Goal: Task Accomplishment & Management: Manage account settings

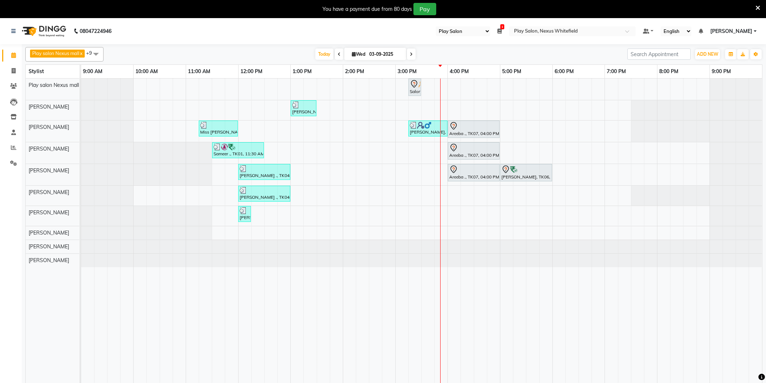
select select "104"
click at [469, 127] on div at bounding box center [473, 126] width 49 height 9
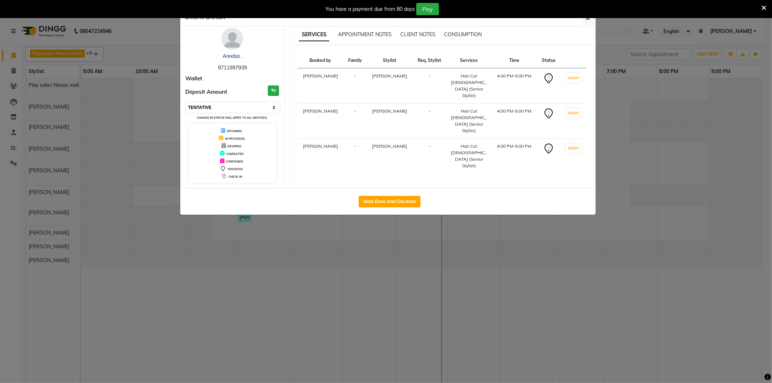
click at [271, 107] on select "Select IN SERVICE CONFIRMED TENTATIVE CHECK IN MARK DONE DROPPED UPCOMING" at bounding box center [233, 107] width 94 height 10
select select "8"
click at [186, 102] on select "Select IN SERVICE CONFIRMED TENTATIVE CHECK IN MARK DONE DROPPED UPCOMING" at bounding box center [233, 107] width 94 height 10
click at [591, 20] on button "button" at bounding box center [588, 18] width 14 height 14
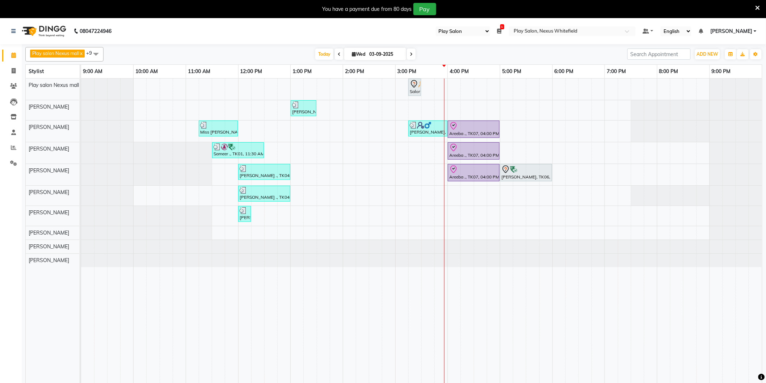
click at [81, 252] on div at bounding box center [81, 246] width 0 height 13
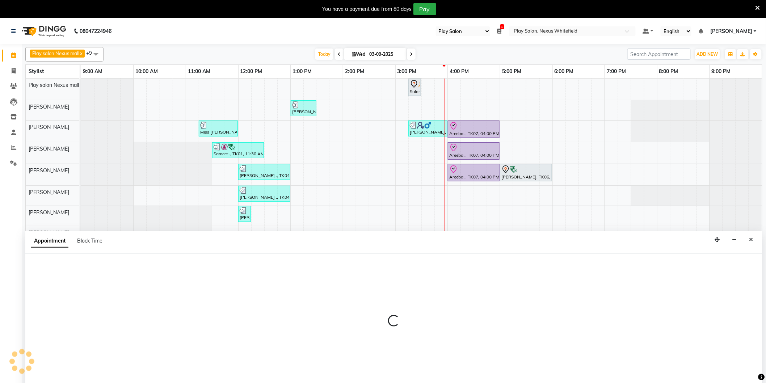
scroll to position [10, 0]
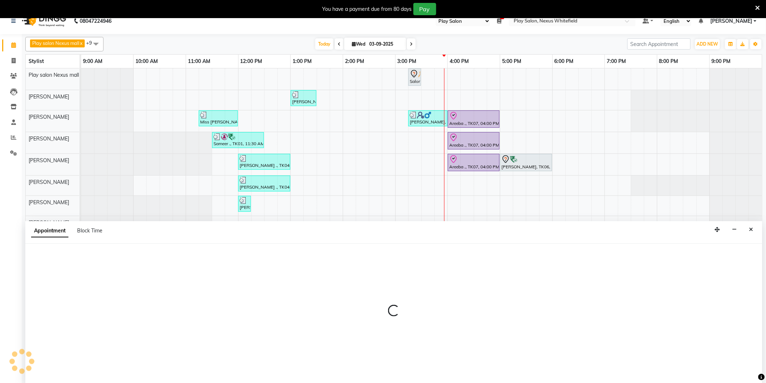
select select "81403"
select select "1275"
select select "tentative"
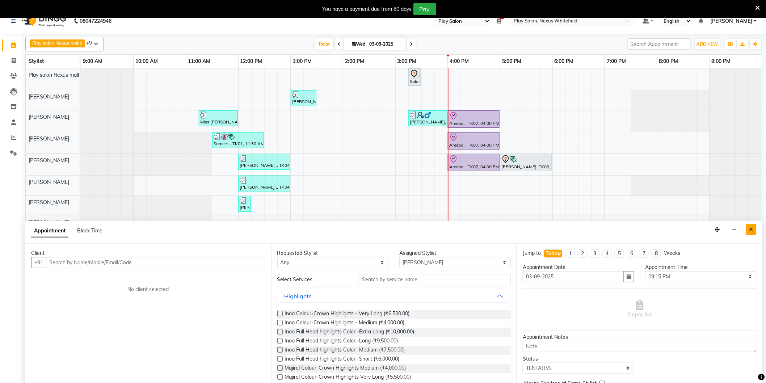
click at [753, 232] on icon "Close" at bounding box center [751, 229] width 4 height 5
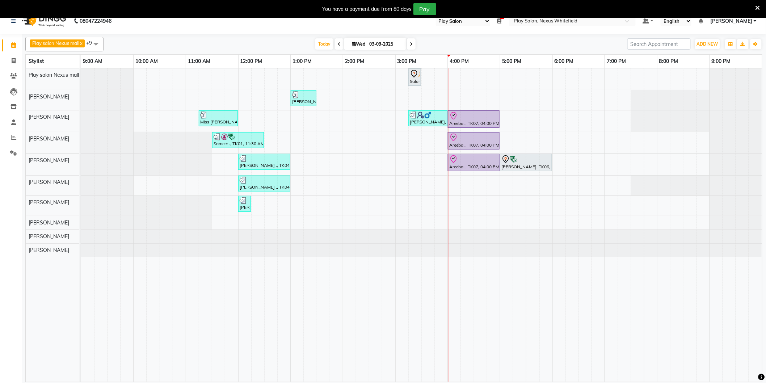
click at [453, 182] on div "Salonsurf Ventures Private Limited, TK02, 03:15 PM-03:30 PM, Shampoo and condit…" at bounding box center [421, 224] width 681 height 313
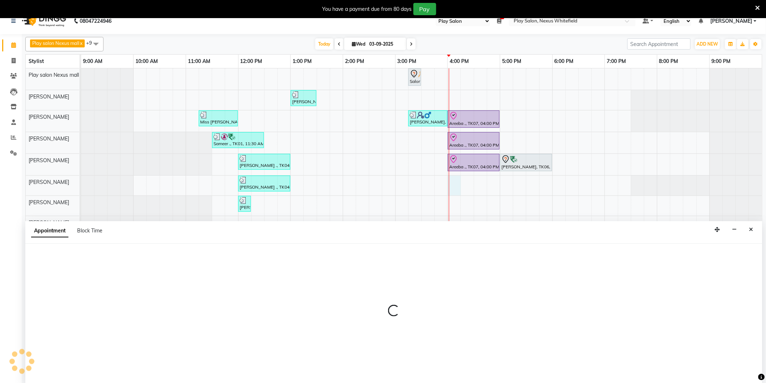
scroll to position [17, 0]
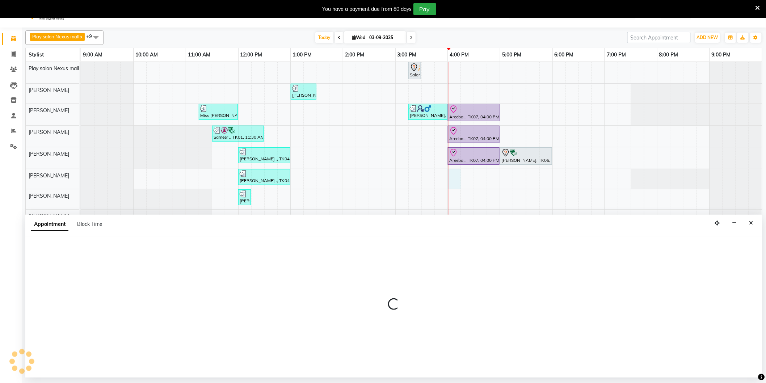
select select "81393"
select select "960"
select select "tentative"
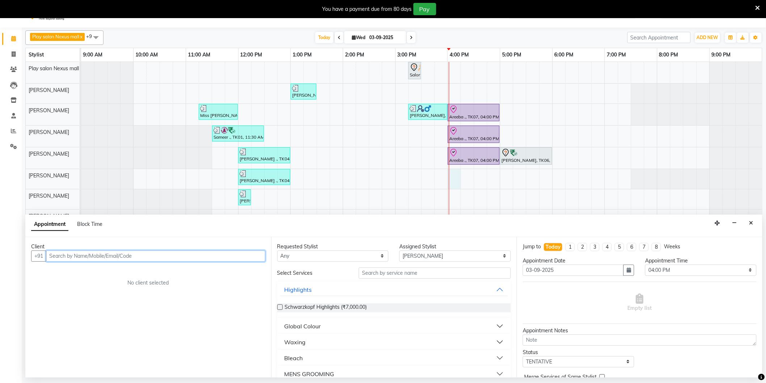
click at [177, 261] on input "text" at bounding box center [155, 255] width 219 height 11
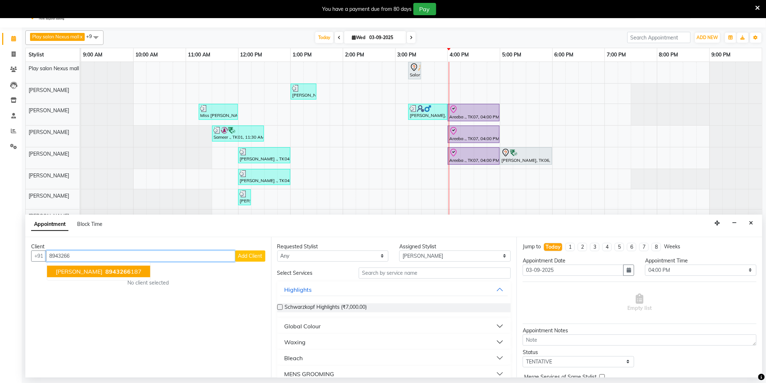
click at [105, 271] on span "8943266" at bounding box center [117, 271] width 25 height 7
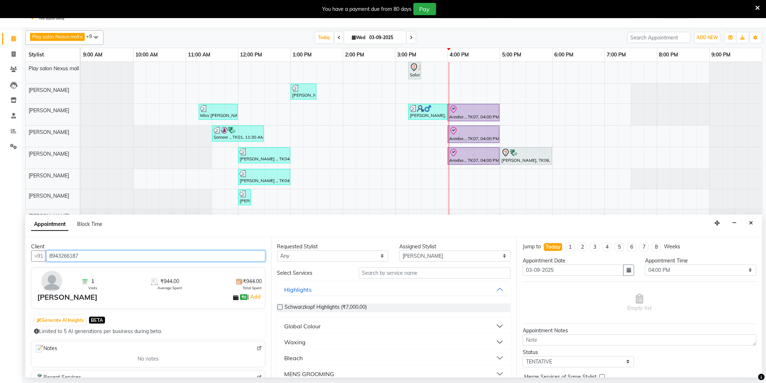
scroll to position [80, 0]
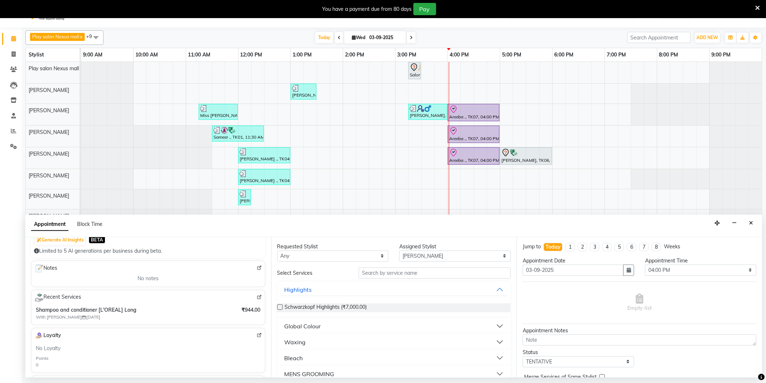
type input "8943266187"
click at [381, 275] on input "text" at bounding box center [435, 272] width 152 height 11
type input "shampoo"
click at [290, 322] on div "Styling" at bounding box center [293, 326] width 19 height 9
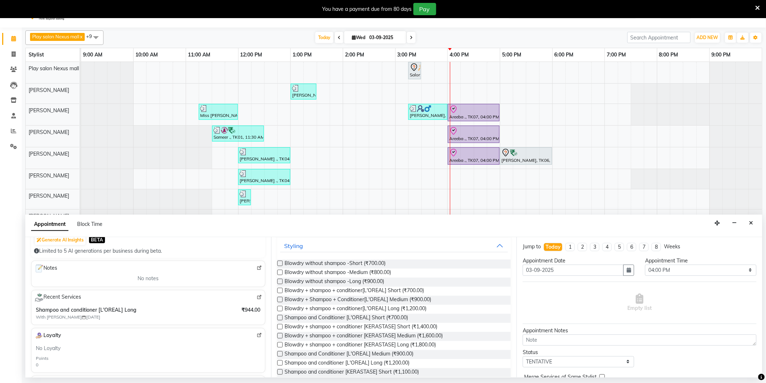
click at [280, 263] on label at bounding box center [279, 263] width 5 height 5
click at [280, 263] on input "checkbox" at bounding box center [279, 264] width 5 height 5
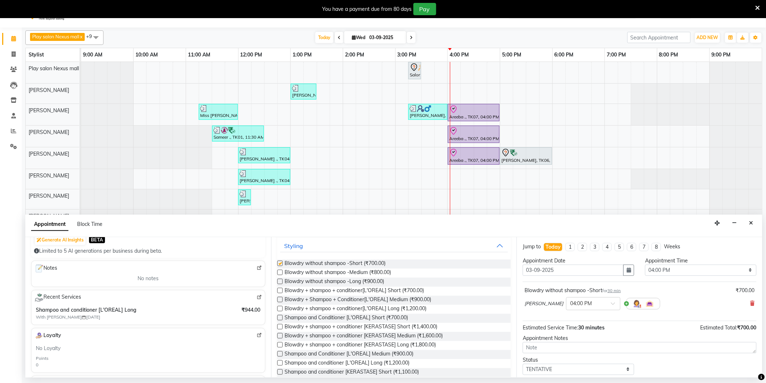
checkbox input "false"
click at [750, 302] on icon at bounding box center [752, 303] width 4 height 5
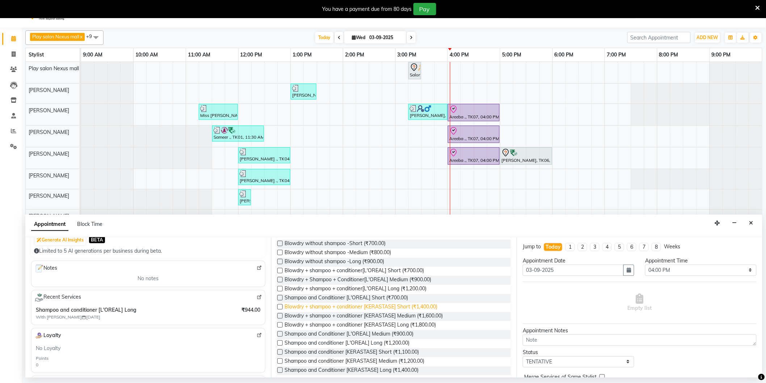
scroll to position [109, 0]
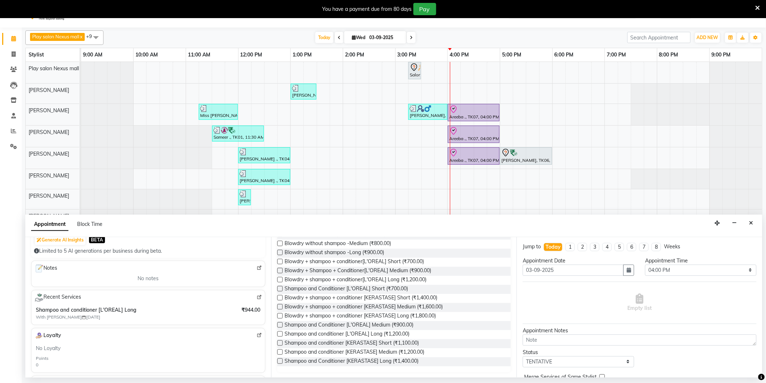
click at [280, 324] on label at bounding box center [279, 324] width 5 height 5
click at [280, 324] on input "checkbox" at bounding box center [279, 325] width 5 height 5
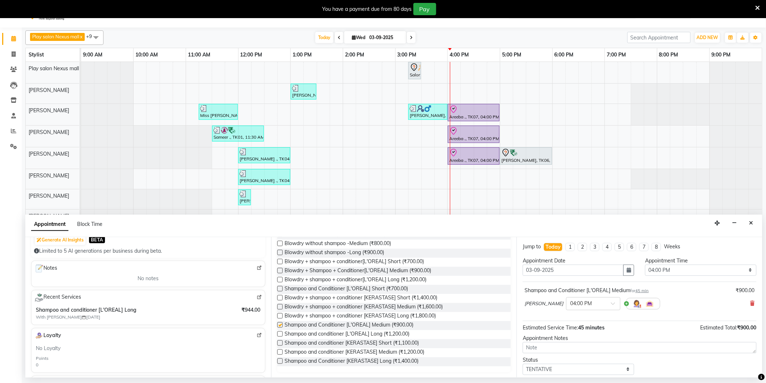
checkbox input "false"
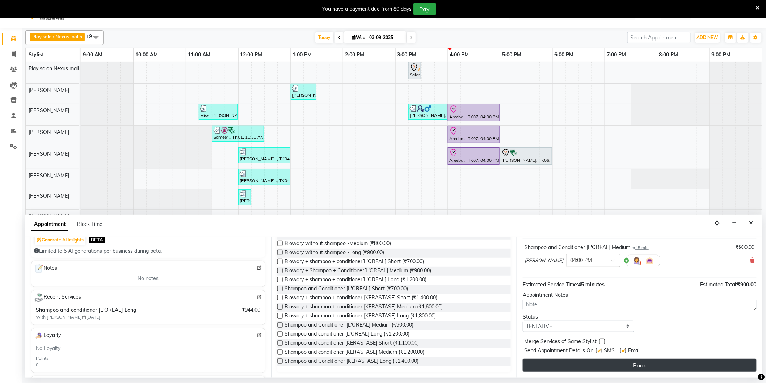
click at [634, 359] on button "Book" at bounding box center [640, 365] width 234 height 13
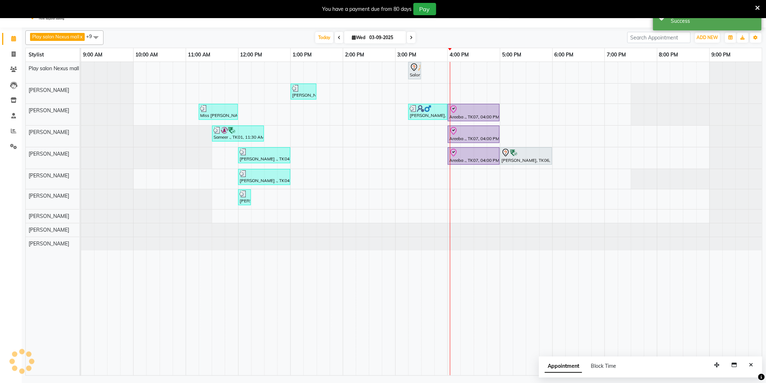
scroll to position [0, 0]
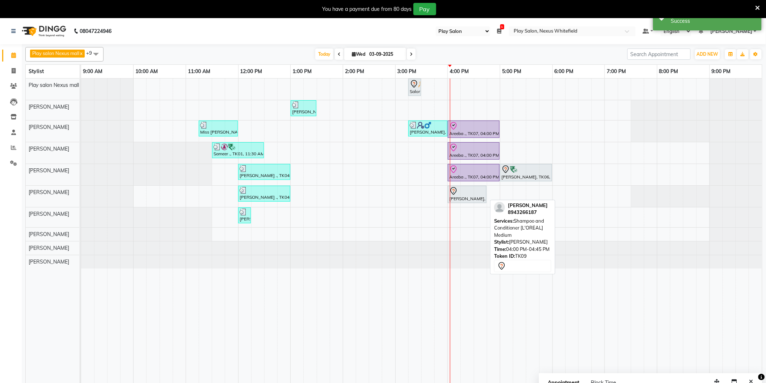
click at [472, 198] on div "Lakshmi J, TK09, 04:00 PM-04:45 PM, Shampoo and Conditioner [L'OREAL] Medium" at bounding box center [466, 194] width 37 height 15
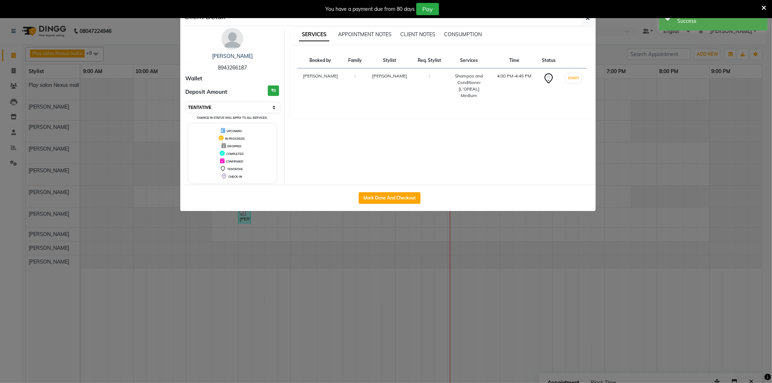
click at [272, 104] on select "Select IN SERVICE CONFIRMED TENTATIVE CHECK IN MARK DONE DROPPED UPCOMING" at bounding box center [233, 107] width 94 height 10
select select "8"
click at [186, 102] on select "Select IN SERVICE CONFIRMED TENTATIVE CHECK IN MARK DONE DROPPED UPCOMING" at bounding box center [233, 107] width 94 height 10
click at [589, 22] on button "button" at bounding box center [588, 18] width 14 height 14
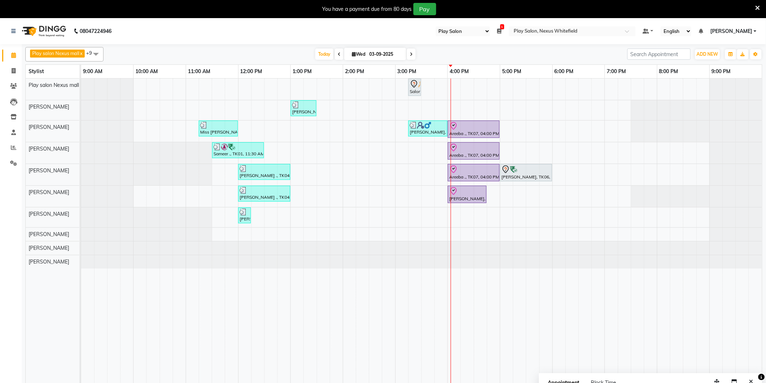
click at [612, 233] on div "Salonsurf Ventures Private Limited, TK02, 03:15 PM-03:30 PM, Shampoo and condit…" at bounding box center [421, 235] width 681 height 313
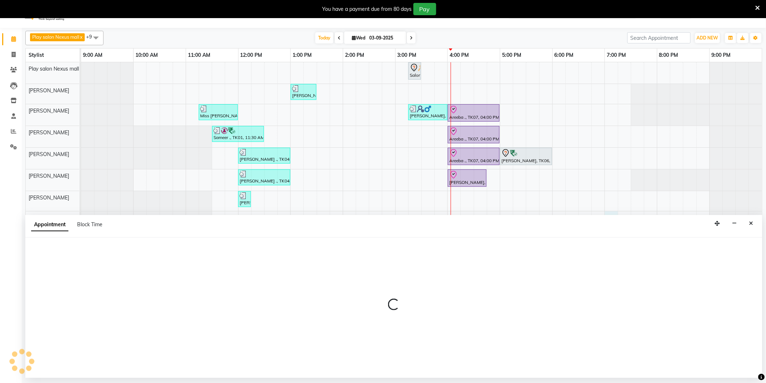
scroll to position [18, 0]
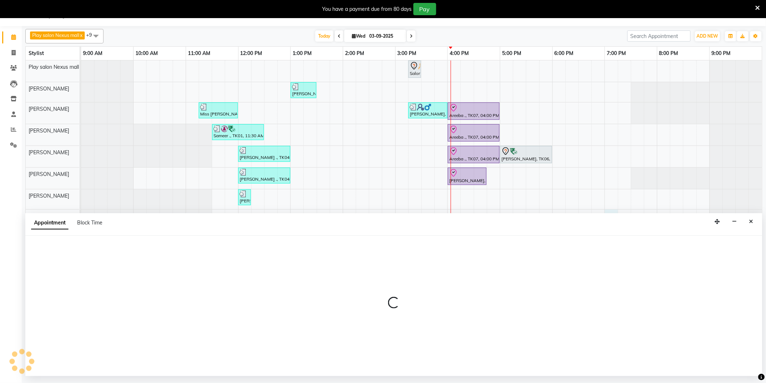
select select "81397"
select select "tentative"
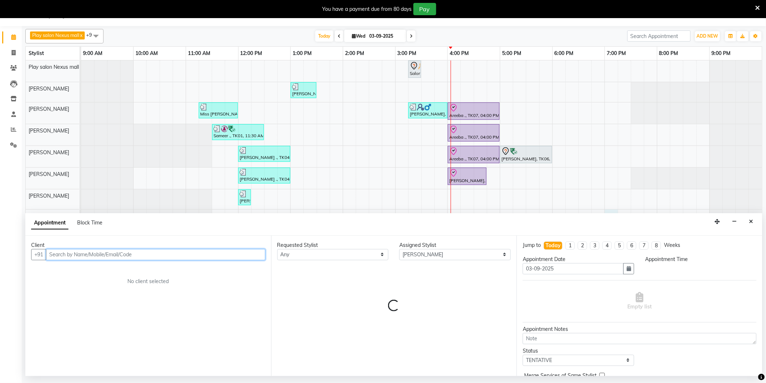
select select "1140"
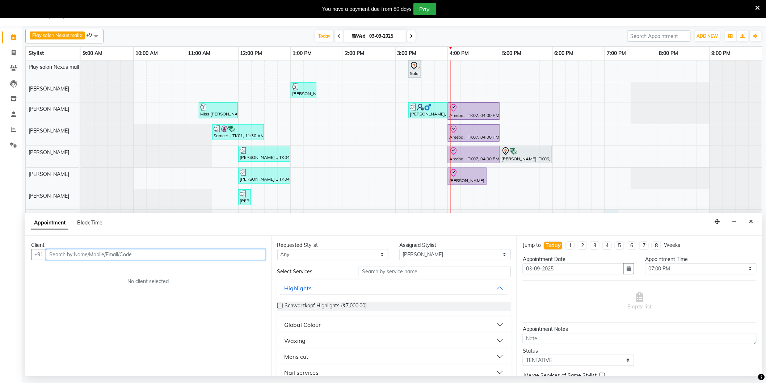
click at [180, 258] on input "text" at bounding box center [155, 254] width 219 height 11
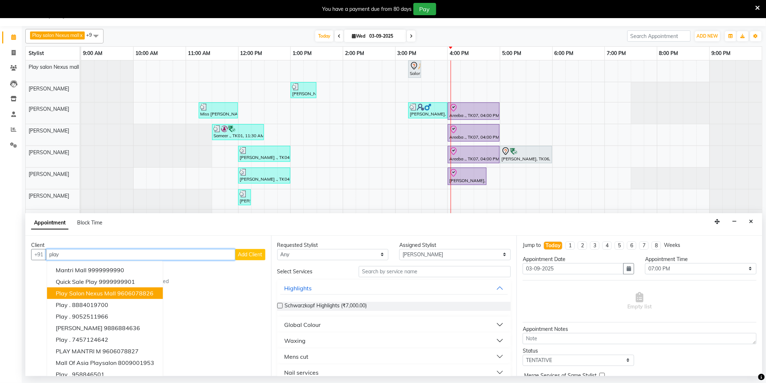
click at [117, 291] on ngb-highlight "9606078826" at bounding box center [135, 293] width 36 height 7
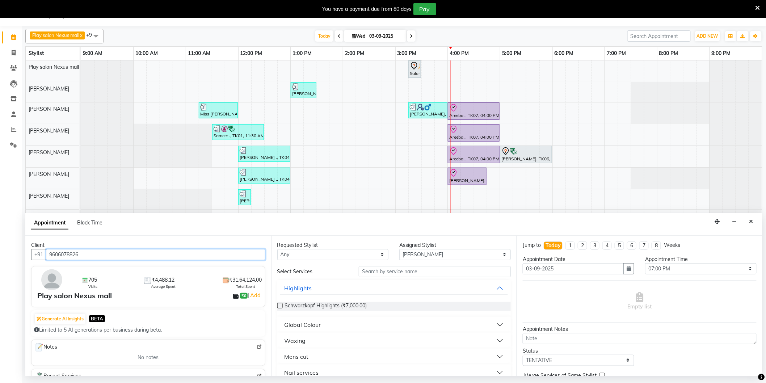
type input "9606078826"
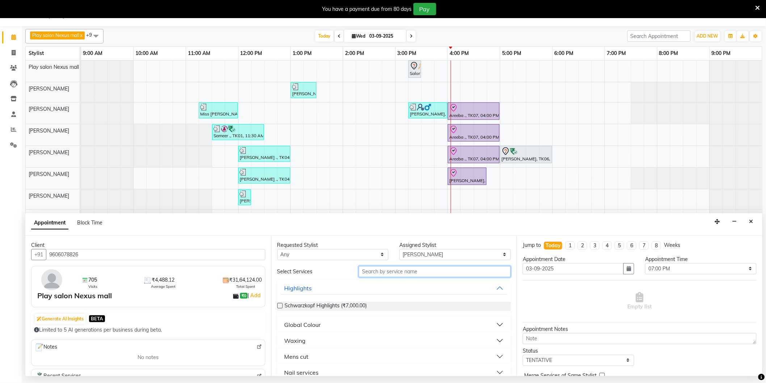
click at [386, 268] on input "text" at bounding box center [435, 271] width 152 height 11
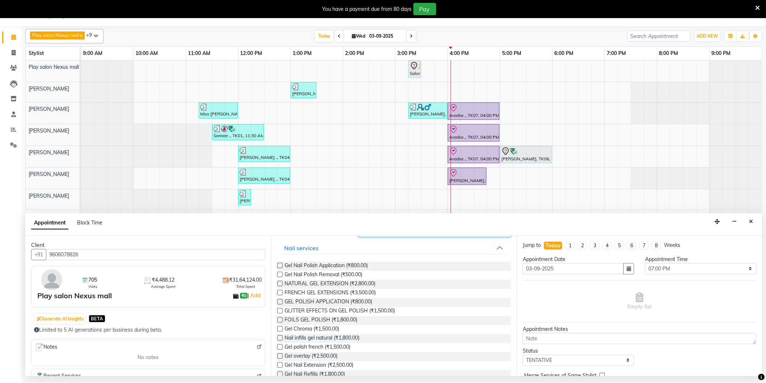
scroll to position [73, 0]
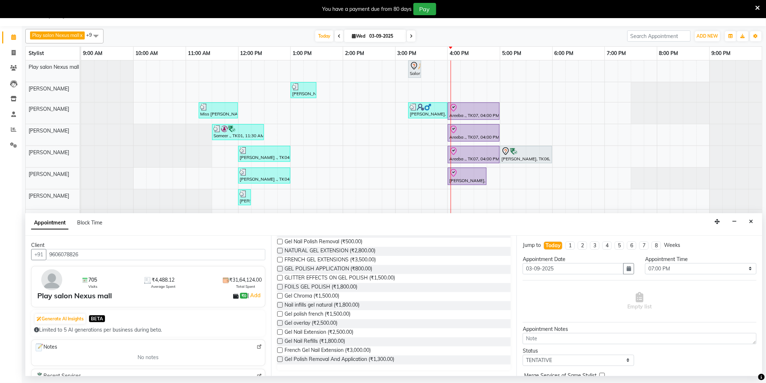
type input "gel"
click at [278, 341] on label at bounding box center [279, 340] width 5 height 5
click at [278, 341] on input "checkbox" at bounding box center [279, 341] width 5 height 5
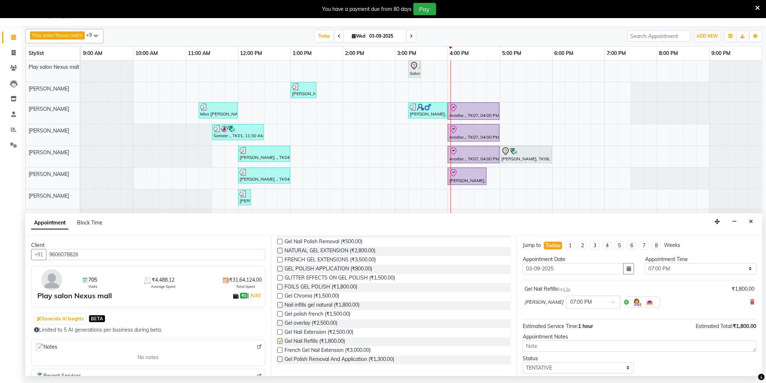
checkbox input "false"
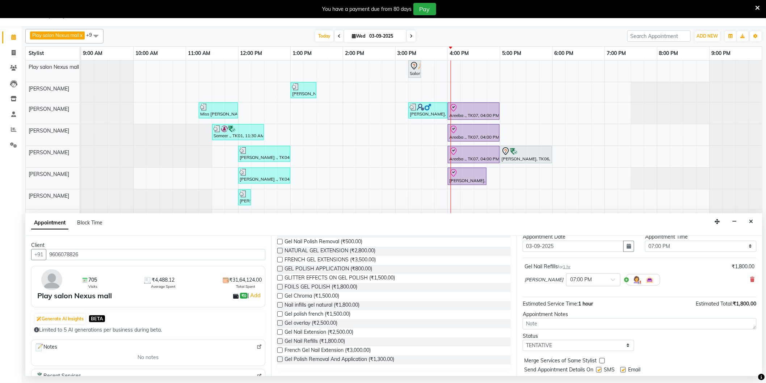
scroll to position [43, 0]
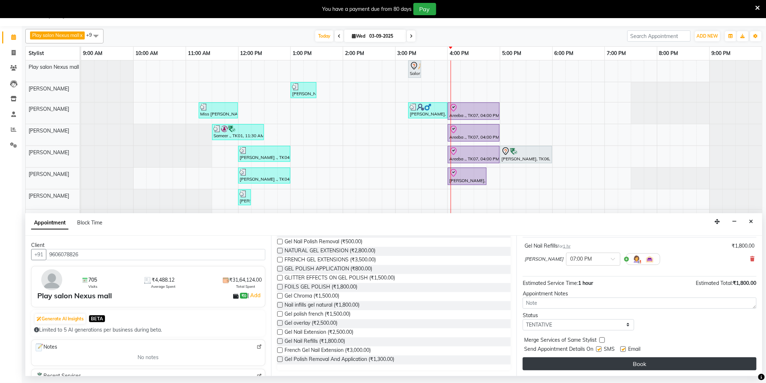
click at [665, 364] on button "Book" at bounding box center [640, 363] width 234 height 13
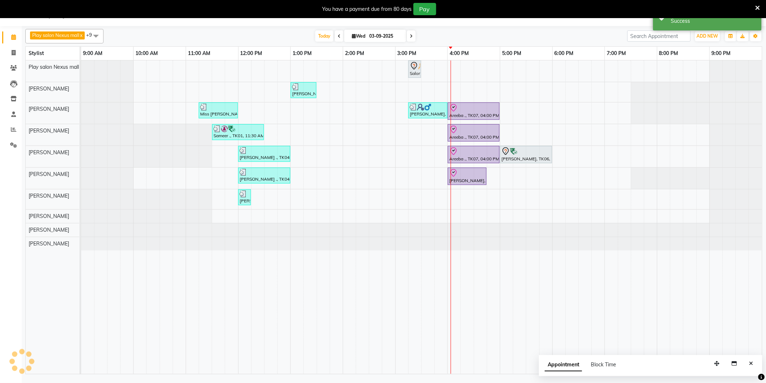
scroll to position [0, 0]
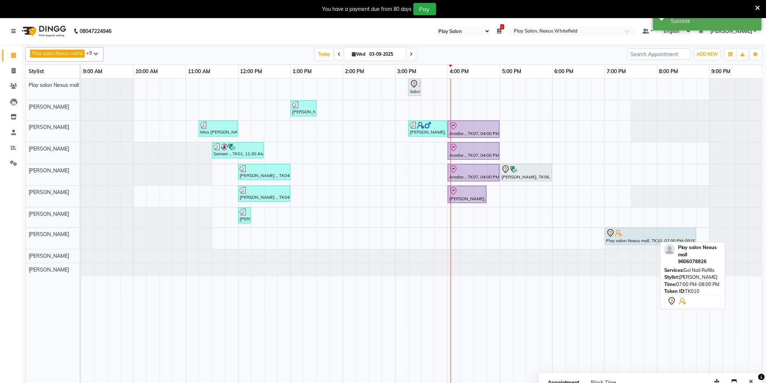
drag, startPoint x: 655, startPoint y: 235, endPoint x: 685, endPoint y: 254, distance: 34.8
click at [81, 238] on div "Play salon Nexus mall, TK10, 07:00 PM-08:00 PM, Gel Nail Refills Play salon Nex…" at bounding box center [81, 238] width 0 height 21
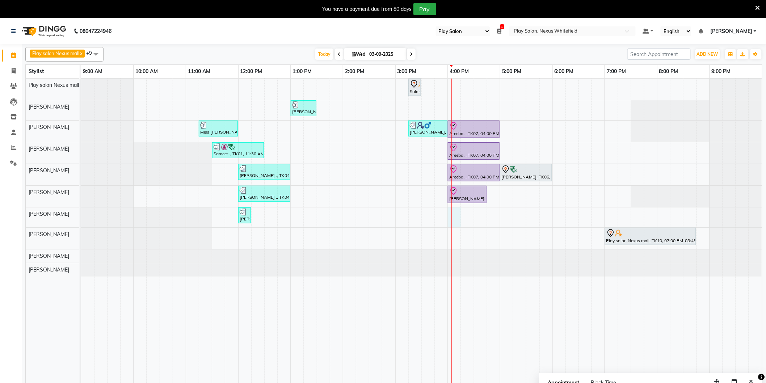
click at [458, 219] on div "Salonsurf Ventures Private Limited, TK02, 03:15 PM-03:30 PM, Shampoo and condit…" at bounding box center [421, 235] width 681 height 313
select select "81398"
select select "tentative"
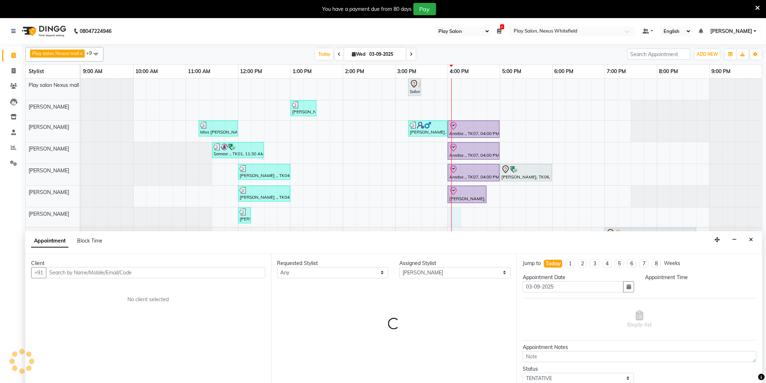
scroll to position [18, 0]
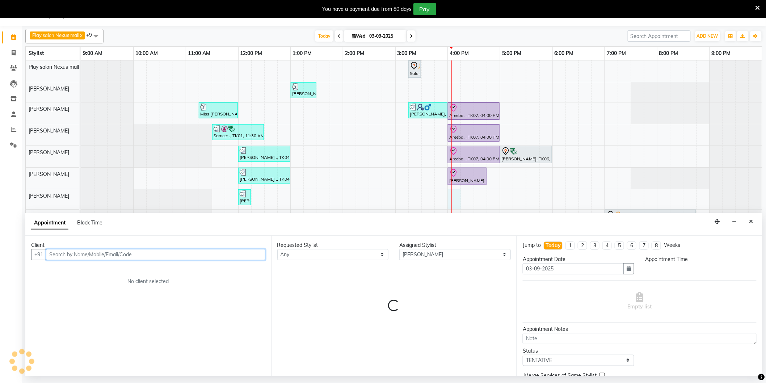
select select "960"
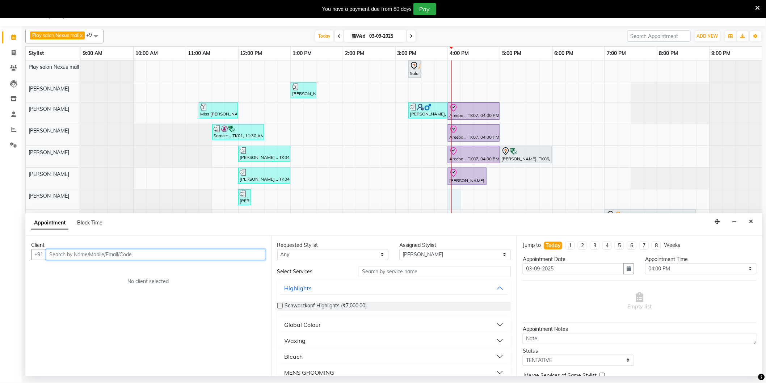
click at [122, 257] on input "text" at bounding box center [155, 254] width 219 height 11
click at [750, 222] on icon "Close" at bounding box center [751, 221] width 4 height 5
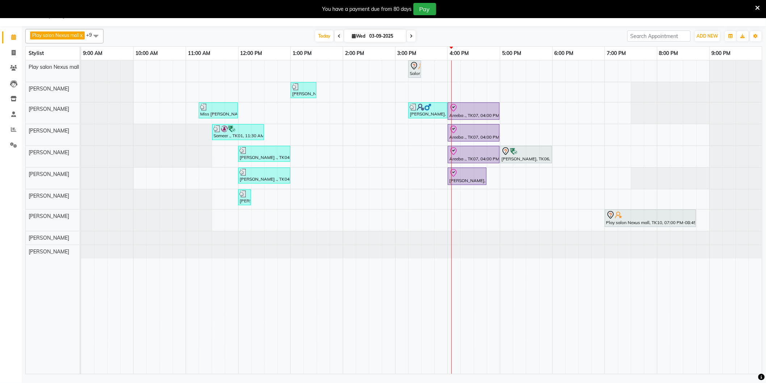
click at [528, 178] on div "Salonsurf Ventures Private Limited, TK02, 03:15 PM-03:30 PM, Shampoo and condit…" at bounding box center [421, 216] width 681 height 313
select select "81393"
select select "tentative"
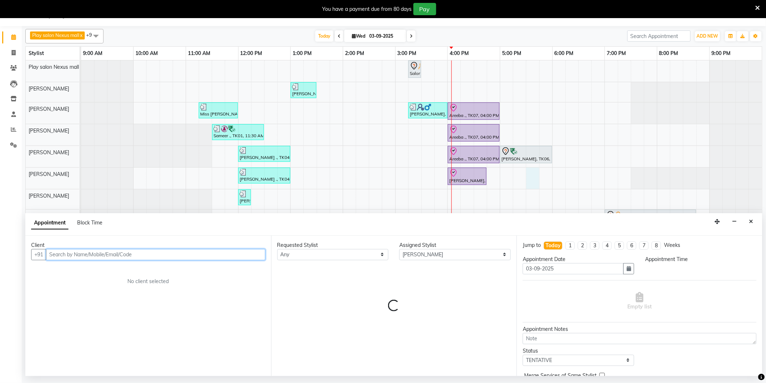
select select "1050"
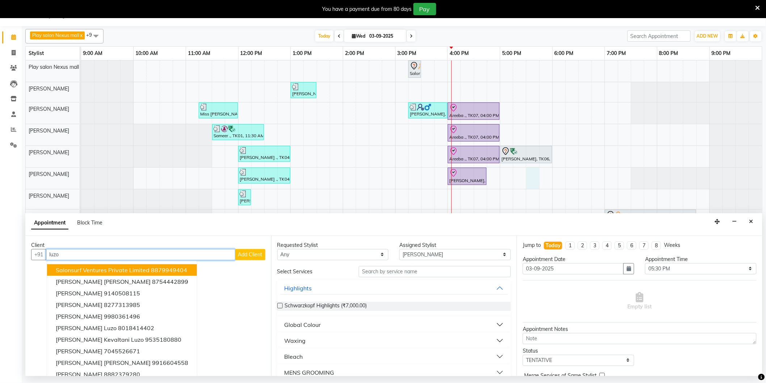
click at [142, 270] on span "Salonsurf Ventures Private Limited" at bounding box center [103, 269] width 94 height 7
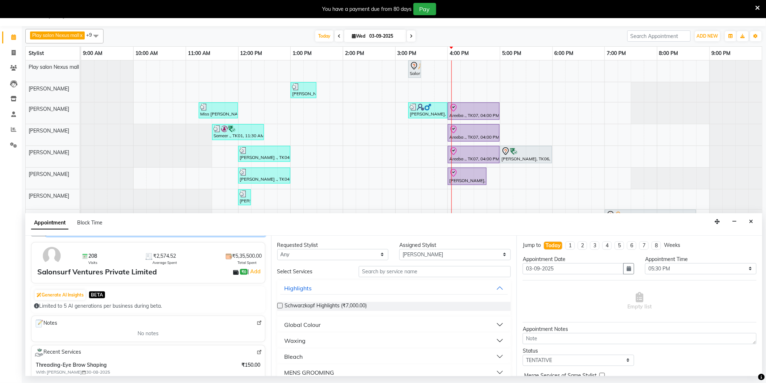
scroll to position [80, 0]
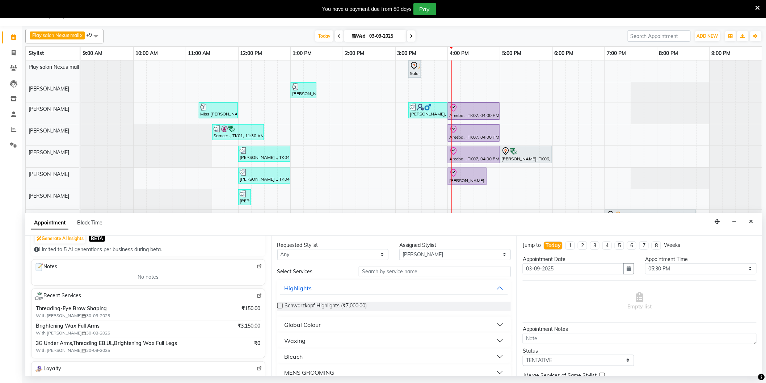
type input "8879949404"
click at [257, 295] on img at bounding box center [259, 295] width 5 height 5
click at [749, 220] on icon "Close" at bounding box center [751, 221] width 4 height 5
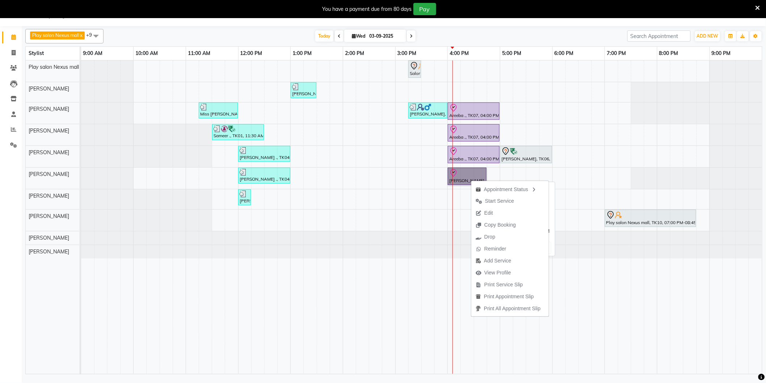
click at [465, 179] on link "Lakshmi J, TK09, 04:00 PM-04:45 PM, Shampoo and Conditioner [L'OREAL] Medium" at bounding box center [467, 176] width 39 height 17
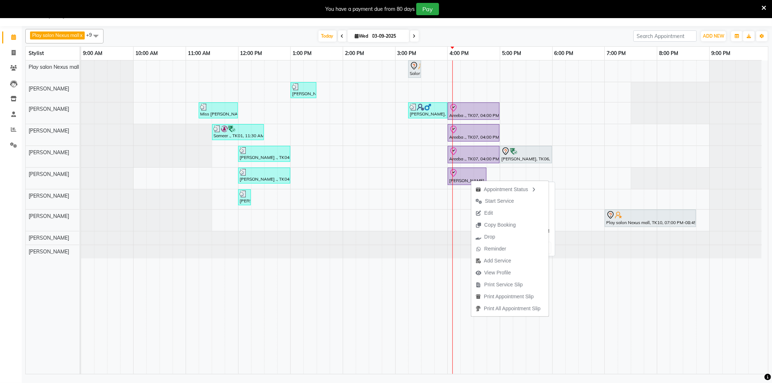
select select "8"
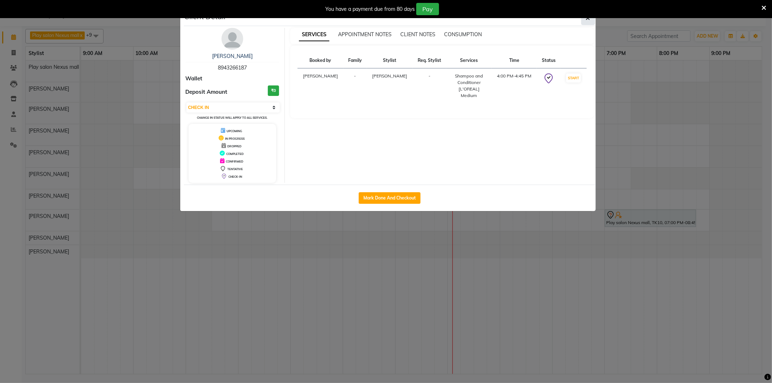
click at [583, 24] on button "button" at bounding box center [588, 18] width 14 height 14
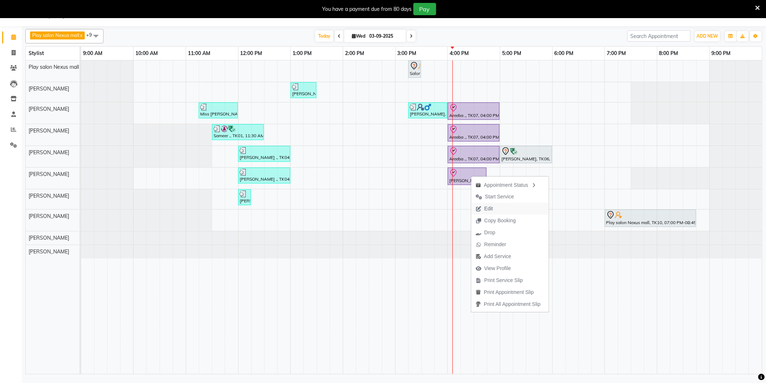
click at [488, 210] on span "Edit" at bounding box center [488, 209] width 9 height 8
select select "check-in"
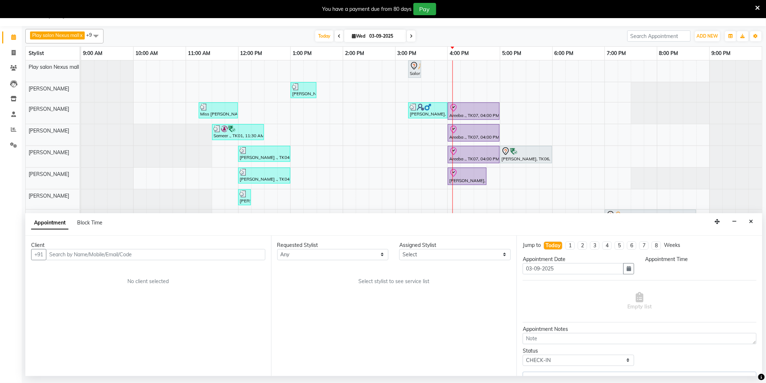
select select "81393"
select select "960"
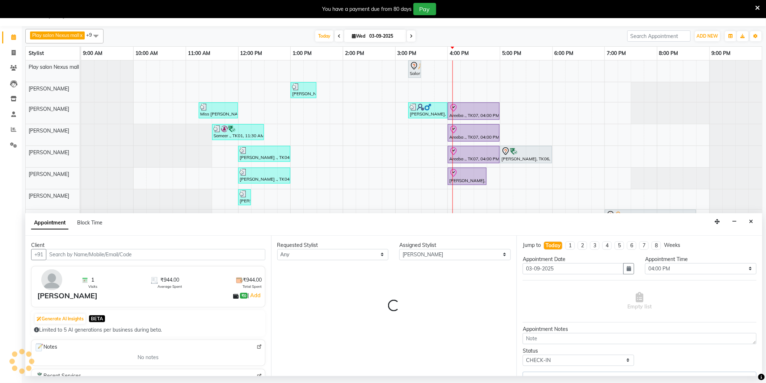
select select "4200"
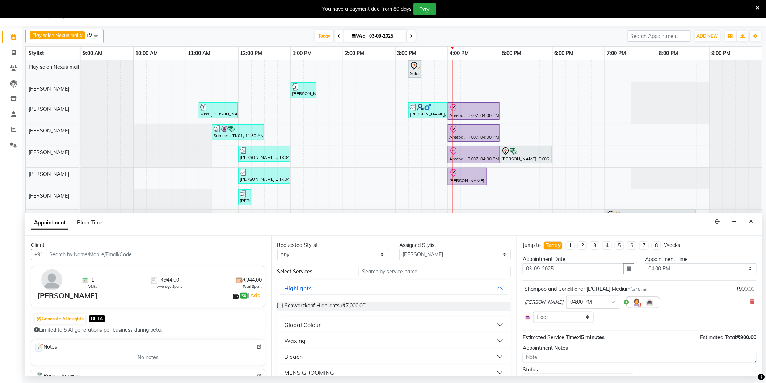
click at [138, 258] on input "text" at bounding box center [155, 254] width 219 height 11
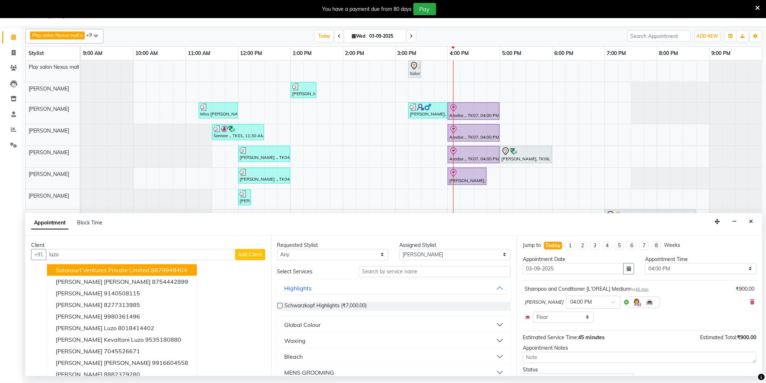
click at [137, 267] on span "Salonsurf Ventures Private Limited" at bounding box center [103, 269] width 94 height 7
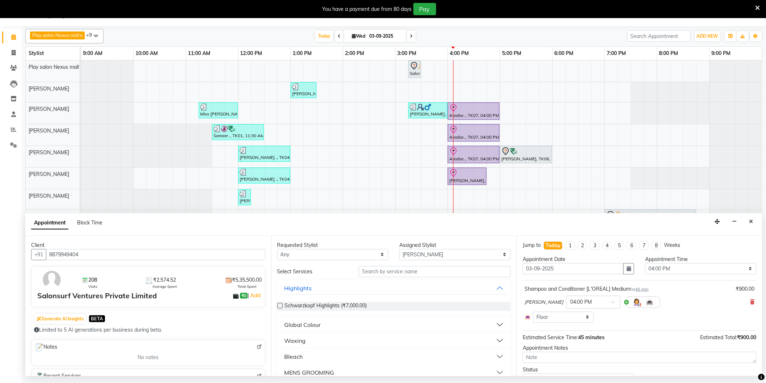
type input "8879949404"
click at [413, 274] on input "text" at bounding box center [435, 271] width 152 height 11
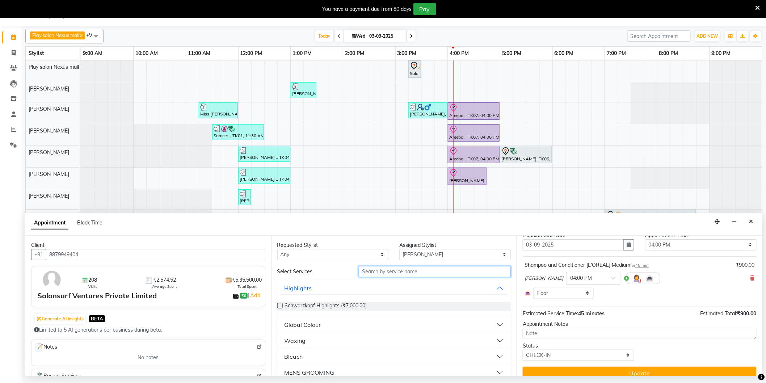
scroll to position [33, 0]
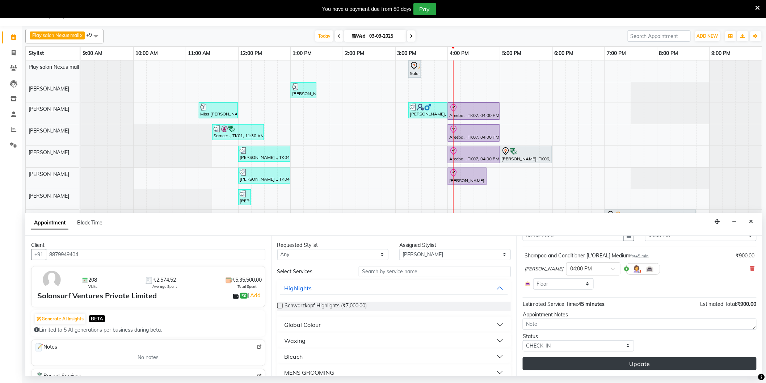
click at [682, 365] on button "Update" at bounding box center [640, 363] width 234 height 13
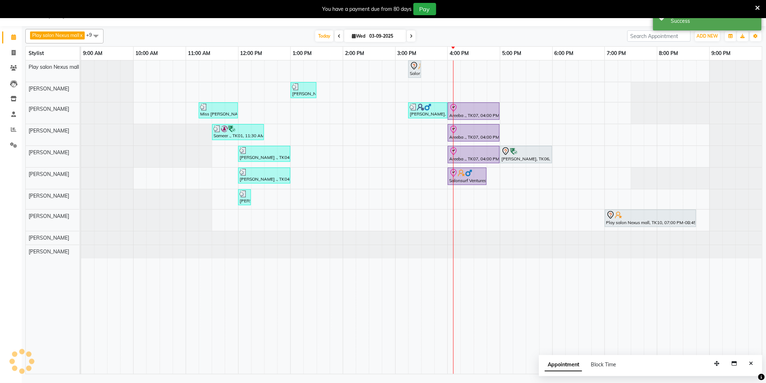
scroll to position [0, 0]
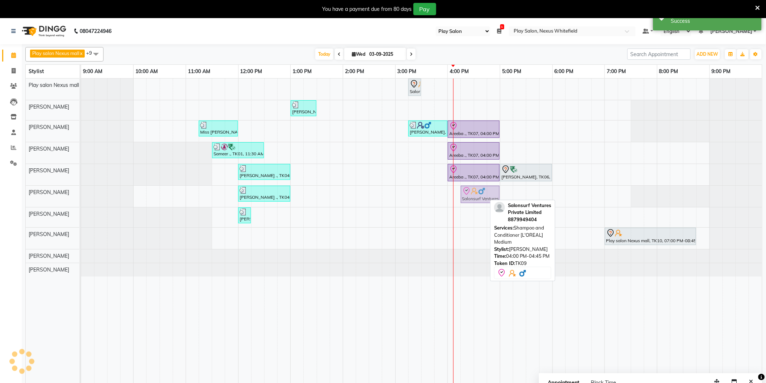
drag, startPoint x: 460, startPoint y: 196, endPoint x: 468, endPoint y: 198, distance: 7.7
click at [81, 198] on div "Anjile ., TK04, 12:00 PM-01:00 PM, Head & Shoulder,Men's Shampoo and Styling Sa…" at bounding box center [81, 196] width 0 height 21
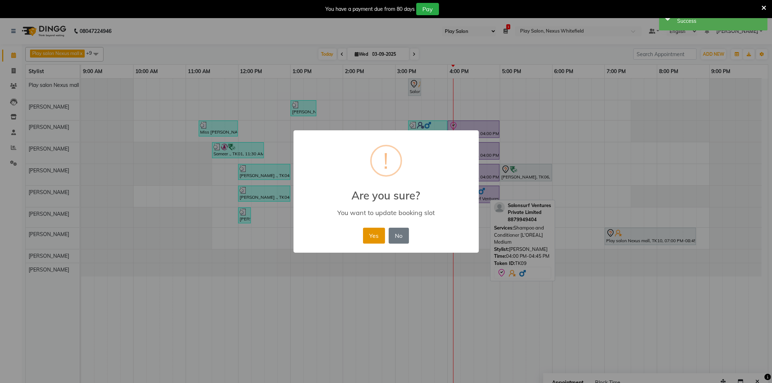
click at [379, 230] on button "Yes" at bounding box center [374, 236] width 22 height 16
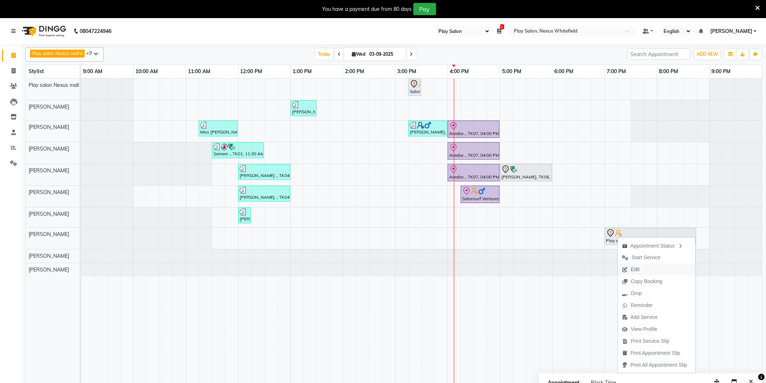
click at [635, 269] on span "Edit" at bounding box center [635, 270] width 9 height 8
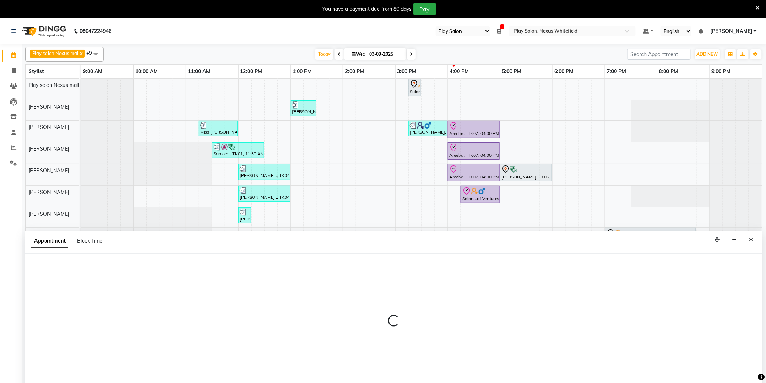
select select "tentative"
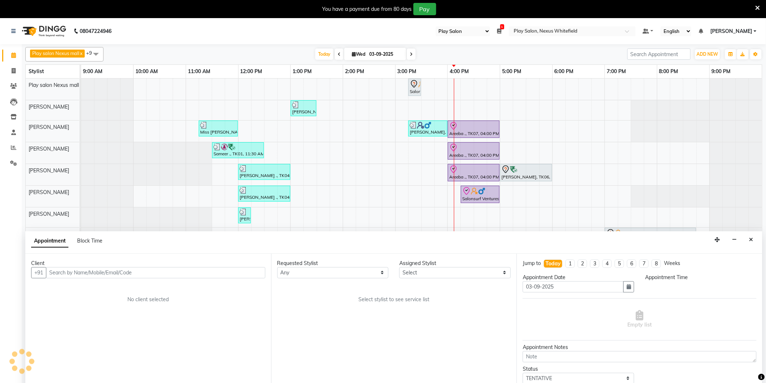
scroll to position [10, 0]
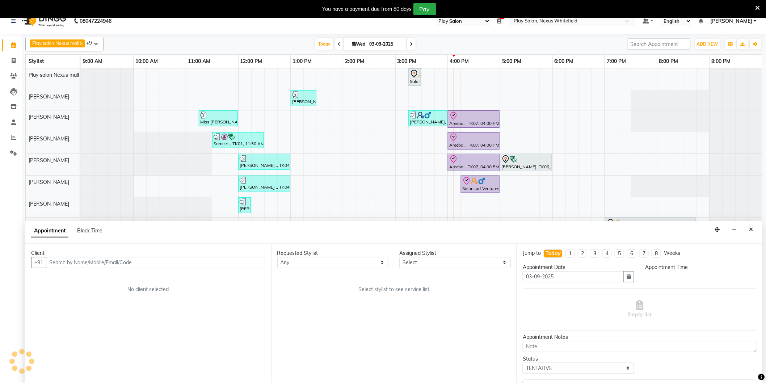
select select "81397"
select select "1140"
select select "4200"
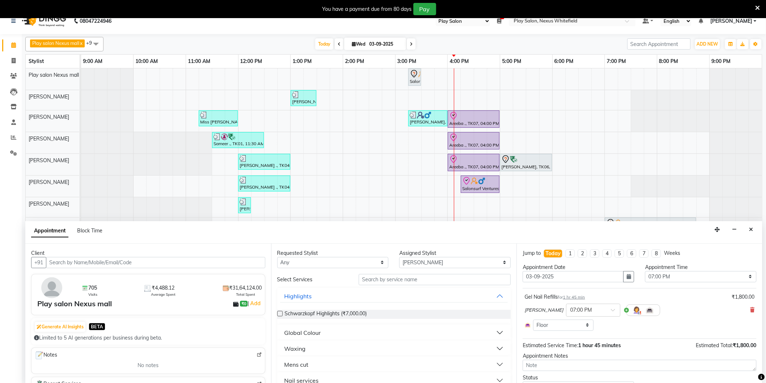
click at [176, 258] on input "text" at bounding box center [155, 262] width 219 height 11
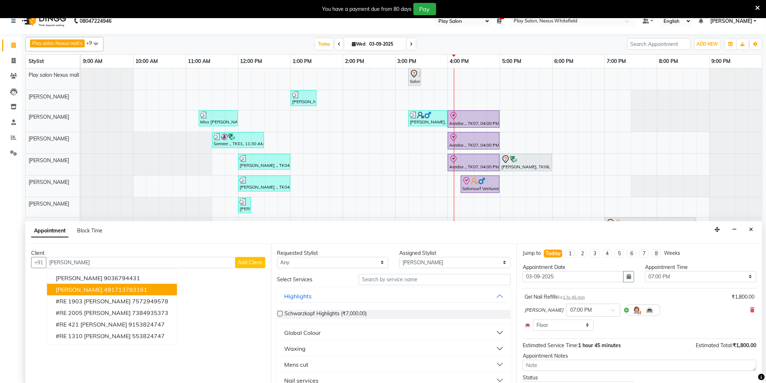
click at [104, 287] on ngb-highlight "491713783161" at bounding box center [125, 289] width 43 height 7
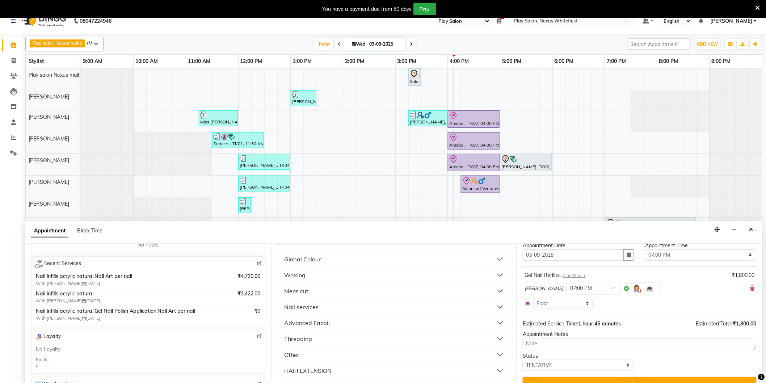
scroll to position [33, 0]
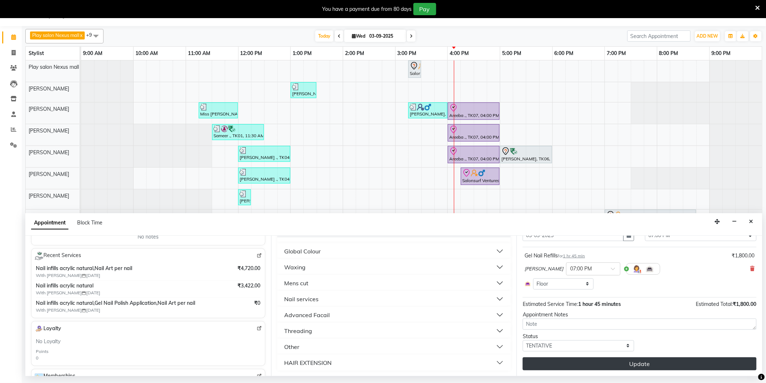
type input "491713783161"
click at [652, 360] on button "Update" at bounding box center [640, 363] width 234 height 13
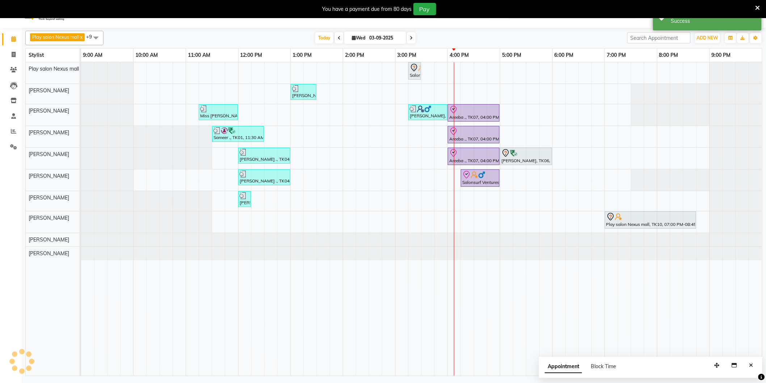
scroll to position [0, 0]
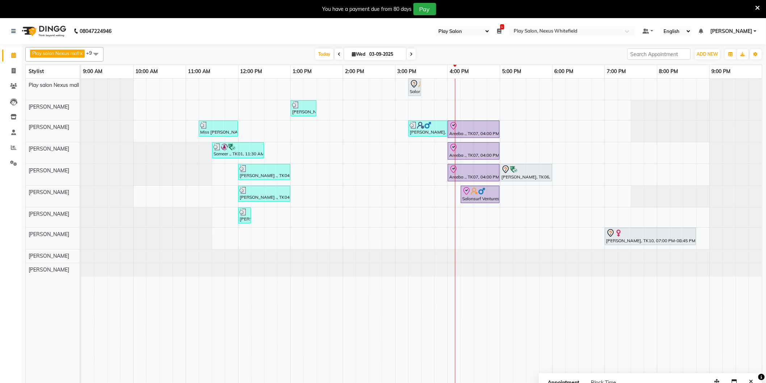
click at [464, 218] on div "Salonsurf Ventures Private Limited, TK02, 03:15 PM-03:30 PM, Shampoo and condit…" at bounding box center [421, 235] width 681 height 313
select select "81398"
select select "975"
select select "tentative"
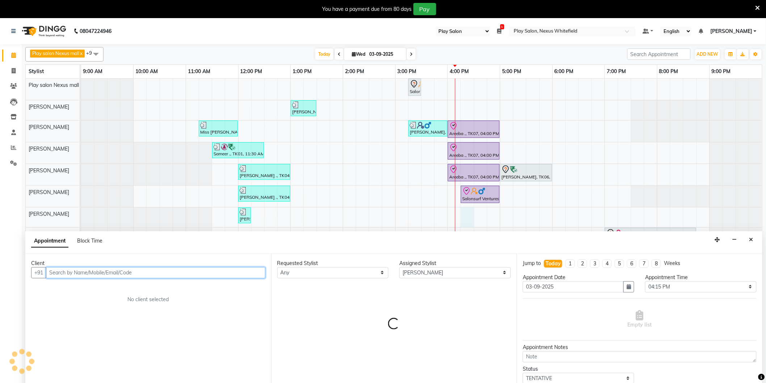
scroll to position [18, 0]
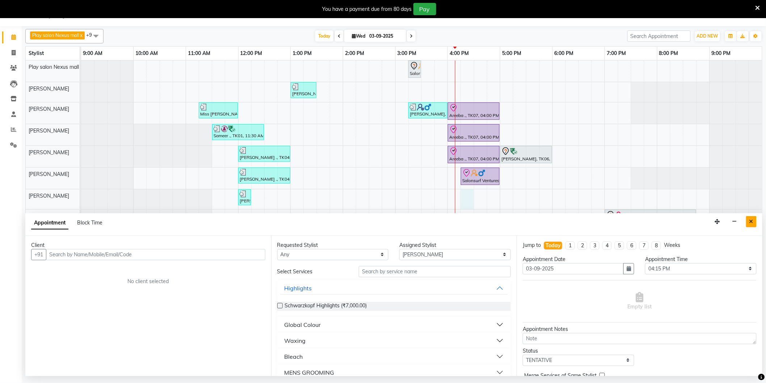
click at [751, 222] on icon "Close" at bounding box center [751, 221] width 4 height 5
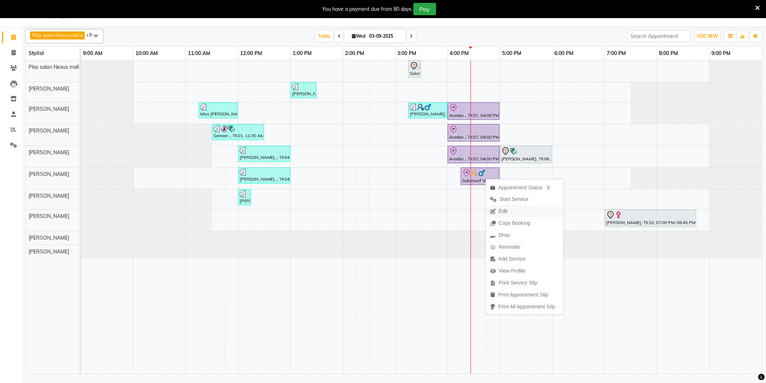
click at [502, 212] on span "Edit" at bounding box center [503, 211] width 9 height 8
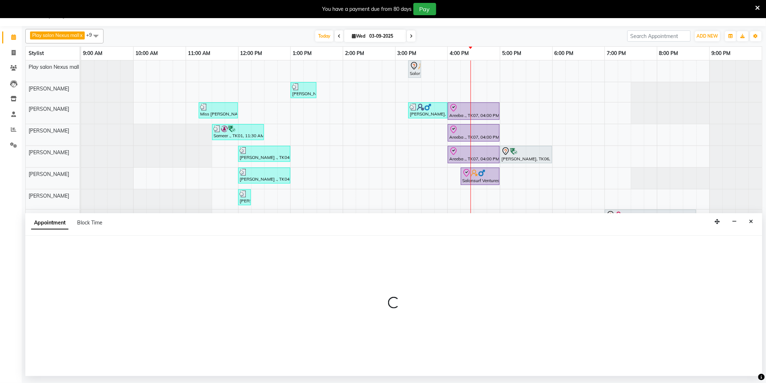
select select "tentative"
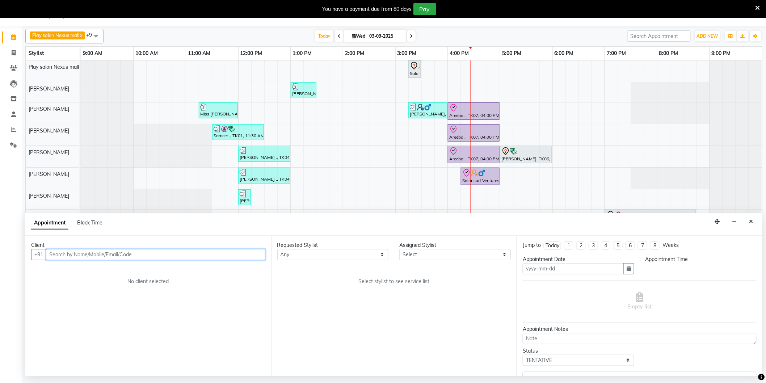
type input "03-09-2025"
select select "check-in"
select select "975"
select select "81393"
select select "4200"
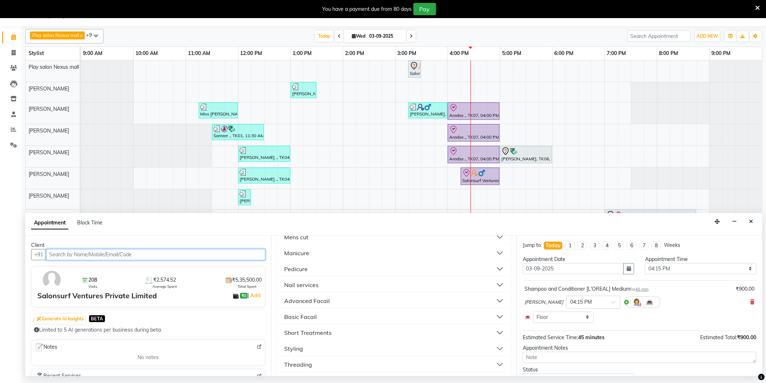
scroll to position [201, 0]
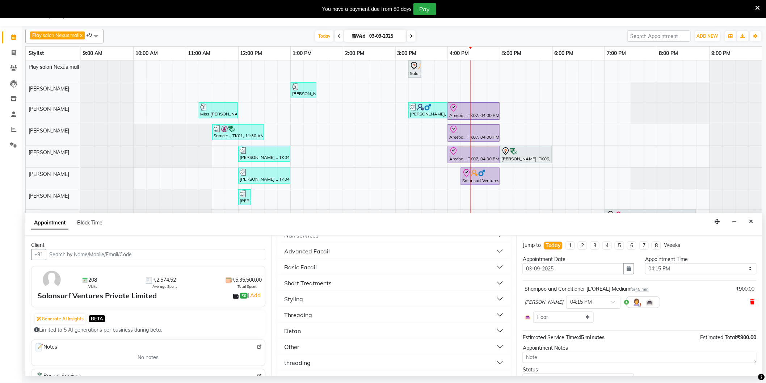
click at [750, 303] on icon at bounding box center [752, 301] width 4 height 5
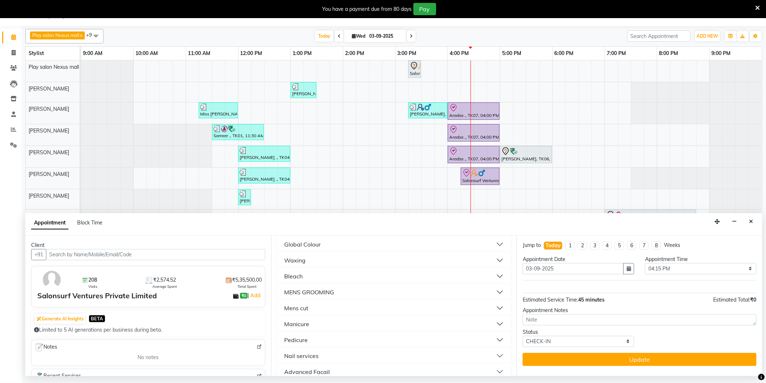
scroll to position [0, 0]
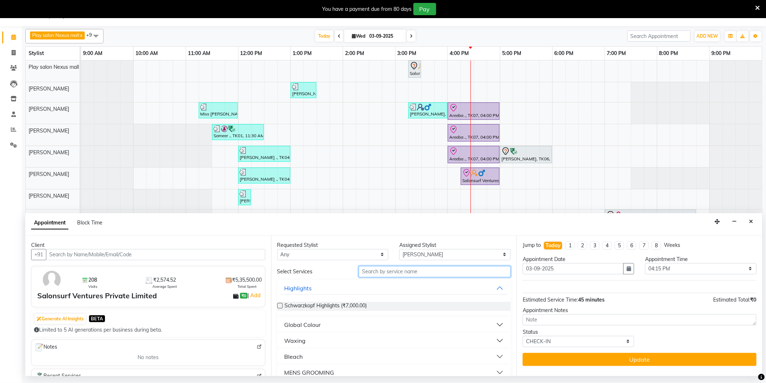
click at [390, 269] on input "text" at bounding box center [435, 271] width 152 height 11
type input "sha"
click at [302, 324] on div "Styling" at bounding box center [293, 324] width 19 height 9
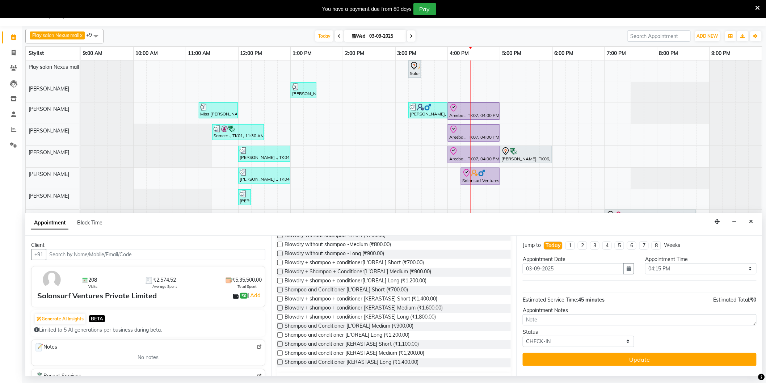
scroll to position [121, 0]
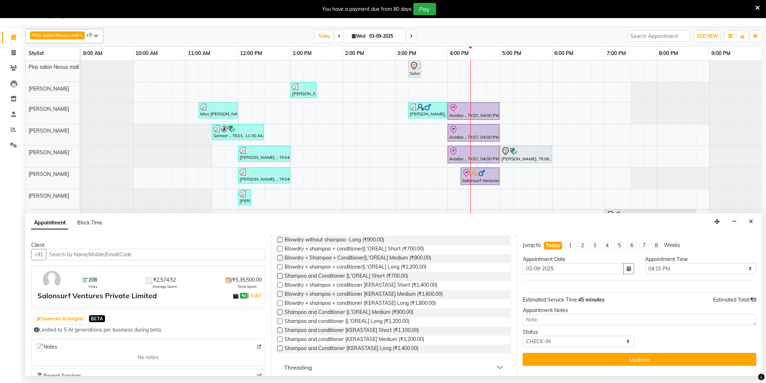
click at [276, 293] on div "Requested Stylist Any Abdulla Md Adil Ali Ambika Rai Asha Thapa Ashim Sapkota D…" at bounding box center [394, 306] width 246 height 140
click at [280, 292] on label at bounding box center [279, 293] width 5 height 5
click at [280, 292] on input "checkbox" at bounding box center [279, 294] width 5 height 5
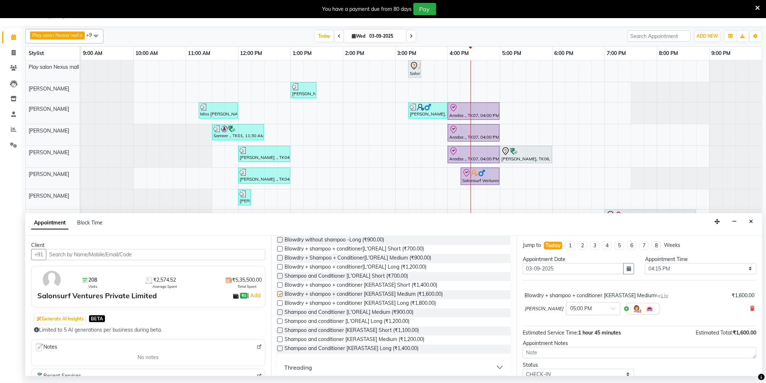
checkbox input "false"
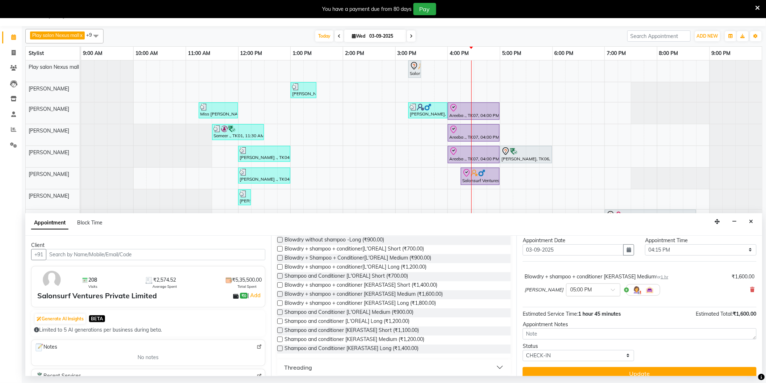
scroll to position [29, 0]
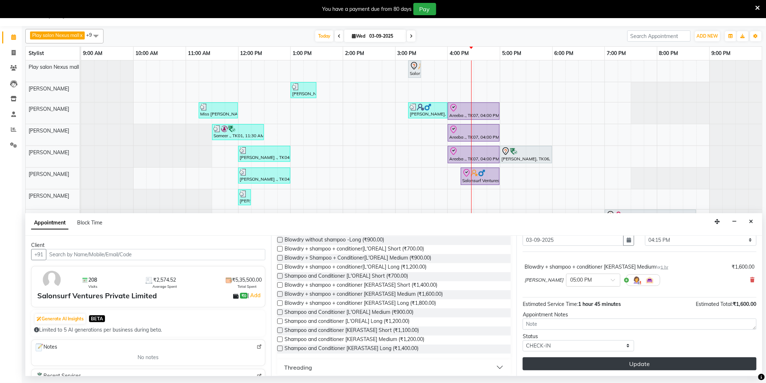
click at [645, 363] on button "Update" at bounding box center [640, 363] width 234 height 13
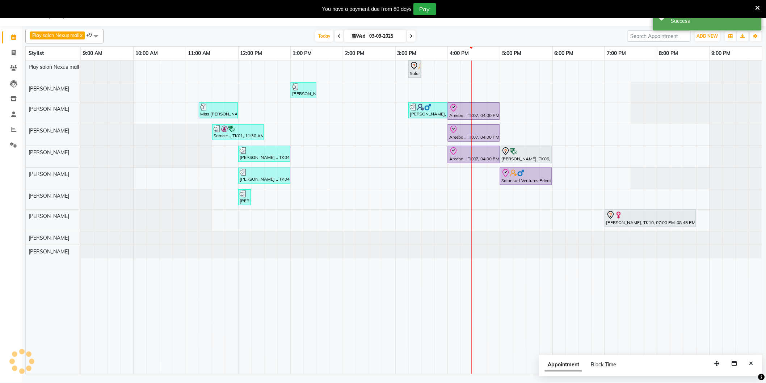
scroll to position [0, 0]
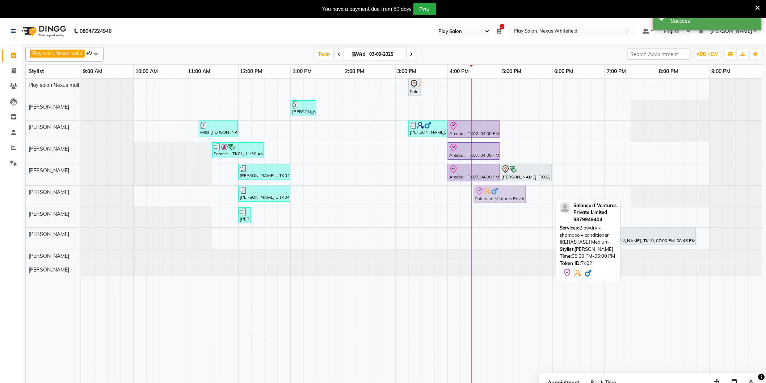
drag, startPoint x: 520, startPoint y: 194, endPoint x: 498, endPoint y: 198, distance: 22.1
click at [81, 198] on div "Anjile ., TK04, 12:00 PM-01:00 PM, Head & Shoulder,Men's Shampoo and Styling Sa…" at bounding box center [81, 196] width 0 height 21
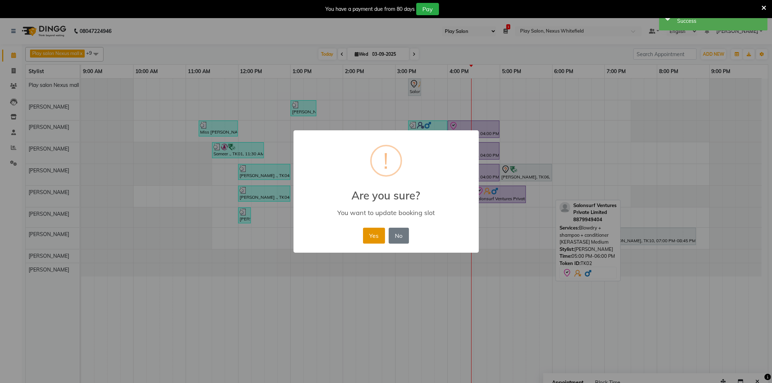
click at [370, 233] on button "Yes" at bounding box center [374, 236] width 22 height 16
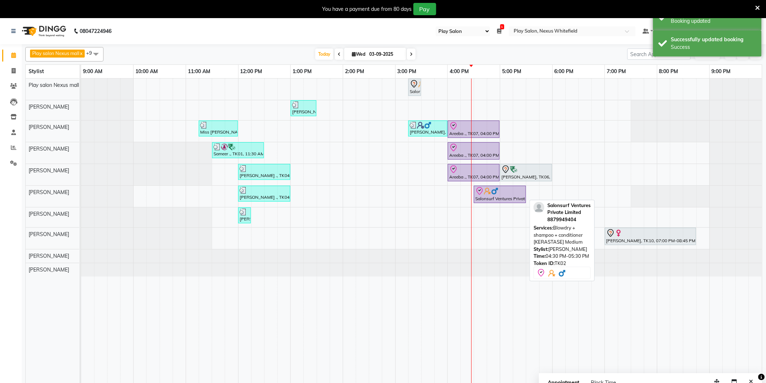
click at [494, 196] on div "Salonsurf Ventures Private Limited, TK02, 04:30 PM-05:30 PM, Blowdry + shampoo …" at bounding box center [499, 194] width 51 height 15
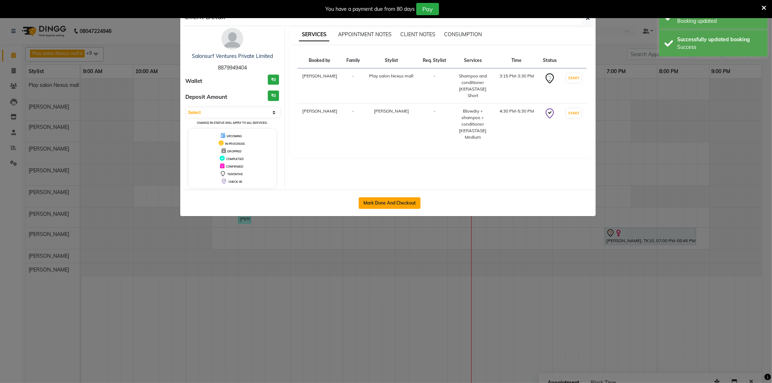
click at [388, 199] on button "Mark Done And Checkout" at bounding box center [390, 203] width 62 height 12
select select "8356"
select select "service"
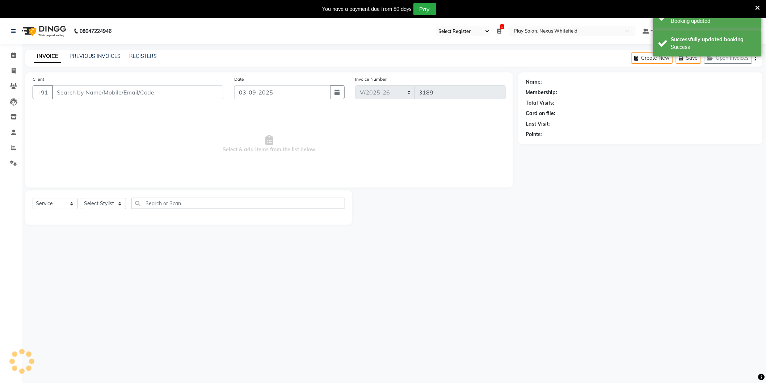
type input "8879949404"
select select "81393"
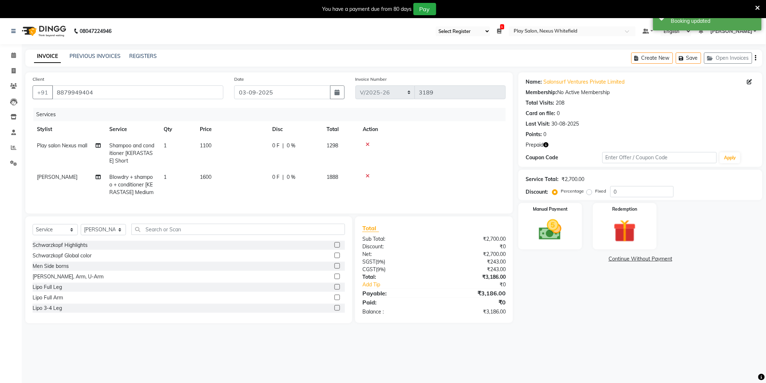
click at [369, 145] on div at bounding box center [432, 144] width 139 height 5
click at [368, 176] on icon at bounding box center [367, 175] width 4 height 5
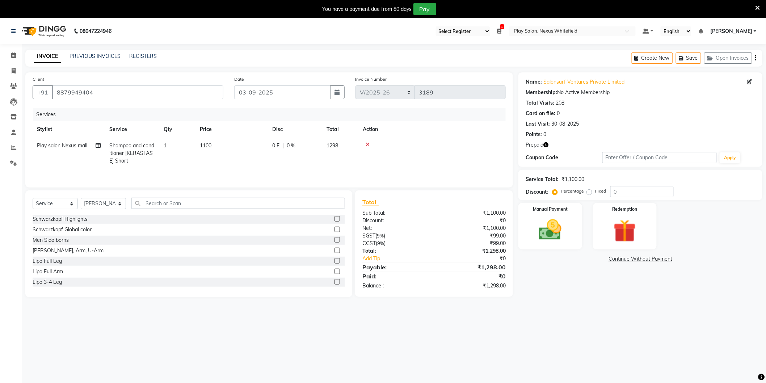
click at [366, 144] on icon at bounding box center [367, 144] width 4 height 5
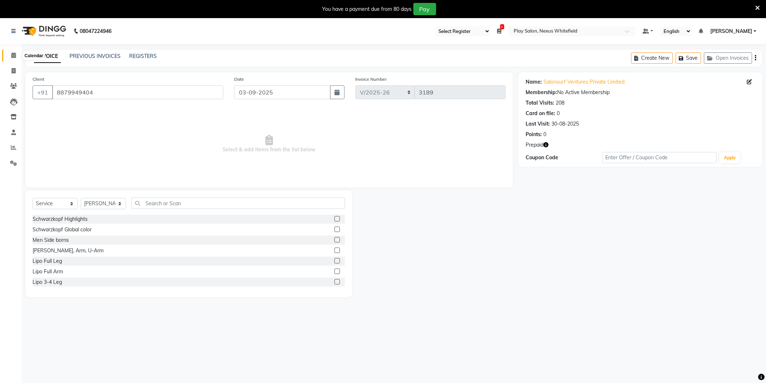
click at [16, 59] on span at bounding box center [13, 55] width 13 height 8
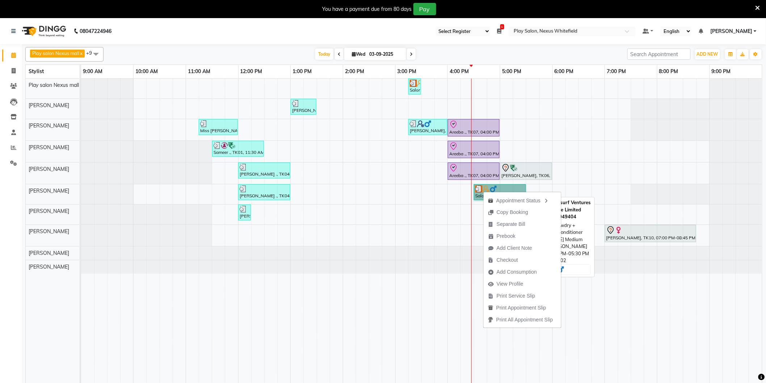
click at [482, 189] on link "Salonsurf Ventures Private Limited, TK02, 04:30 PM-05:30 PM, Blowdry + shampoo …" at bounding box center [500, 192] width 52 height 16
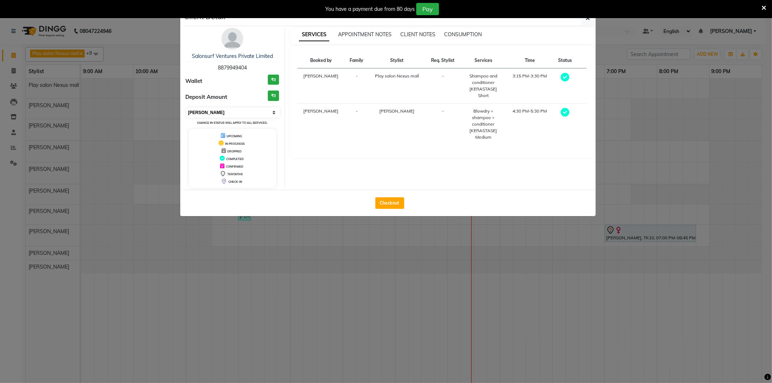
click at [276, 113] on select "Select MARK DONE UPCOMING" at bounding box center [233, 112] width 94 height 10
select select "5"
click at [186, 107] on select "Select MARK DONE UPCOMING" at bounding box center [233, 112] width 94 height 10
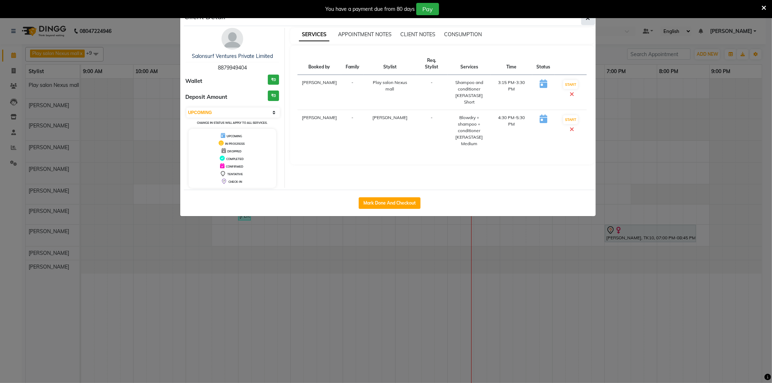
click at [588, 20] on icon "button" at bounding box center [588, 18] width 4 height 6
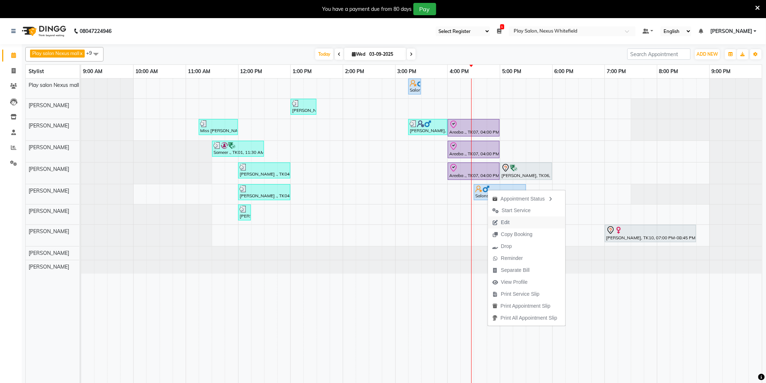
click at [502, 222] on span "Edit" at bounding box center [505, 223] width 9 height 8
select select "tentative"
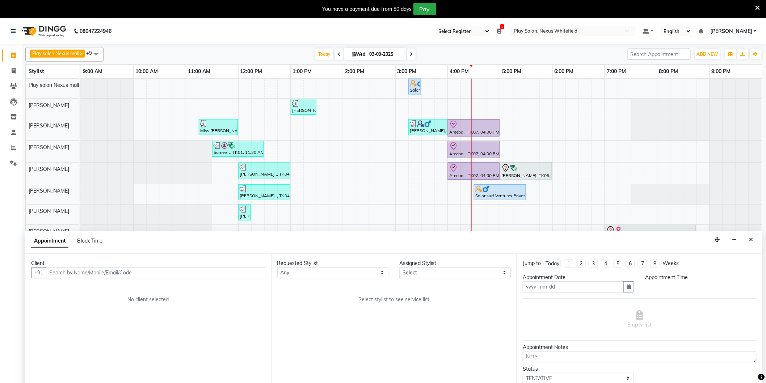
scroll to position [1, 0]
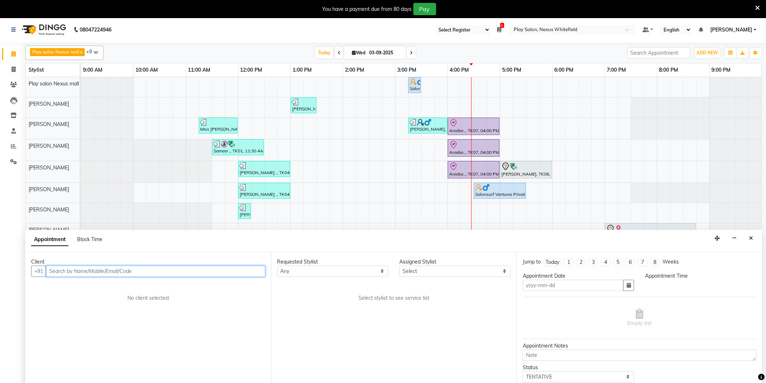
type input "03-09-2025"
select select "upcoming"
select select "915"
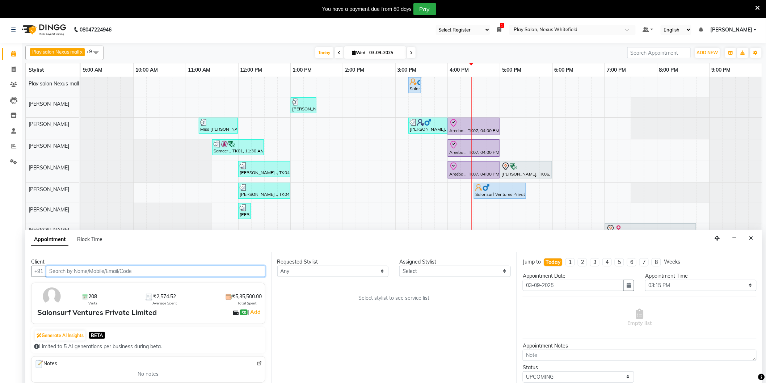
select select "81393"
select select "4200"
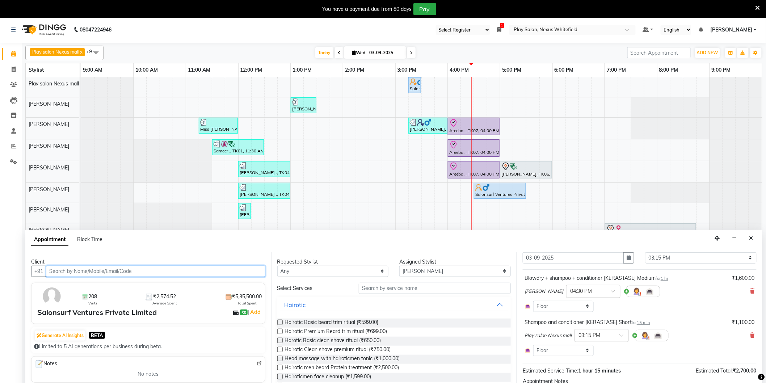
scroll to position [40, 0]
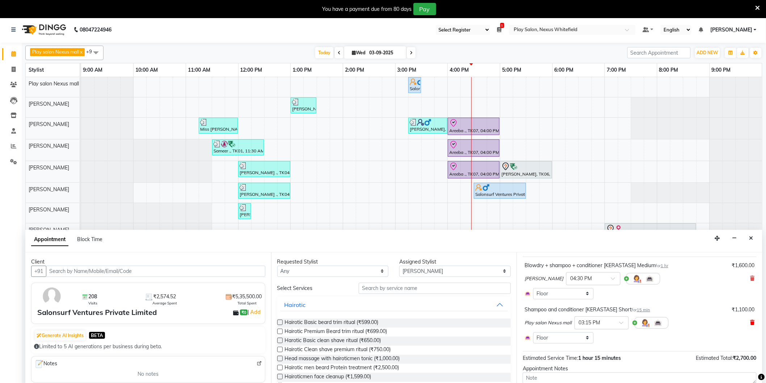
click at [750, 322] on icon at bounding box center [752, 322] width 4 height 5
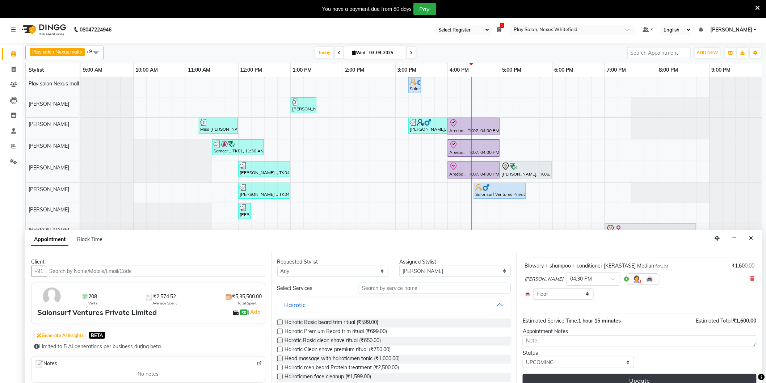
click at [631, 380] on button "Update" at bounding box center [640, 380] width 234 height 13
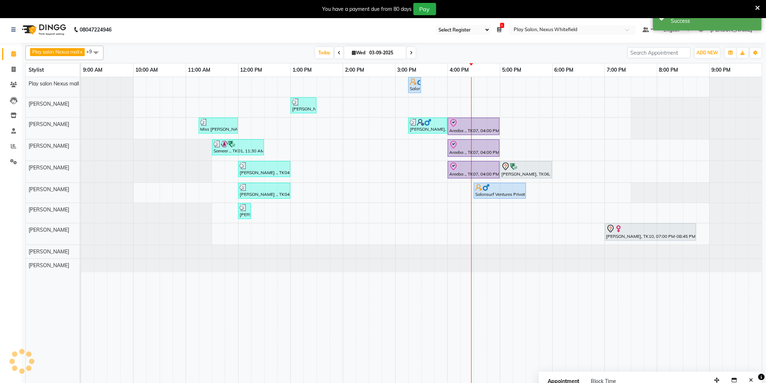
scroll to position [0, 0]
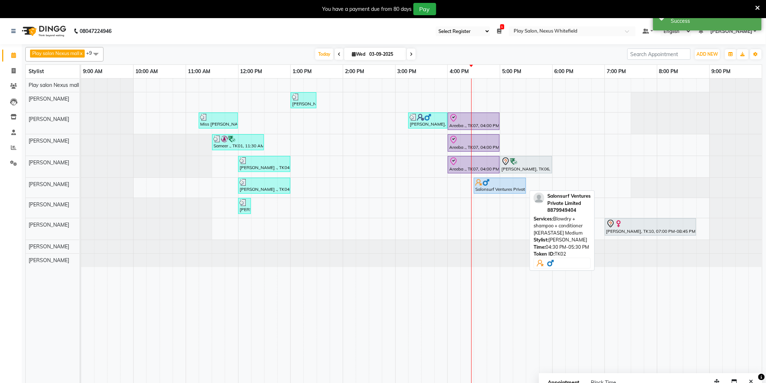
click at [494, 185] on div at bounding box center [499, 182] width 49 height 7
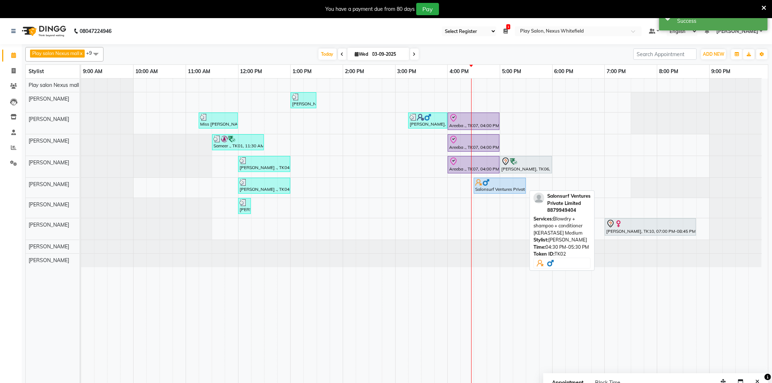
select select "5"
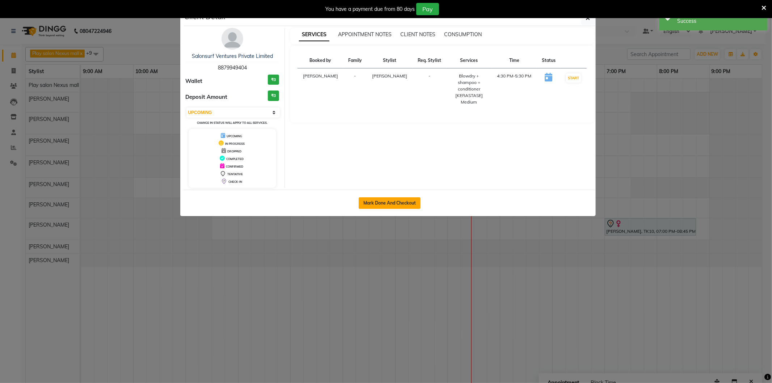
click at [389, 200] on button "Mark Done And Checkout" at bounding box center [390, 203] width 62 height 12
select select "service"
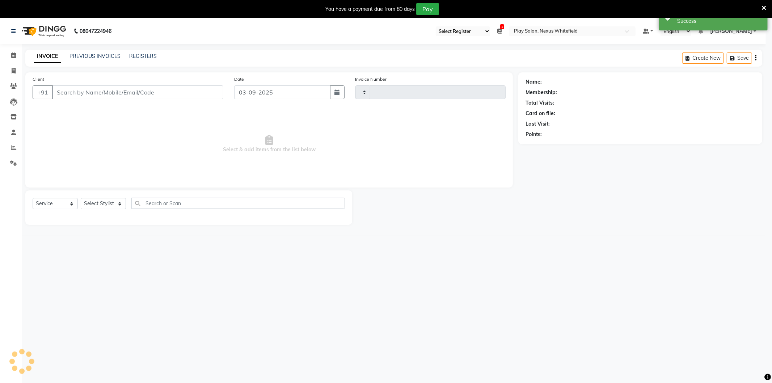
type input "3189"
select select "8356"
type input "8879949404"
select select "81393"
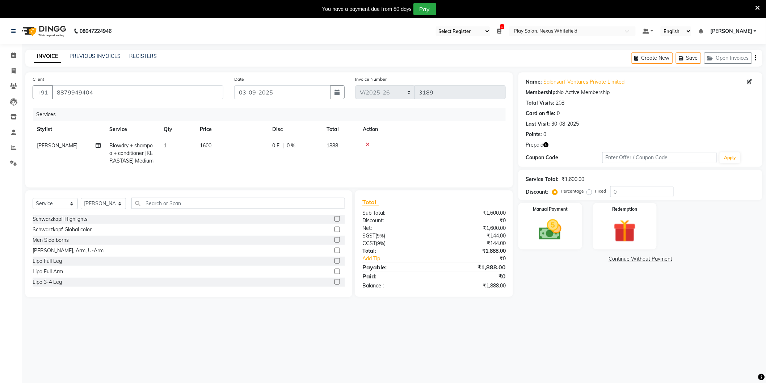
click at [132, 155] on span "Blowdry + shampoo + conditioner [KERASTASE] Medium" at bounding box center [131, 153] width 44 height 22
select select "81393"
click at [184, 149] on span at bounding box center [181, 149] width 14 height 14
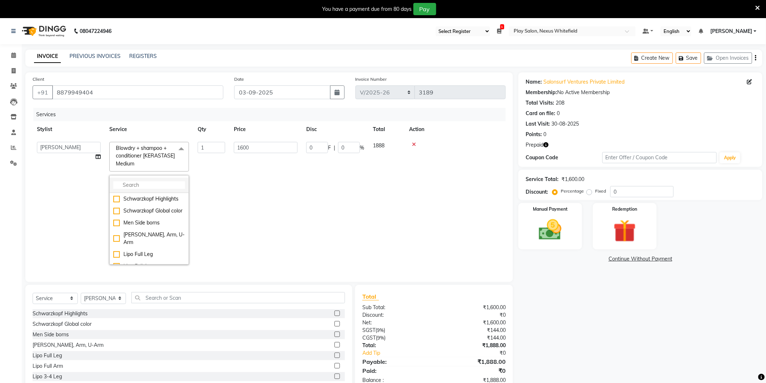
click at [165, 183] on input "multiselect-search" at bounding box center [149, 185] width 72 height 8
click at [266, 147] on input "1600" at bounding box center [266, 147] width 64 height 11
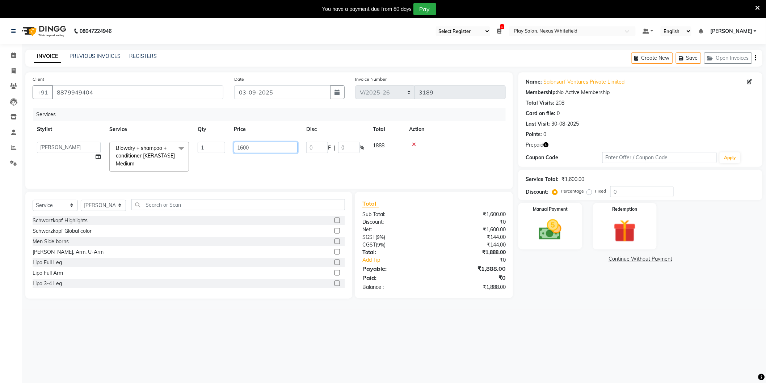
drag, startPoint x: 240, startPoint y: 147, endPoint x: 282, endPoint y: 143, distance: 42.6
click at [282, 143] on input "1600" at bounding box center [266, 147] width 64 height 11
type input "1400"
click at [624, 222] on img at bounding box center [624, 230] width 38 height 29
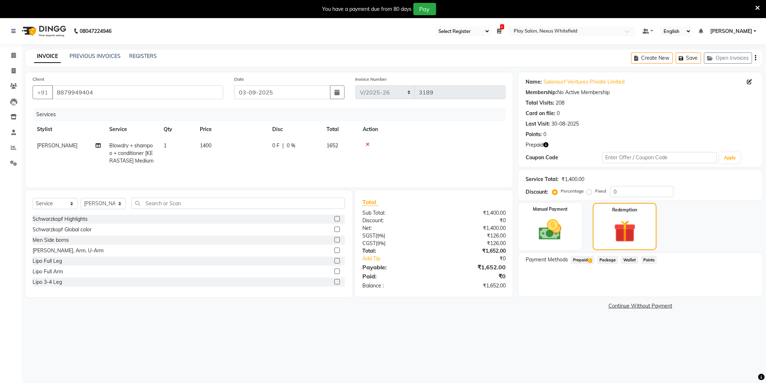
click at [587, 260] on span "Prepaid 1" at bounding box center [583, 260] width 24 height 8
click at [556, 232] on img at bounding box center [550, 229] width 38 height 27
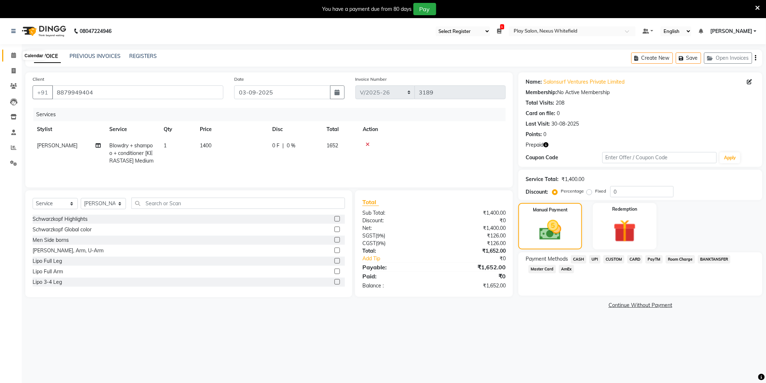
click at [13, 54] on icon at bounding box center [13, 54] width 5 height 5
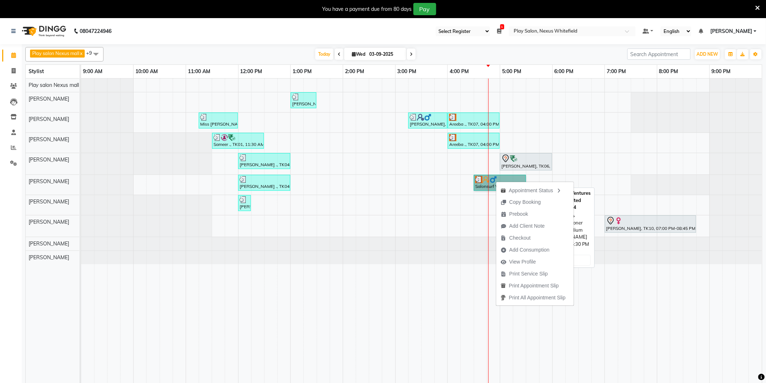
click at [483, 179] on link "Salonsurf Ventures Private Limited, TK02, 04:30 PM-05:30 PM, Blowdry + shampoo …" at bounding box center [500, 183] width 52 height 16
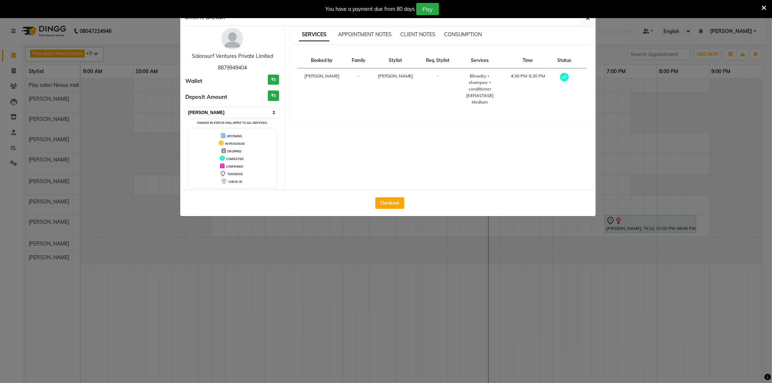
click at [275, 110] on select "Select MARK DONE UPCOMING" at bounding box center [233, 112] width 94 height 10
select select "5"
click at [186, 107] on select "Select MARK DONE UPCOMING" at bounding box center [233, 112] width 94 height 10
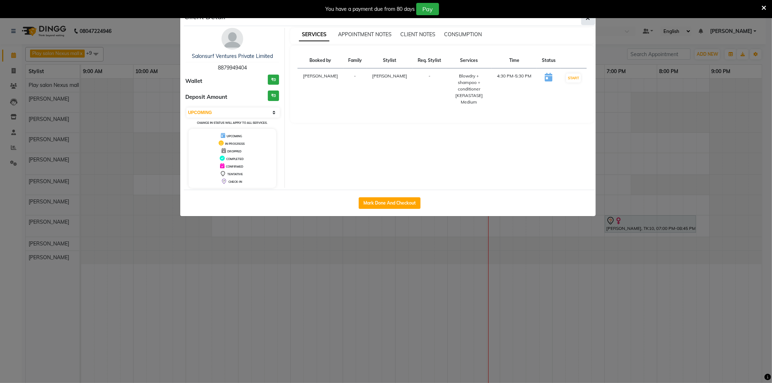
click at [586, 21] on span "button" at bounding box center [588, 17] width 4 height 7
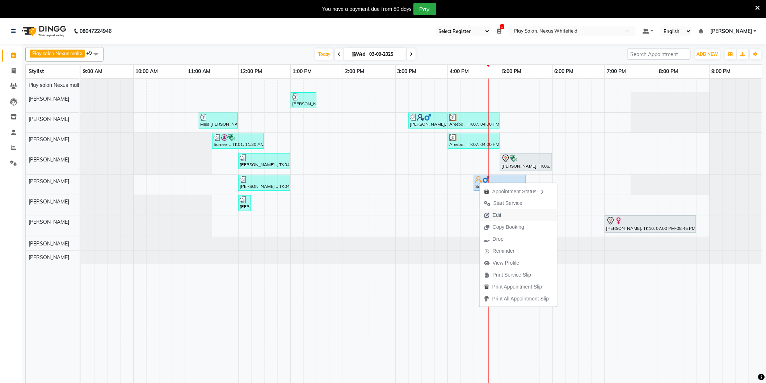
click at [496, 214] on span "Edit" at bounding box center [497, 215] width 9 height 8
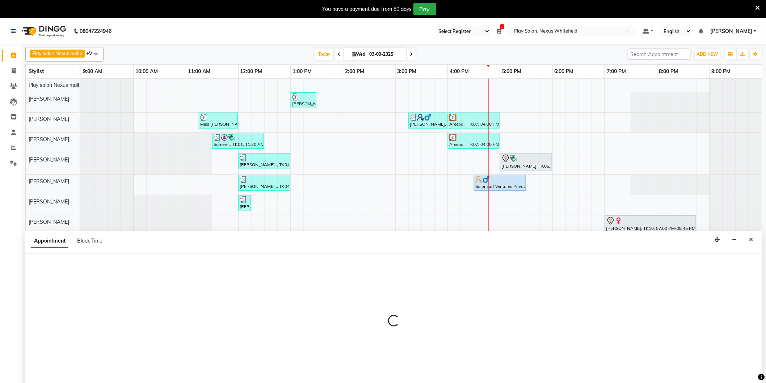
scroll to position [10, 0]
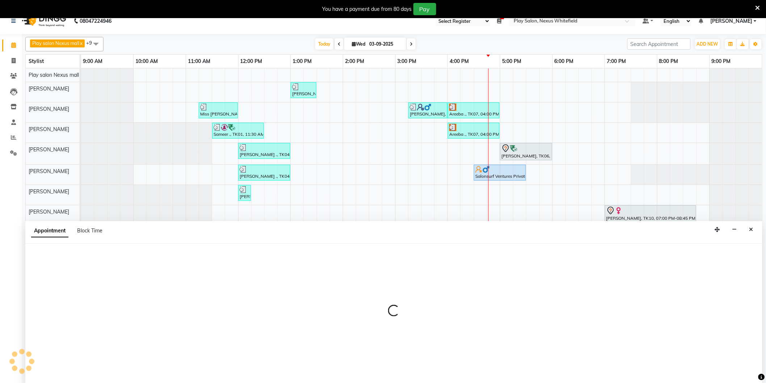
select select "upcoming"
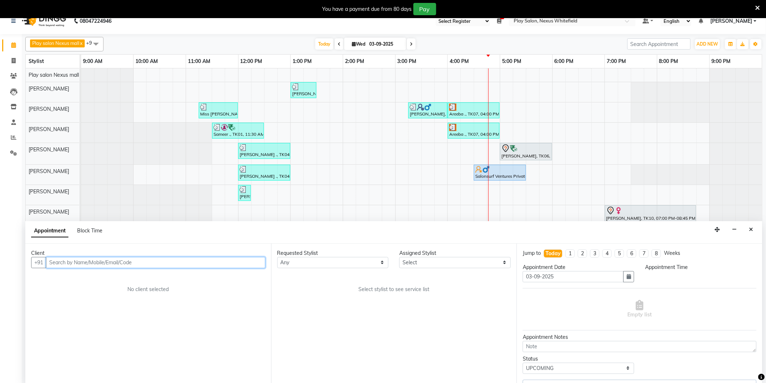
select select "81393"
select select "990"
select select "4200"
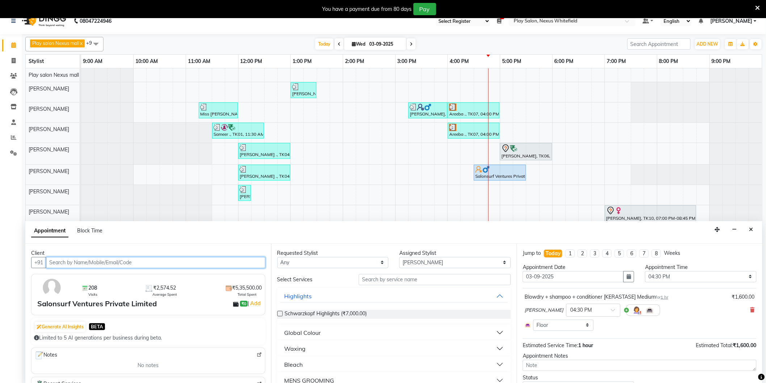
click at [69, 261] on input "text" at bounding box center [155, 262] width 219 height 11
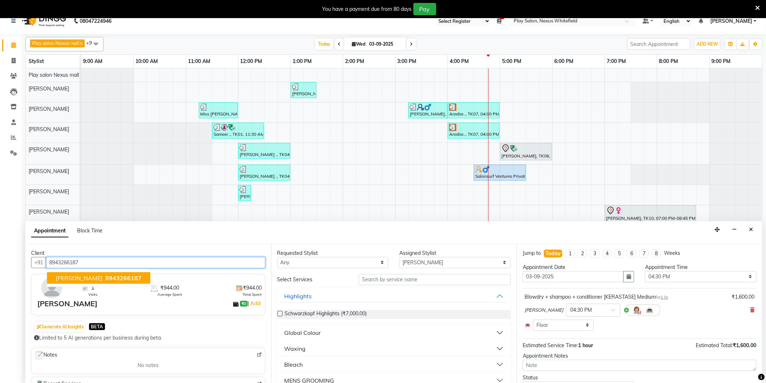
click at [105, 279] on span "8943266187" at bounding box center [123, 277] width 36 height 7
type input "8943266187"
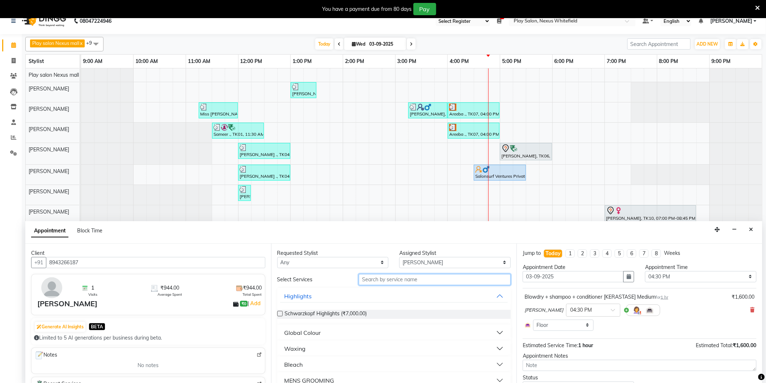
click at [402, 278] on input "text" at bounding box center [435, 279] width 152 height 11
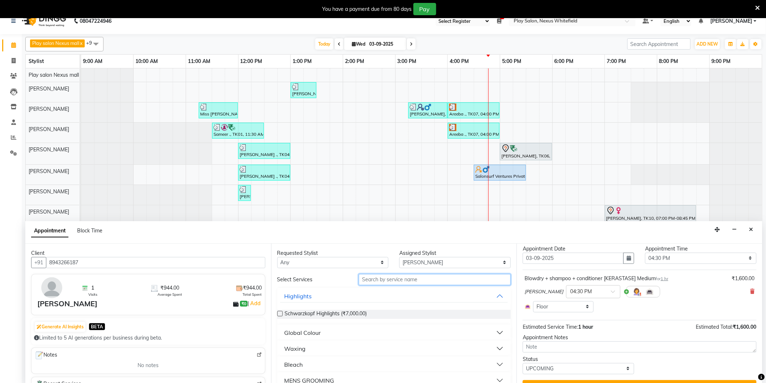
scroll to position [33, 0]
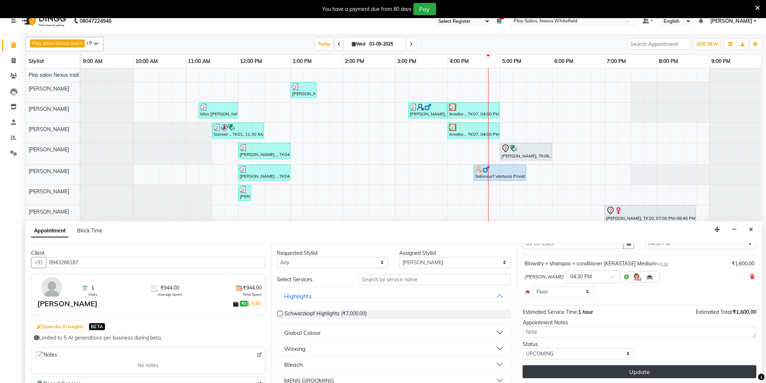
click at [654, 369] on button "Update" at bounding box center [640, 371] width 234 height 13
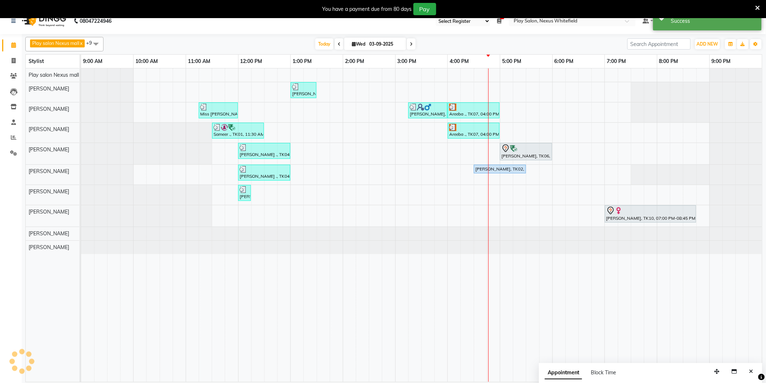
scroll to position [0, 0]
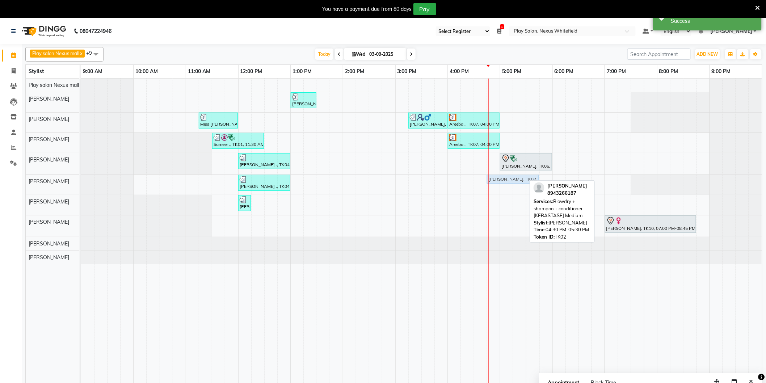
drag, startPoint x: 494, startPoint y: 179, endPoint x: 512, endPoint y: 178, distance: 18.5
click at [81, 178] on div "Anjile ., TK04, 12:00 PM-01:00 PM, Head & Shoulder,Men's Shampoo and Styling La…" at bounding box center [81, 185] width 0 height 20
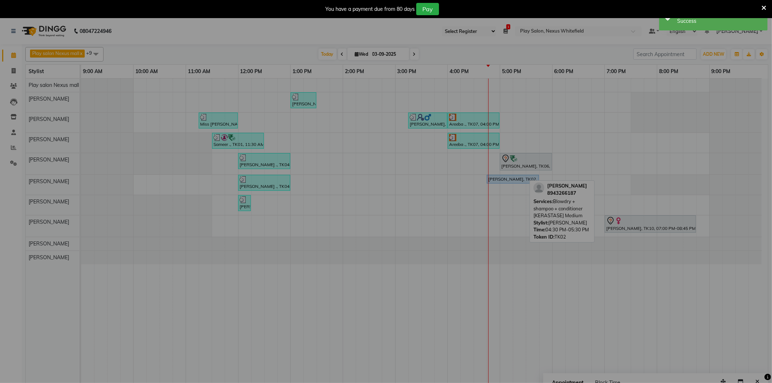
click at [512, 178] on div "× ! Are you sure? You want to update booking slot Yes No No" at bounding box center [386, 191] width 772 height 383
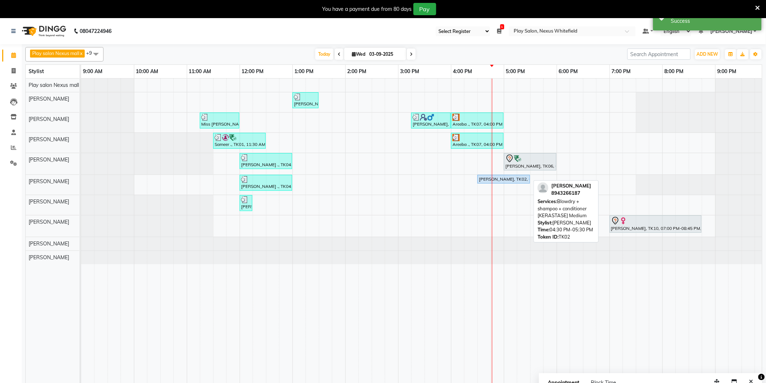
click at [512, 182] on div "[PERSON_NAME], TK02, 04:30 PM-05:30 PM, Blowdry + shampoo + conditioner [KERAST…" at bounding box center [503, 179] width 51 height 7
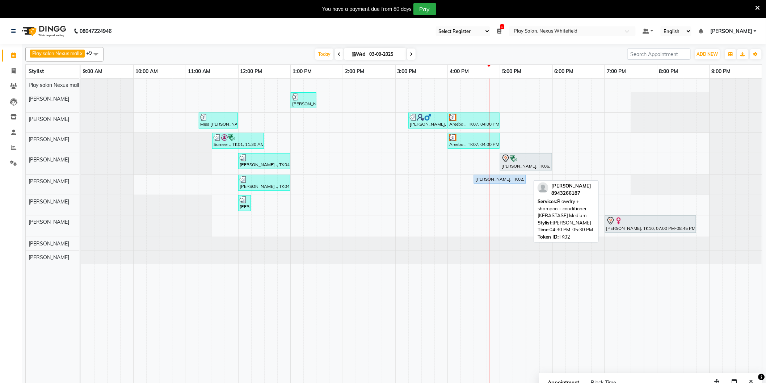
click at [508, 177] on div "[PERSON_NAME], TK02, 04:30 PM-05:30 PM, Blowdry + shampoo + conditioner [KERAST…" at bounding box center [499, 179] width 51 height 7
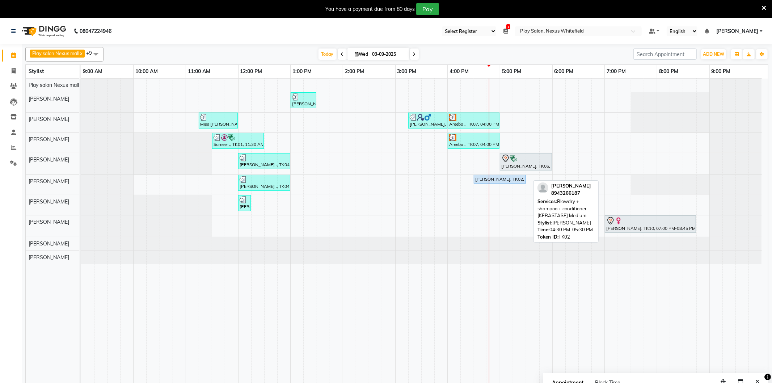
select select "5"
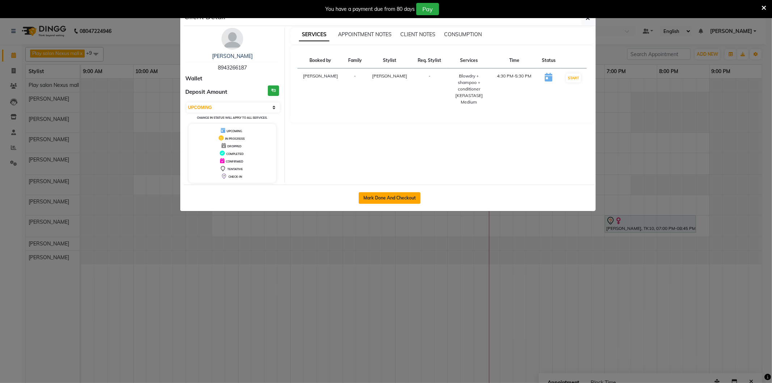
click at [390, 198] on button "Mark Done And Checkout" at bounding box center [390, 198] width 62 height 12
select select "service"
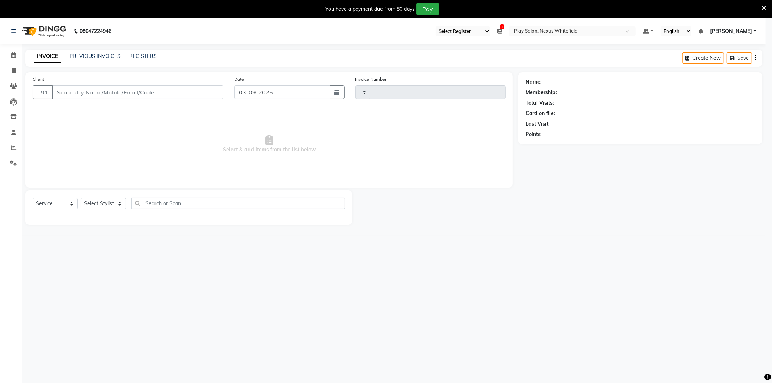
type input "3189"
select select "8356"
type input "8943266187"
select select "81393"
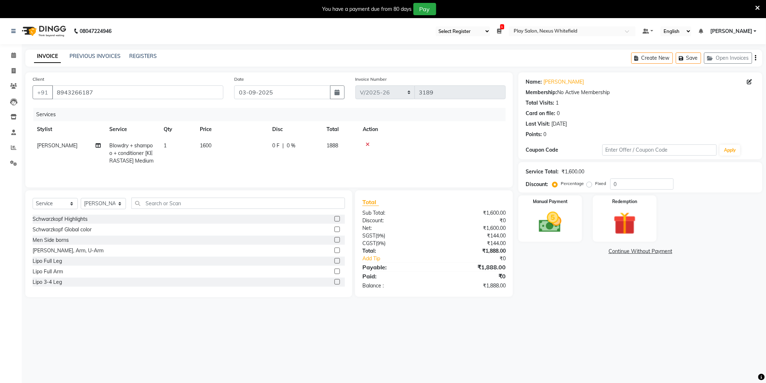
click at [208, 143] on span "1600" at bounding box center [206, 145] width 12 height 7
select select "81393"
drag, startPoint x: 268, startPoint y: 147, endPoint x: 219, endPoint y: 147, distance: 49.2
click at [219, 147] on tr "Abdulla Md Adil Ali Ambika Rai Asha Thapa Ashim Sapkota Bhargavi H Dawa Tamang …" at bounding box center [269, 157] width 473 height 38
type input "1400"
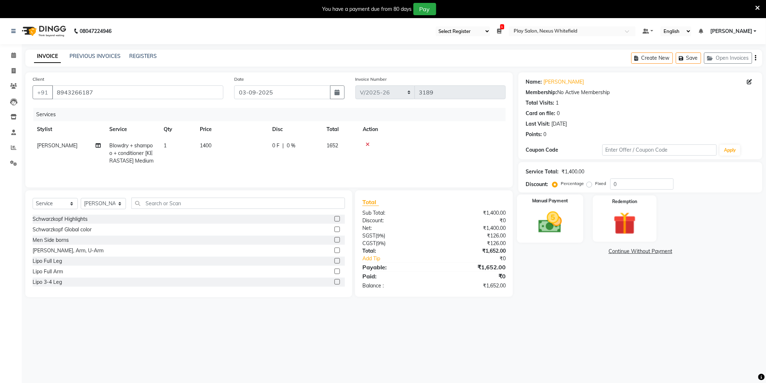
click at [553, 226] on img at bounding box center [550, 222] width 38 height 27
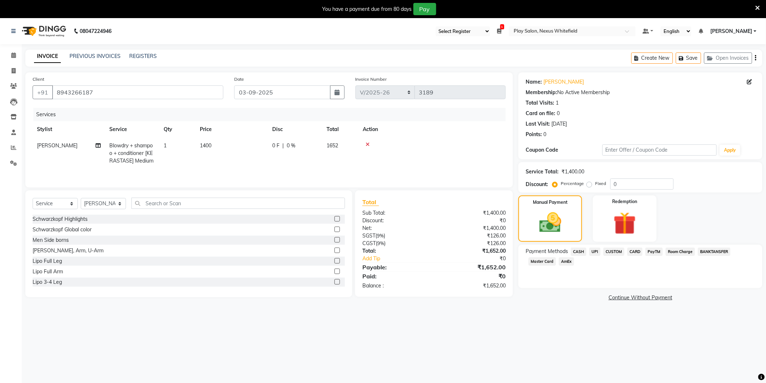
click at [612, 250] on span "CUSTOM" at bounding box center [613, 252] width 21 height 8
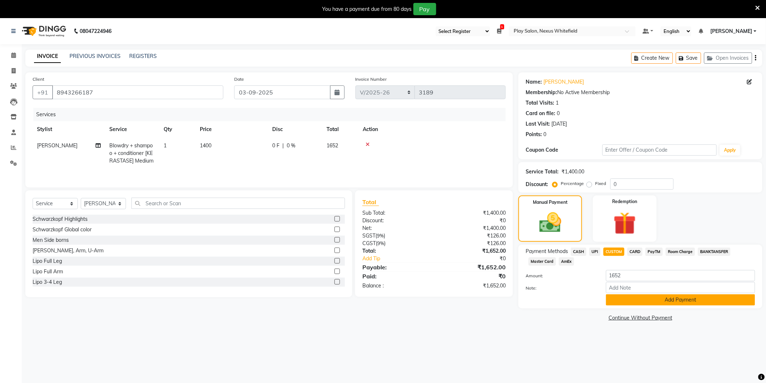
click at [662, 299] on button "Add Payment" at bounding box center [680, 299] width 149 height 11
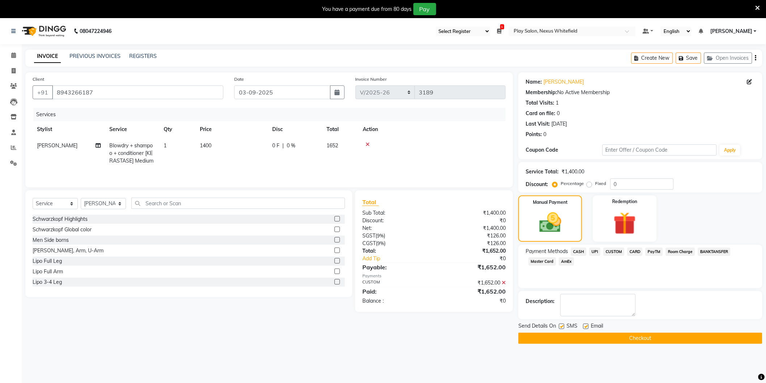
click at [636, 335] on button "Checkout" at bounding box center [640, 338] width 244 height 11
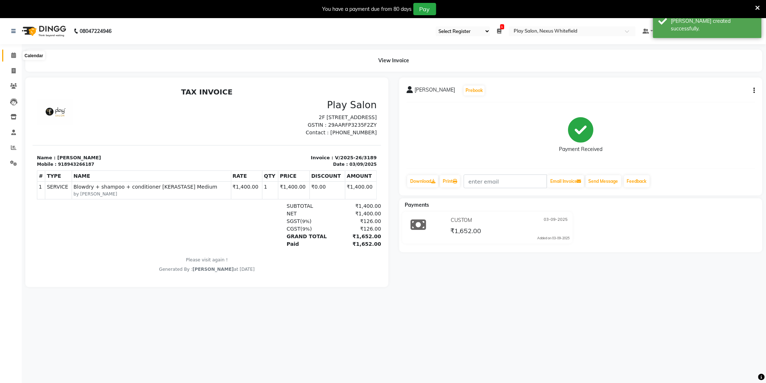
click at [14, 57] on icon at bounding box center [13, 54] width 5 height 5
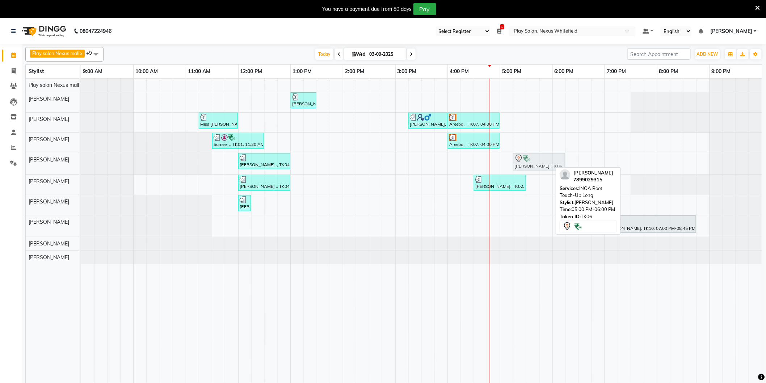
drag, startPoint x: 525, startPoint y: 162, endPoint x: 542, endPoint y: 161, distance: 17.4
click at [81, 161] on div "Anjile ., TK04, 12:00 PM-01:00 PM, Hair Cut Lady (Senior Stylist) Ranjana Sande…" at bounding box center [81, 163] width 0 height 21
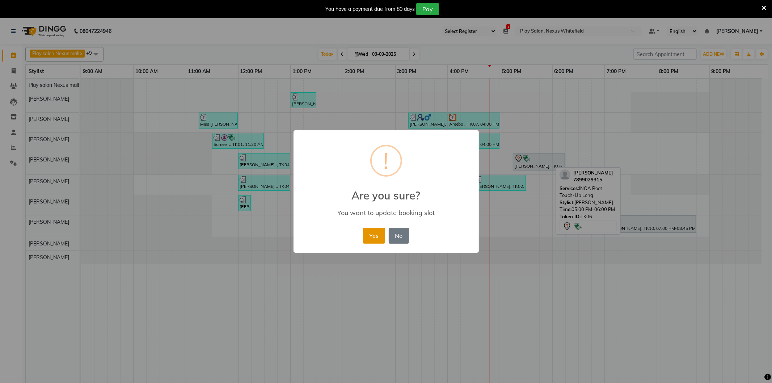
click at [380, 233] on button "Yes" at bounding box center [374, 236] width 22 height 16
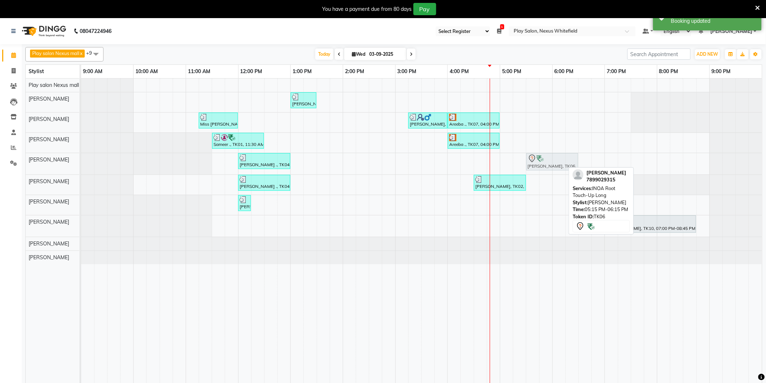
drag, startPoint x: 531, startPoint y: 161, endPoint x: 545, endPoint y: 162, distance: 14.8
click at [81, 162] on div "Anjile ., TK04, 12:00 PM-01:00 PM, Hair Cut Lady (Senior Stylist) Ranjana Sande…" at bounding box center [81, 163] width 0 height 21
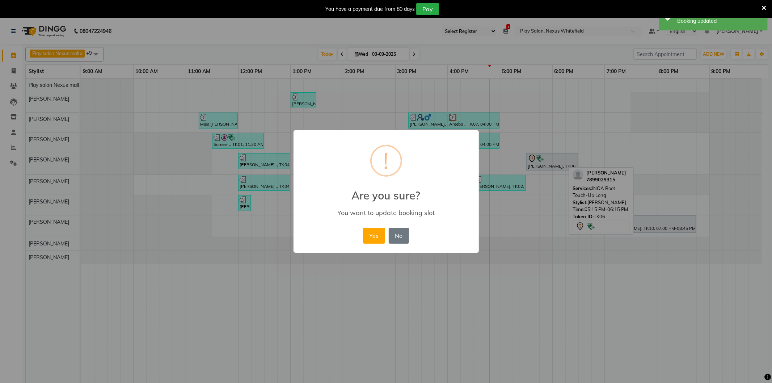
click at [369, 233] on button "Yes" at bounding box center [374, 236] width 22 height 16
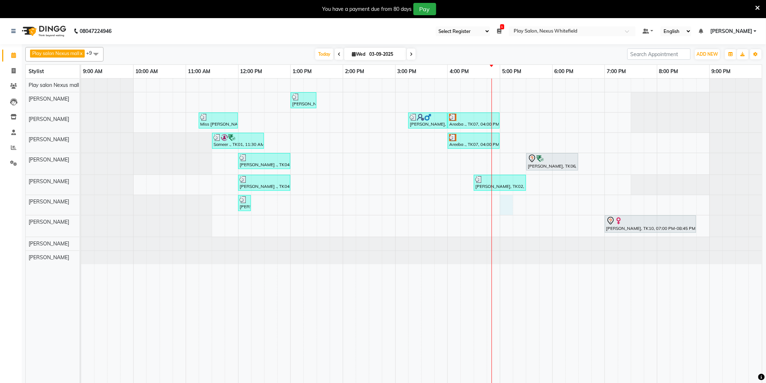
click at [504, 204] on div "Anjile ., TK04, 01:00 PM-01:30 PM, Beard Shaping Miss Nalini Suresh, TK03, 11:1…" at bounding box center [421, 235] width 681 height 313
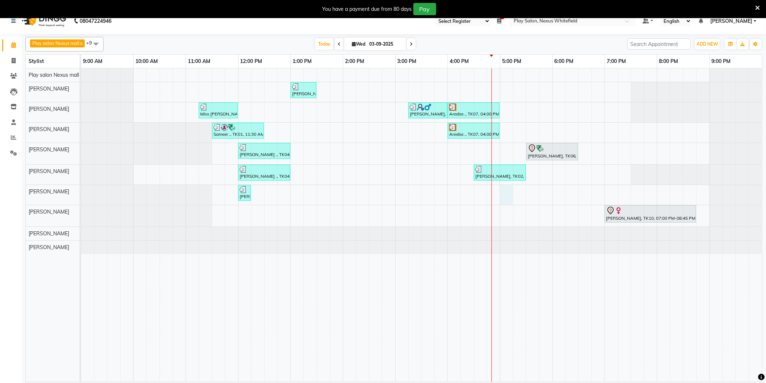
select select "81398"
select select "1020"
select select "tentative"
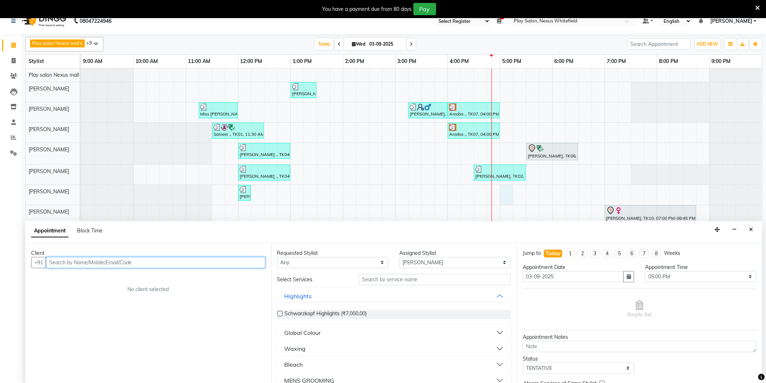
click at [168, 261] on input "text" at bounding box center [155, 262] width 219 height 11
click at [98, 274] on span "Divya Chandrikha" at bounding box center [79, 277] width 47 height 7
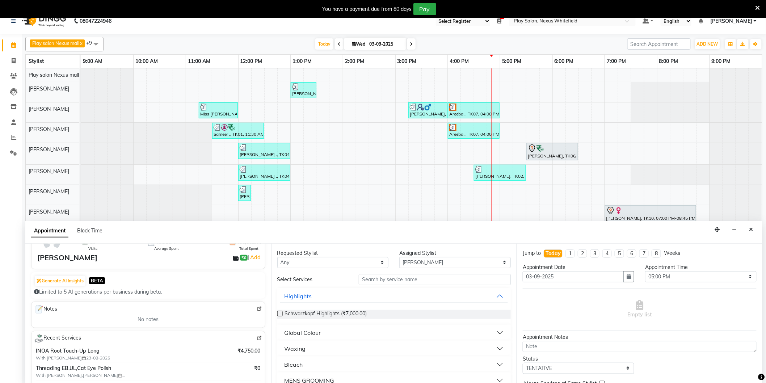
scroll to position [0, 0]
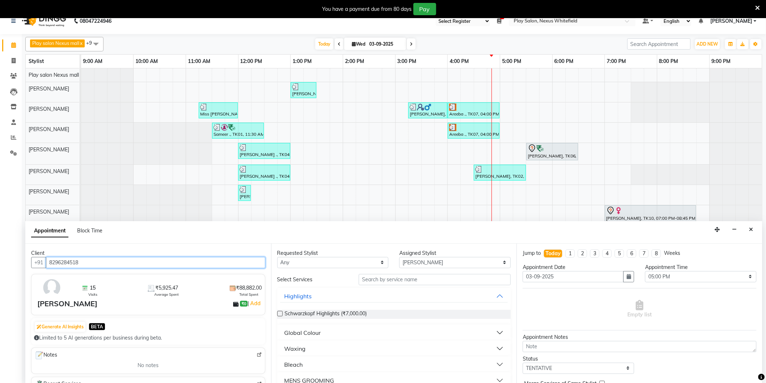
type input "8296284518"
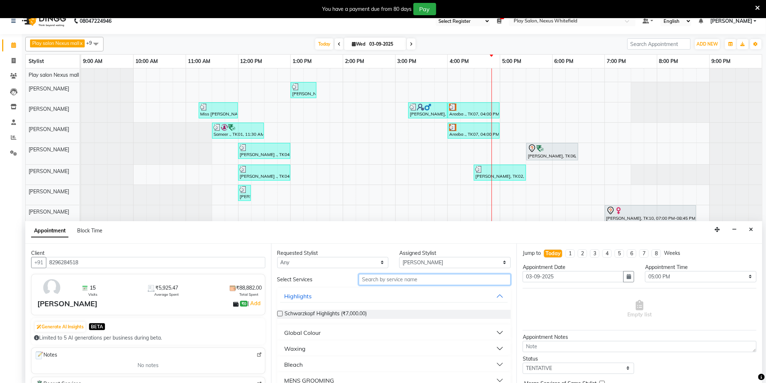
click at [400, 282] on input "text" at bounding box center [435, 279] width 152 height 11
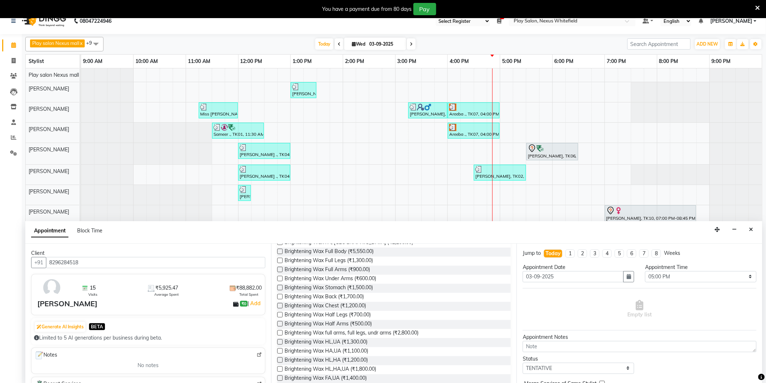
scroll to position [40, 0]
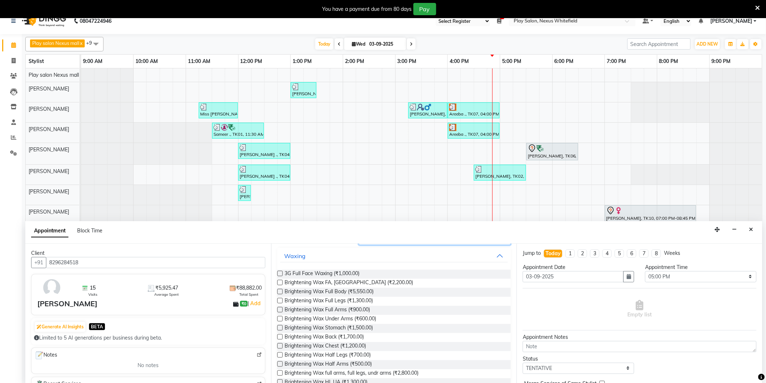
type input "wax"
click at [280, 355] on label at bounding box center [279, 354] width 5 height 5
click at [280, 355] on input "checkbox" at bounding box center [279, 355] width 5 height 5
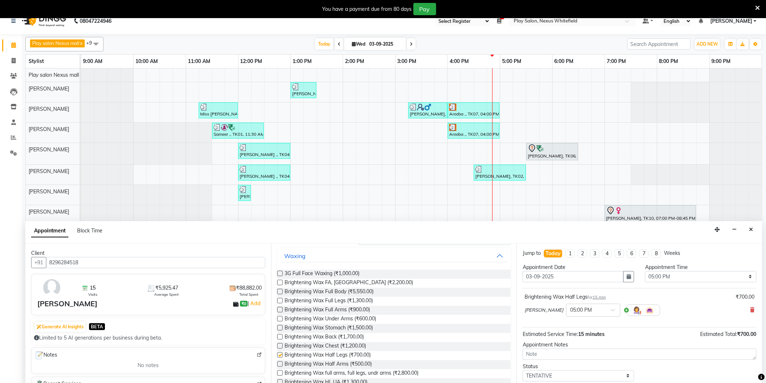
checkbox input "false"
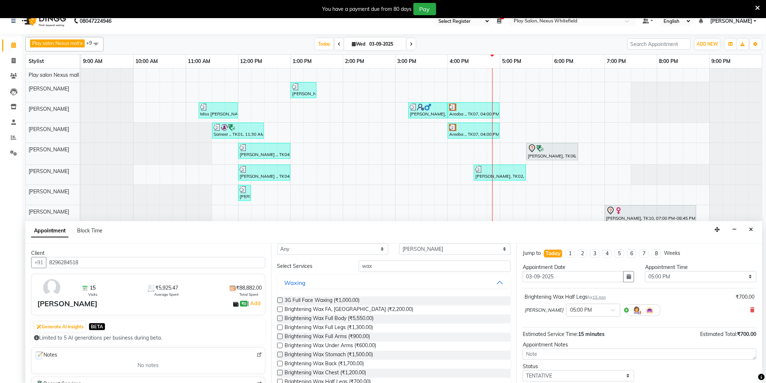
scroll to position [0, 0]
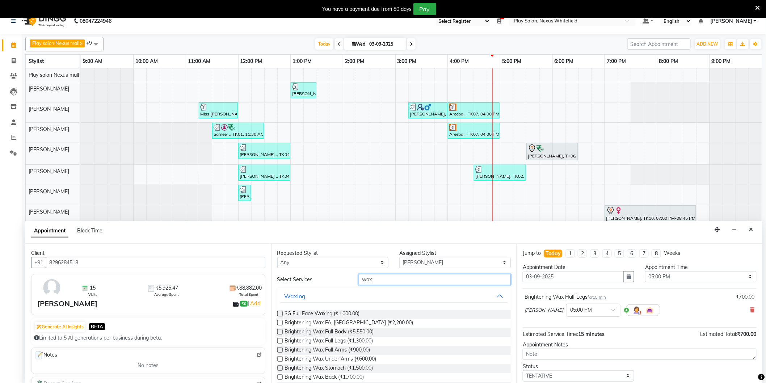
drag, startPoint x: 378, startPoint y: 278, endPoint x: 332, endPoint y: 281, distance: 46.1
click at [332, 281] on div "Select Services wax" at bounding box center [394, 279] width 245 height 11
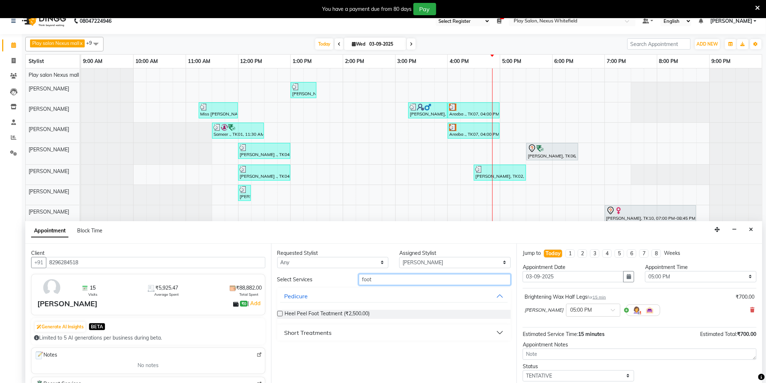
type input "foot"
click at [326, 328] on div "Short Treatments" at bounding box center [307, 332] width 47 height 9
click at [279, 350] on label at bounding box center [279, 349] width 5 height 5
click at [279, 350] on input "checkbox" at bounding box center [279, 350] width 5 height 5
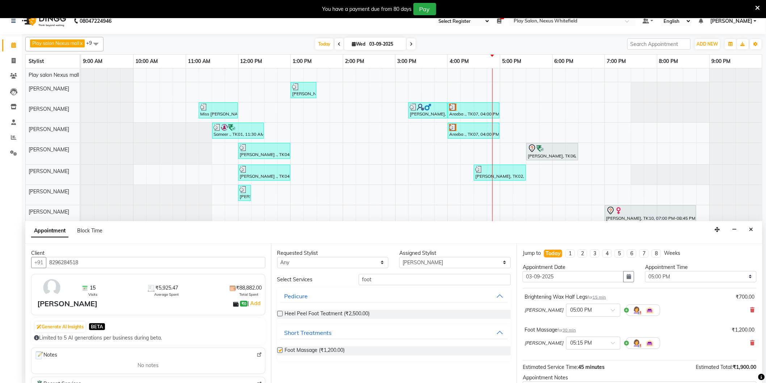
checkbox input "false"
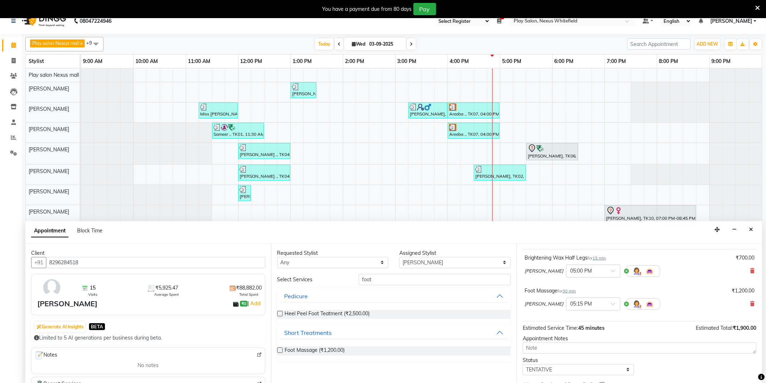
scroll to position [76, 0]
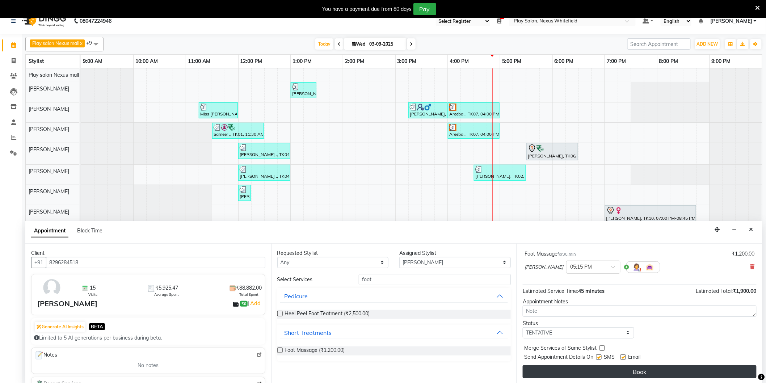
click at [648, 367] on button "Book" at bounding box center [640, 371] width 234 height 13
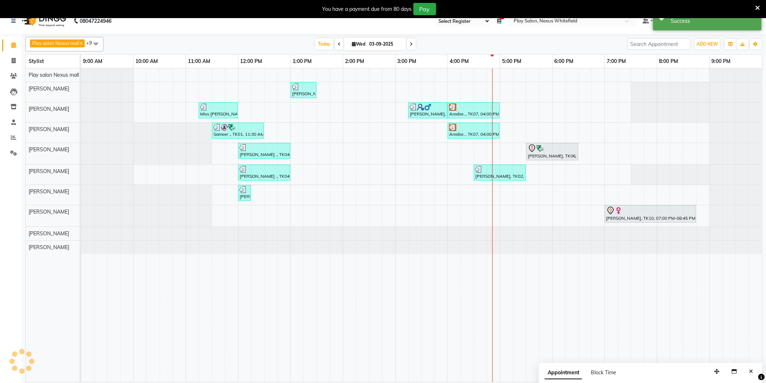
scroll to position [0, 0]
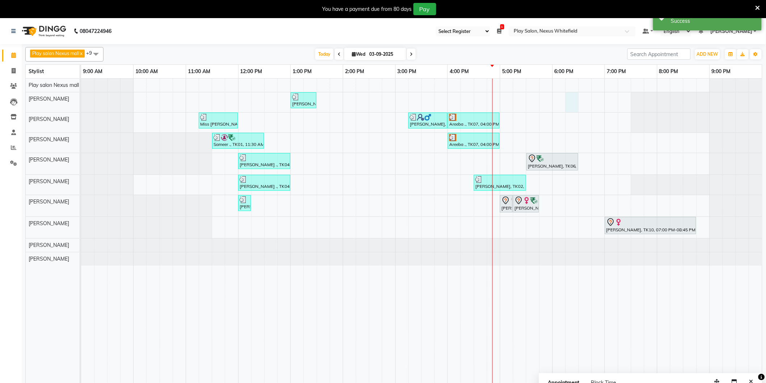
click at [570, 98] on div "Anjile ., TK04, 01:00 PM-01:30 PM, Beard Shaping Miss Nalini Suresh, TK03, 11:1…" at bounding box center [421, 235] width 681 height 313
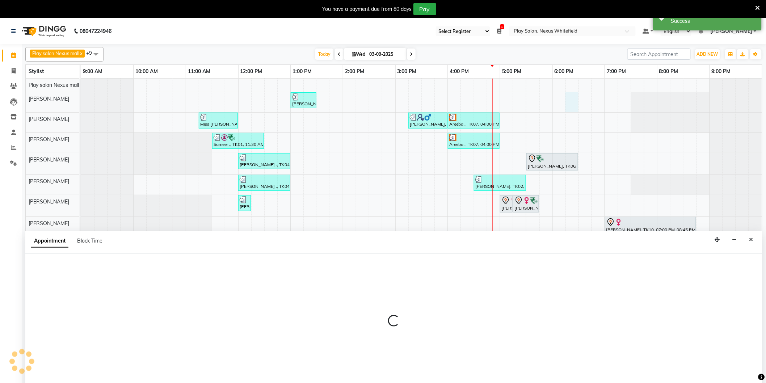
scroll to position [18, 0]
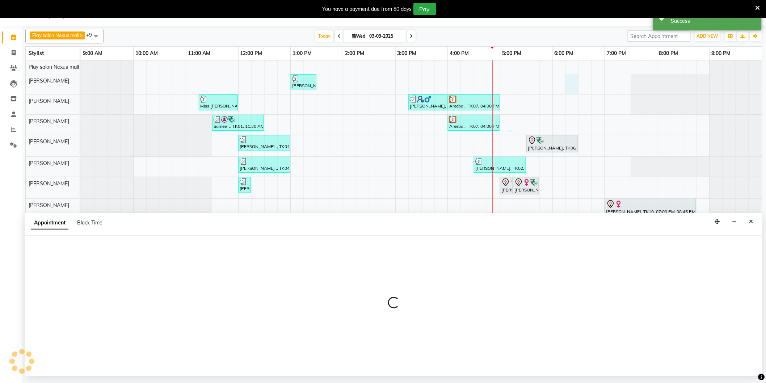
select select "81400"
select select "1095"
select select "tentative"
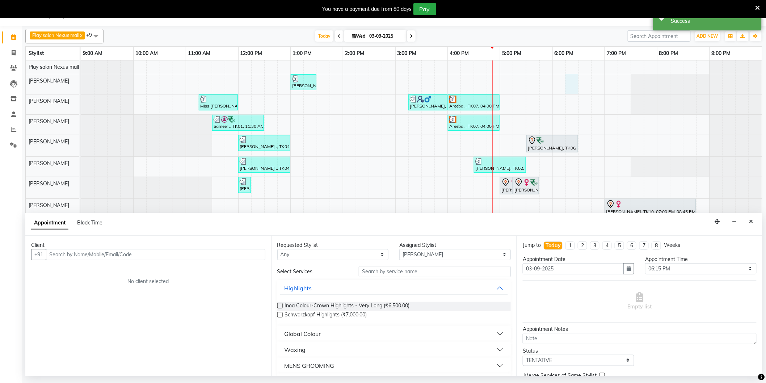
click at [233, 255] on input "text" at bounding box center [155, 254] width 219 height 11
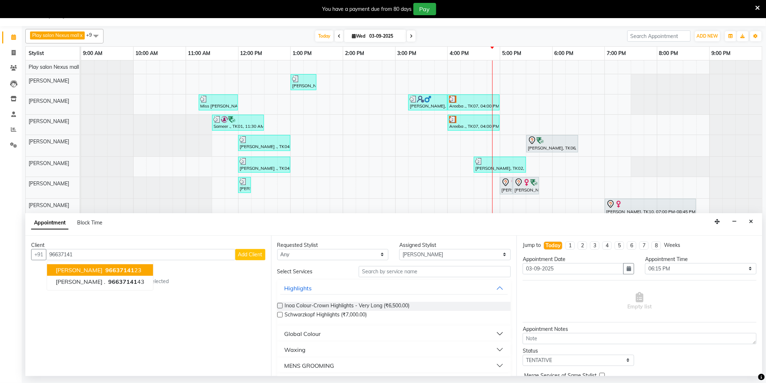
click at [131, 271] on span "96637141" at bounding box center [119, 269] width 29 height 7
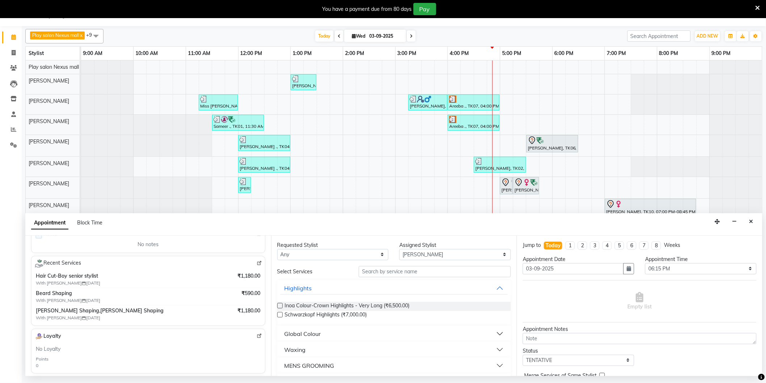
scroll to position [121, 0]
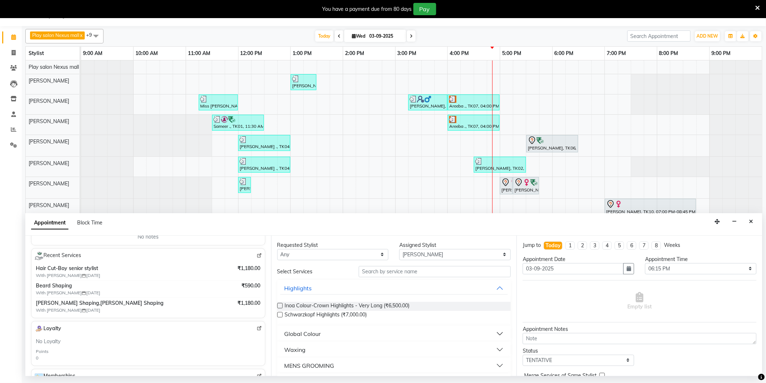
type input "9663714123"
click at [401, 272] on input "text" at bounding box center [435, 271] width 152 height 11
type input "beard"
click at [331, 303] on span "Beard Shaping (₹500.00)" at bounding box center [327, 306] width 84 height 9
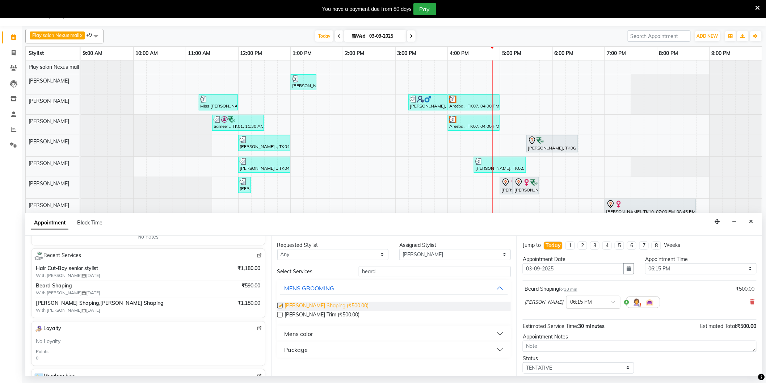
checkbox input "false"
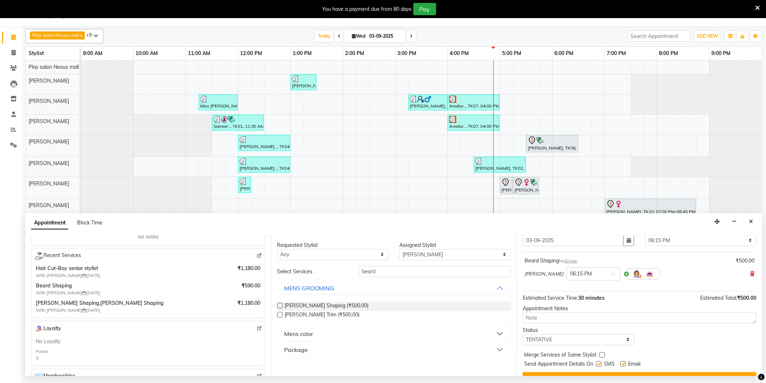
scroll to position [43, 0]
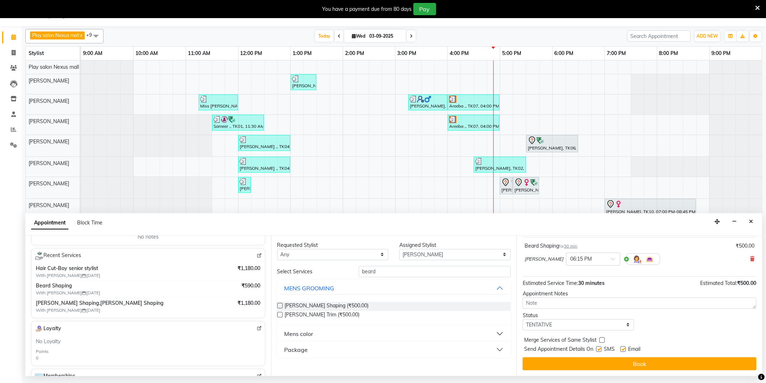
click at [654, 363] on button "Book" at bounding box center [640, 363] width 234 height 13
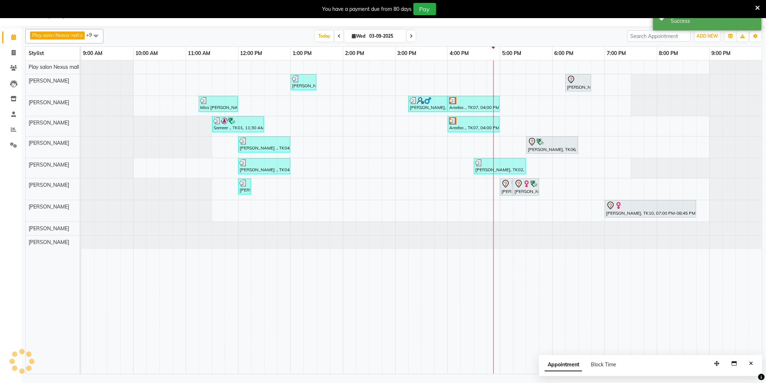
scroll to position [0, 0]
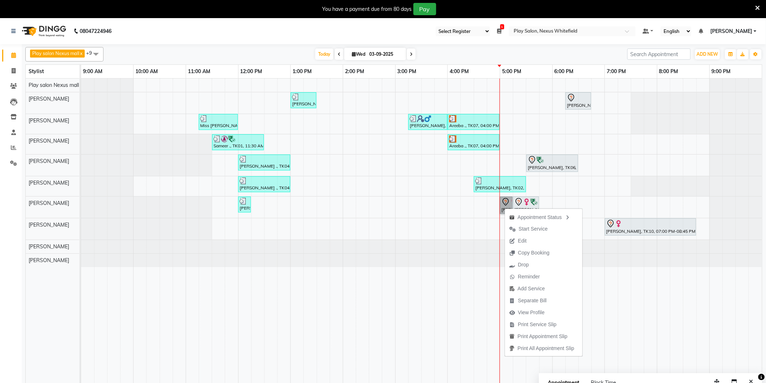
click at [507, 201] on link "Divya Chandrikha, TK11, 05:00 PM-05:15 PM, Brightening Wax Half Legs" at bounding box center [506, 204] width 13 height 17
click at [525, 232] on span "Edit" at bounding box center [523, 234] width 9 height 8
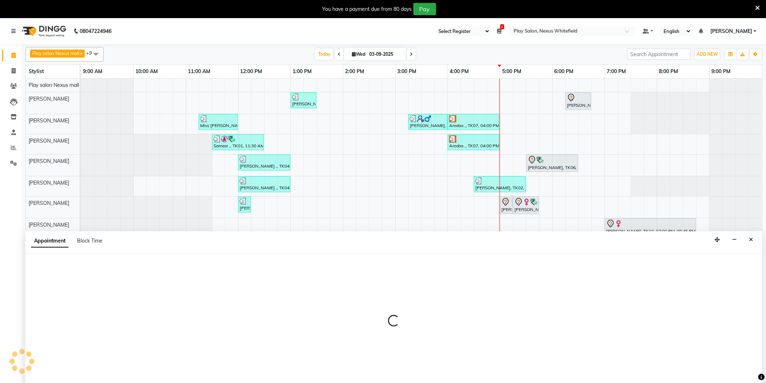
scroll to position [18, 0]
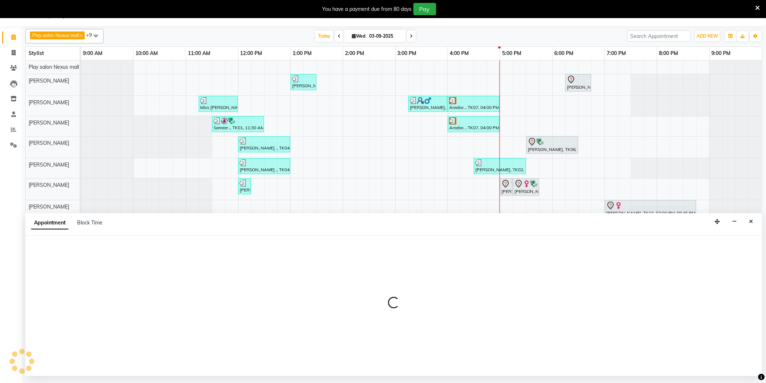
select select "1020"
select select "tentative"
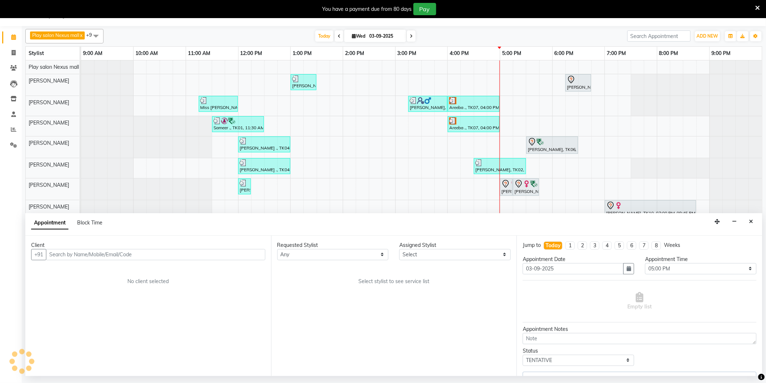
select select "81398"
select select "4200"
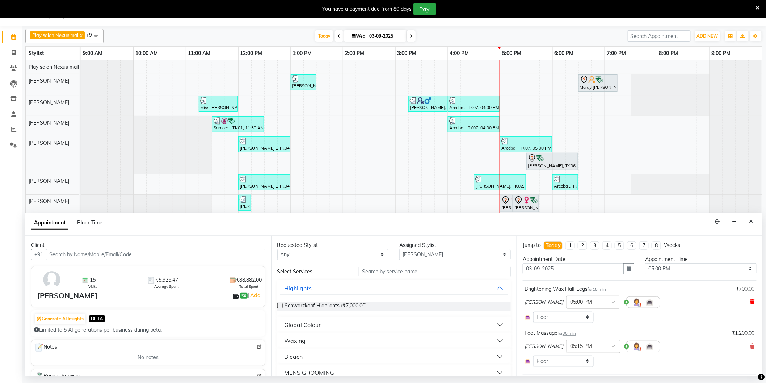
click at [750, 301] on icon at bounding box center [752, 301] width 4 height 5
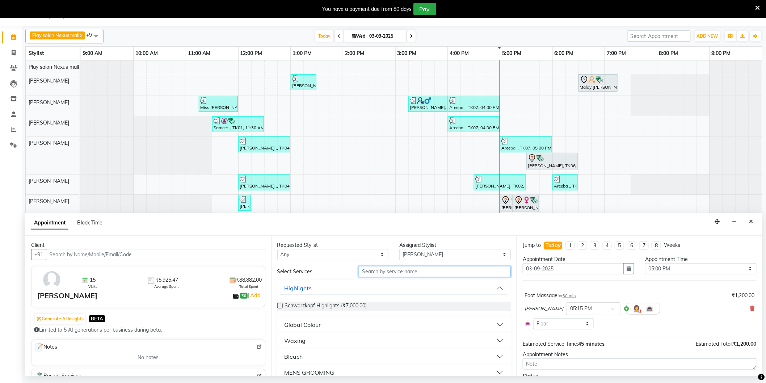
click at [401, 272] on input "text" at bounding box center [435, 271] width 152 height 11
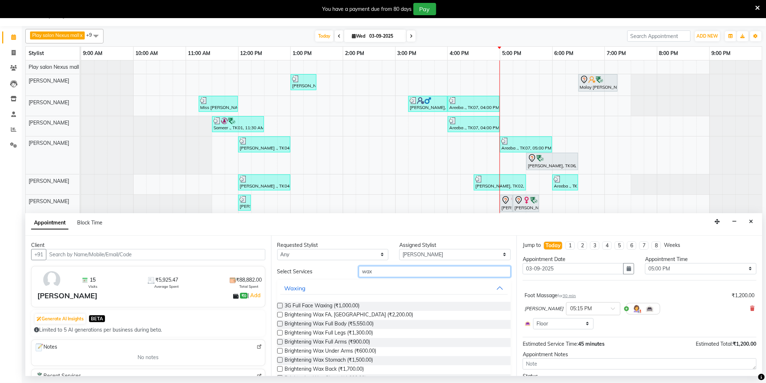
type input "wax"
click at [278, 331] on label at bounding box center [279, 332] width 5 height 5
click at [278, 331] on input "checkbox" at bounding box center [279, 333] width 5 height 5
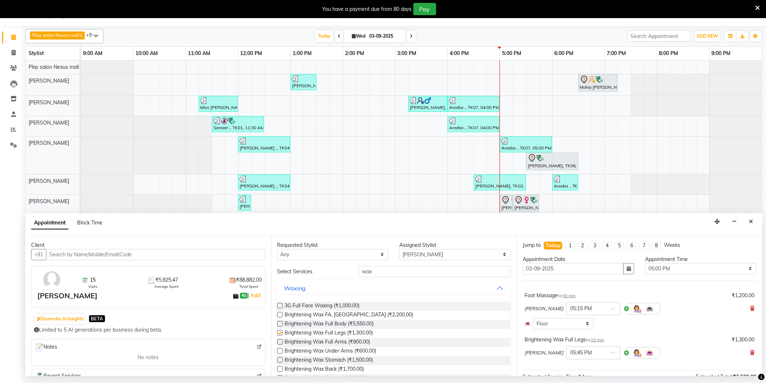
checkbox input "false"
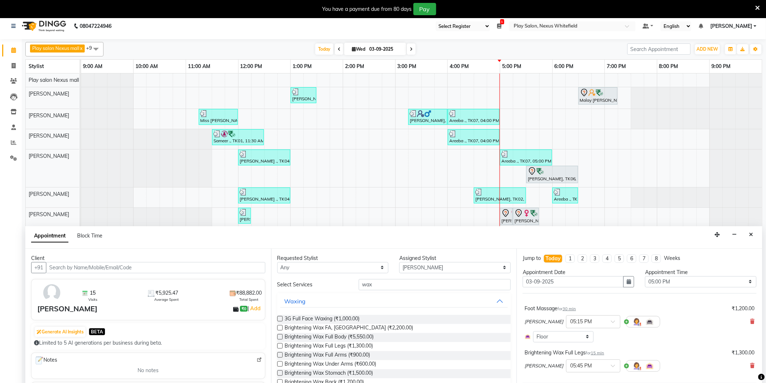
scroll to position [0, 0]
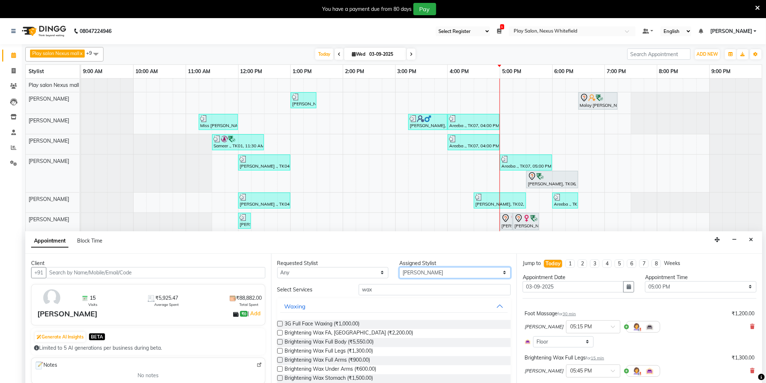
click at [423, 269] on select "Select Abdulla Md Adil Ali Ambika Rai Asha Thapa Ashim Sapkota Dawa Tamang Mohd…" at bounding box center [454, 272] width 111 height 11
click at [751, 242] on icon "Close" at bounding box center [751, 239] width 4 height 5
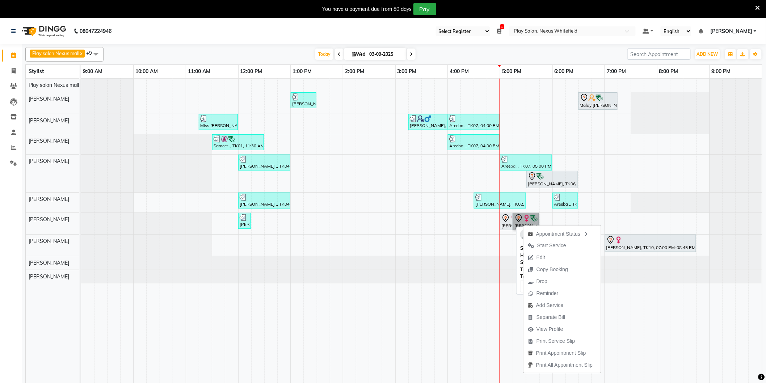
click at [507, 221] on icon at bounding box center [505, 218] width 9 height 9
select select "7"
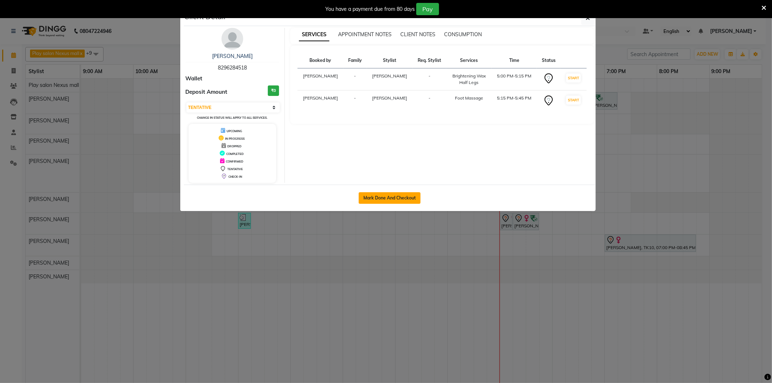
click at [383, 194] on button "Mark Done And Checkout" at bounding box center [390, 198] width 62 height 12
select select "8356"
select select "service"
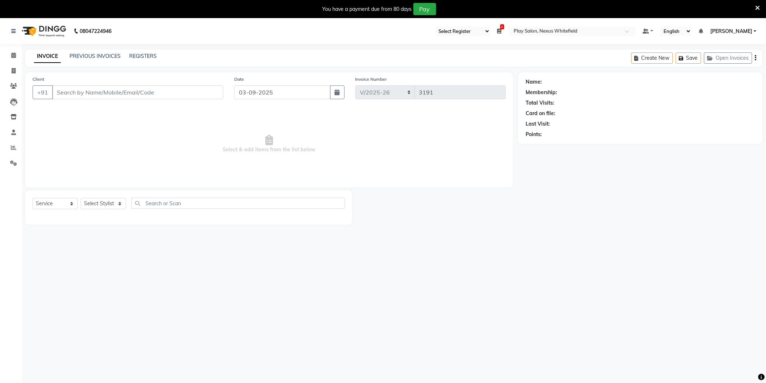
type input "8296284518"
select select "81398"
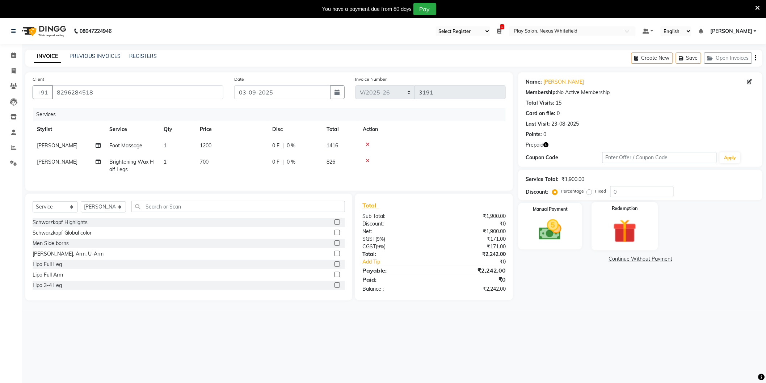
click at [632, 235] on img at bounding box center [624, 230] width 38 height 29
click at [588, 258] on span "Prepaid 1" at bounding box center [583, 260] width 24 height 8
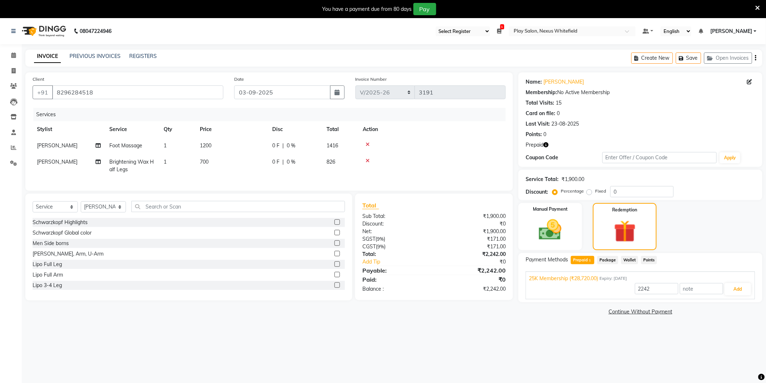
click at [118, 166] on span "Brightening Wax Half Legs" at bounding box center [131, 166] width 45 height 14
select select "81398"
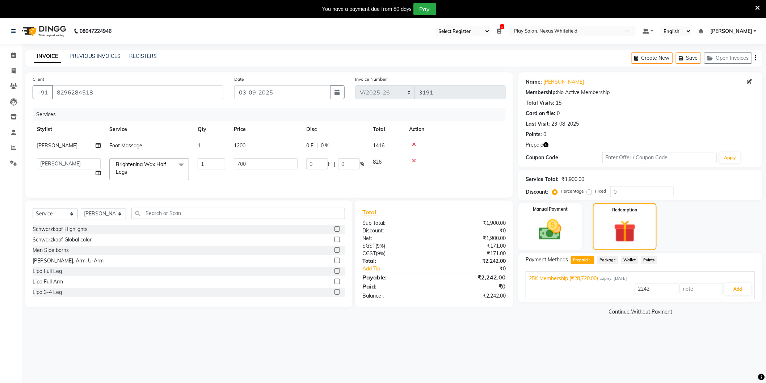
click at [180, 165] on span at bounding box center [181, 165] width 14 height 14
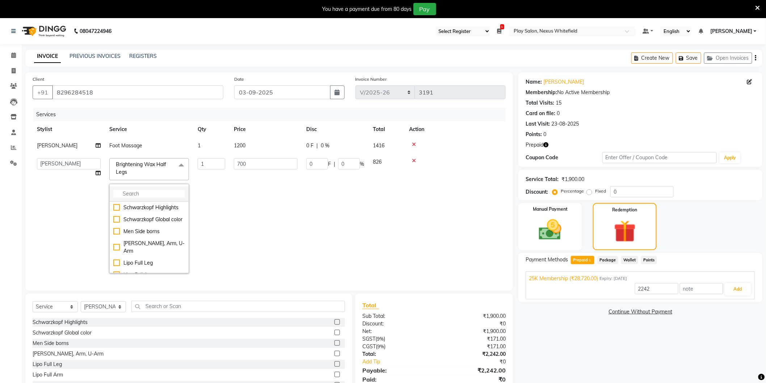
click at [146, 193] on input "multiselect-search" at bounding box center [149, 194] width 72 height 8
type input "wax"
click at [117, 262] on div "Brightening Wax Full Legs" at bounding box center [149, 259] width 72 height 8
type input "28720"
checkbox input "true"
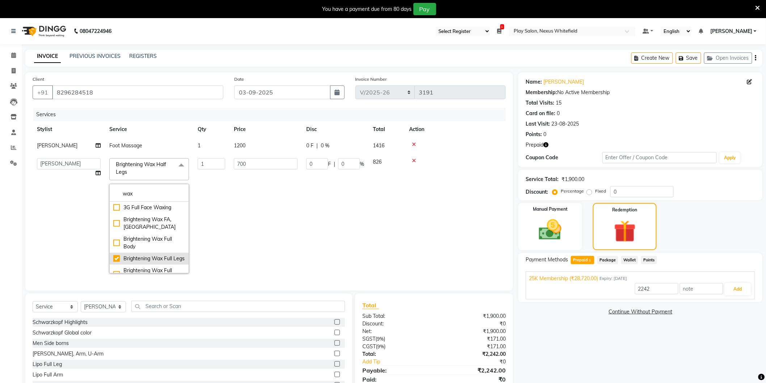
checkbox input "false"
type input "1300"
click at [259, 165] on input "1300" at bounding box center [266, 163] width 64 height 11
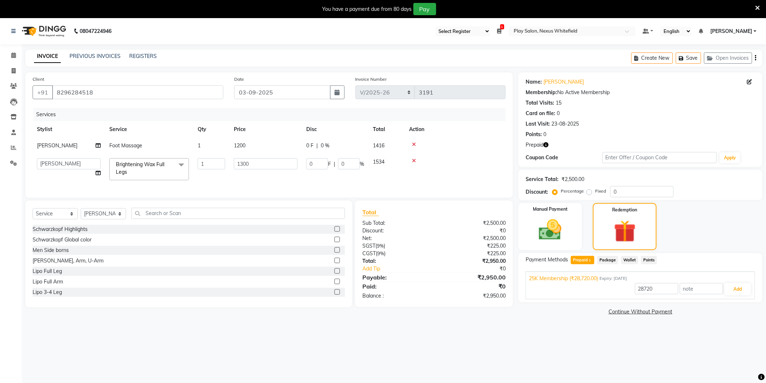
click at [236, 145] on td "1200" at bounding box center [265, 146] width 72 height 16
select select "81398"
click at [237, 174] on span "1300" at bounding box center [240, 173] width 12 height 7
select select "81398"
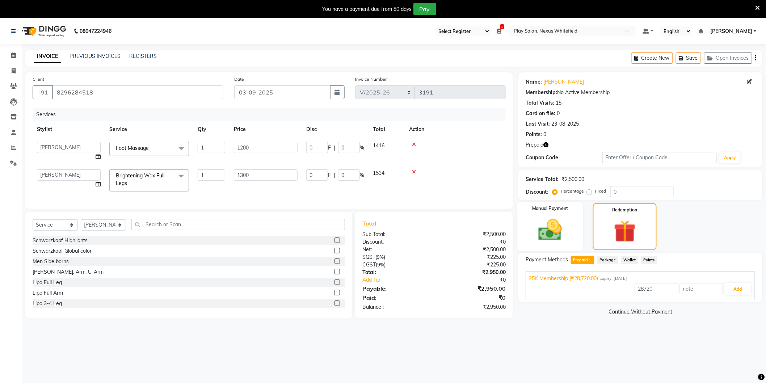
click at [559, 224] on img at bounding box center [550, 229] width 38 height 27
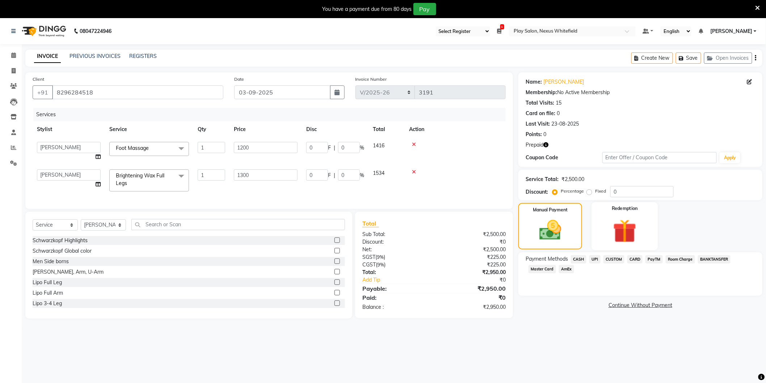
click at [621, 234] on img at bounding box center [624, 230] width 38 height 29
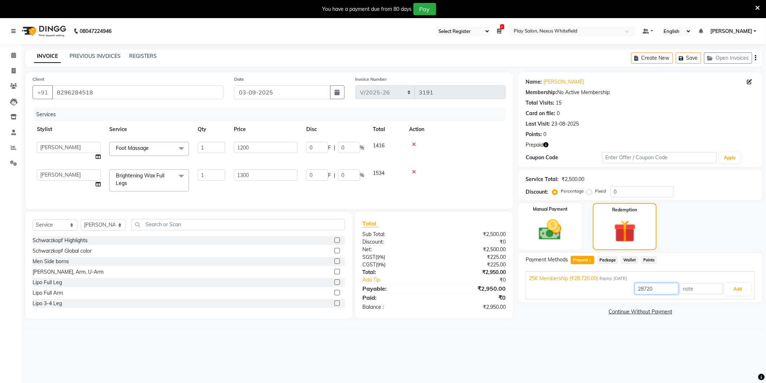
drag, startPoint x: 662, startPoint y: 286, endPoint x: 625, endPoint y: 287, distance: 37.6
click at [625, 287] on div "28720 Add" at bounding box center [640, 289] width 223 height 14
click at [733, 290] on button "Add" at bounding box center [737, 289] width 26 height 12
click at [738, 287] on button "Add" at bounding box center [737, 289] width 26 height 12
drag, startPoint x: 656, startPoint y: 289, endPoint x: 618, endPoint y: 287, distance: 38.0
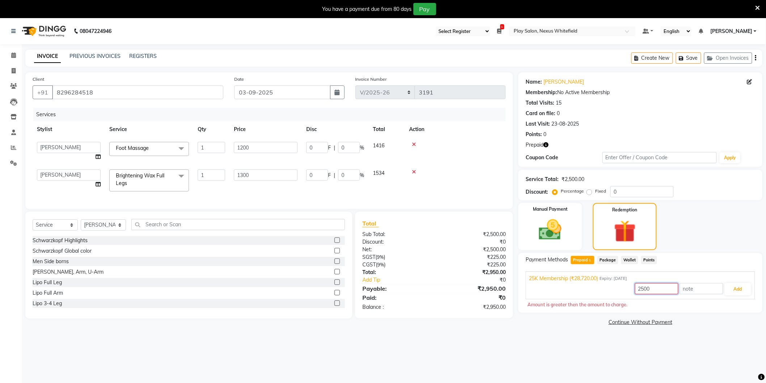
click at [618, 287] on div "2500 Add" at bounding box center [640, 289] width 223 height 14
drag, startPoint x: 641, startPoint y: 290, endPoint x: 635, endPoint y: 290, distance: 5.4
click at [635, 290] on input "1950" at bounding box center [656, 288] width 43 height 11
type input "2950"
click at [740, 289] on button "Add" at bounding box center [737, 289] width 26 height 12
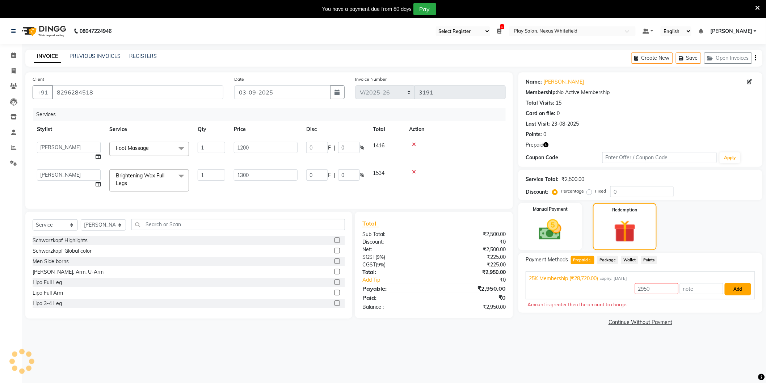
click at [738, 291] on button "Add" at bounding box center [737, 289] width 26 height 12
click at [696, 289] on input "text" at bounding box center [701, 288] width 43 height 11
click at [642, 291] on input "2950" at bounding box center [656, 288] width 43 height 11
click at [551, 209] on label "Manual Payment" at bounding box center [550, 208] width 36 height 7
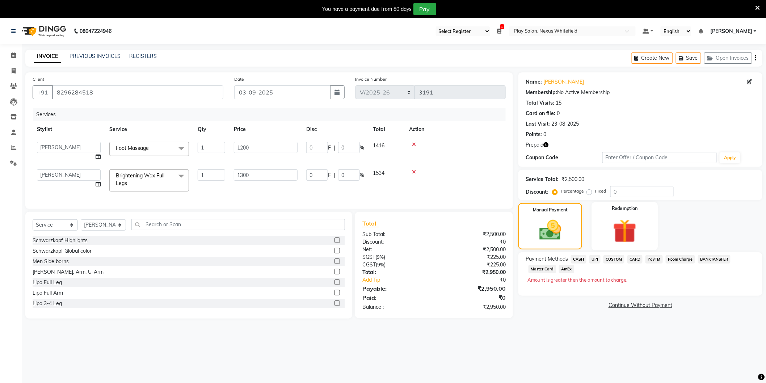
click at [619, 232] on img at bounding box center [624, 230] width 38 height 29
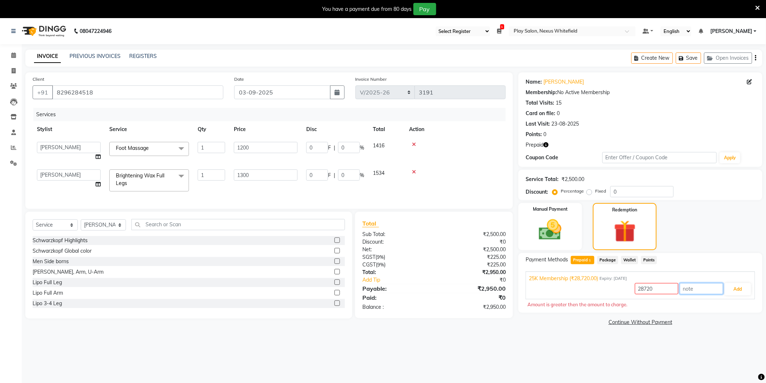
click at [705, 290] on input "text" at bounding box center [701, 288] width 43 height 11
click at [648, 289] on input "28720" at bounding box center [656, 288] width 43 height 11
click at [667, 291] on input "28720" at bounding box center [656, 288] width 43 height 11
click at [737, 287] on button "Add" at bounding box center [737, 289] width 26 height 12
click at [13, 55] on icon at bounding box center [13, 54] width 5 height 5
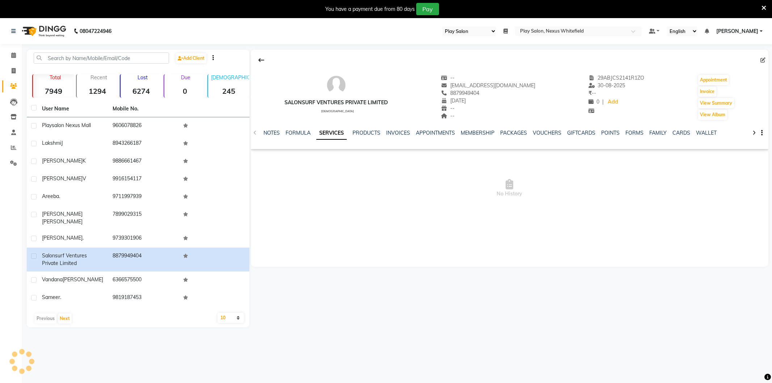
select select "104"
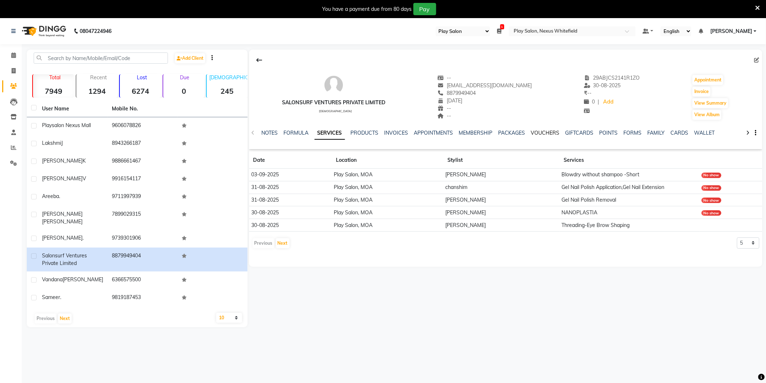
click at [540, 133] on link "VOUCHERS" at bounding box center [545, 133] width 29 height 7
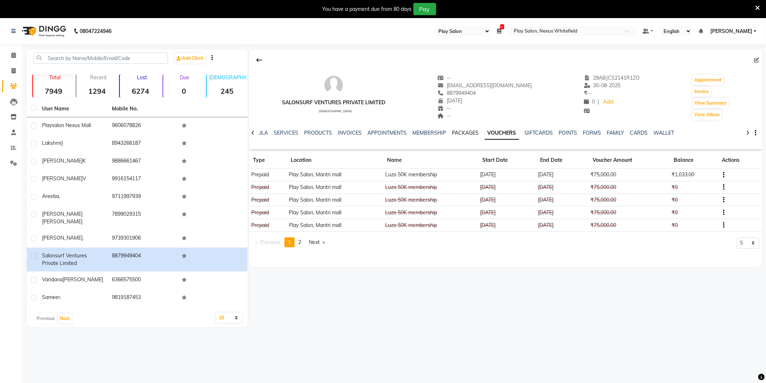
click at [459, 133] on link "PACKAGES" at bounding box center [465, 133] width 27 height 7
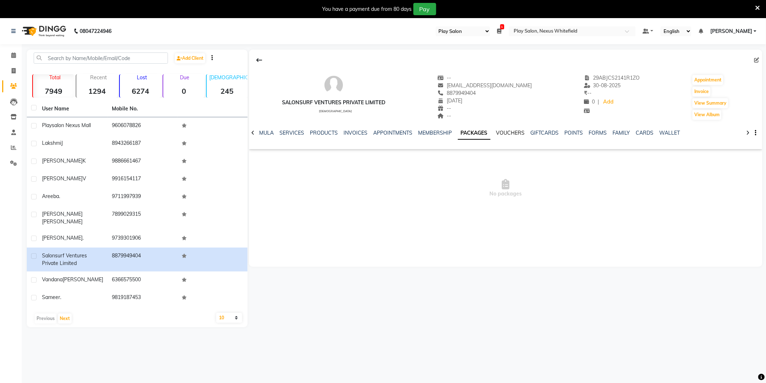
click at [505, 132] on link "VOUCHERS" at bounding box center [510, 133] width 29 height 7
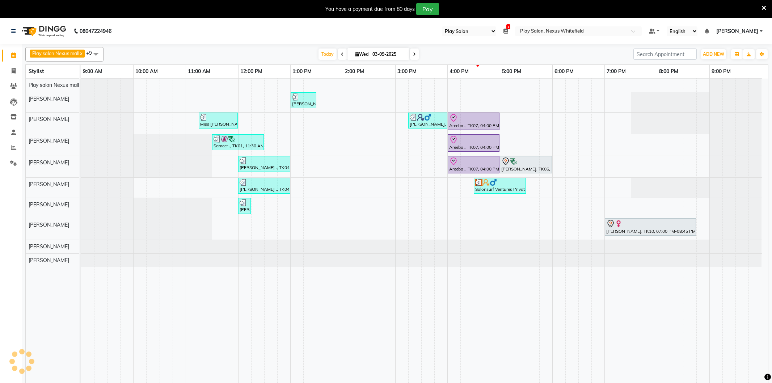
select select "104"
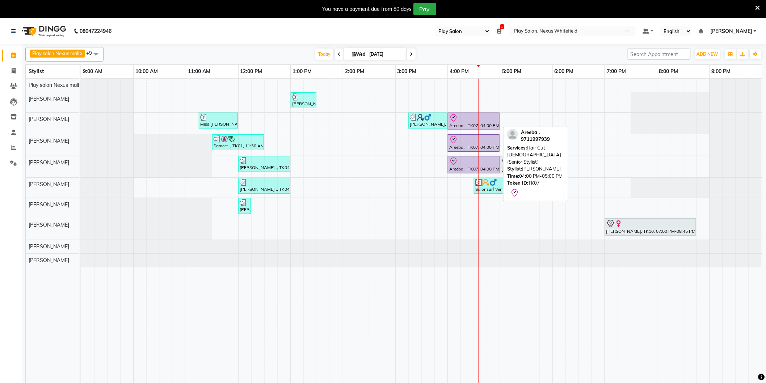
click div "Areeba ., TK07, 04:00 PM-05:00 PM, Hair Cut [DEMOGRAPHIC_DATA] (Senior Stylist)"
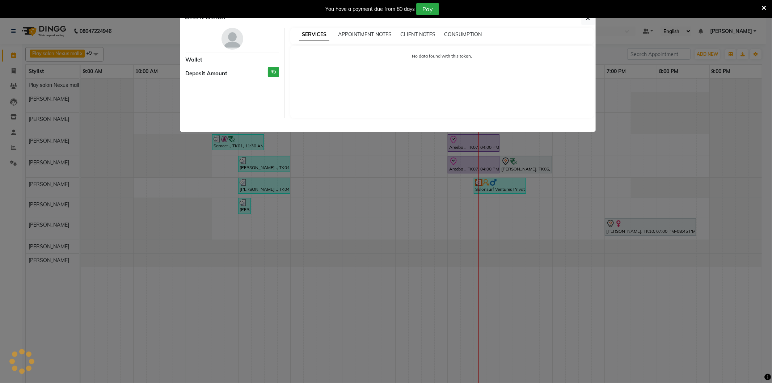
select select "8"
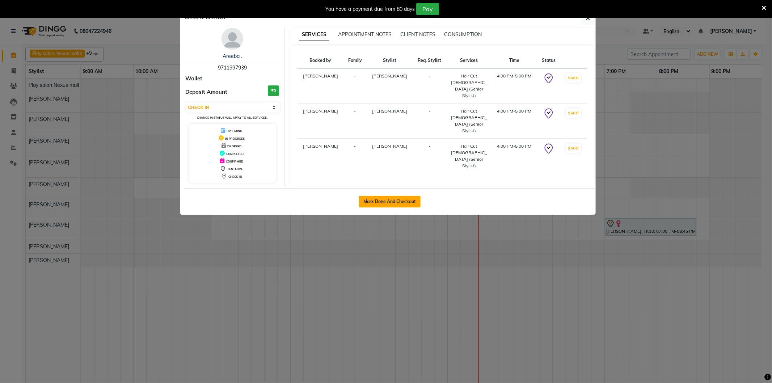
click button "Mark Done And Checkout"
select select "service"
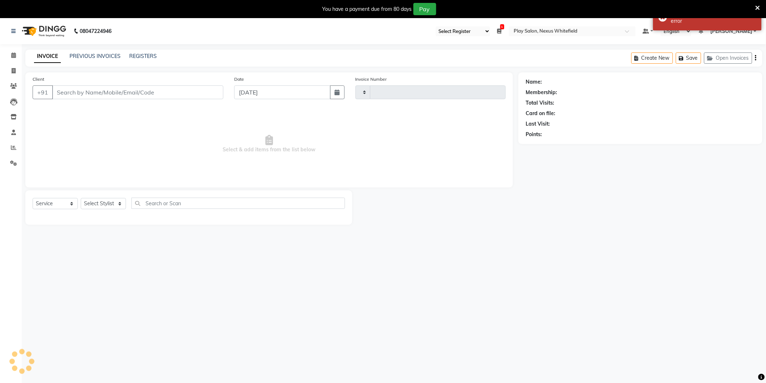
type input "9711997939"
select select "81405"
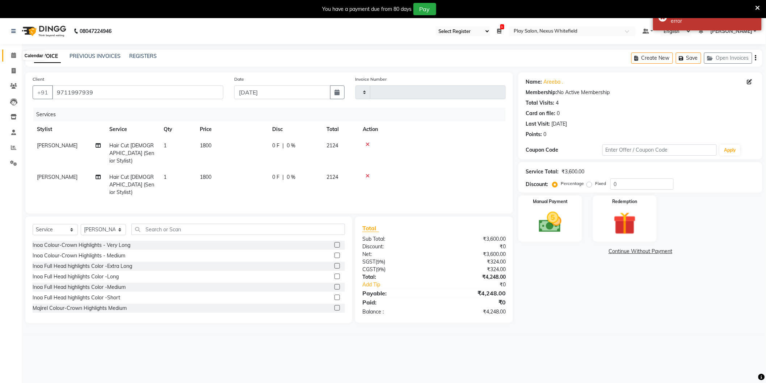
click icon
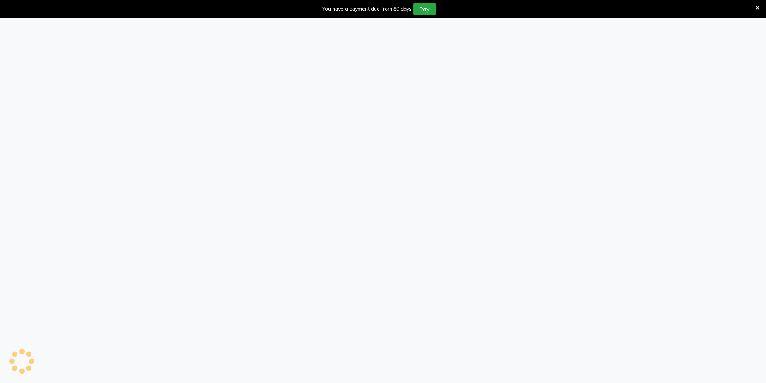
select select "104"
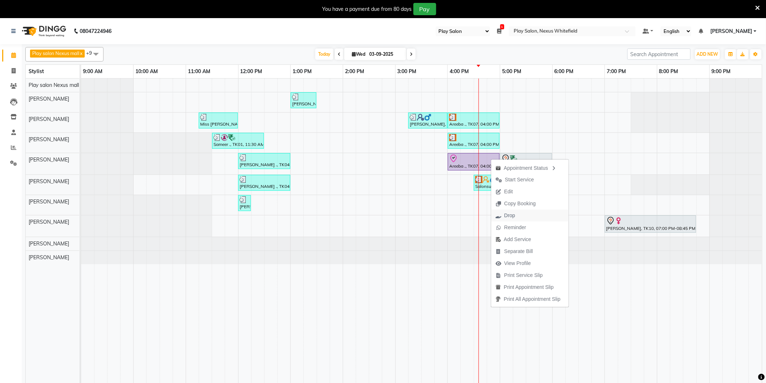
click at [507, 214] on span "Drop" at bounding box center [509, 216] width 11 height 8
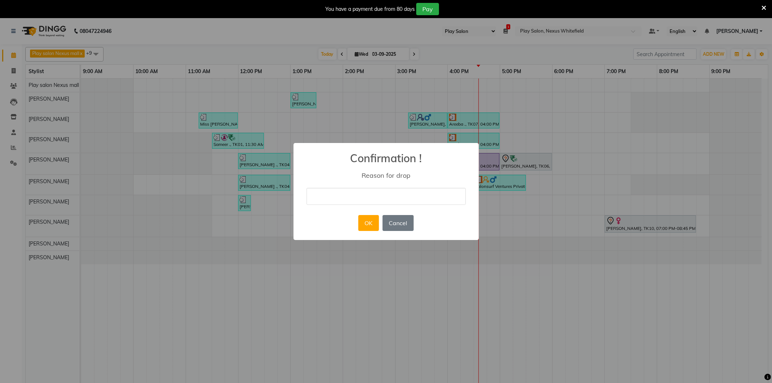
click at [377, 193] on input "text" at bounding box center [386, 196] width 159 height 17
type input "client will book the appointment some other day"
click at [361, 223] on button "OK" at bounding box center [368, 223] width 21 height 16
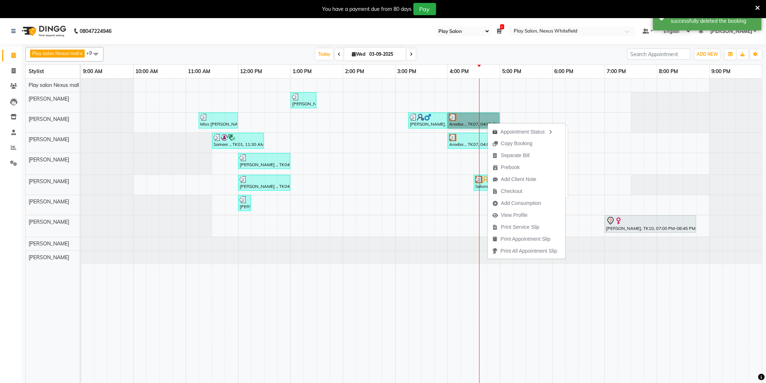
click at [465, 121] on link "Areeba ., TK07, 04:00 PM-05:00 PM, Hair Cut [DEMOGRAPHIC_DATA] (Senior Stylist)" at bounding box center [474, 121] width 52 height 16
select select "3"
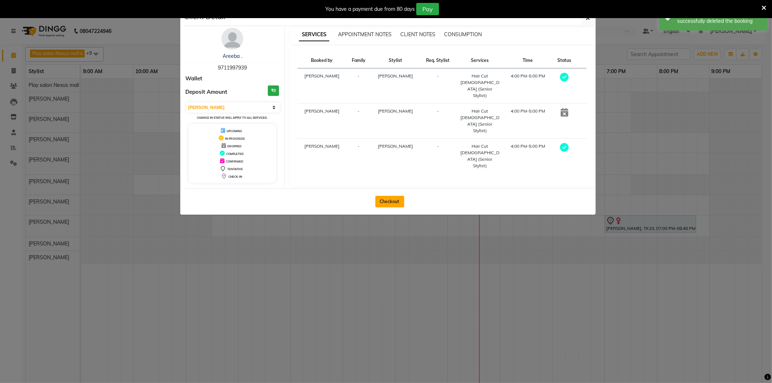
click at [390, 198] on button "Checkout" at bounding box center [389, 202] width 29 height 12
select select "service"
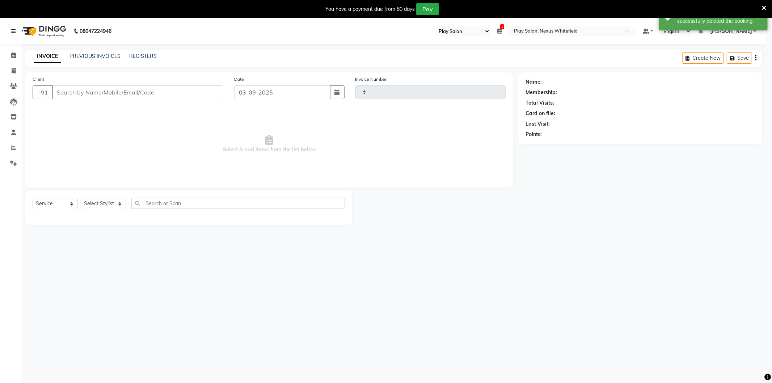
type input "3189"
select select "8356"
type input "9711997939"
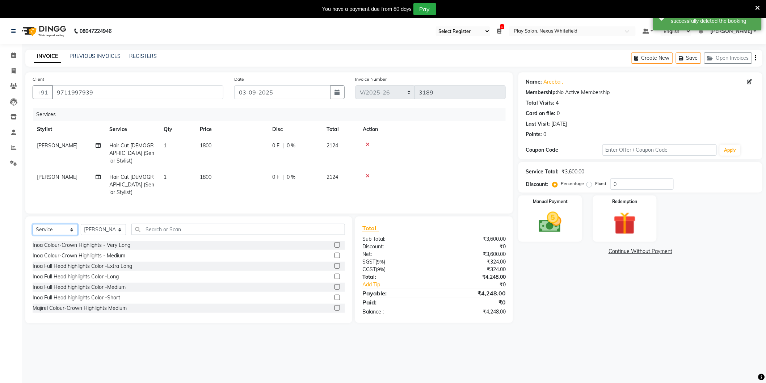
click at [71, 224] on select "Select Service Product Membership Package Voucher Prepaid Gift Card" at bounding box center [55, 229] width 45 height 11
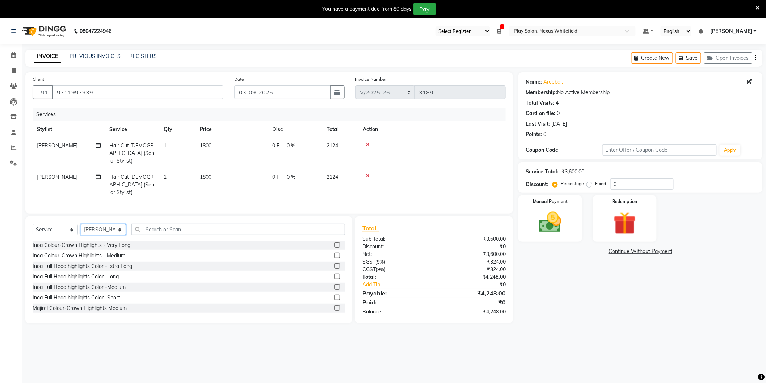
click at [95, 224] on select "Select Stylist [PERSON_NAME] Md [PERSON_NAME] [PERSON_NAME] [PERSON_NAME] [PERS…" at bounding box center [103, 229] width 45 height 11
select select "81392"
click at [81, 224] on select "Select Stylist [PERSON_NAME] Md [PERSON_NAME] [PERSON_NAME] [PERSON_NAME] [PERS…" at bounding box center [103, 229] width 45 height 11
click at [162, 224] on input "text" at bounding box center [238, 229] width 214 height 11
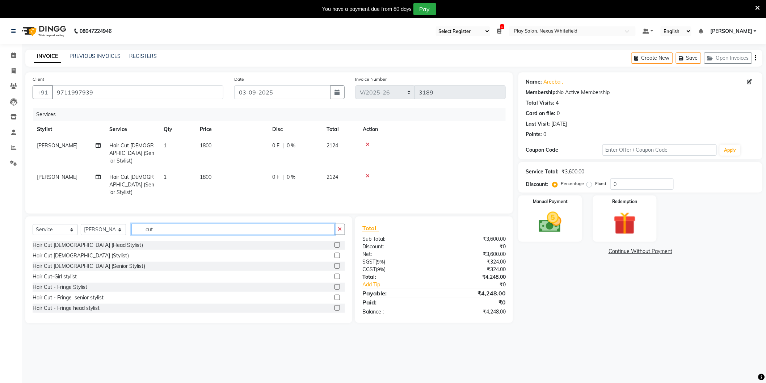
type input "cut"
click at [334, 263] on label at bounding box center [336, 265] width 5 height 5
click at [334, 264] on input "checkbox" at bounding box center [336, 266] width 5 height 5
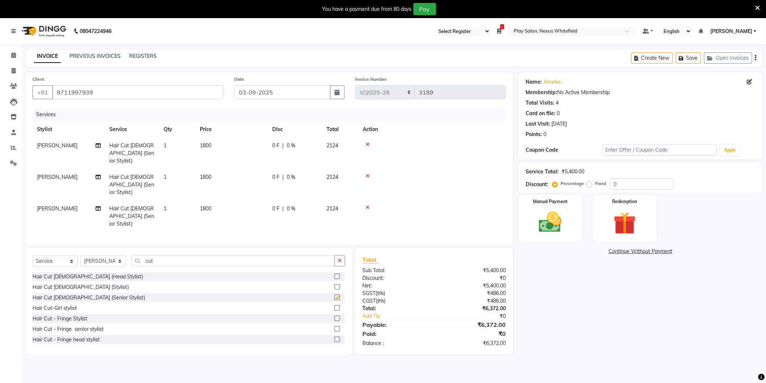
checkbox input "false"
click at [105, 255] on select "Select Stylist [PERSON_NAME] Md [PERSON_NAME] [PERSON_NAME] [PERSON_NAME] [PERS…" at bounding box center [103, 260] width 45 height 11
select select "81393"
click at [81, 255] on select "Select Stylist [PERSON_NAME] Md [PERSON_NAME] [PERSON_NAME] [PERSON_NAME] [PERS…" at bounding box center [103, 260] width 45 height 11
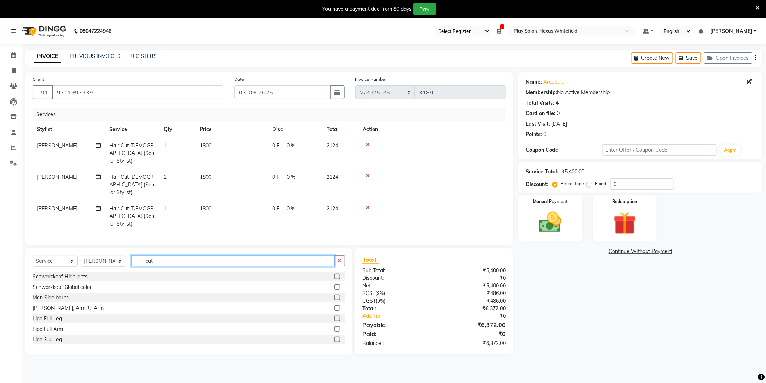
drag, startPoint x: 166, startPoint y: 244, endPoint x: 91, endPoint y: 254, distance: 75.2
click at [91, 255] on div "Select Service Product Membership Package Voucher Prepaid Gift Card Select Styl…" at bounding box center [189, 263] width 312 height 17
type input "thre"
click at [334, 274] on label at bounding box center [336, 276] width 5 height 5
click at [334, 274] on input "checkbox" at bounding box center [336, 276] width 5 height 5
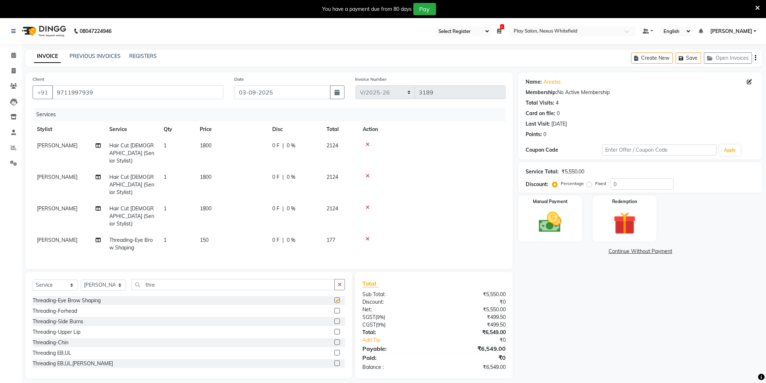
checkbox input "false"
click at [627, 230] on img at bounding box center [624, 223] width 38 height 29
drag, startPoint x: 164, startPoint y: 216, endPoint x: 173, endPoint y: 216, distance: 9.4
click at [173, 232] on td "1" at bounding box center [177, 244] width 36 height 24
select select "81393"
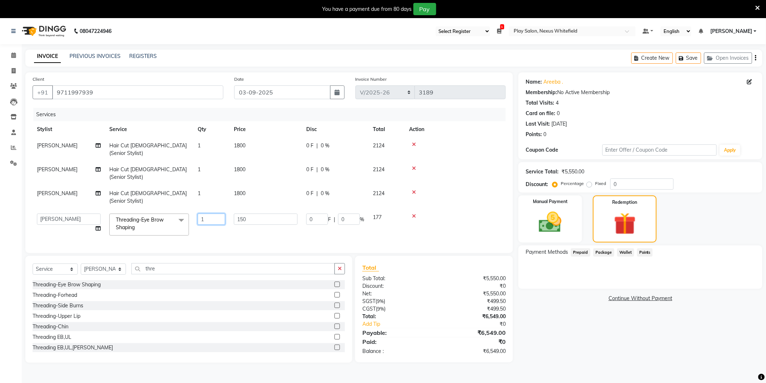
drag, startPoint x: 205, startPoint y: 196, endPoint x: 159, endPoint y: 197, distance: 46.0
click at [159, 209] on tr "Abdulla Md Adil Ali Ambika Rai Asha Thapa Ashim Sapkota Bhargavi H Dawa Tamang …" at bounding box center [269, 224] width 473 height 31
type input "2"
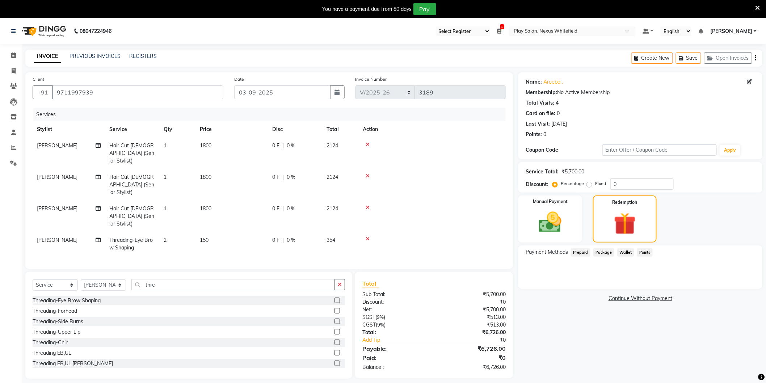
click at [284, 189] on tbody "Ashim Sapkota Hair Cut Lady (Senior Stylist) 1 1800 0 F | 0 % 2124 Dawa Tamang …" at bounding box center [269, 197] width 473 height 118
click at [715, 276] on div "Payment Methods Prepaid Package Wallet Points" at bounding box center [640, 266] width 244 height 43
drag, startPoint x: 164, startPoint y: 217, endPoint x: 168, endPoint y: 216, distance: 4.5
click at [168, 232] on td "2" at bounding box center [177, 244] width 36 height 24
select select "81393"
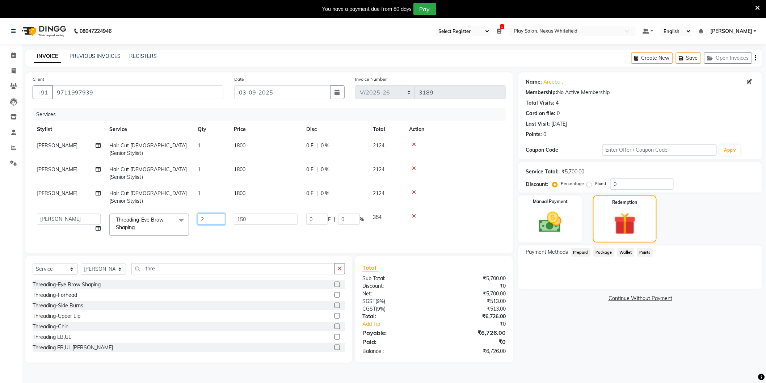
drag, startPoint x: 199, startPoint y: 196, endPoint x: 206, endPoint y: 196, distance: 6.2
click at [206, 214] on input "2" at bounding box center [212, 219] width 28 height 11
type input "3"
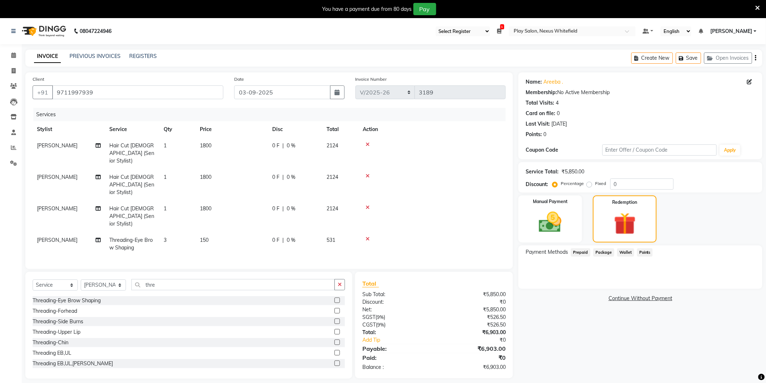
click at [204, 144] on span "1800" at bounding box center [206, 145] width 12 height 7
select select "81395"
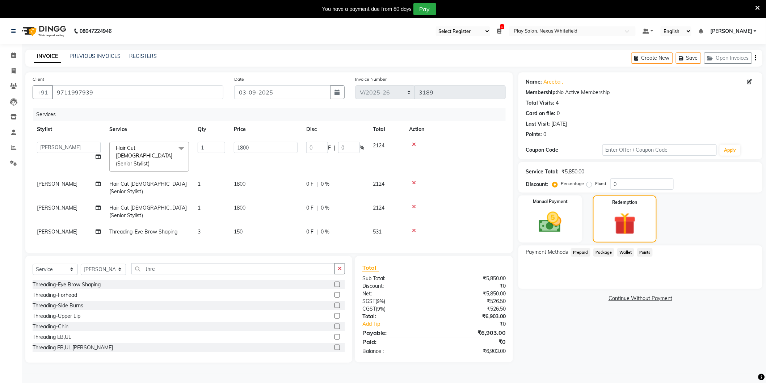
click at [180, 151] on span at bounding box center [181, 149] width 14 height 14
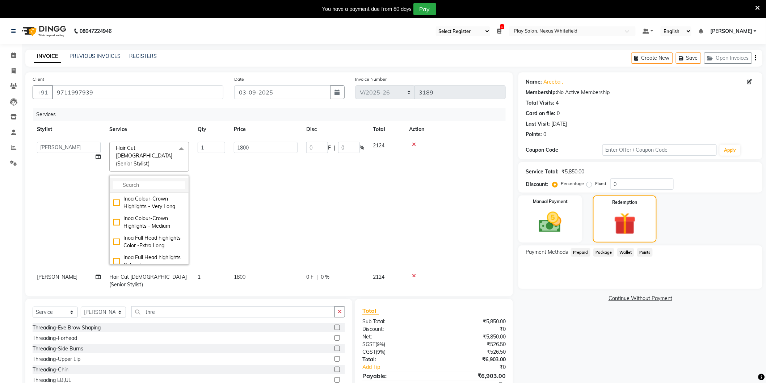
click at [159, 181] on input "multiselect-search" at bounding box center [149, 185] width 72 height 8
type input "cut"
click at [116, 234] on div "Hair Cut [DEMOGRAPHIC_DATA] (Head Stylist)" at bounding box center [149, 245] width 72 height 23
checkbox input "true"
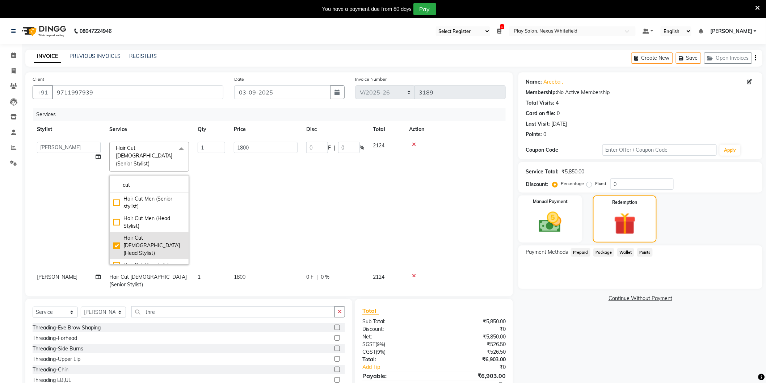
checkbox input "false"
type input "2200"
click at [272, 146] on input "2200" at bounding box center [266, 147] width 64 height 11
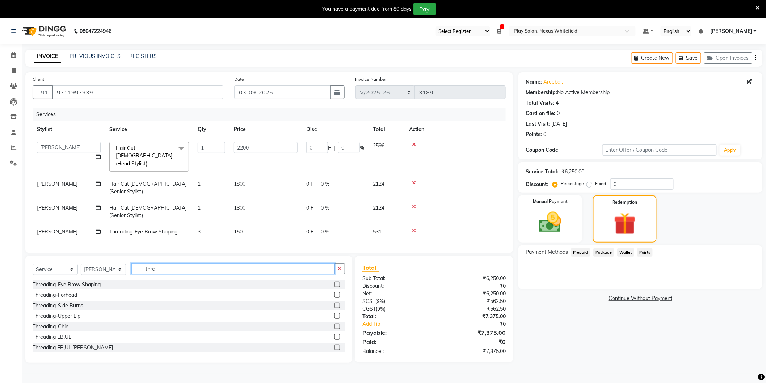
click at [172, 254] on div "Client +91 9711997939 Date 03-09-2025 Invoice Number Import/2025-26 V/2025 V/20…" at bounding box center [269, 217] width 498 height 290
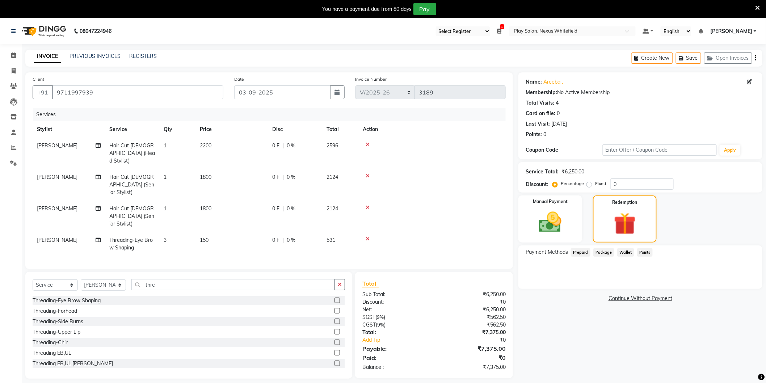
click at [334, 329] on label at bounding box center [336, 331] width 5 height 5
click at [334, 330] on input "checkbox" at bounding box center [336, 332] width 5 height 5
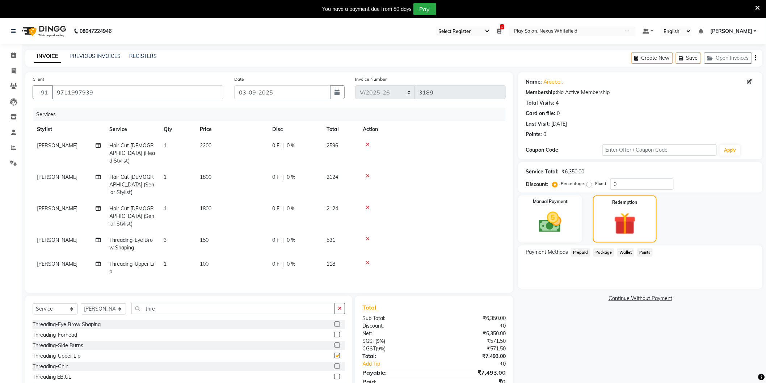
checkbox input "false"
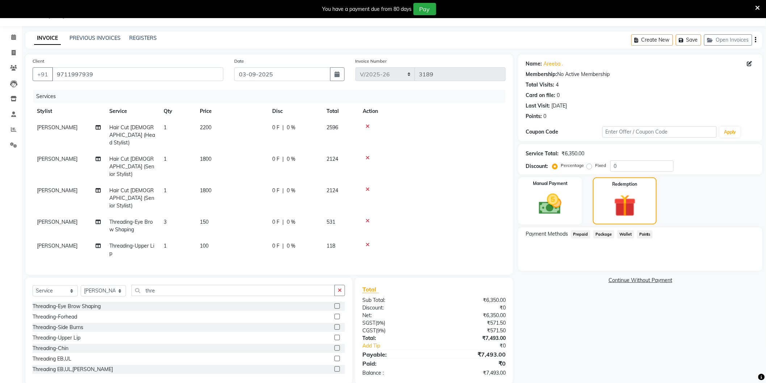
click at [586, 233] on span "Prepaid" at bounding box center [581, 234] width 20 height 8
click at [602, 233] on span "Package" at bounding box center [603, 234] width 21 height 8
click at [565, 215] on img at bounding box center [550, 204] width 38 height 27
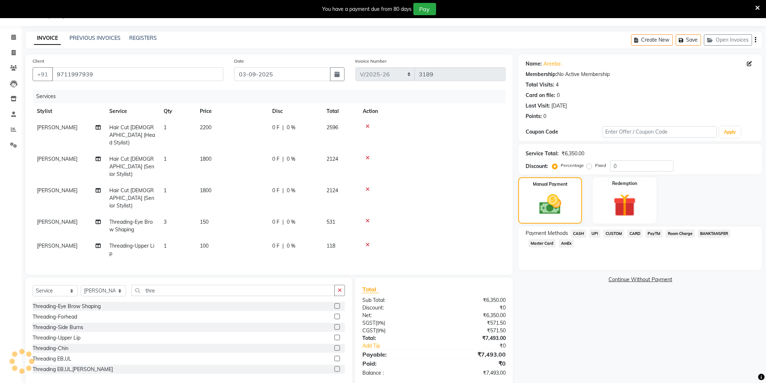
click at [612, 232] on span "CUSTOM" at bounding box center [613, 233] width 21 height 8
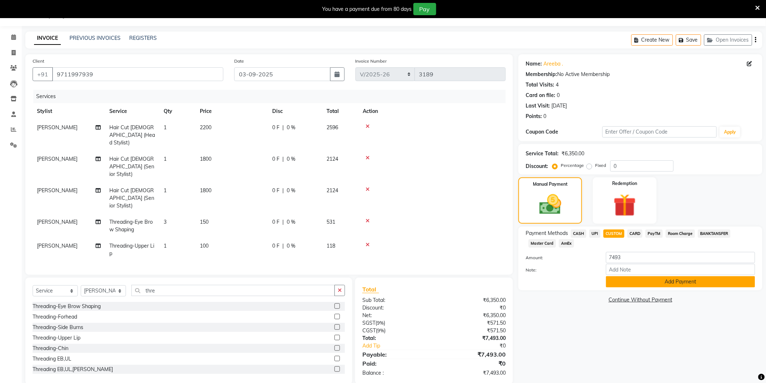
click at [666, 280] on button "Add Payment" at bounding box center [680, 281] width 149 height 11
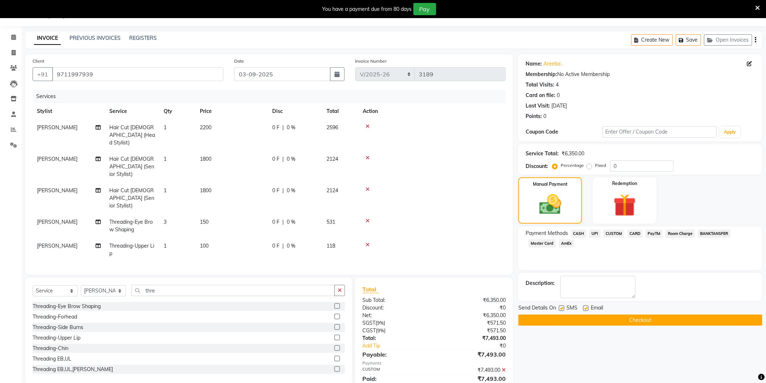
click at [634, 233] on span "CARD" at bounding box center [635, 233] width 16 height 8
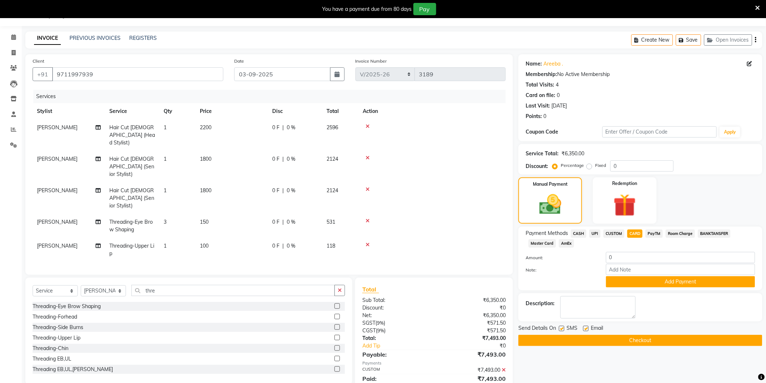
click at [503, 367] on icon at bounding box center [504, 369] width 4 height 5
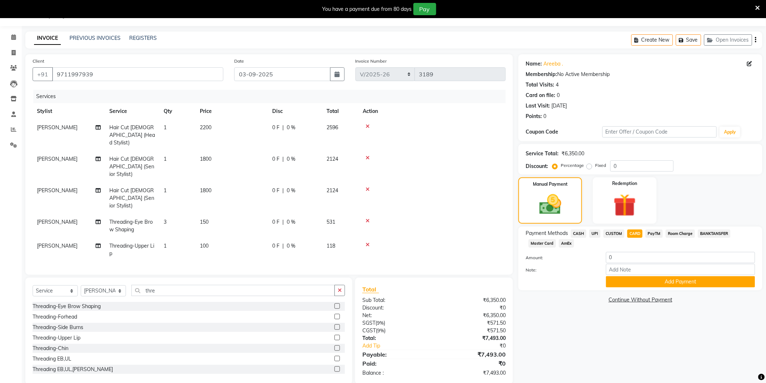
click at [577, 233] on span "CASH" at bounding box center [579, 233] width 16 height 8
type input "7493"
click at [594, 234] on span "UPI" at bounding box center [594, 233] width 11 height 8
click at [616, 233] on span "CUSTOM" at bounding box center [613, 233] width 21 height 8
click at [636, 232] on span "CARD" at bounding box center [635, 233] width 16 height 8
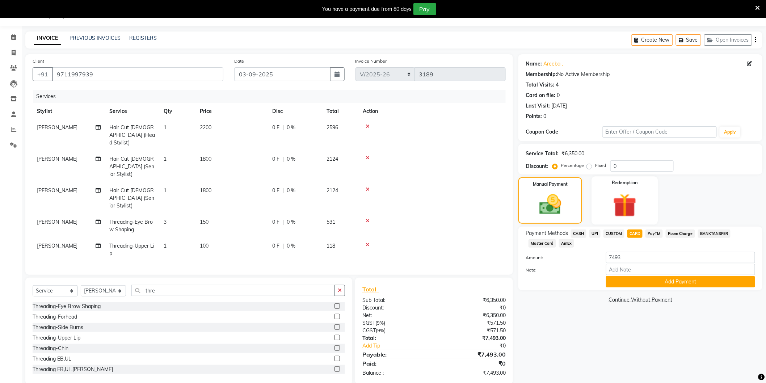
click at [600, 204] on div "Redemption" at bounding box center [625, 200] width 66 height 48
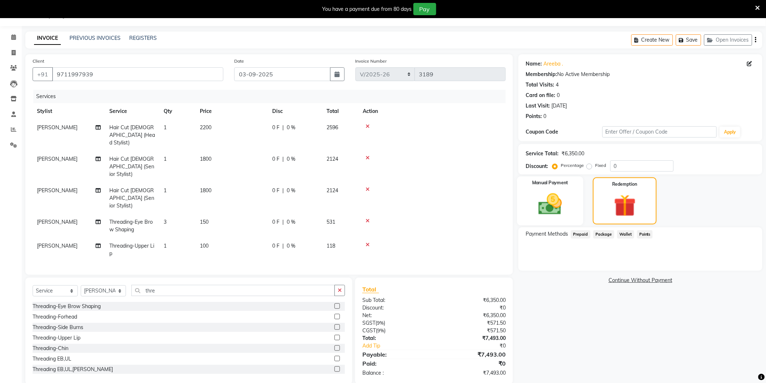
click at [544, 208] on img at bounding box center [550, 204] width 38 height 27
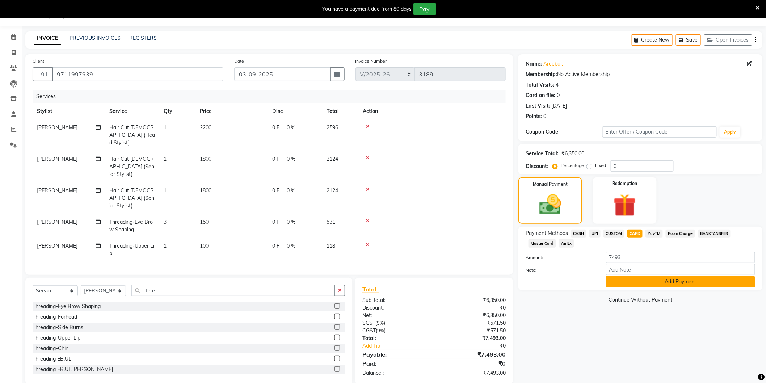
click at [667, 281] on button "Add Payment" at bounding box center [680, 281] width 149 height 11
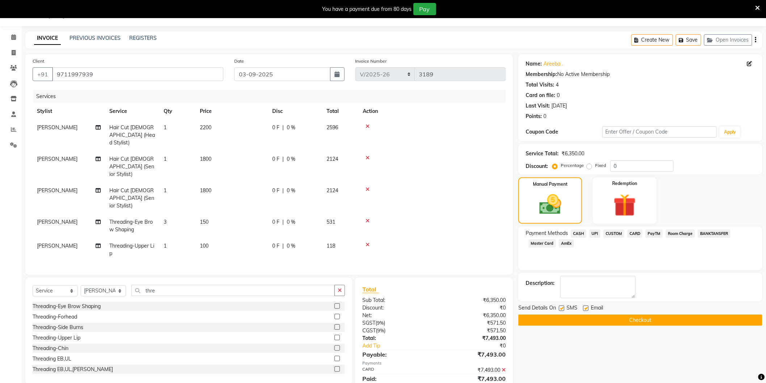
click at [635, 319] on button "Checkout" at bounding box center [640, 319] width 244 height 11
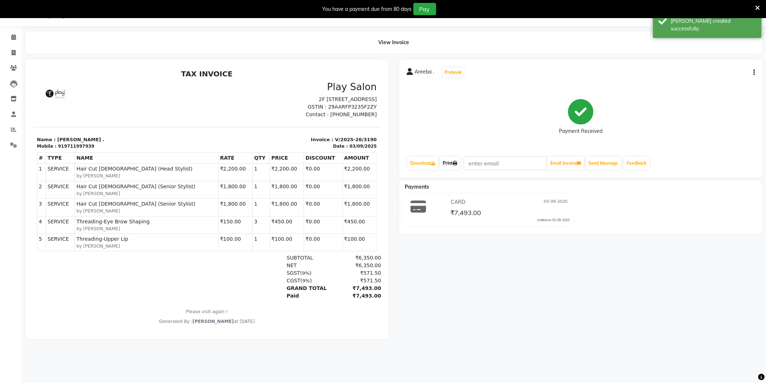
click at [451, 166] on link "Print" at bounding box center [450, 163] width 20 height 12
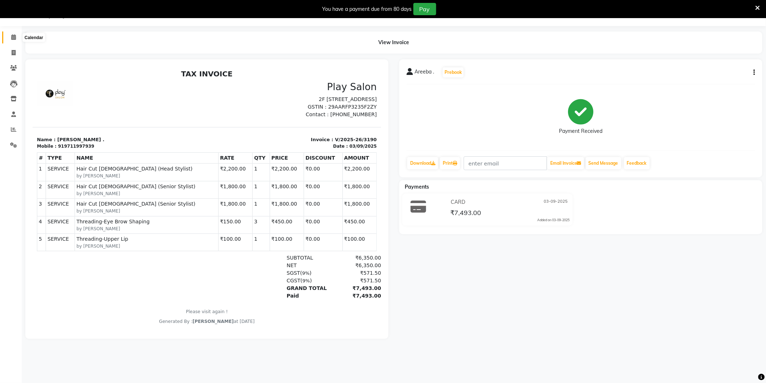
click at [7, 36] on span at bounding box center [13, 37] width 13 height 8
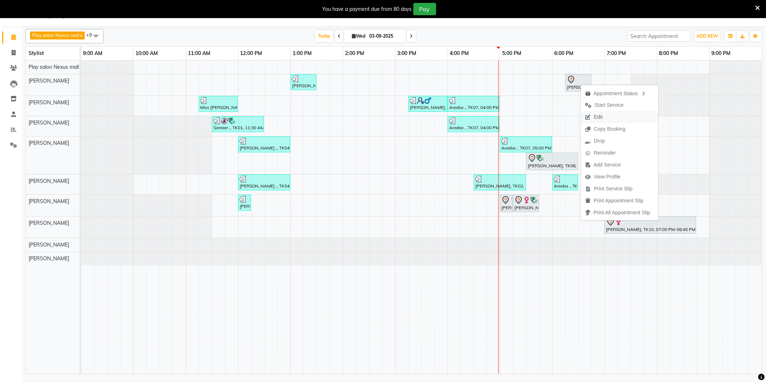
click at [598, 118] on span "Edit" at bounding box center [598, 117] width 9 height 8
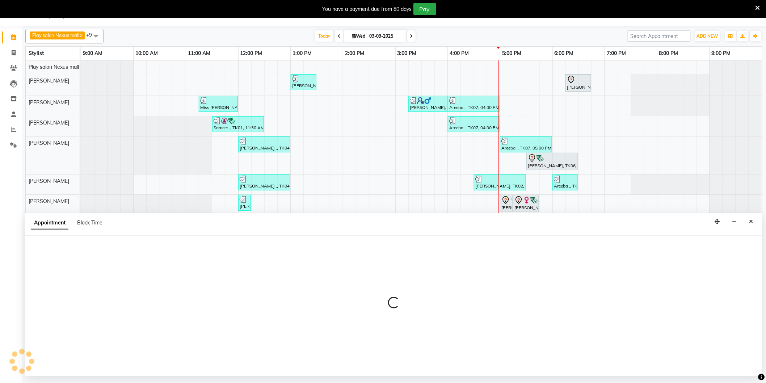
select select "tentative"
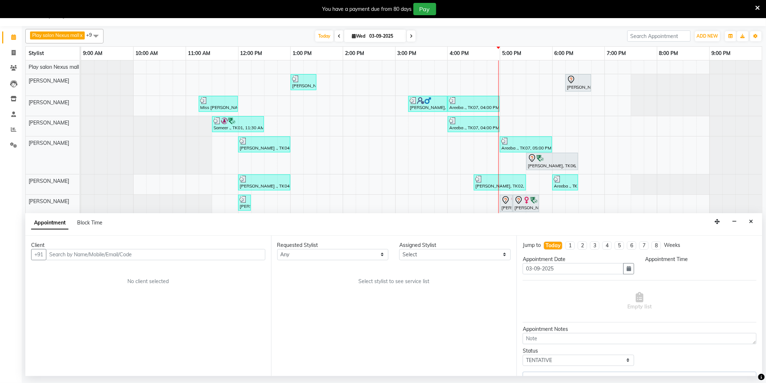
select select "81400"
select select "1095"
select select "4200"
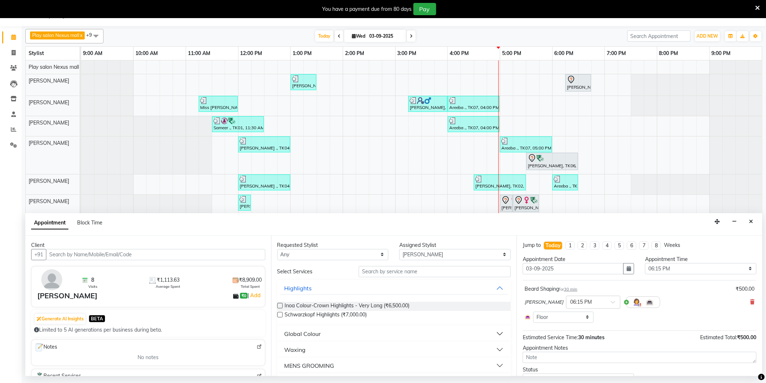
click at [160, 254] on input "text" at bounding box center [155, 254] width 219 height 11
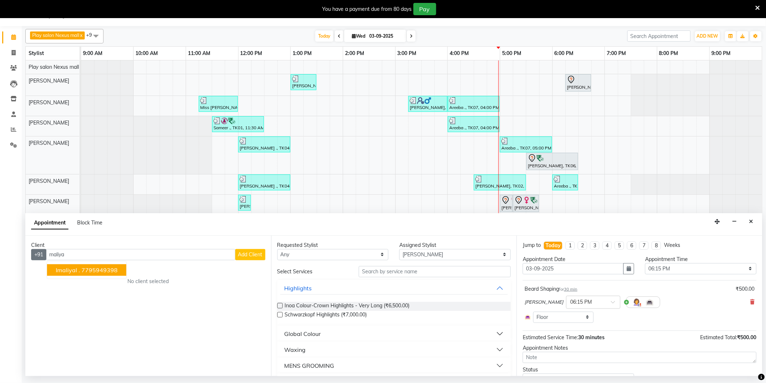
drag, startPoint x: 74, startPoint y: 255, endPoint x: 40, endPoint y: 255, distance: 34.4
click at [40, 255] on div "+91 maliya Imaliyal . 7795949398 Add Client" at bounding box center [148, 254] width 234 height 11
type input "maliya"
click at [750, 220] on button "Close" at bounding box center [751, 221] width 10 height 11
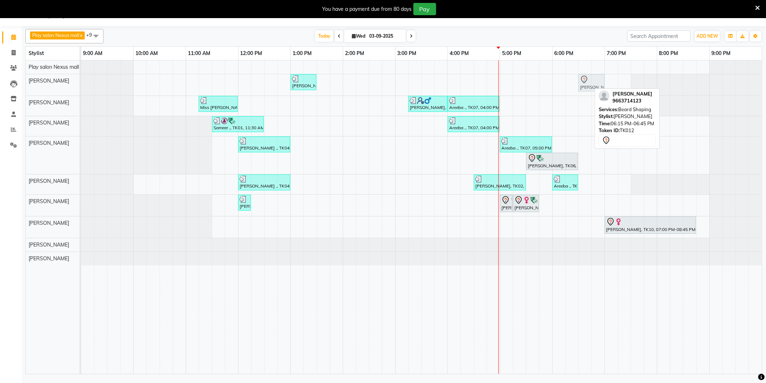
drag, startPoint x: 575, startPoint y: 78, endPoint x: 588, endPoint y: 81, distance: 13.0
click at [81, 81] on div "Anjile ., TK04, 01:00 PM-01:30 PM, Beard Shaping Manan Vaishnav, TK12, 06:15 PM…" at bounding box center [81, 84] width 0 height 21
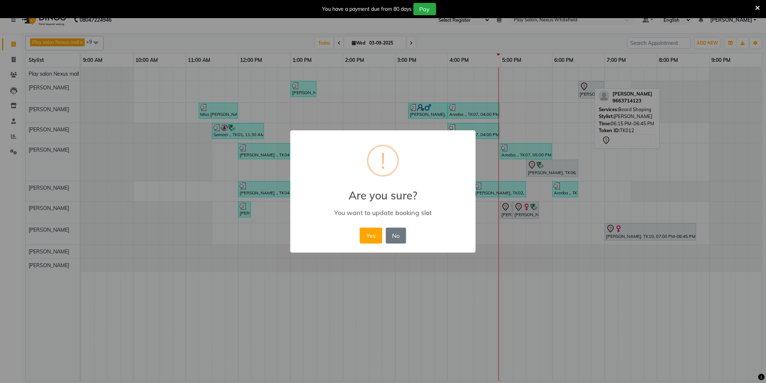
scroll to position [11, 0]
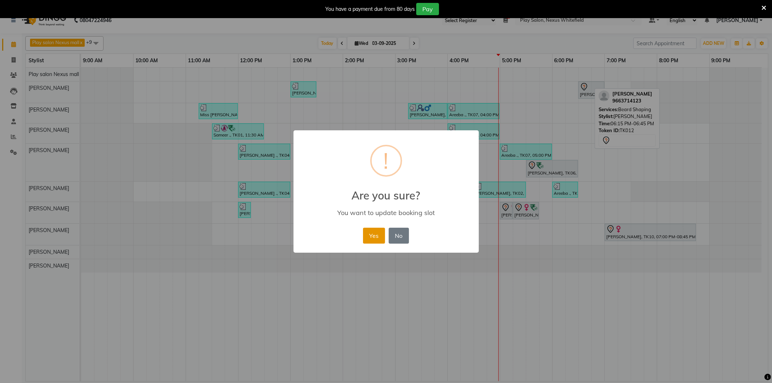
click at [381, 229] on button "Yes" at bounding box center [374, 236] width 22 height 16
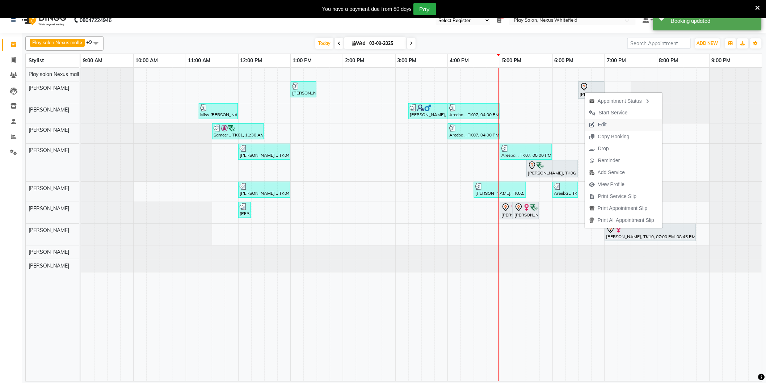
click at [602, 122] on span "Edit" at bounding box center [602, 125] width 9 height 8
select select "tentative"
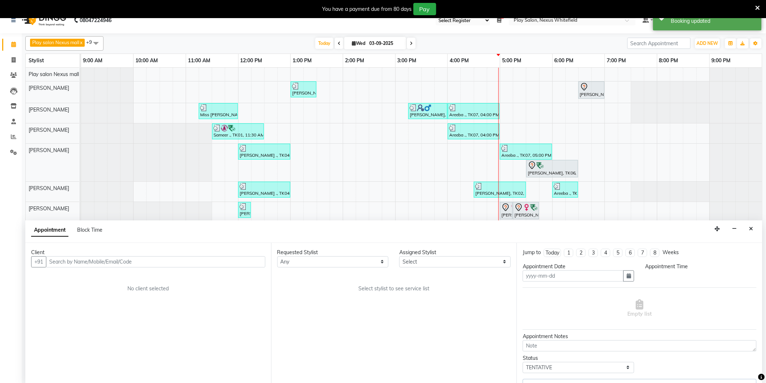
type input "03-09-2025"
select select "1110"
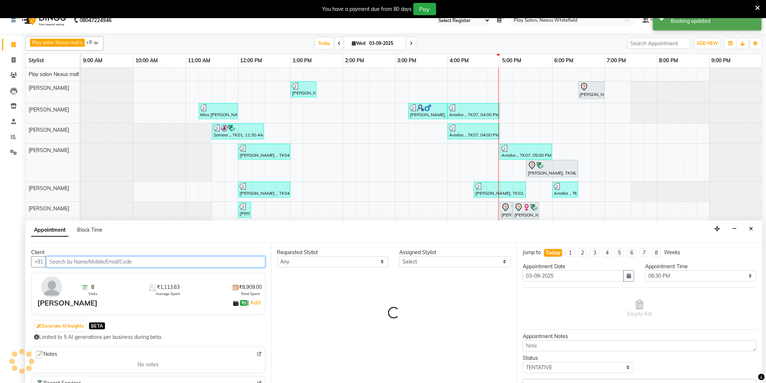
select select "81400"
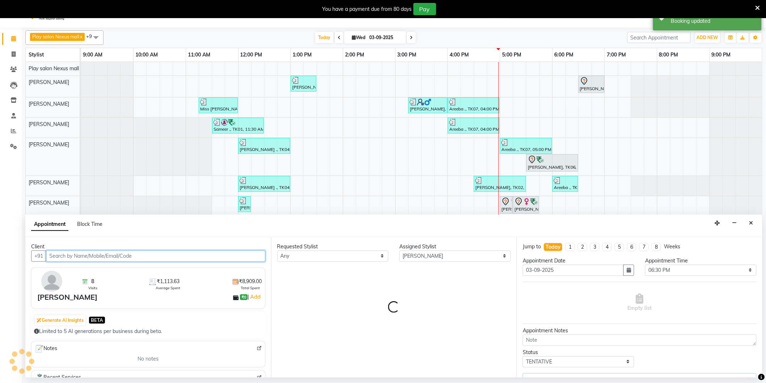
select select "4200"
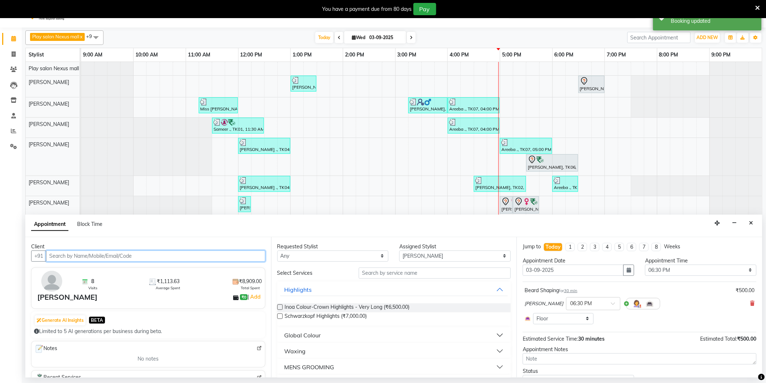
click at [196, 257] on input "text" at bounding box center [155, 255] width 219 height 11
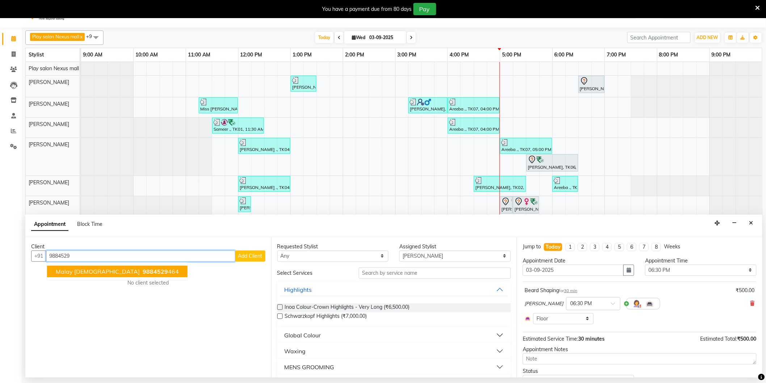
click at [93, 270] on span "Malay Vaishnav" at bounding box center [98, 271] width 84 height 7
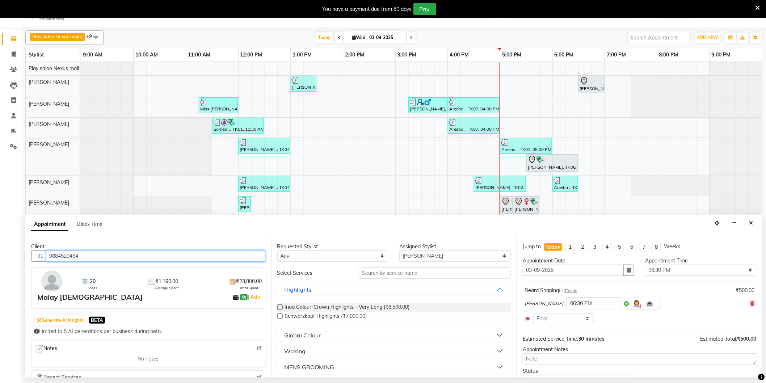
scroll to position [33, 0]
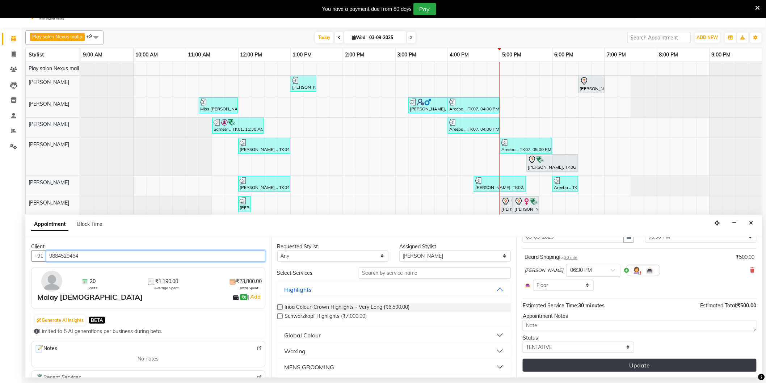
type input "9884529464"
click at [653, 363] on button "Update" at bounding box center [640, 365] width 234 height 13
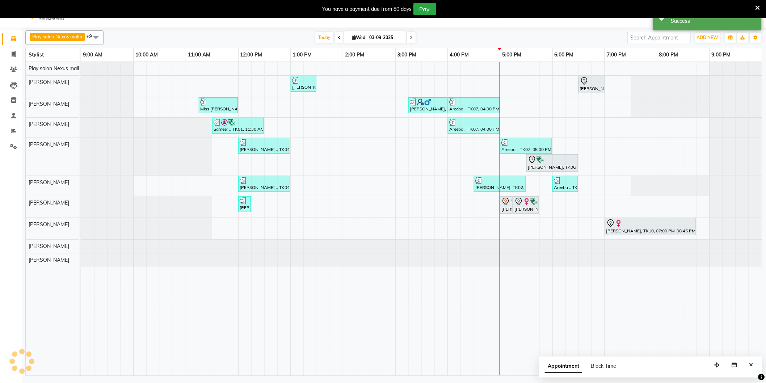
scroll to position [0, 0]
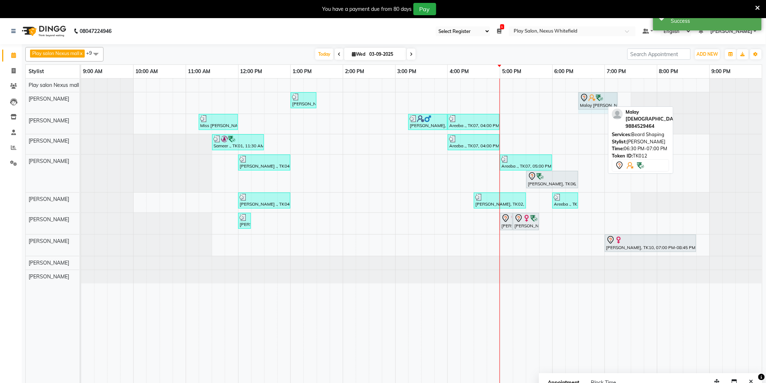
drag, startPoint x: 603, startPoint y: 99, endPoint x: 612, endPoint y: 100, distance: 8.7
click at [81, 100] on div "Anjile ., TK04, 01:00 PM-01:30 PM, Beard Shaping Malay Vaishnav, TK12, 06:30 PM…" at bounding box center [81, 102] width 0 height 21
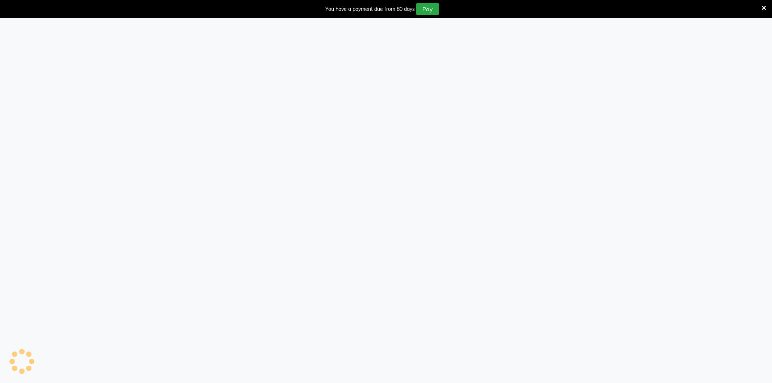
select select "104"
select select "service"
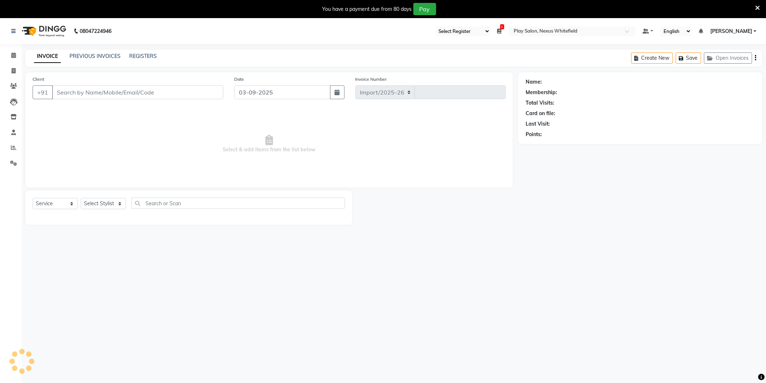
select select "8356"
type input "3191"
type input "8296284518"
select select "81398"
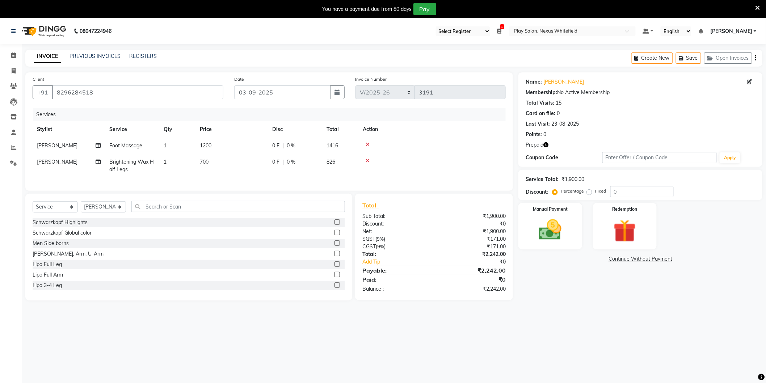
click at [136, 162] on span "Brightening Wax Half Legs" at bounding box center [131, 166] width 45 height 14
select select "81398"
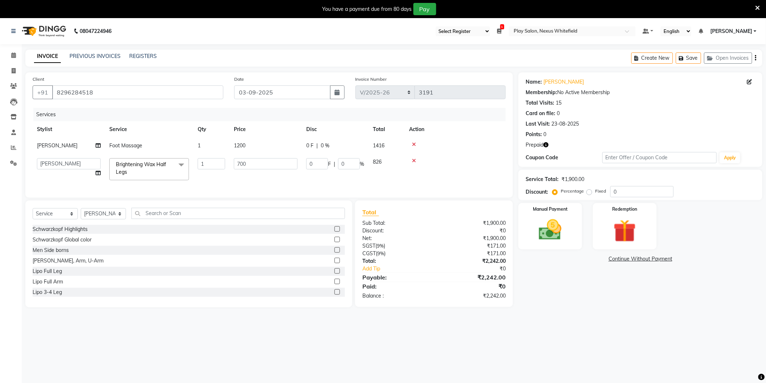
click at [177, 165] on span at bounding box center [181, 165] width 14 height 14
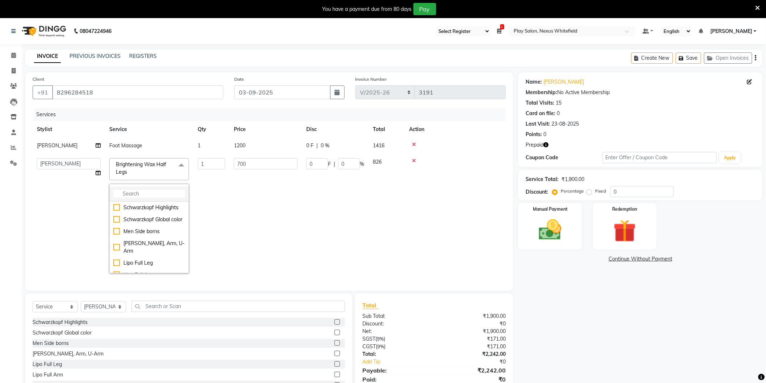
click at [126, 193] on input "multiselect-search" at bounding box center [149, 194] width 72 height 8
type input "wax"
click at [117, 262] on div "Brightening Wax Full Legs" at bounding box center [149, 259] width 72 height 8
checkbox input "true"
checkbox input "false"
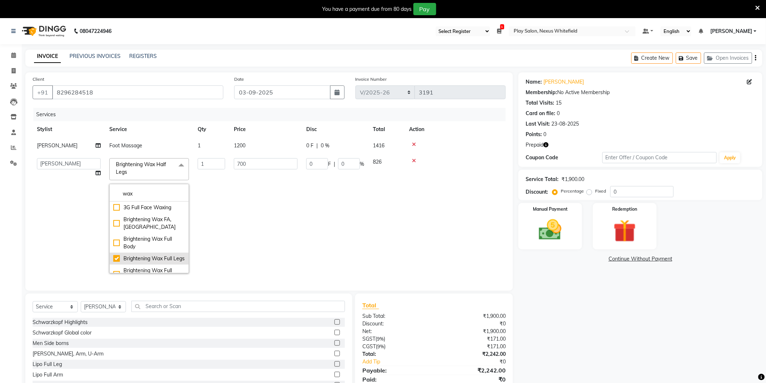
type input "1300"
click at [269, 164] on input "1300" at bounding box center [266, 163] width 64 height 11
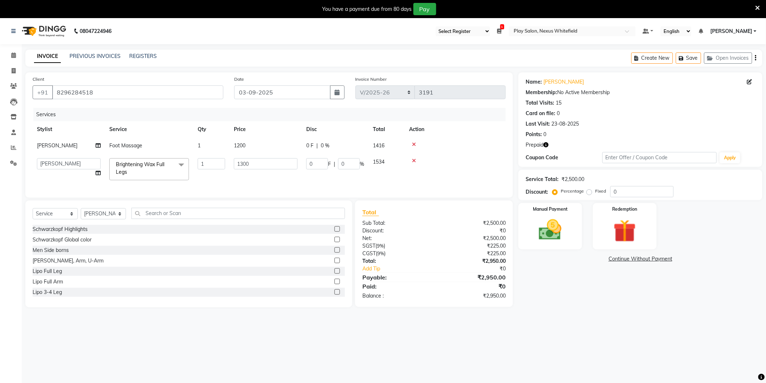
click at [241, 146] on td "1200" at bounding box center [265, 146] width 72 height 16
select select "81398"
click at [623, 234] on img at bounding box center [624, 230] width 38 height 29
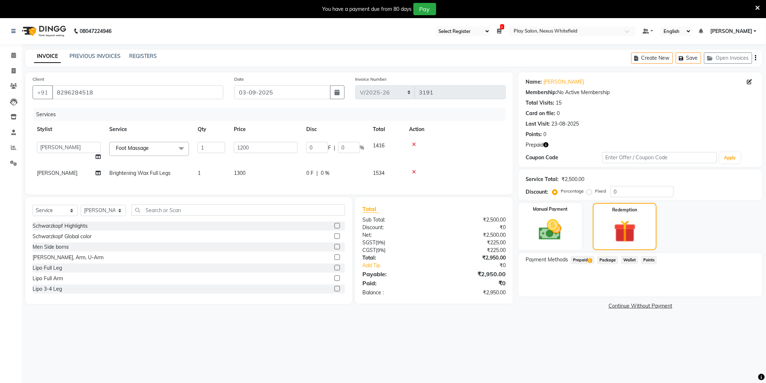
click at [583, 260] on span "Prepaid 1" at bounding box center [583, 260] width 24 height 8
click at [733, 288] on button "Add" at bounding box center [737, 289] width 26 height 12
click at [550, 284] on button "Send OTP" at bounding box center [545, 283] width 38 height 12
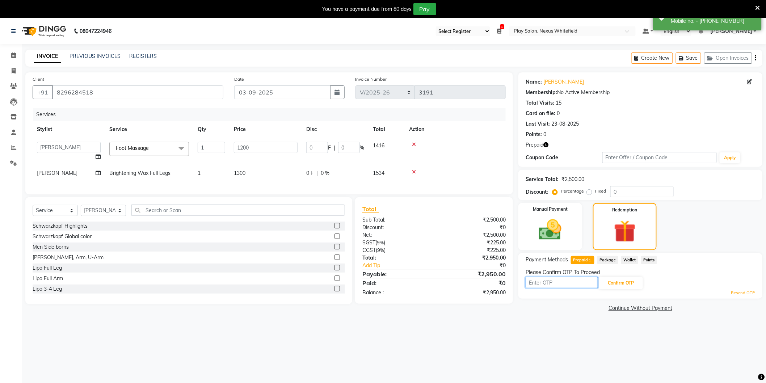
click at [565, 284] on input "text" at bounding box center [561, 282] width 72 height 11
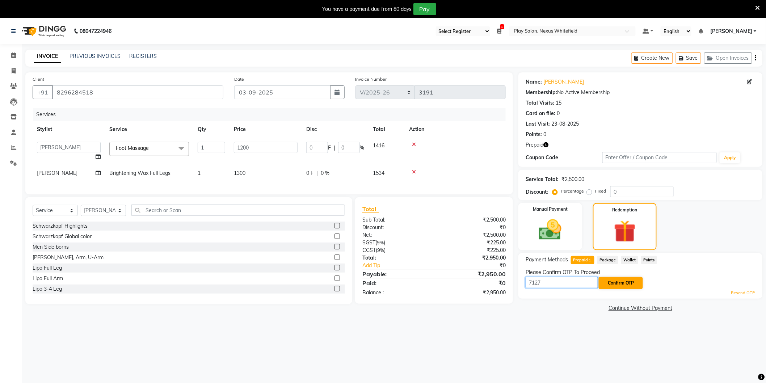
type input "7127"
click at [617, 283] on button "Confirm OTP" at bounding box center [621, 283] width 44 height 12
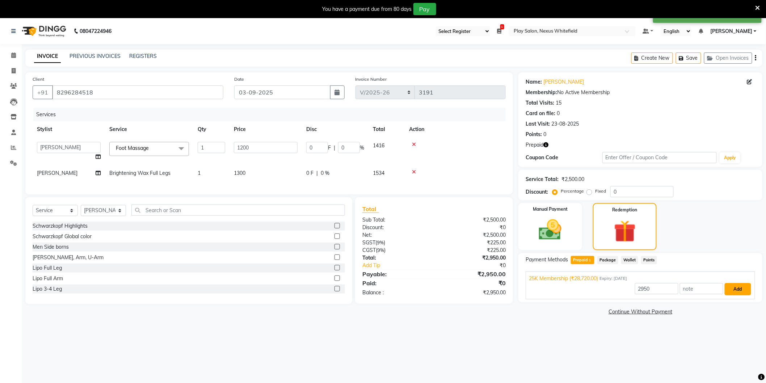
click at [735, 288] on button "Add" at bounding box center [737, 289] width 26 height 12
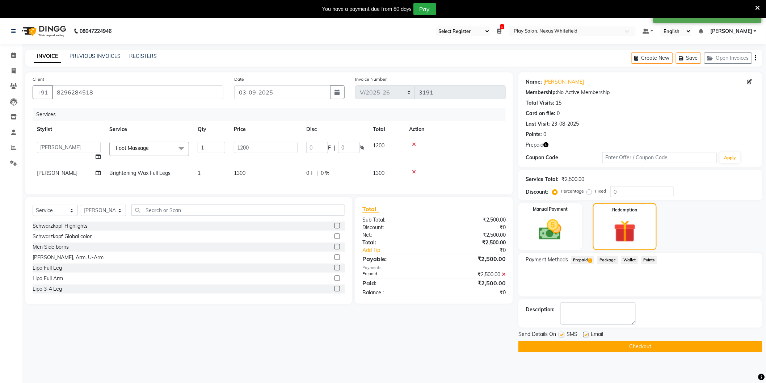
click at [646, 348] on button "Checkout" at bounding box center [640, 346] width 244 height 11
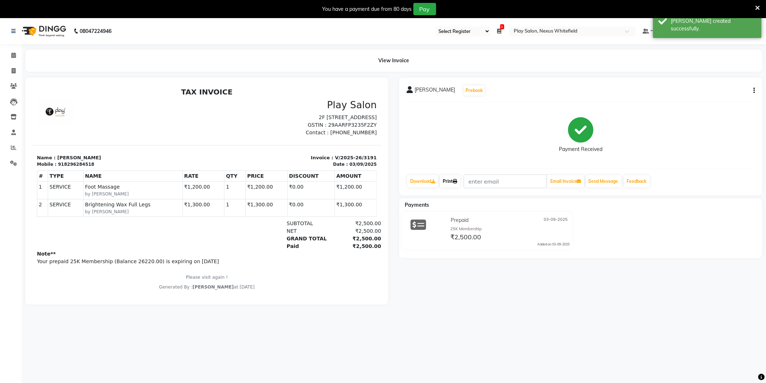
click at [452, 183] on link "Print" at bounding box center [450, 181] width 20 height 12
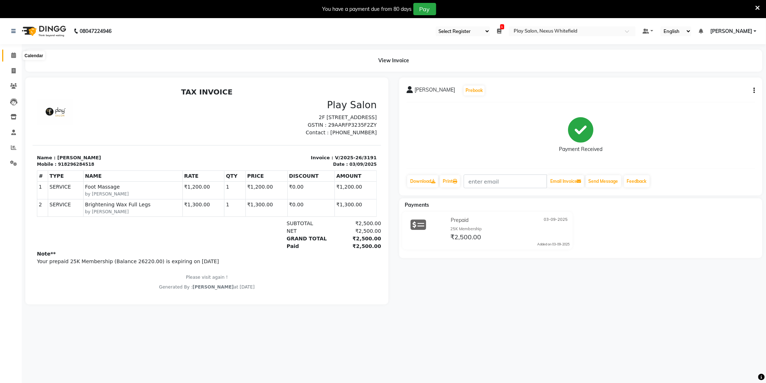
click at [14, 55] on icon at bounding box center [13, 54] width 5 height 5
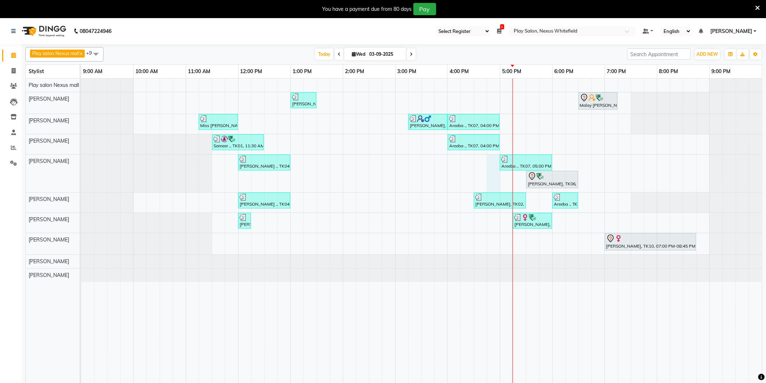
click at [494, 164] on div "Anjile ., TK04, 01:00 PM-01:30 PM, Beard Shaping Malay Vaishnav, TK12, 06:30 PM…" at bounding box center [421, 235] width 681 height 313
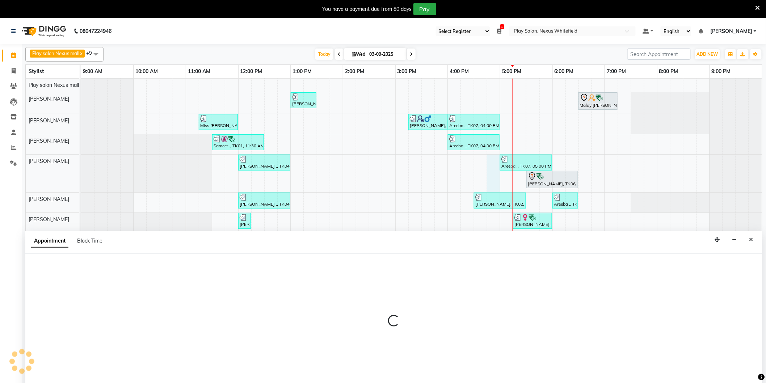
scroll to position [10, 0]
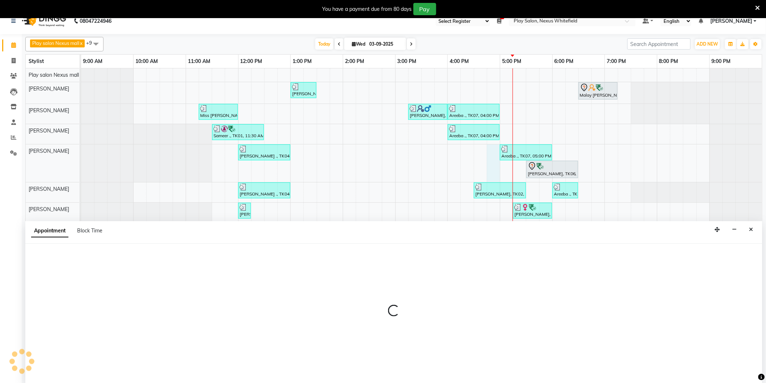
select select "81392"
select select "1005"
select select "tentative"
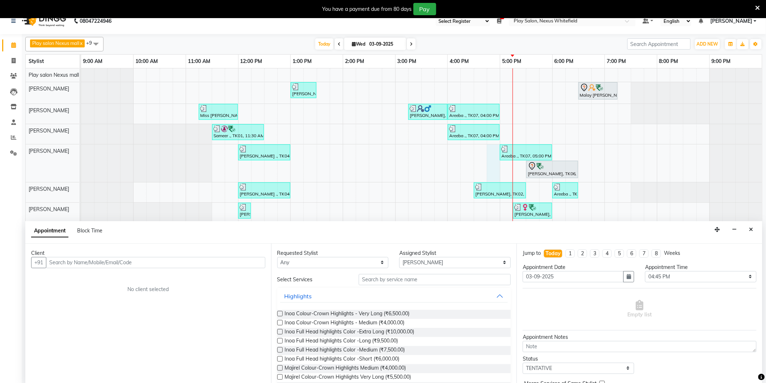
click at [130, 259] on input "text" at bounding box center [155, 262] width 219 height 11
click at [202, 259] on input "text" at bounding box center [155, 262] width 219 height 11
click at [140, 261] on input "text" at bounding box center [155, 262] width 219 height 11
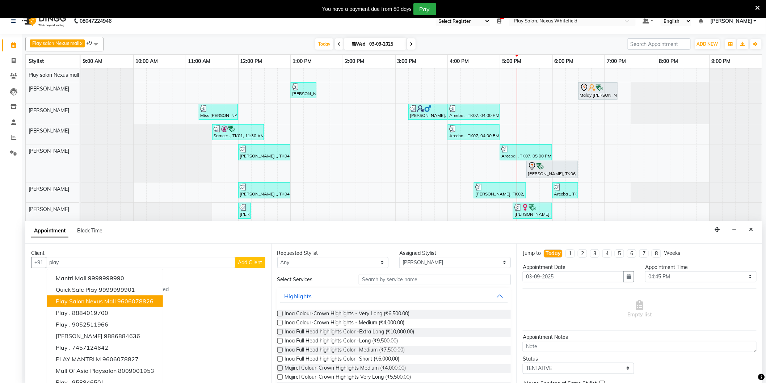
click at [116, 297] on button "Play salon Nexus mall 9606078826" at bounding box center [105, 301] width 116 height 12
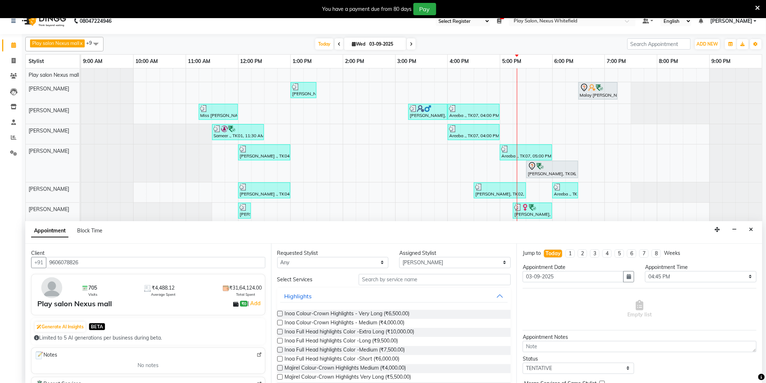
type input "9606078826"
click at [433, 279] on input "text" at bounding box center [435, 279] width 152 height 11
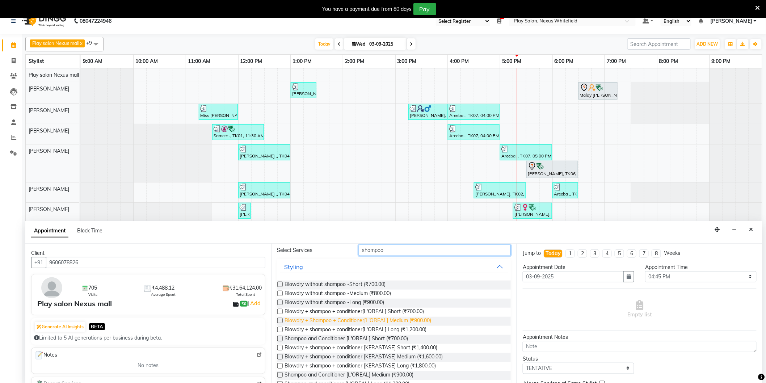
scroll to position [40, 0]
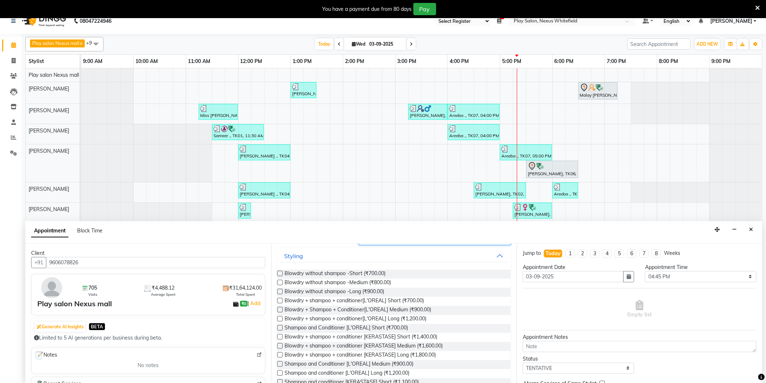
type input "shampoo"
click at [279, 309] on label at bounding box center [279, 309] width 5 height 5
click at [279, 309] on input "checkbox" at bounding box center [279, 310] width 5 height 5
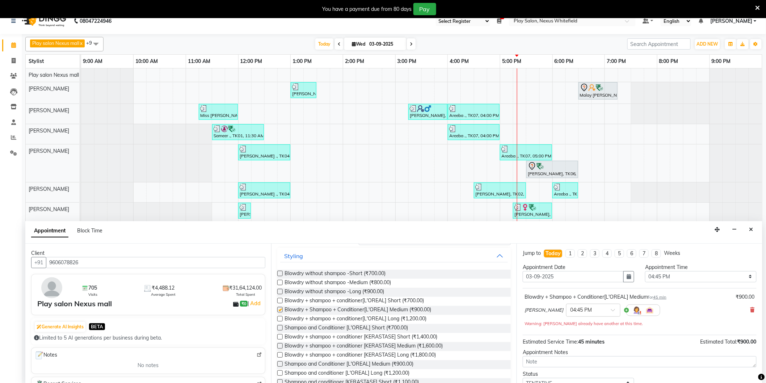
checkbox input "false"
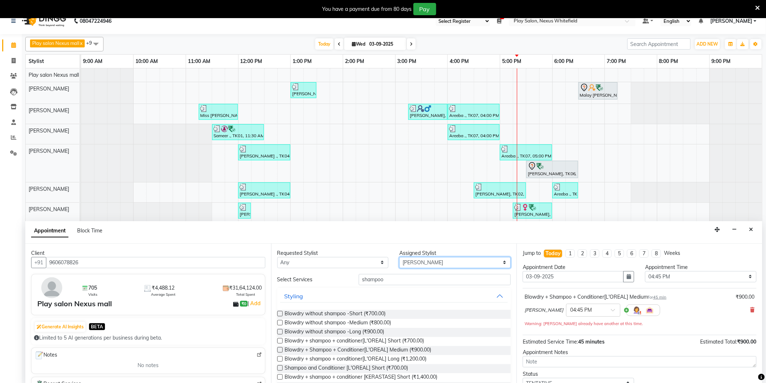
click at [431, 262] on select "Select Abdulla Md Adil Ali Ambika Rai Asha Thapa Ashim Sapkota Dawa Tamang Mohd…" at bounding box center [454, 262] width 111 height 11
select select "81393"
click at [399, 257] on select "Select Abdulla Md Adil Ali Ambika Rai Asha Thapa Ashim Sapkota Dawa Tamang Mohd…" at bounding box center [454, 262] width 111 height 11
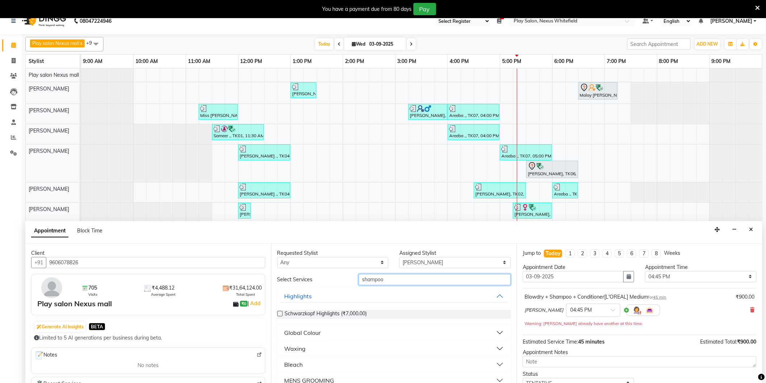
drag, startPoint x: 392, startPoint y: 280, endPoint x: 340, endPoint y: 288, distance: 52.1
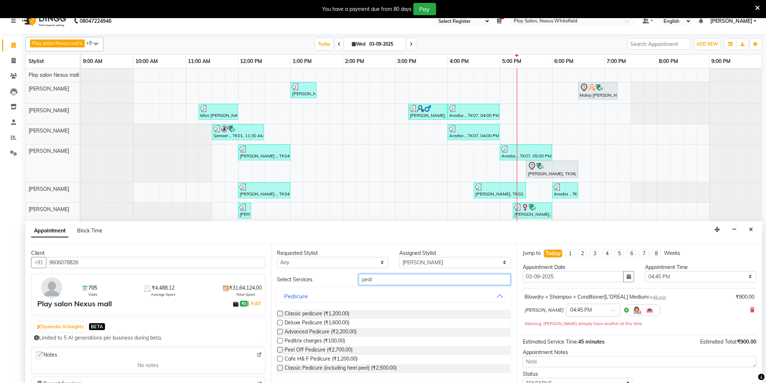
type input "pedi"
click at [277, 321] on label at bounding box center [279, 322] width 5 height 5
click at [277, 321] on input "checkbox" at bounding box center [279, 323] width 5 height 5
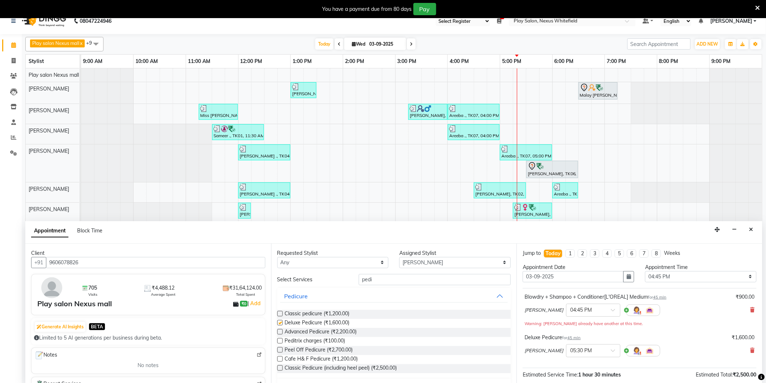
checkbox input "false"
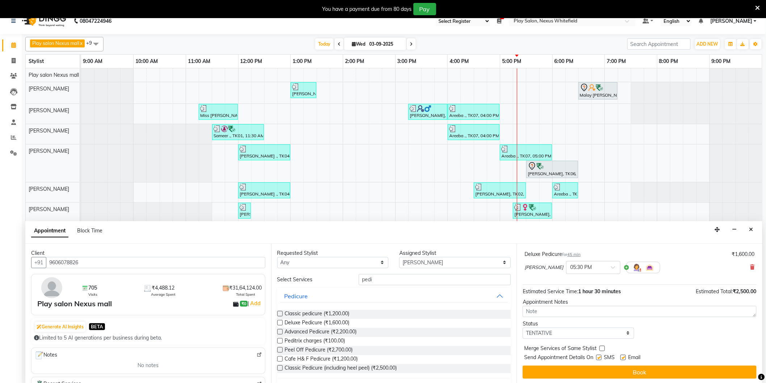
scroll to position [84, 0]
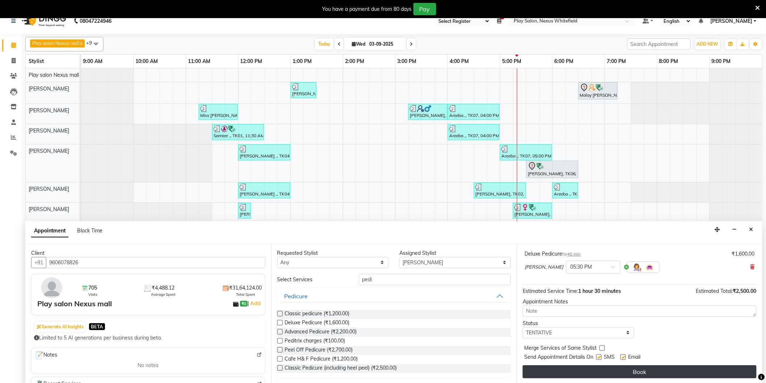
click at [663, 371] on button "Book" at bounding box center [640, 371] width 234 height 13
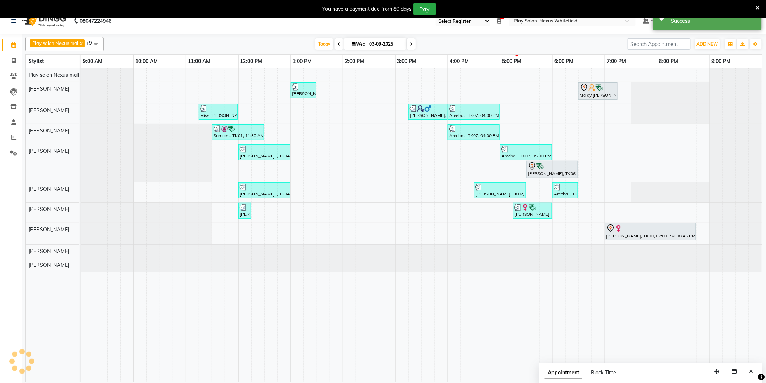
scroll to position [0, 0]
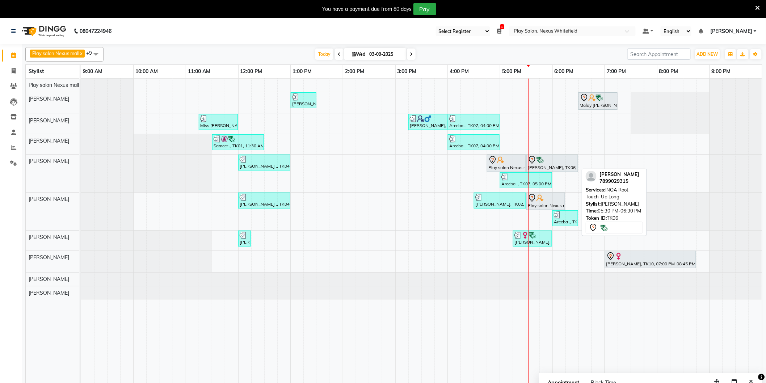
click at [559, 164] on div at bounding box center [552, 160] width 49 height 9
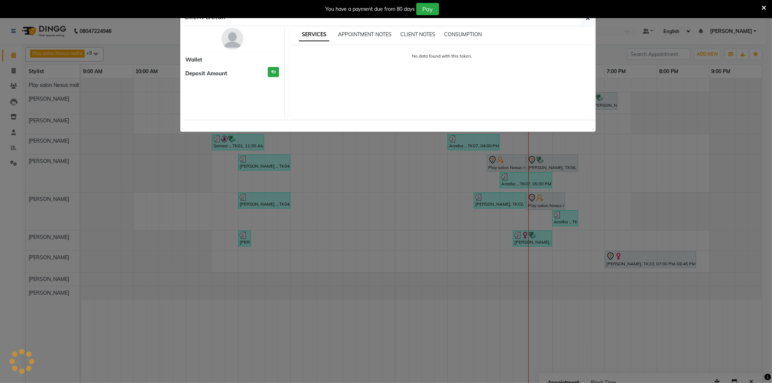
select select "7"
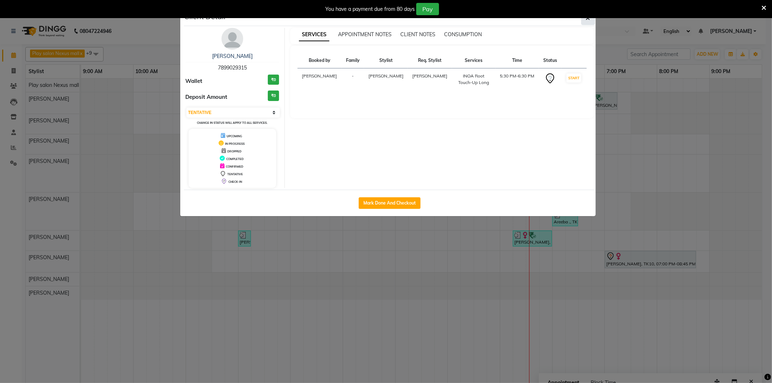
click at [589, 20] on icon "button" at bounding box center [588, 18] width 4 height 6
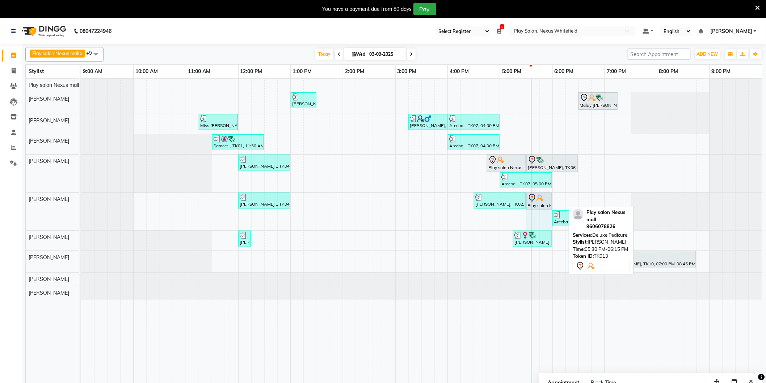
drag, startPoint x: 563, startPoint y: 199, endPoint x: 549, endPoint y: 201, distance: 14.6
click at [81, 201] on div "Anjile ., TK04, 12:00 PM-01:00 PM, Head & Shoulder,Men's Shampoo and Styling La…" at bounding box center [81, 212] width 0 height 38
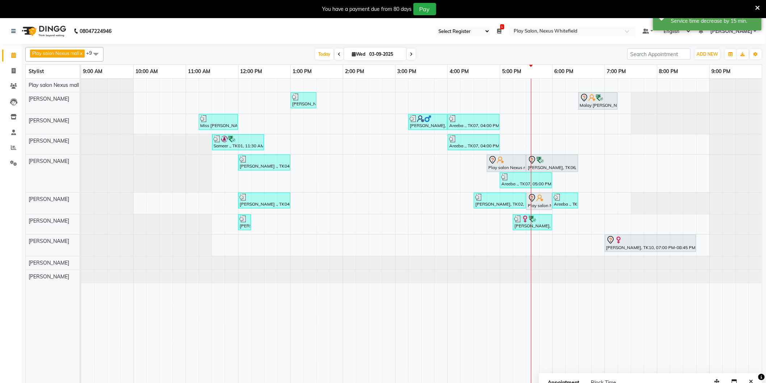
drag, startPoint x: 525, startPoint y: 161, endPoint x: 480, endPoint y: 162, distance: 44.9
click at [480, 162] on div "Anjile ., TK04, 01:00 PM-01:30 PM, Beard Shaping Malay Vaishnav, TK12, 06:30 PM…" at bounding box center [421, 235] width 681 height 313
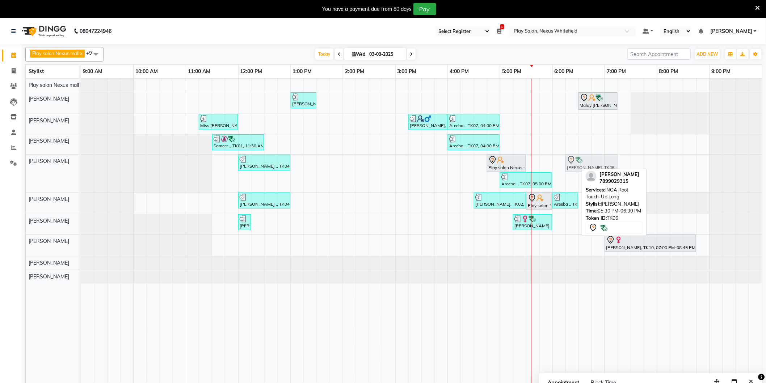
drag, startPoint x: 538, startPoint y: 162, endPoint x: 579, endPoint y: 160, distance: 40.9
click at [81, 160] on div "Anjile ., TK04, 12:00 PM-01:00 PM, Hair Cut Lady (Senior Stylist) Play salon Ne…" at bounding box center [81, 174] width 0 height 38
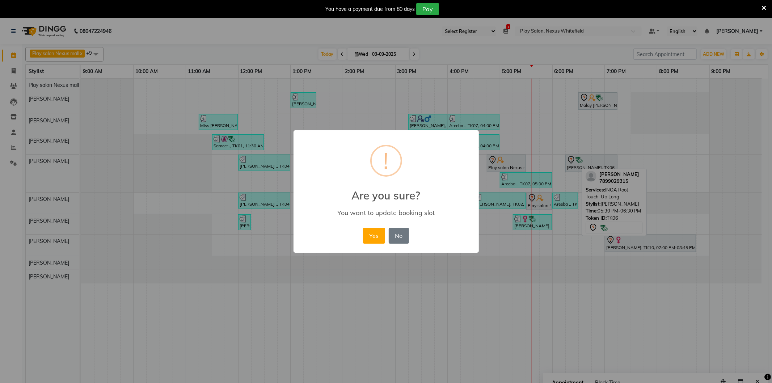
drag, startPoint x: 370, startPoint y: 234, endPoint x: 431, endPoint y: 204, distance: 68.3
click at [370, 233] on button "Yes" at bounding box center [374, 236] width 22 height 16
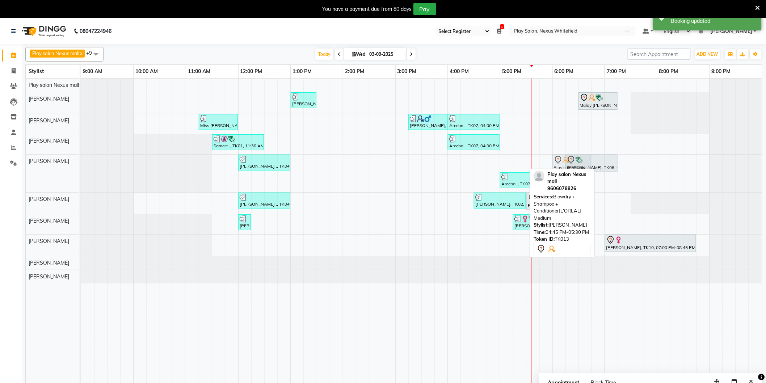
drag, startPoint x: 500, startPoint y: 164, endPoint x: 572, endPoint y: 164, distance: 71.3
click at [81, 164] on div "Anjile ., TK04, 12:00 PM-01:00 PM, Hair Cut Lady (Senior Stylist) Play salon Ne…" at bounding box center [81, 174] width 0 height 38
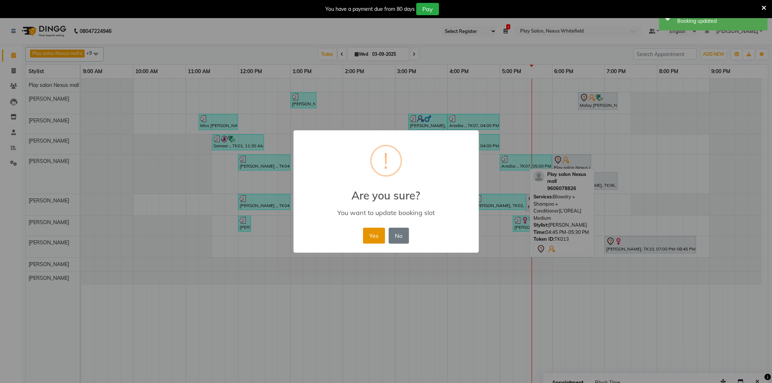
drag, startPoint x: 373, startPoint y: 233, endPoint x: 449, endPoint y: 196, distance: 85.0
click at [373, 233] on button "Yes" at bounding box center [374, 236] width 22 height 16
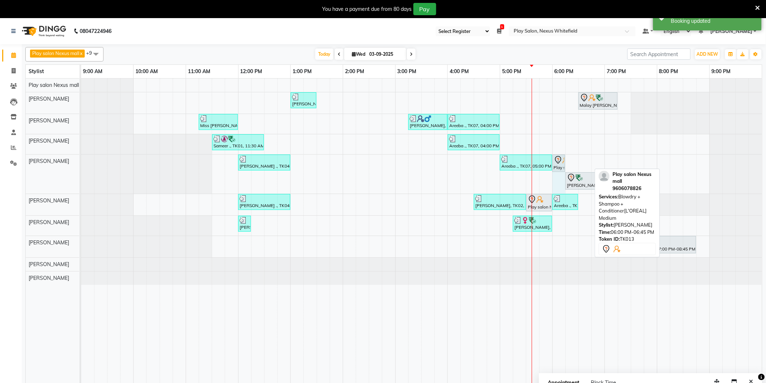
drag, startPoint x: 591, startPoint y: 160, endPoint x: 559, endPoint y: 160, distance: 31.8
click at [81, 160] on div "Anjile ., TK04, 12:00 PM-01:00 PM, Hair Cut Lady (Senior Stylist) Areeba ., TK0…" at bounding box center [81, 174] width 0 height 39
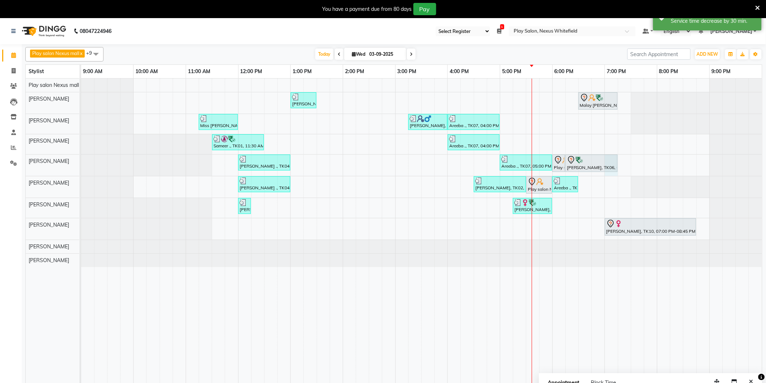
drag, startPoint x: 617, startPoint y: 166, endPoint x: 612, endPoint y: 169, distance: 6.2
click at [617, 166] on div "Ranjana Sande, TK06, 06:15 PM-07:15 PM, INOA Root Touch-Up Long" at bounding box center [591, 164] width 52 height 18
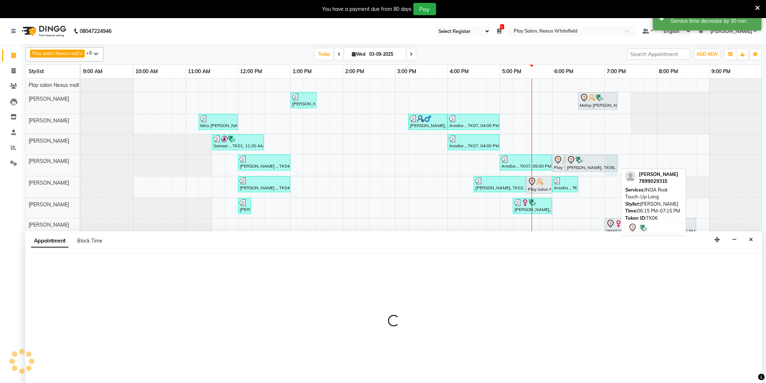
scroll to position [1, 0]
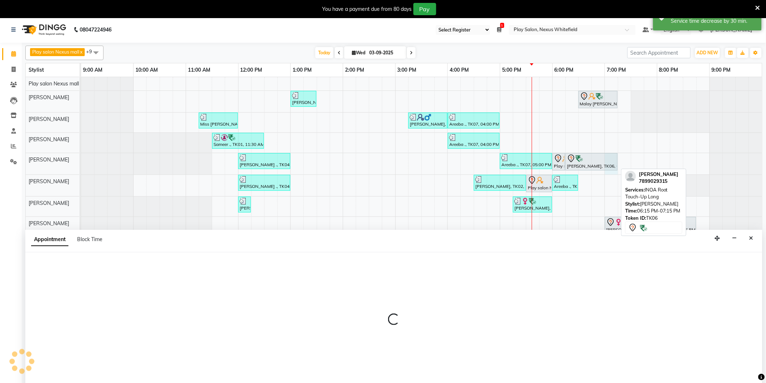
select select "81392"
select select "tentative"
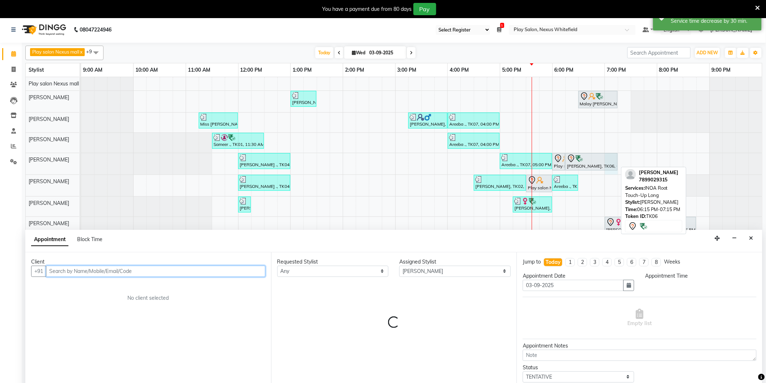
select select "1140"
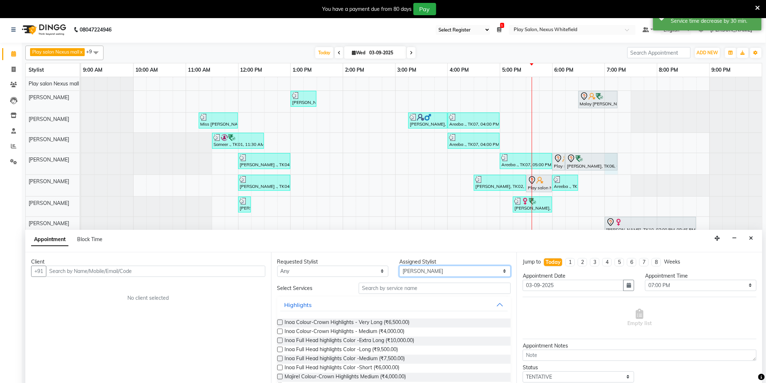
click at [444, 268] on select "Select [PERSON_NAME] Md [PERSON_NAME] [PERSON_NAME] [PERSON_NAME] [PERSON_NAME]…" at bounding box center [454, 271] width 111 height 11
click at [750, 237] on icon "Close" at bounding box center [751, 238] width 4 height 5
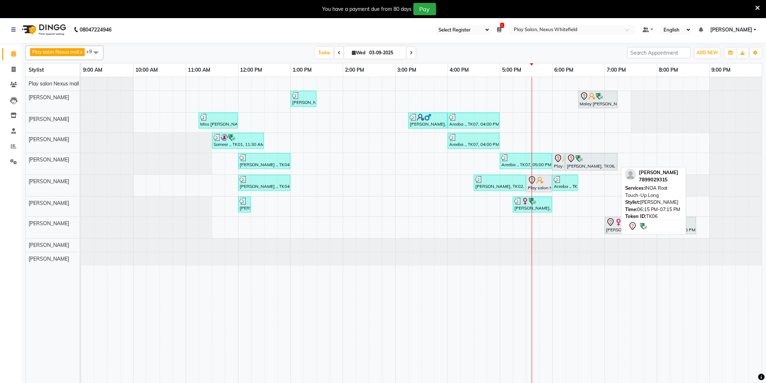
click at [574, 164] on div "Ranjana Sande, TK06, 06:15 PM-07:15 PM, INOA Root Touch-Up Long" at bounding box center [591, 161] width 51 height 15
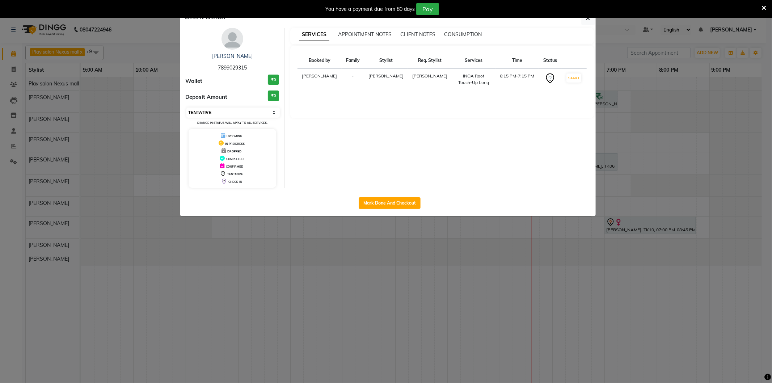
click at [275, 113] on select "Select IN SERVICE CONFIRMED TENTATIVE CHECK IN MARK DONE DROPPED UPCOMING" at bounding box center [233, 112] width 94 height 10
select select "8"
click at [186, 107] on select "Select IN SERVICE CONFIRMED TENTATIVE CHECK IN MARK DONE DROPPED UPCOMING" at bounding box center [233, 112] width 94 height 10
click at [587, 22] on button "button" at bounding box center [588, 18] width 14 height 14
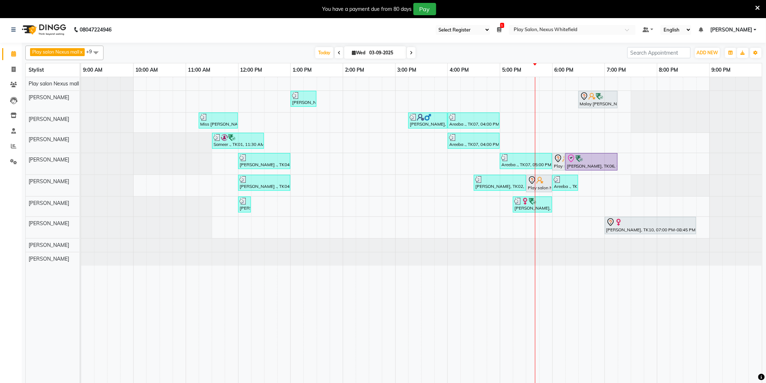
click at [519, 141] on div "Anjile ., TK04, 01:00 PM-01:30 PM, Beard Shaping Malay Vaishnav, TK12, 06:30 PM…" at bounding box center [421, 233] width 681 height 313
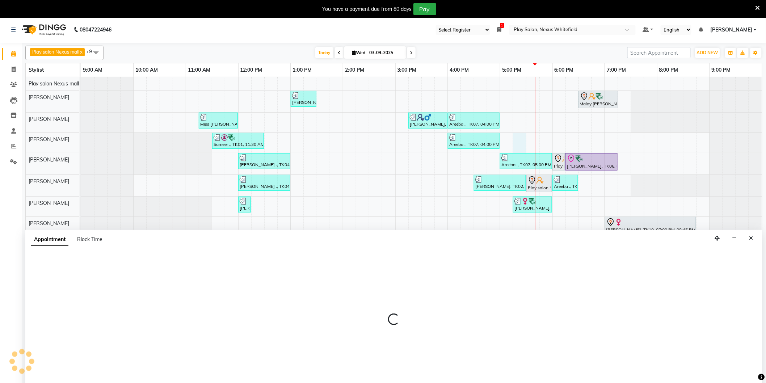
scroll to position [12, 0]
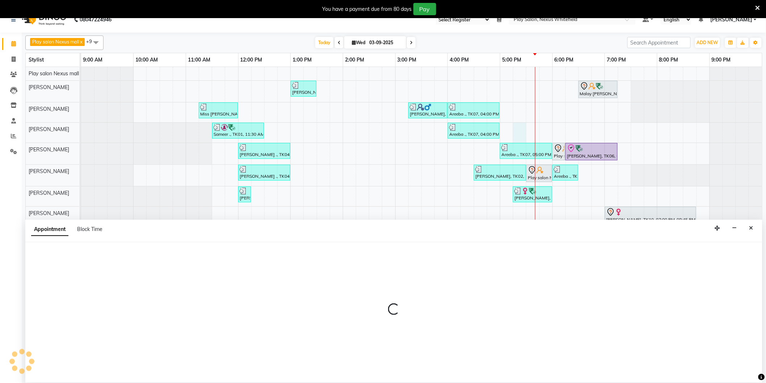
select select "81395"
select select "tentative"
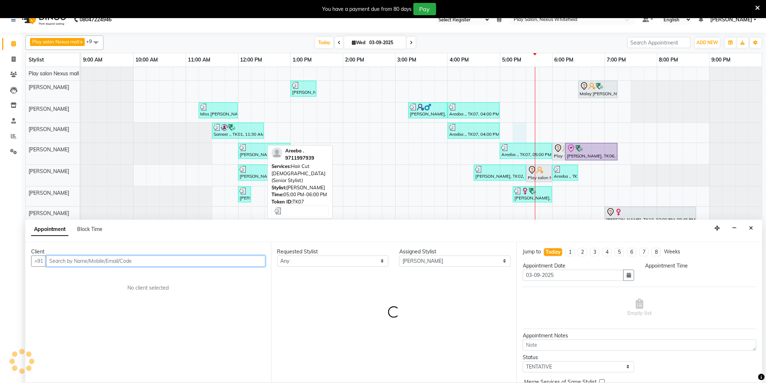
select select "1035"
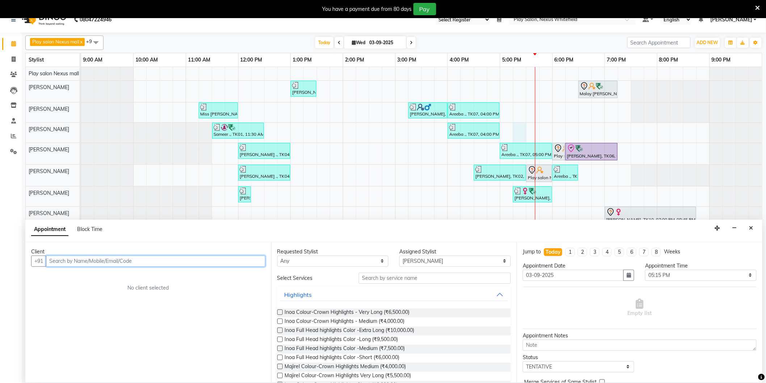
click at [132, 265] on input "text" at bounding box center [155, 260] width 219 height 11
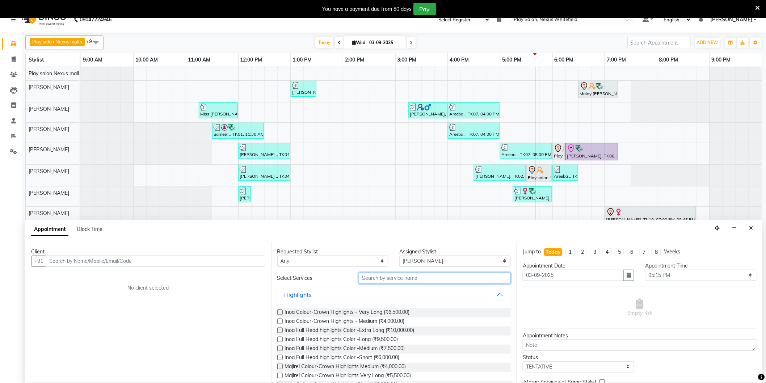
click at [415, 279] on input "text" at bounding box center [435, 277] width 152 height 11
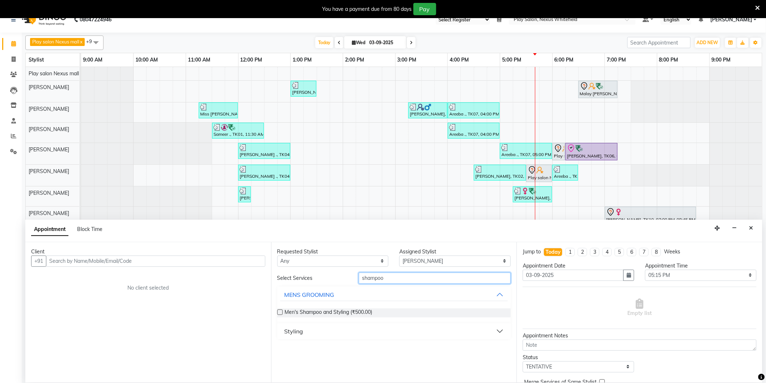
type input "shampoo"
click at [290, 335] on div "Styling" at bounding box center [293, 331] width 19 height 9
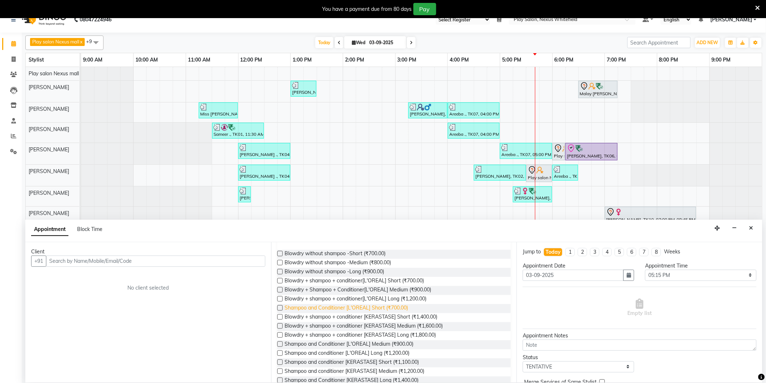
scroll to position [109, 0]
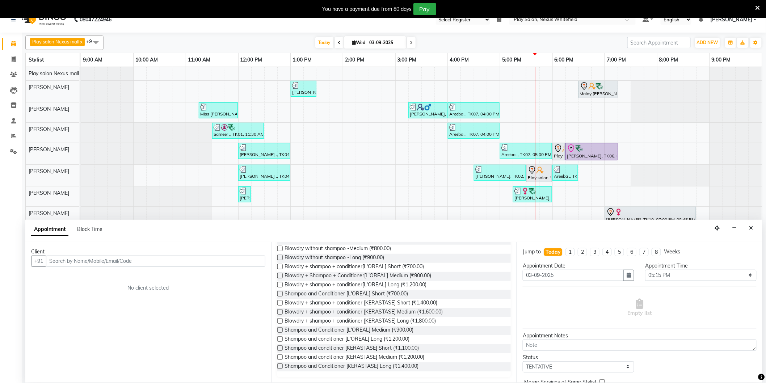
click at [281, 284] on label at bounding box center [279, 284] width 5 height 5
click at [281, 284] on input "checkbox" at bounding box center [279, 285] width 5 height 5
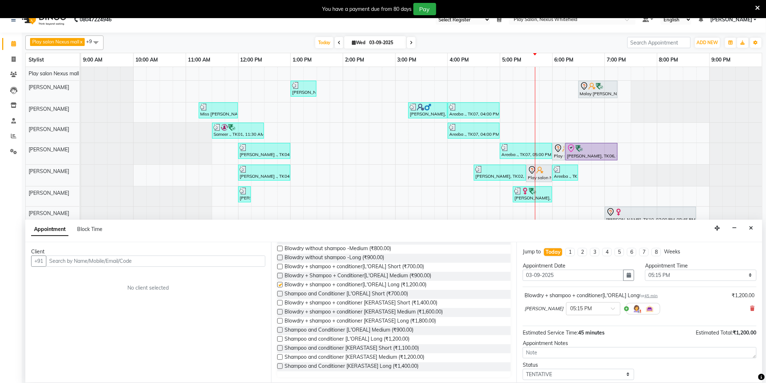
checkbox input "false"
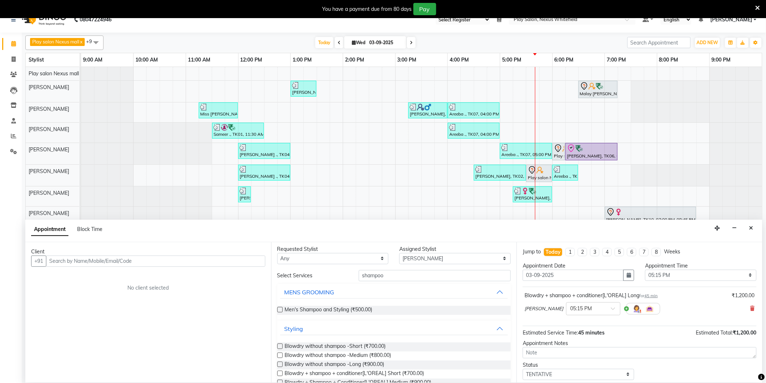
scroll to position [0, 0]
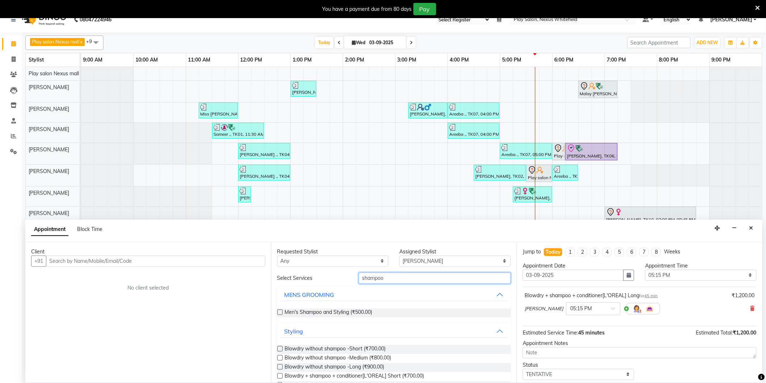
drag, startPoint x: 392, startPoint y: 279, endPoint x: 324, endPoint y: 279, distance: 68.4
click at [324, 279] on div "Select Services shampoo" at bounding box center [394, 277] width 245 height 11
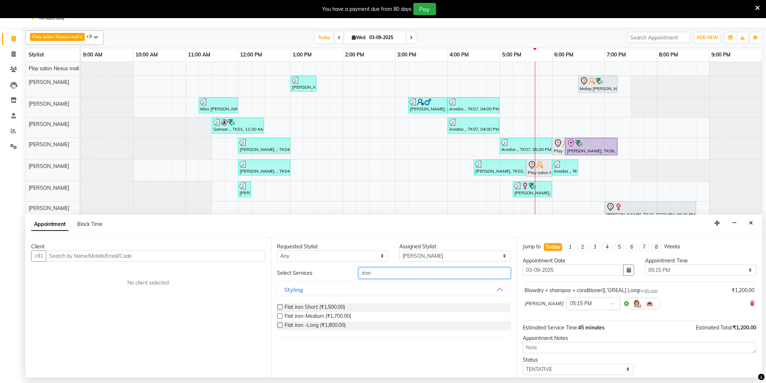
scroll to position [18, 0]
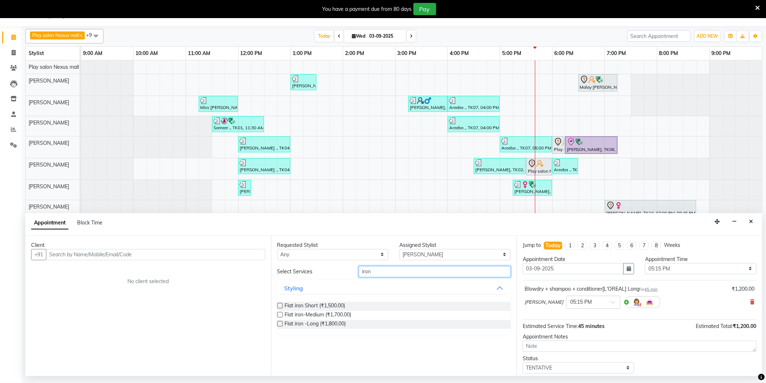
type input "iron"
click at [498, 287] on button "Styling" at bounding box center [394, 288] width 228 height 13
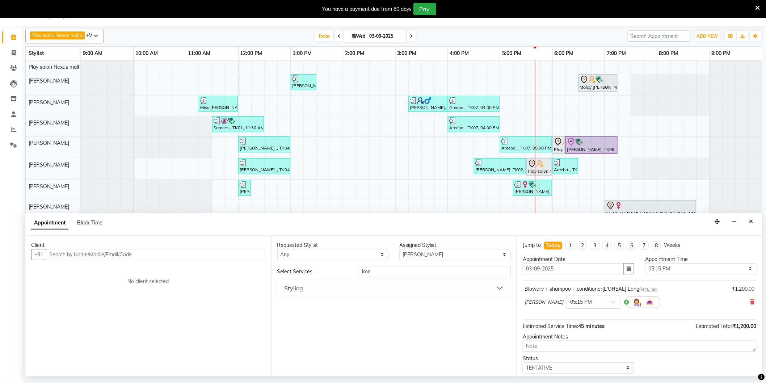
click at [505, 287] on button "Styling" at bounding box center [394, 288] width 228 height 13
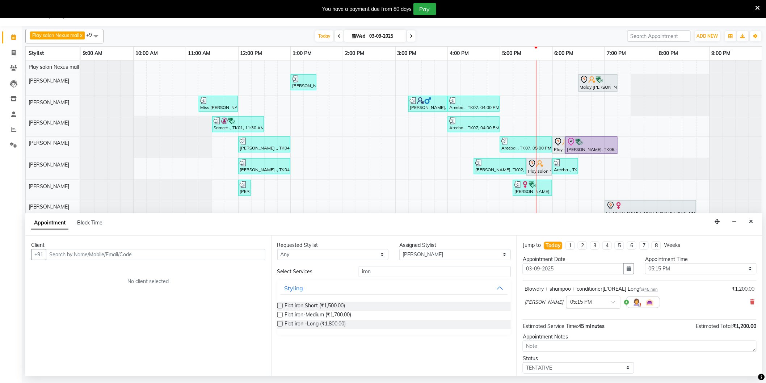
click at [278, 322] on label at bounding box center [279, 323] width 5 height 5
click at [278, 322] on input "checkbox" at bounding box center [279, 324] width 5 height 5
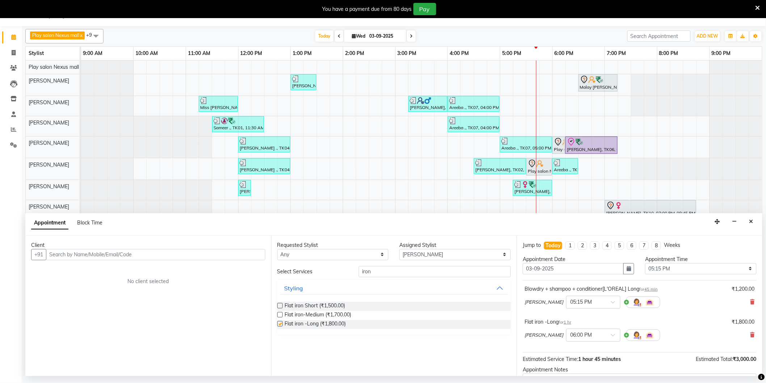
checkbox input "false"
click at [147, 254] on input "text" at bounding box center [155, 254] width 219 height 11
type input "9901750910"
click at [244, 254] on span "Add Client" at bounding box center [250, 254] width 24 height 7
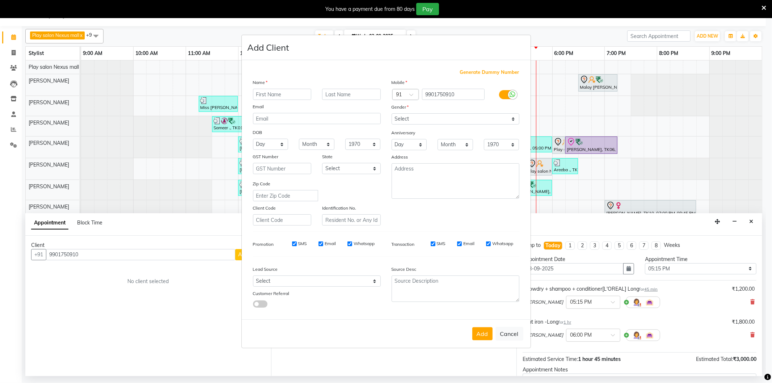
click at [295, 96] on input "text" at bounding box center [282, 94] width 59 height 11
type input "Shravani"
click at [469, 124] on div "Mobile Country Code × 91 9901750910 Gender Select Male Female Other Prefer Not …" at bounding box center [455, 152] width 139 height 147
click at [461, 117] on select "Select Male Female Other Prefer Not To Say" at bounding box center [456, 118] width 128 height 11
select select "female"
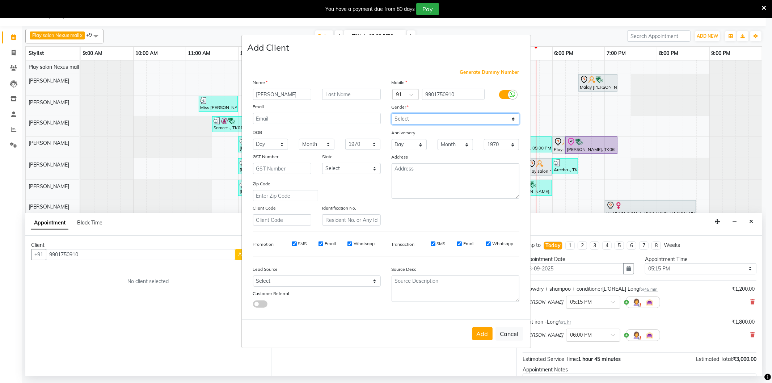
click at [392, 113] on select "Select Male Female Other Prefer Not To Say" at bounding box center [456, 118] width 128 height 11
click at [288, 279] on select "Select Walk-in Internet Friend Word of Mouth Advertisement Facebook JustDial Go…" at bounding box center [317, 280] width 128 height 11
select select "54912"
click at [253, 276] on select "Select Walk-in Internet Friend Word of Mouth Advertisement Facebook JustDial Go…" at bounding box center [317, 280] width 128 height 11
click at [481, 333] on button "Add" at bounding box center [482, 333] width 20 height 13
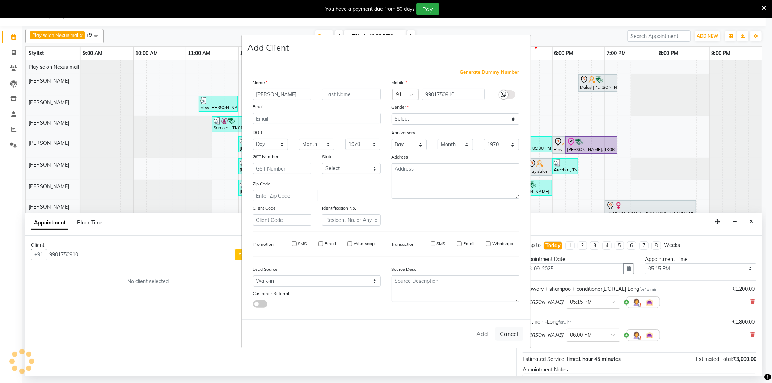
select select
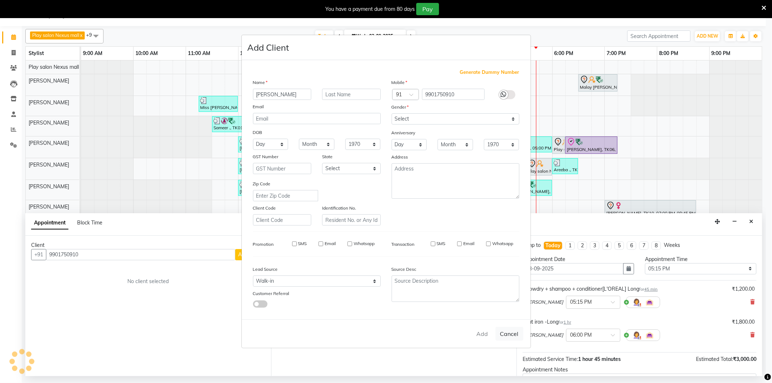
select select
checkbox input "false"
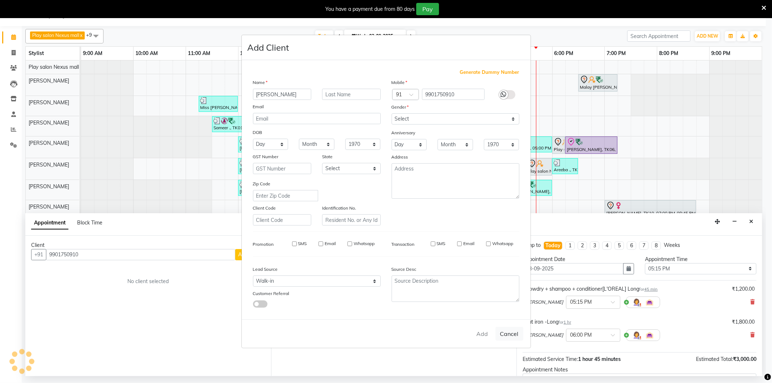
checkbox input "false"
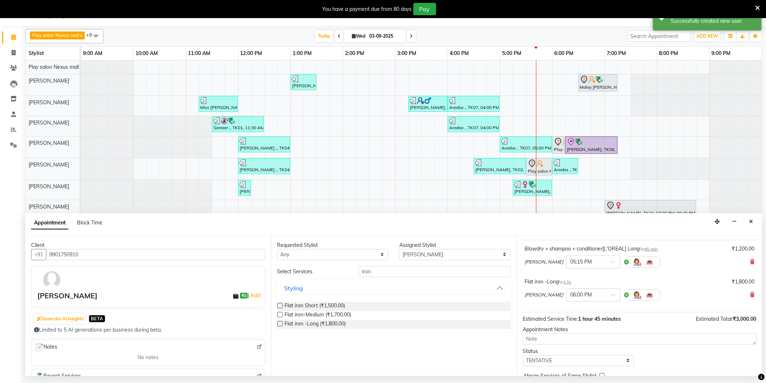
scroll to position [76, 0]
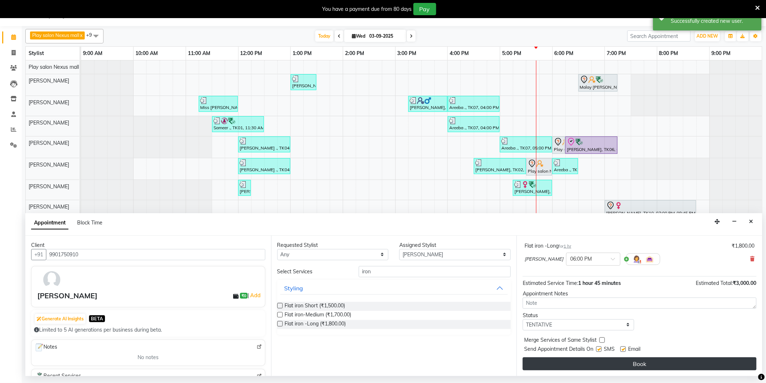
click at [652, 363] on button "Book" at bounding box center [640, 363] width 234 height 13
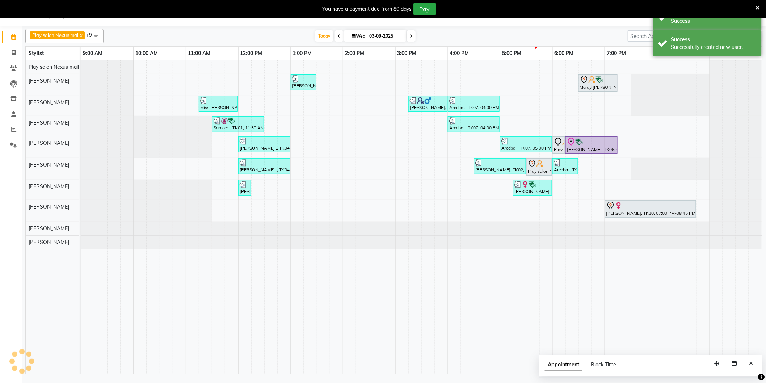
scroll to position [0, 0]
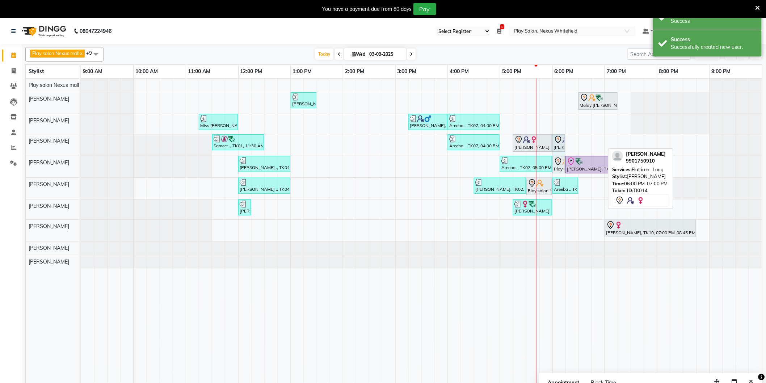
drag, startPoint x: 602, startPoint y: 142, endPoint x: 562, endPoint y: 143, distance: 39.8
click at [81, 143] on div "Sameer ., TK01, 11:30 AM-12:30 PM, Hair Cut Men (Head Stylist) Areeba ., TK07, …" at bounding box center [81, 144] width 0 height 21
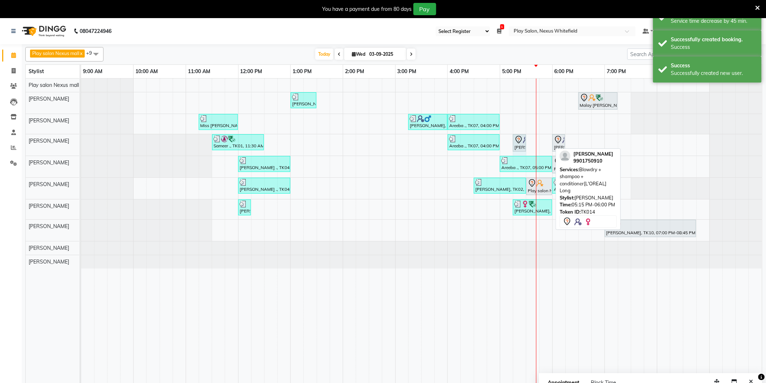
drag, startPoint x: 551, startPoint y: 143, endPoint x: 526, endPoint y: 144, distance: 25.3
click at [81, 144] on div "Sameer ., TK01, 11:30 AM-12:30 PM, Hair Cut Men (Head Stylist) Areeba ., TK07, …" at bounding box center [81, 144] width 0 height 21
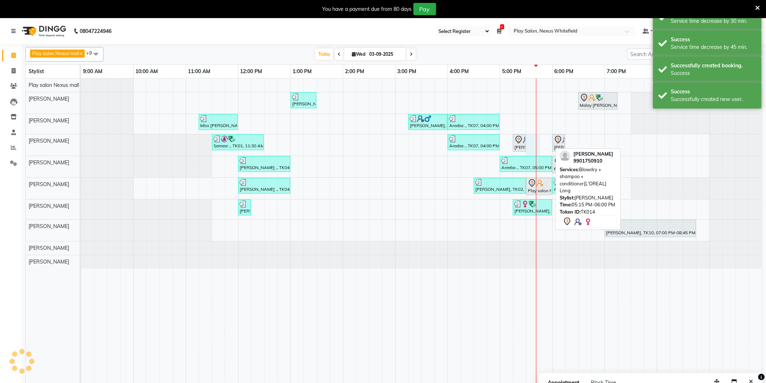
click at [526, 144] on div "Anjile ., TK04, 01:00 PM-01:30 PM, Beard Shaping Malay Vaishnav, TK12, 06:30 PM…" at bounding box center [421, 235] width 681 height 313
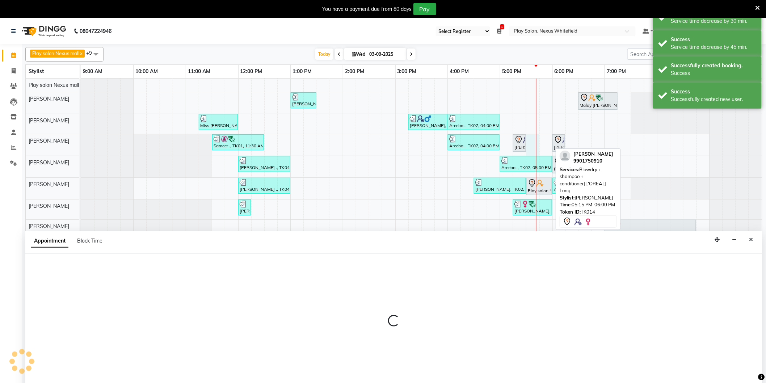
scroll to position [18, 0]
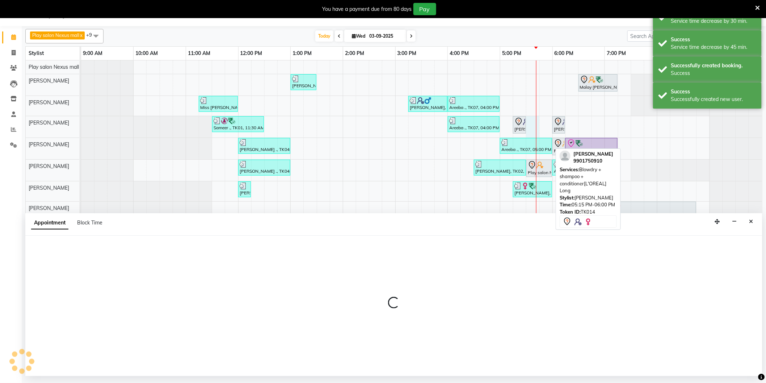
select select "81395"
select select "tentative"
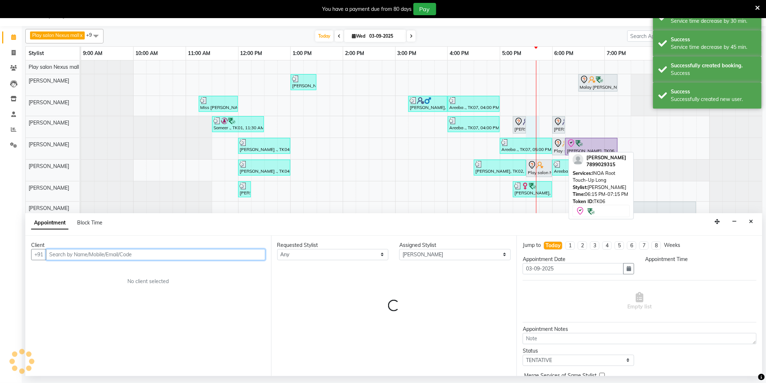
select select "1050"
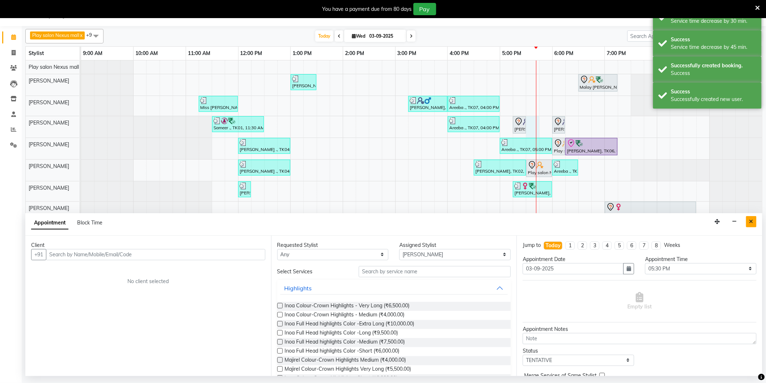
click at [749, 221] on icon "Close" at bounding box center [751, 221] width 4 height 5
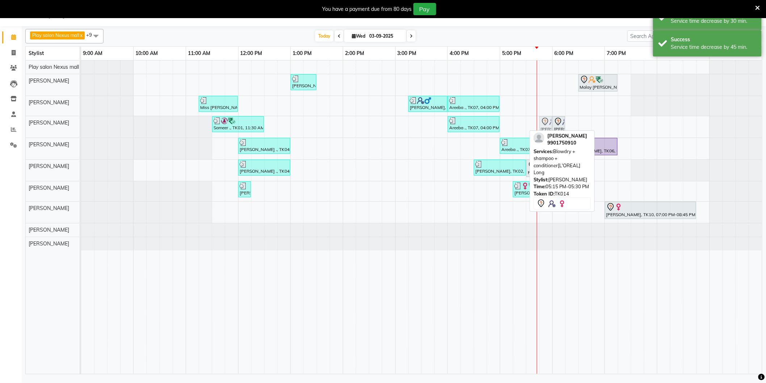
drag, startPoint x: 520, startPoint y: 125, endPoint x: 549, endPoint y: 127, distance: 29.0
click at [81, 127] on div "Sameer ., TK01, 11:30 AM-12:30 PM, Hair Cut Men (Head Stylist) Areeba ., TK07, …" at bounding box center [81, 126] width 0 height 21
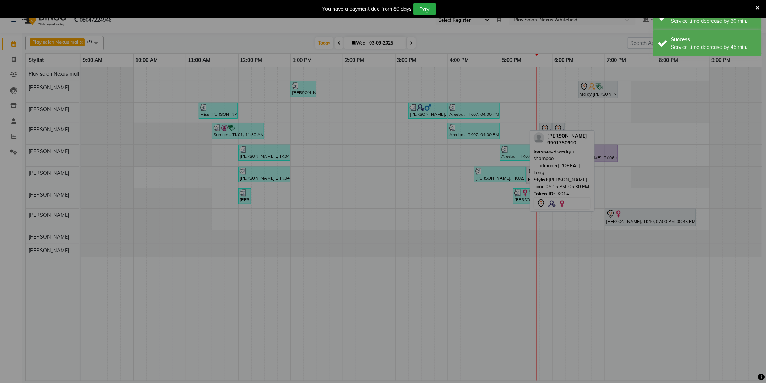
scroll to position [11, 0]
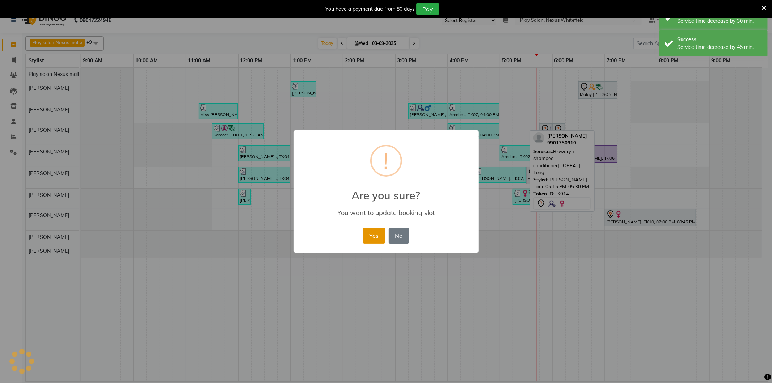
drag, startPoint x: 375, startPoint y: 237, endPoint x: 414, endPoint y: 205, distance: 50.9
click at [376, 236] on button "Yes" at bounding box center [374, 236] width 22 height 16
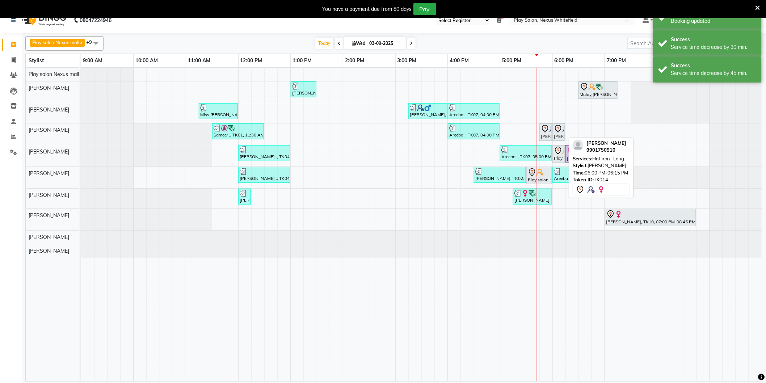
click at [558, 130] on icon at bounding box center [558, 130] width 1 height 1
click at [558, 130] on icon at bounding box center [558, 128] width 9 height 9
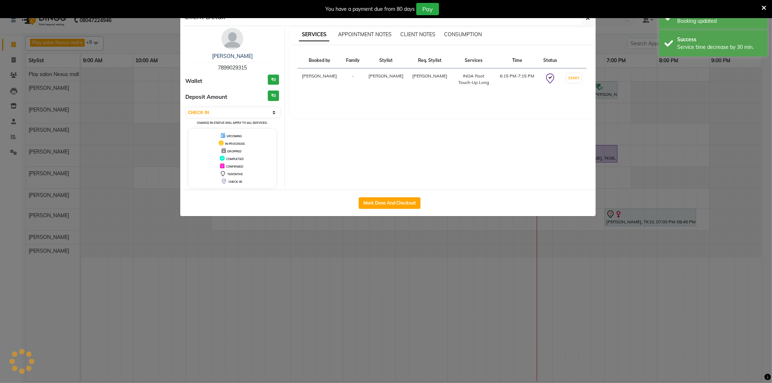
select select "7"
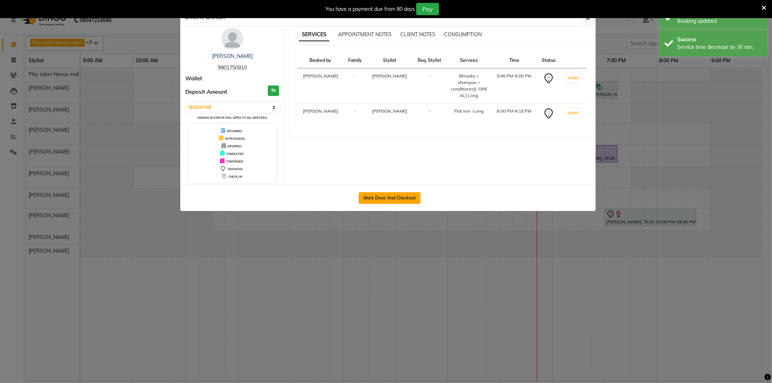
click at [377, 196] on button "Mark Done And Checkout" at bounding box center [390, 198] width 62 height 12
select select "service"
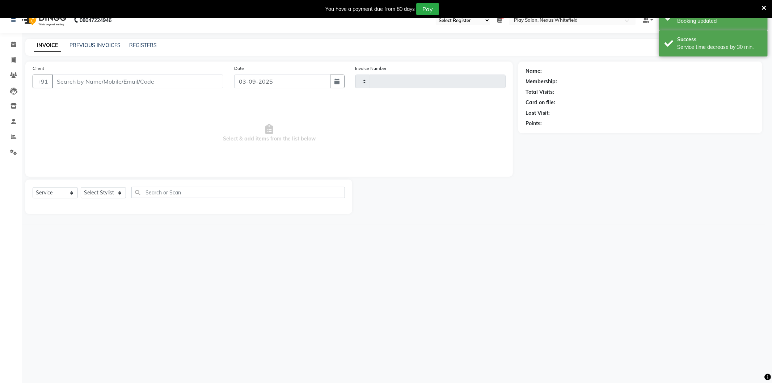
type input "3192"
select select "8356"
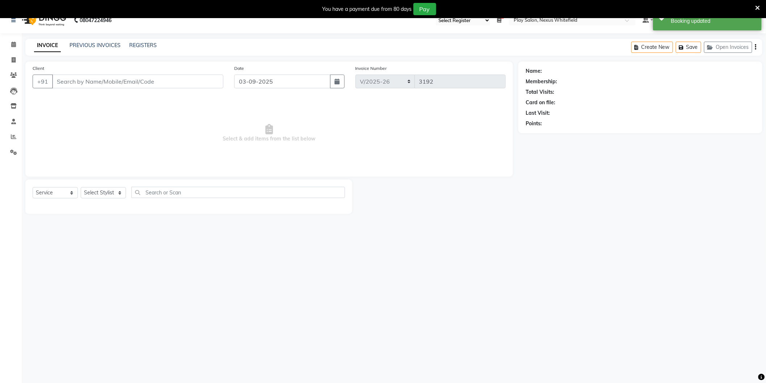
type input "9901750910"
select select "81395"
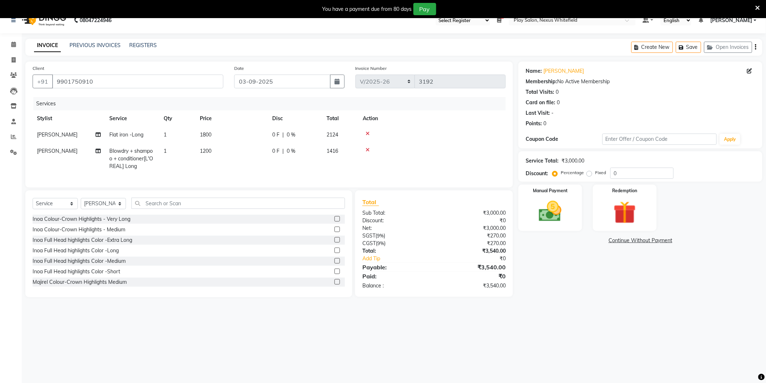
click at [210, 135] on span "1800" at bounding box center [206, 134] width 12 height 7
select select "81395"
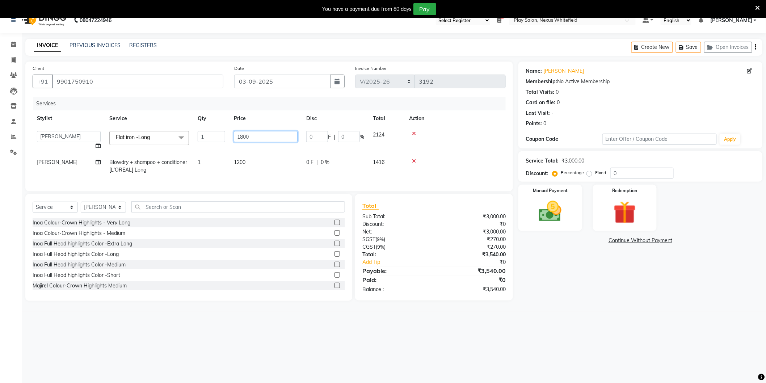
drag, startPoint x: 259, startPoint y: 136, endPoint x: 223, endPoint y: 139, distance: 36.7
click at [223, 139] on tr "Abdulla Md Adil Ali Ambika Rai Asha Thapa Ashim Sapkota Bhargavi H Dawa Tamang …" at bounding box center [269, 141] width 473 height 28
type input "2500"
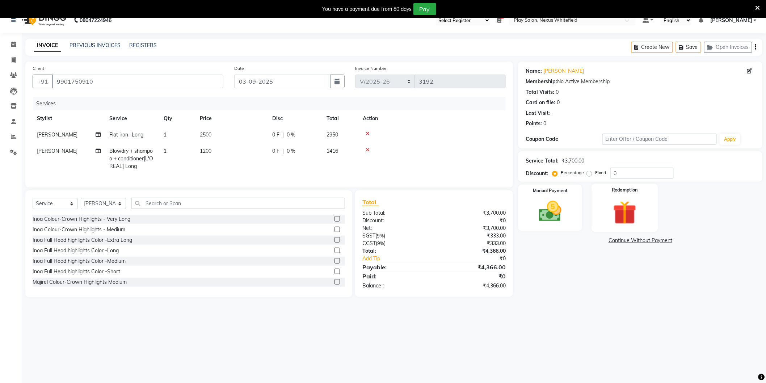
click at [631, 208] on img at bounding box center [624, 212] width 38 height 29
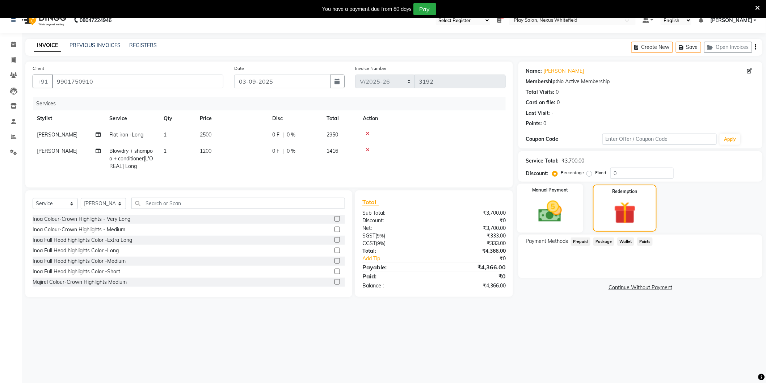
click at [570, 221] on div "Manual Payment" at bounding box center [550, 207] width 66 height 49
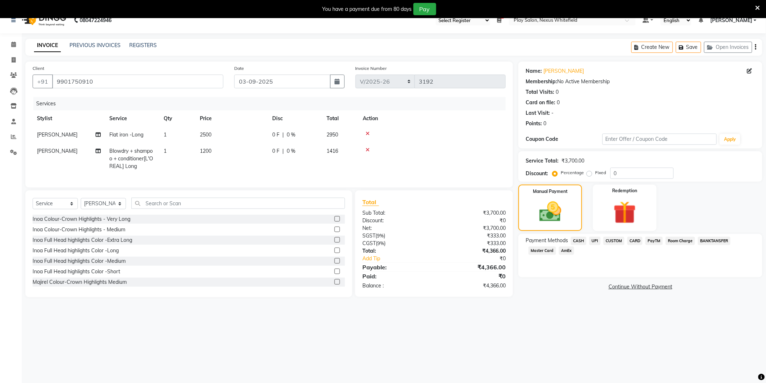
click at [617, 239] on span "CUSTOM" at bounding box center [613, 241] width 21 height 8
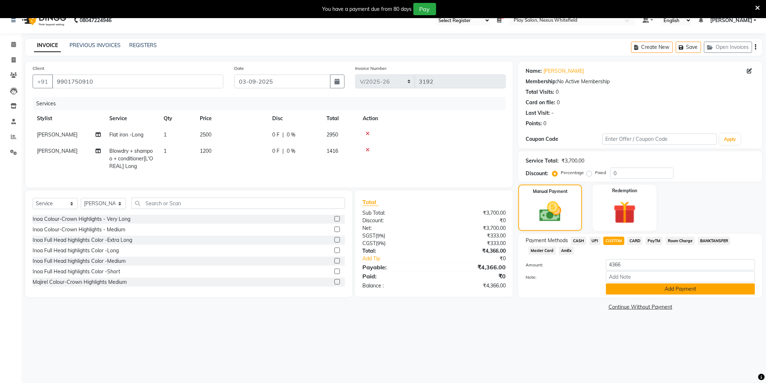
click at [645, 290] on button "Add Payment" at bounding box center [680, 288] width 149 height 11
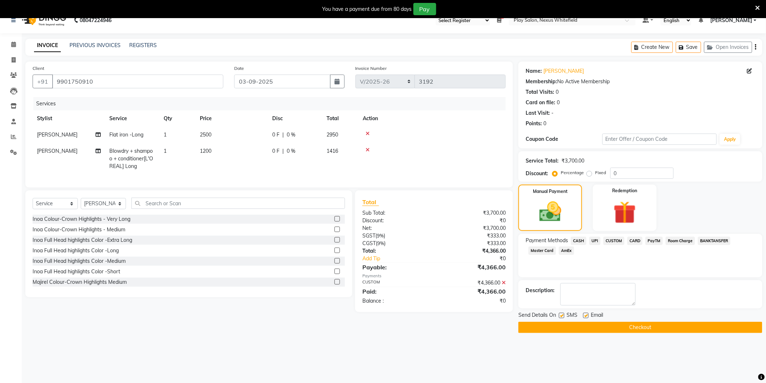
click at [637, 320] on div "Send Details On SMS Email Checkout" at bounding box center [640, 322] width 244 height 22
click at [637, 327] on button "Checkout" at bounding box center [640, 327] width 244 height 11
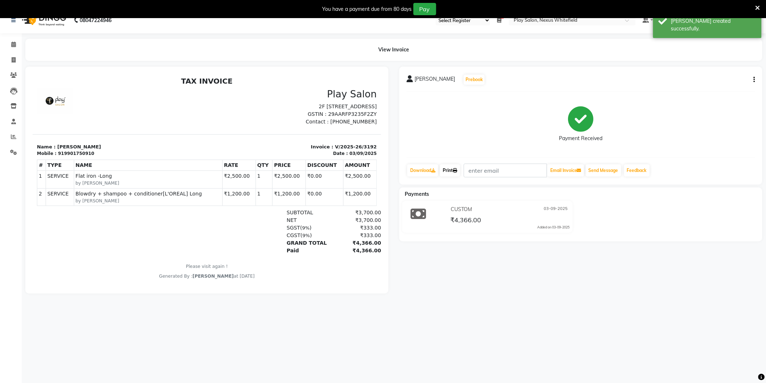
click at [453, 170] on link "Print" at bounding box center [450, 170] width 20 height 12
click at [12, 45] on icon at bounding box center [13, 44] width 5 height 5
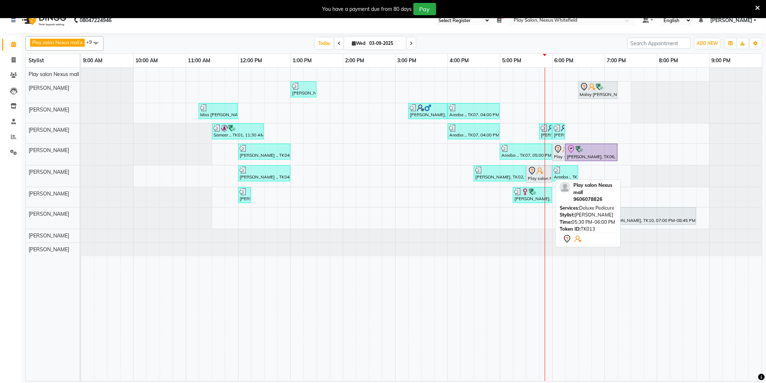
click at [531, 176] on div "Play salon Nexus mall, TK13, 05:30 PM-06:00 PM, Deluxe Pedicure" at bounding box center [539, 173] width 24 height 15
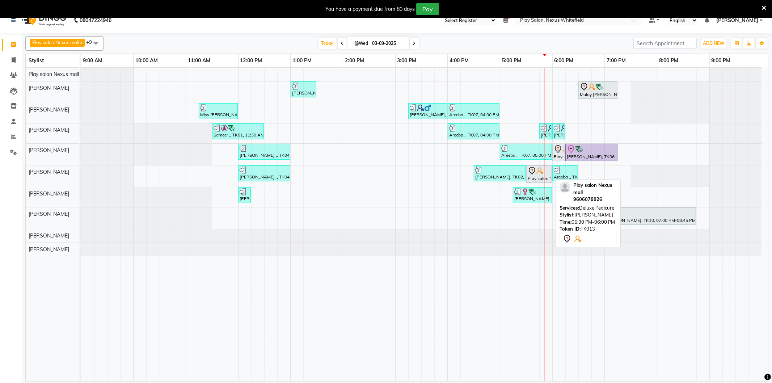
select select "7"
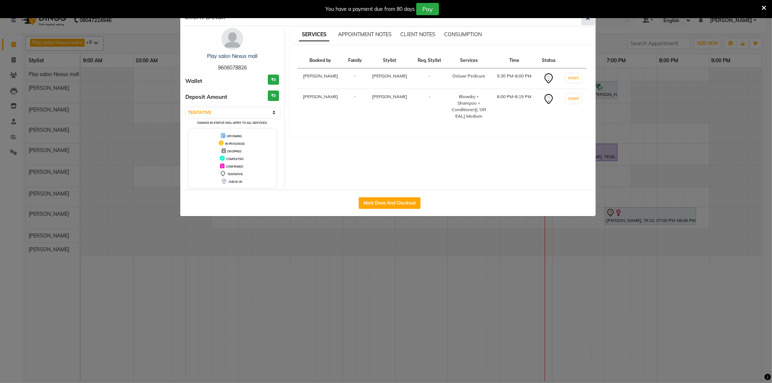
click at [591, 18] on button "button" at bounding box center [588, 18] width 14 height 14
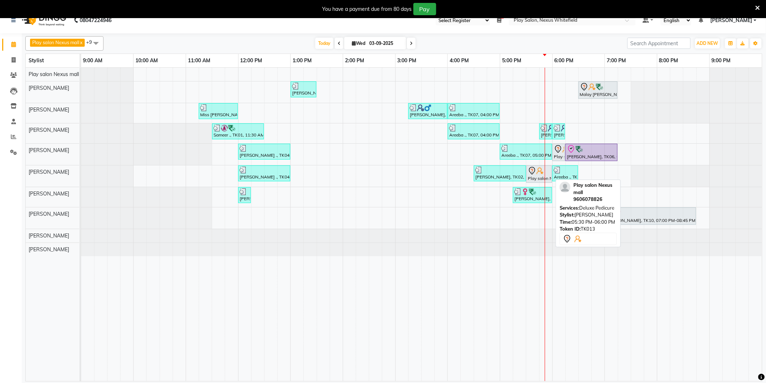
click at [534, 176] on div "Play salon Nexus mall, TK13, 05:30 PM-06:00 PM, Deluxe Pedicure" at bounding box center [539, 173] width 24 height 15
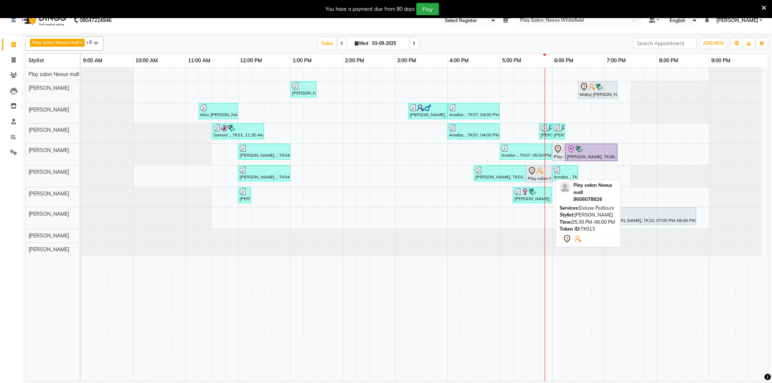
select select "7"
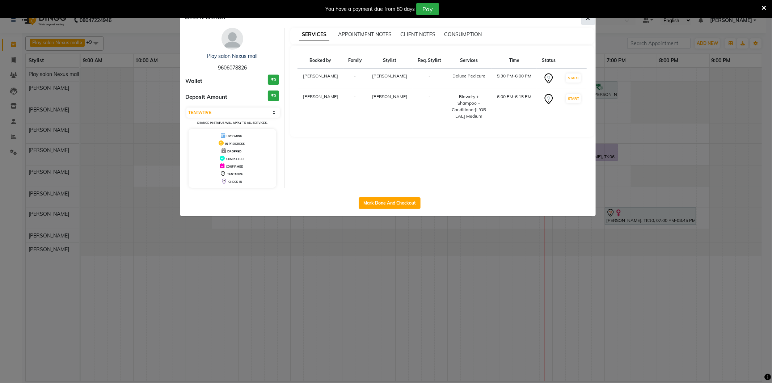
click at [587, 22] on button "button" at bounding box center [588, 18] width 14 height 14
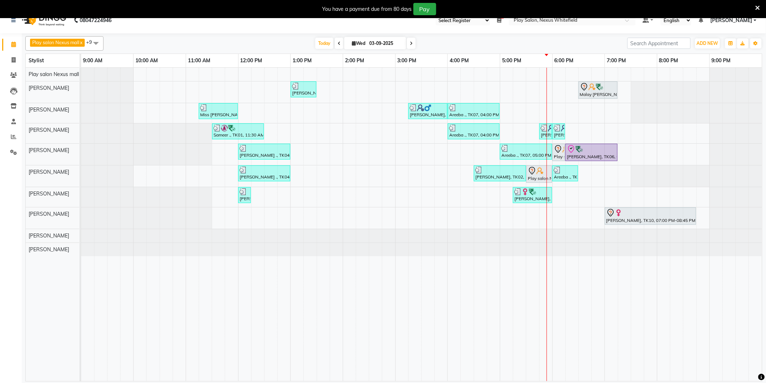
click at [616, 129] on div "Anjile ., TK04, 01:00 PM-01:30 PM, Beard Shaping Malay Vaishnav, TK12, 06:30 PM…" at bounding box center [421, 224] width 681 height 313
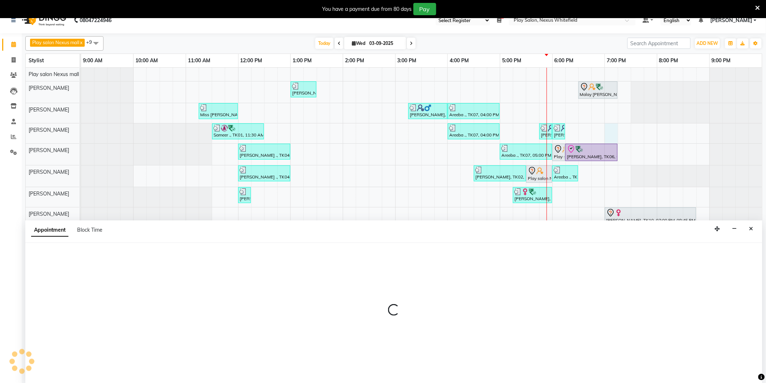
scroll to position [17, 0]
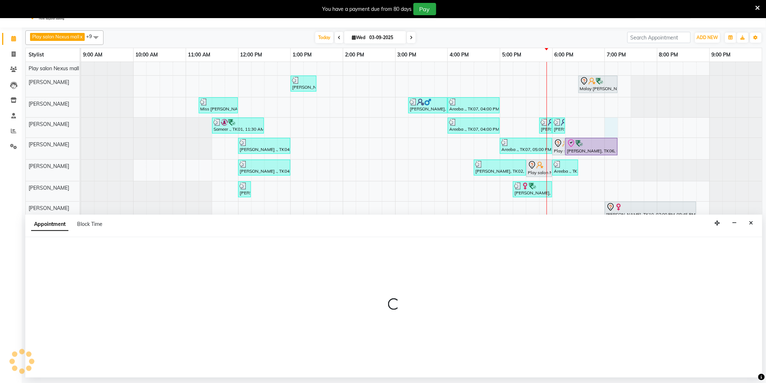
select select "81395"
select select "tentative"
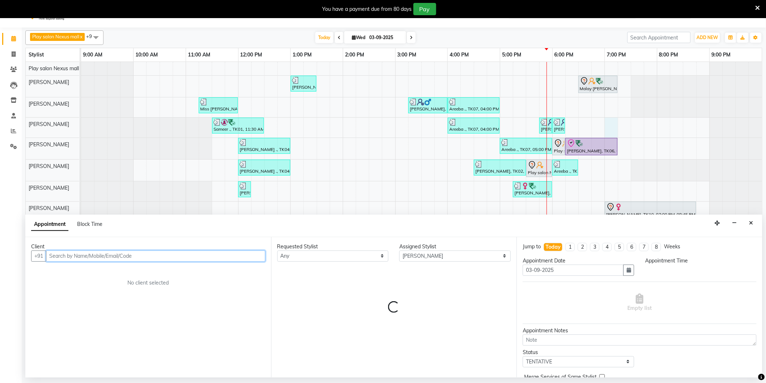
select select "1140"
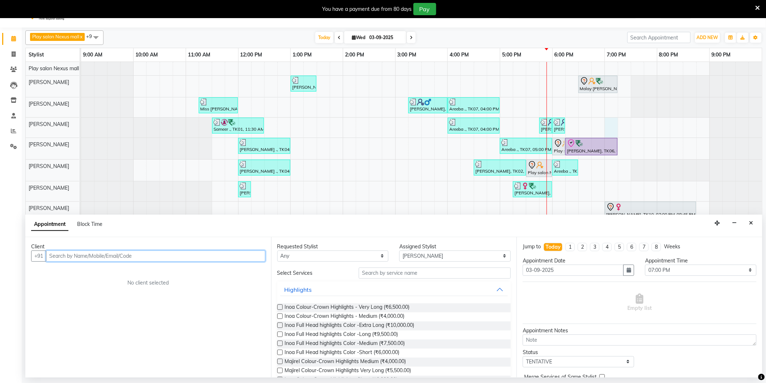
click at [200, 255] on input "text" at bounding box center [155, 255] width 219 height 11
type input "99689633331"
click at [250, 254] on span "Add Client" at bounding box center [250, 256] width 24 height 7
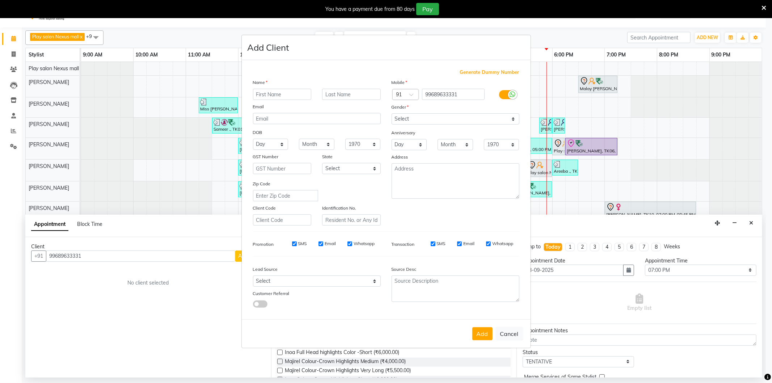
click at [274, 93] on input "text" at bounding box center [282, 94] width 59 height 11
click at [509, 331] on button "Cancel" at bounding box center [509, 334] width 28 height 14
select select
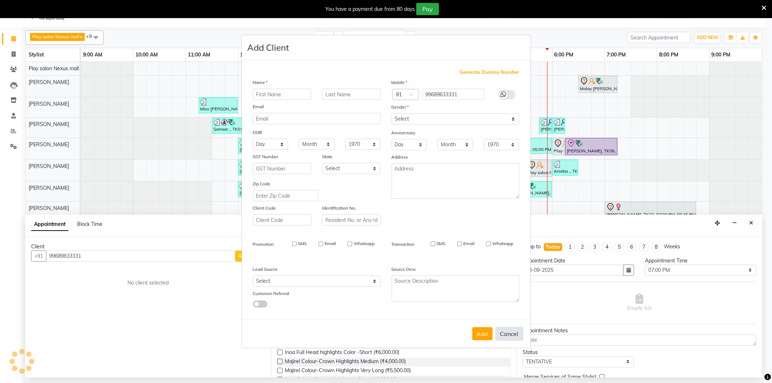
select select
checkbox input "false"
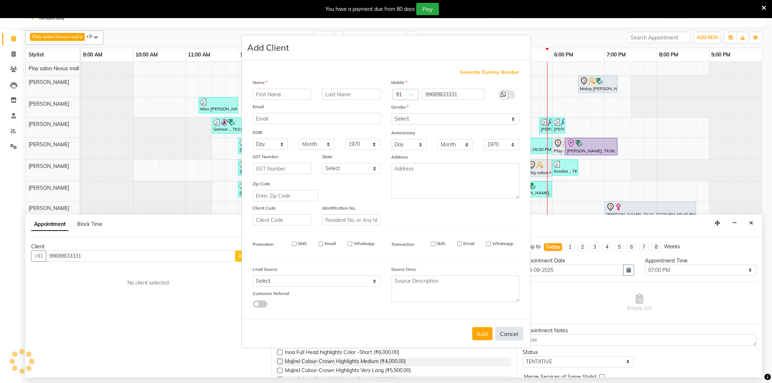
checkbox input "false"
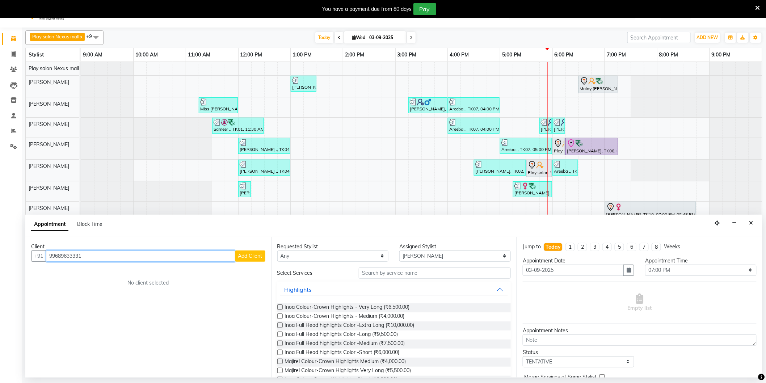
click at [54, 257] on input "99689633331" at bounding box center [140, 255] width 189 height 11
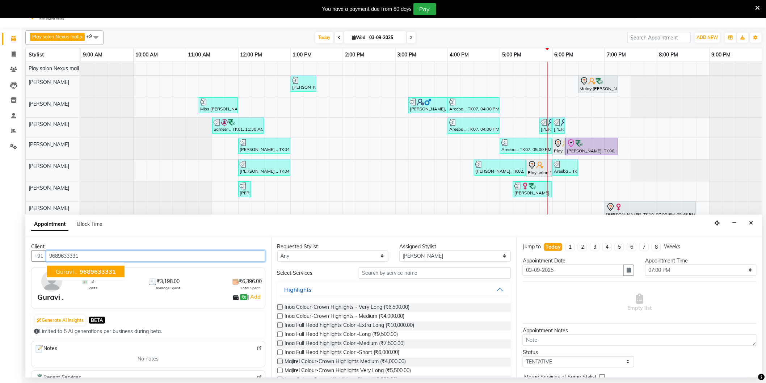
click at [102, 268] on span "9689633331" at bounding box center [98, 271] width 36 height 7
type input "9689633331"
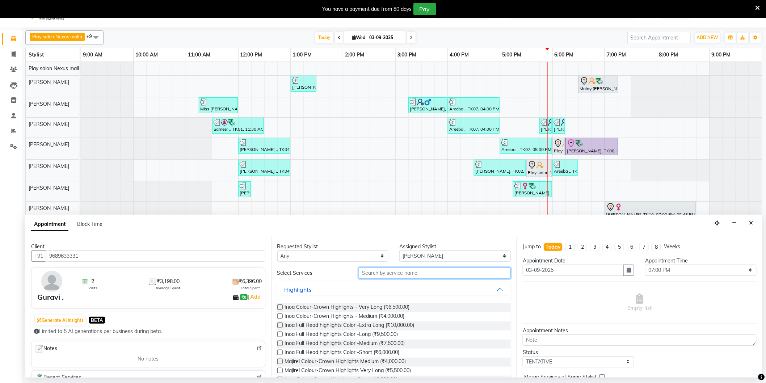
click at [403, 270] on input "text" at bounding box center [435, 272] width 152 height 11
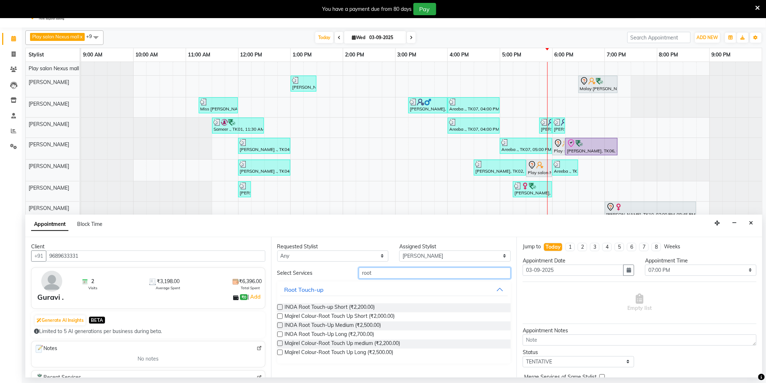
type input "root"
click at [280, 334] on label at bounding box center [279, 333] width 5 height 5
click at [280, 334] on input "checkbox" at bounding box center [279, 335] width 5 height 5
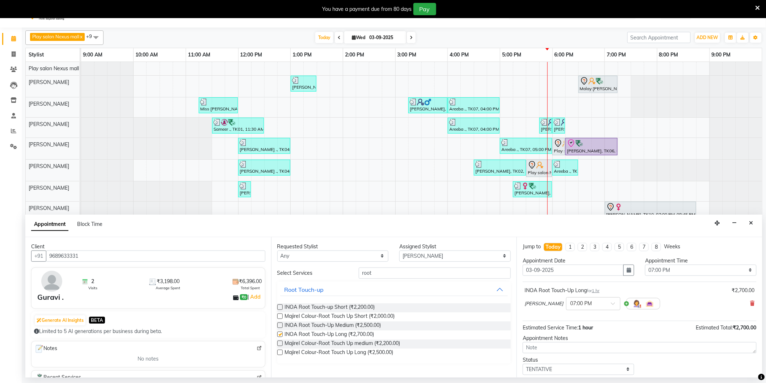
checkbox input "false"
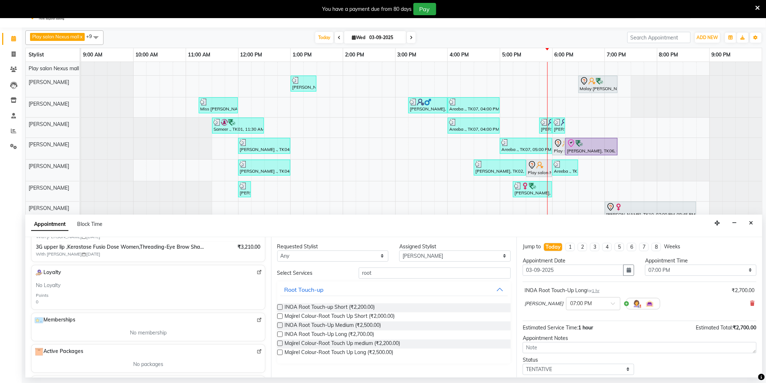
scroll to position [121, 0]
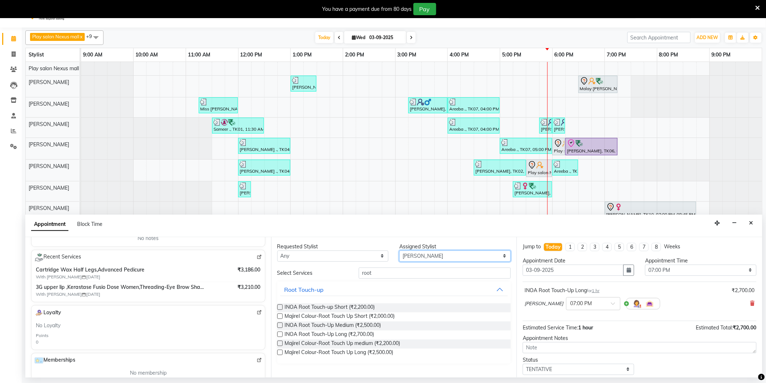
click at [504, 255] on select "Select Abdulla Md Adil Ali Ambika Rai Asha Thapa Ashim Sapkota Dawa Tamang Mohd…" at bounding box center [454, 255] width 111 height 11
select select "81398"
click at [399, 250] on select "Select Abdulla Md Adil Ali Ambika Rai Asha Thapa Ashim Sapkota Dawa Tamang Mohd…" at bounding box center [454, 255] width 111 height 11
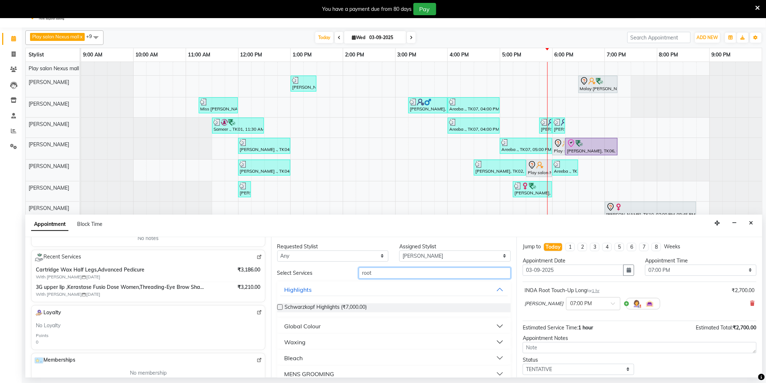
drag, startPoint x: 378, startPoint y: 275, endPoint x: 338, endPoint y: 276, distance: 40.2
click at [338, 276] on div "Select Services root" at bounding box center [394, 272] width 245 height 11
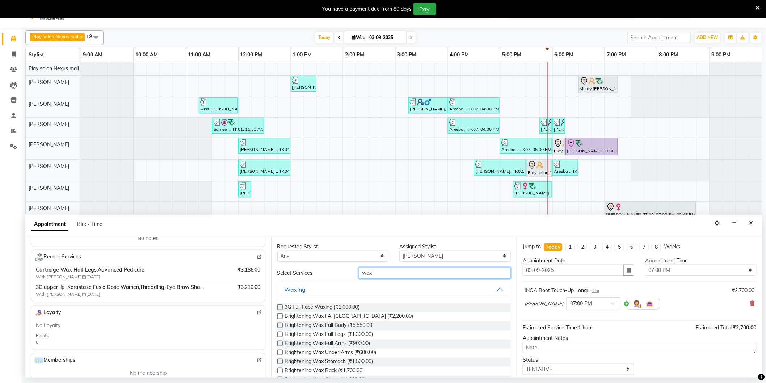
type input "wax"
click at [279, 342] on label at bounding box center [279, 343] width 5 height 5
click at [279, 342] on input "checkbox" at bounding box center [279, 344] width 5 height 5
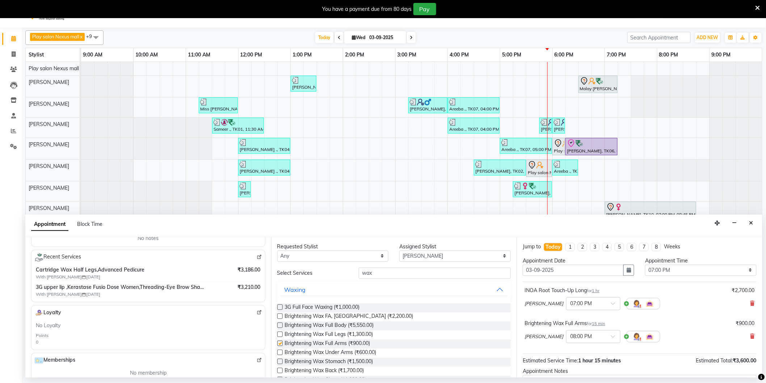
checkbox input "false"
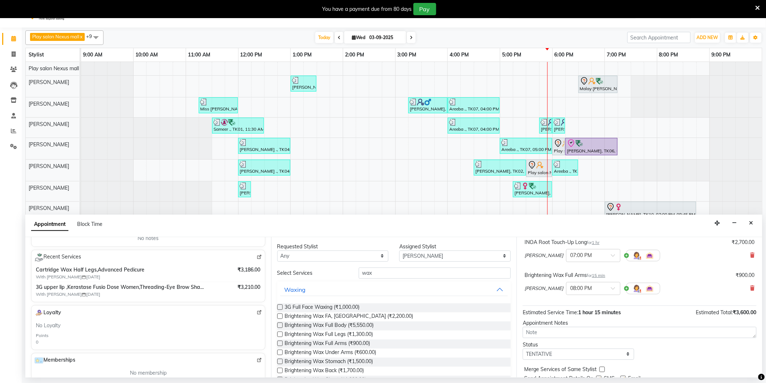
scroll to position [76, 0]
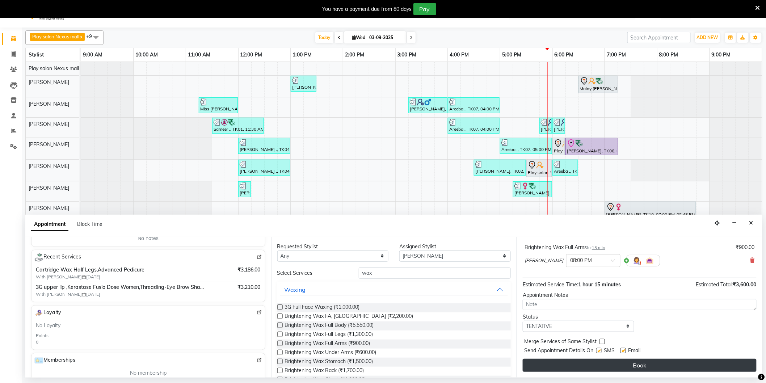
click at [681, 367] on button "Book" at bounding box center [640, 365] width 234 height 13
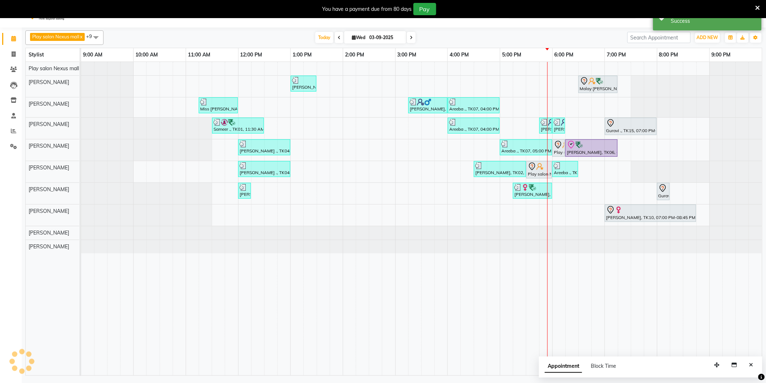
scroll to position [0, 0]
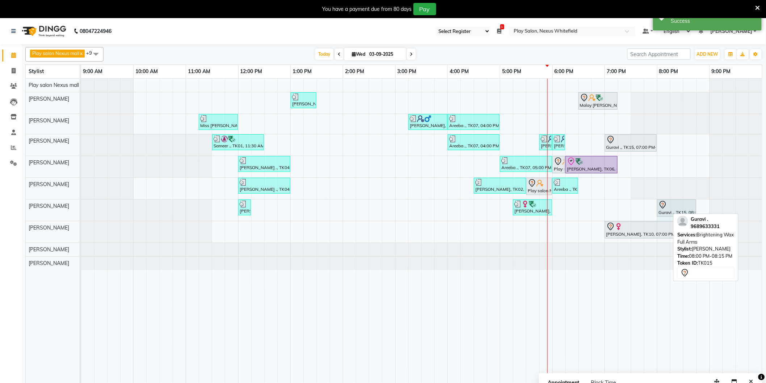
drag, startPoint x: 668, startPoint y: 209, endPoint x: 685, endPoint y: 208, distance: 17.0
click at [81, 208] on div "Vandana Saksena, TK05, 12:00 PM-12:15 PM, 3G upper lip Divya Chandrikha, TK11, …" at bounding box center [81, 209] width 0 height 21
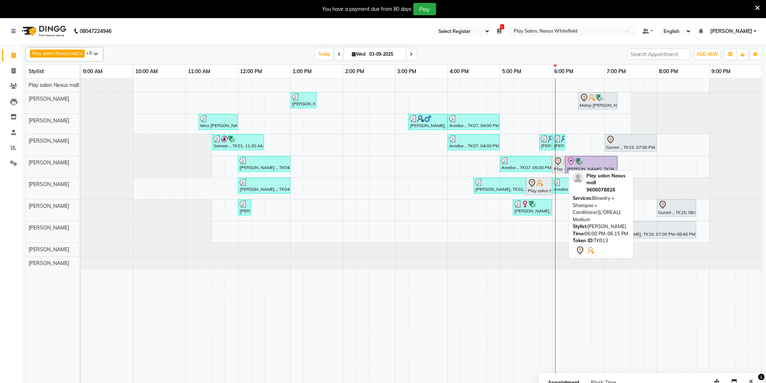
click at [560, 168] on div "Play salon Nexus mall, TK13, 06:00 PM-06:15 PM, Blowdry + Shampoo + Conditioner…" at bounding box center [558, 164] width 11 height 15
select select "7"
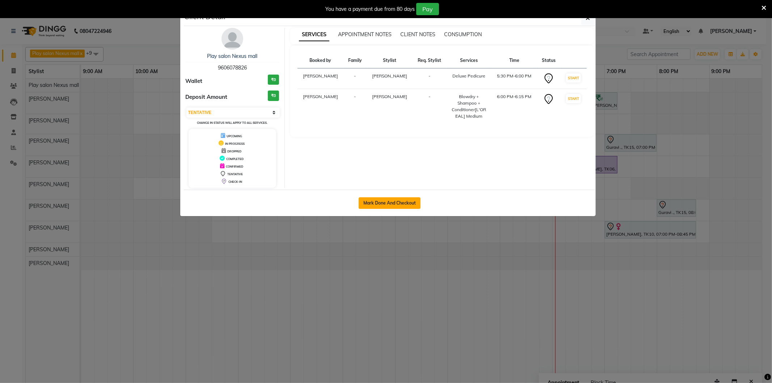
click at [379, 200] on button "Mark Done And Checkout" at bounding box center [390, 203] width 62 height 12
select select "service"
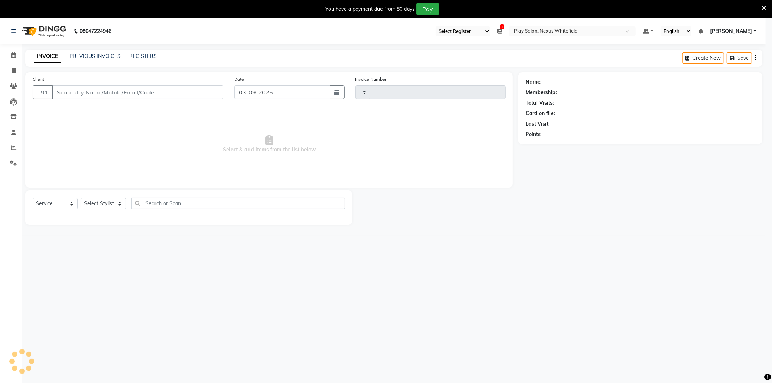
type input "3193"
select select "8356"
type input "9606078826"
select select "81393"
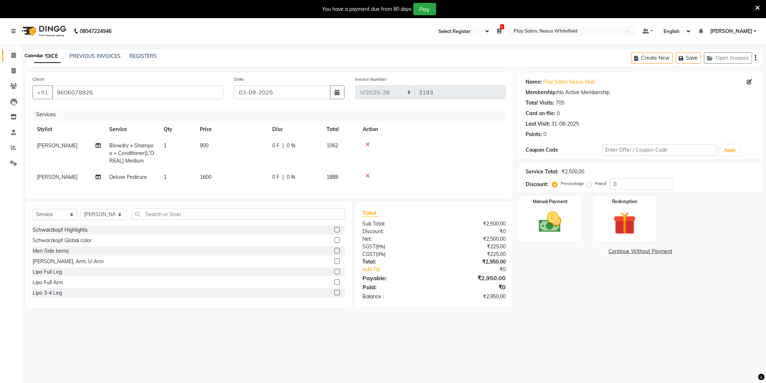
click at [15, 55] on icon at bounding box center [13, 54] width 5 height 5
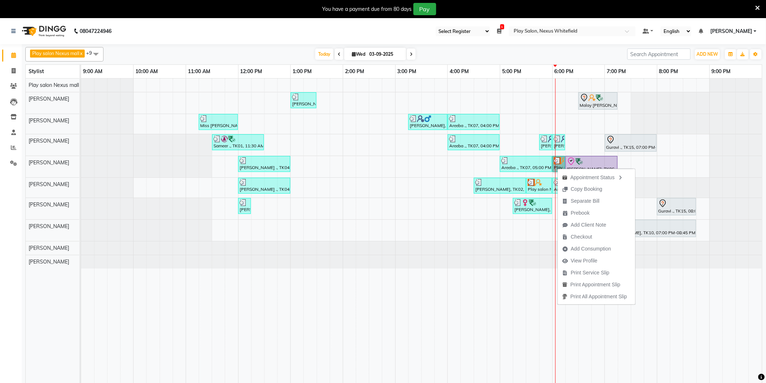
click at [559, 163] on link "Play salon Nexus mall, TK13, 06:00 PM-06:15 PM, Blowdry + Shampoo + Conditioner…" at bounding box center [558, 164] width 13 height 16
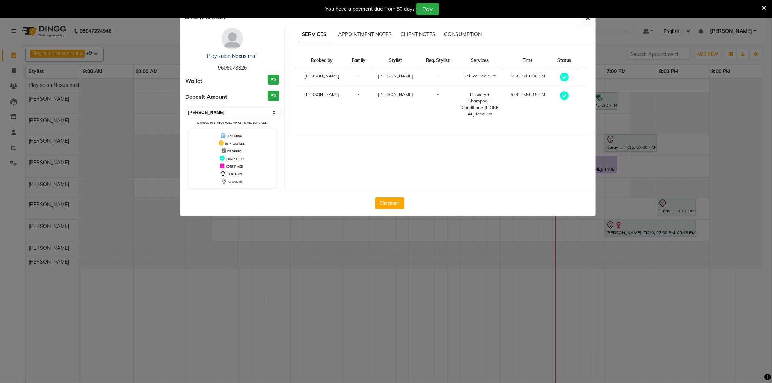
click at [277, 114] on select "Select MARK DONE UPCOMING" at bounding box center [233, 112] width 94 height 10
select select "5"
click at [186, 107] on select "Select MARK DONE UPCOMING" at bounding box center [233, 112] width 94 height 10
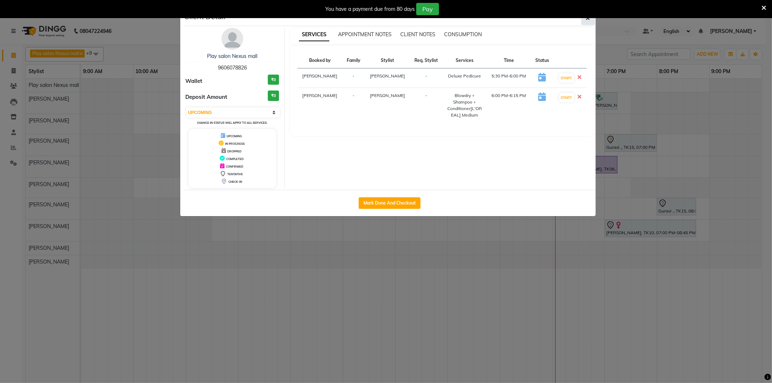
click at [587, 20] on icon "button" at bounding box center [588, 18] width 4 height 6
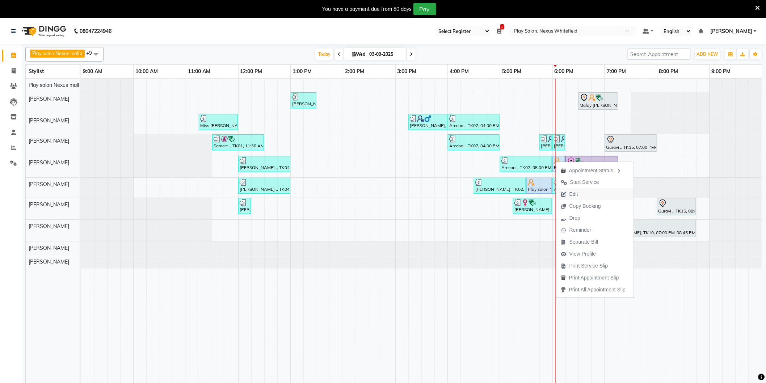
click at [574, 195] on span "Edit" at bounding box center [573, 194] width 9 height 8
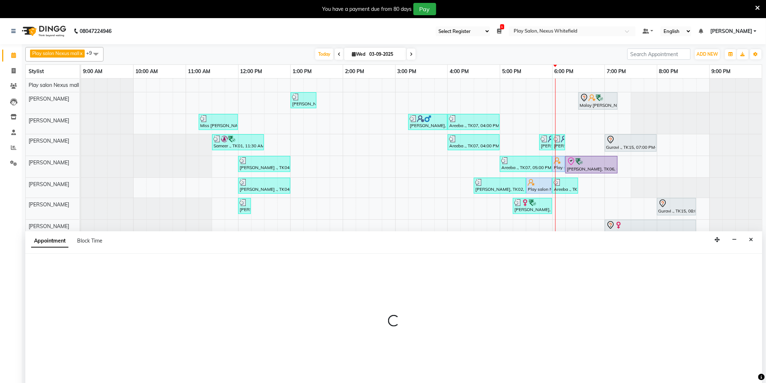
scroll to position [15, 0]
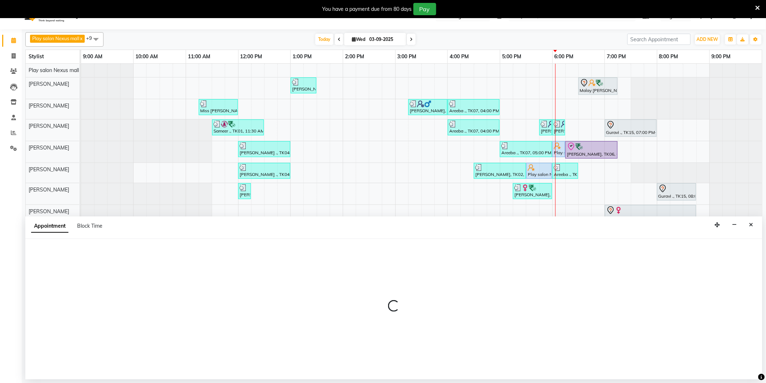
select select "tentative"
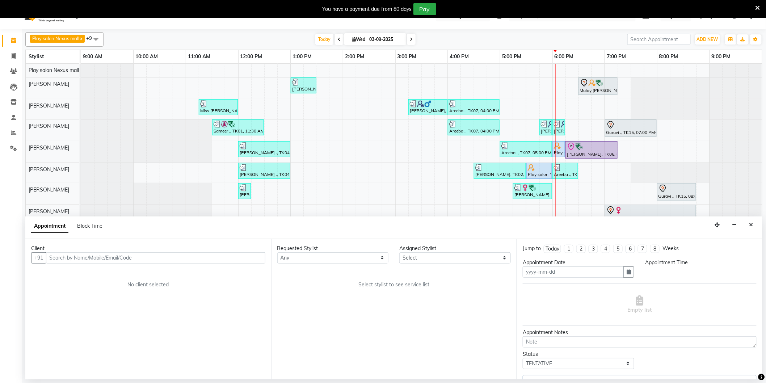
type input "03-09-2025"
select select "upcoming"
select select "1050"
select select "81392"
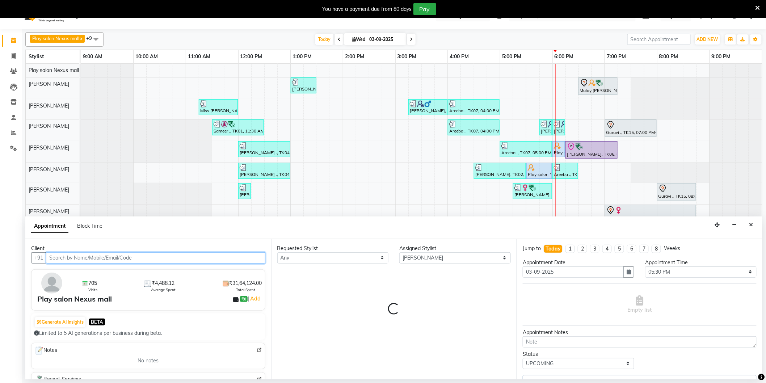
select select "4200"
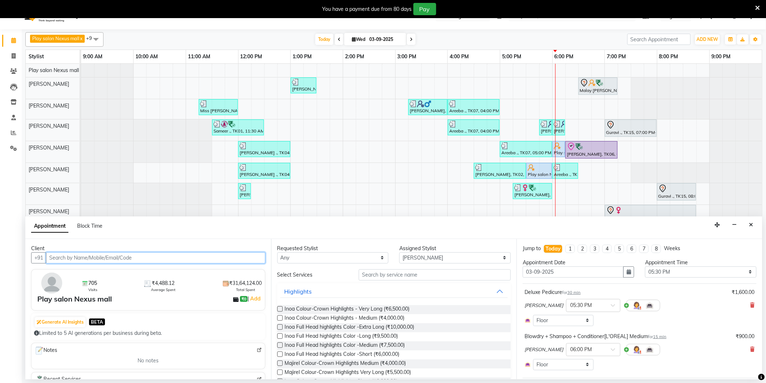
click at [139, 254] on input "text" at bounding box center [155, 257] width 219 height 11
click at [137, 259] on input "text" at bounding box center [155, 257] width 219 height 11
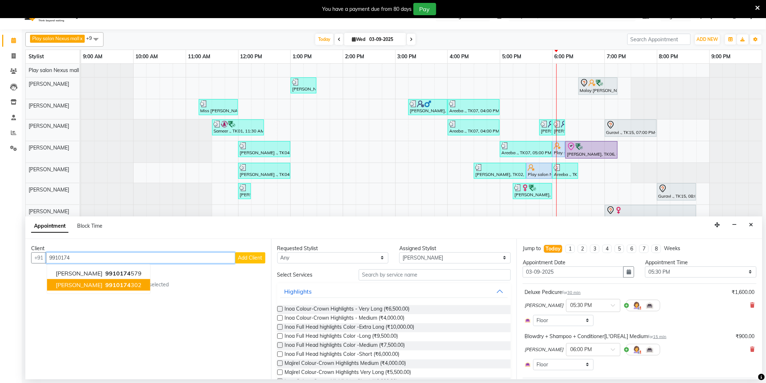
click at [105, 286] on span "9910174" at bounding box center [117, 284] width 25 height 7
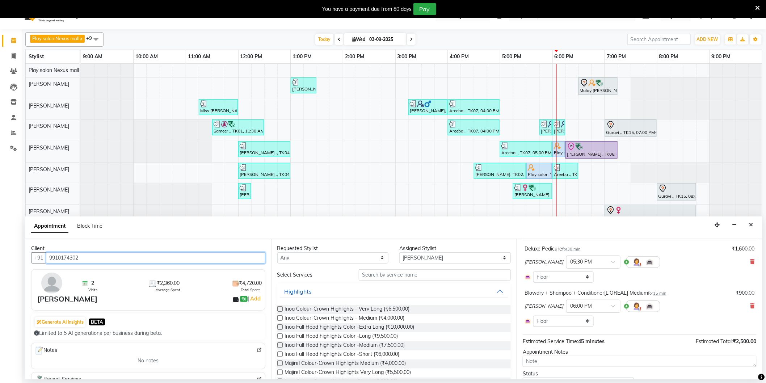
scroll to position [77, 0]
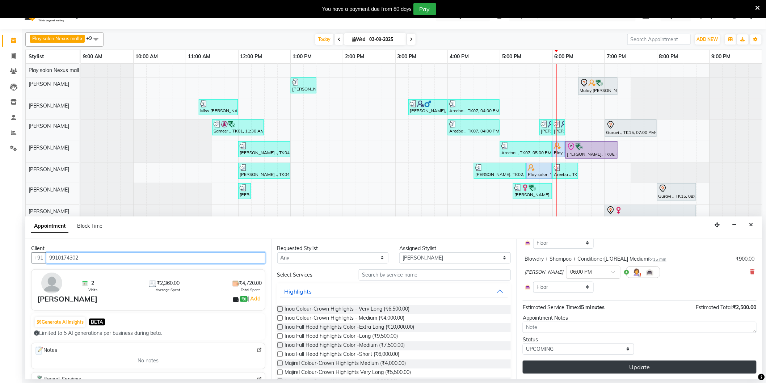
type input "9910174302"
click at [625, 368] on button "Update" at bounding box center [640, 366] width 234 height 13
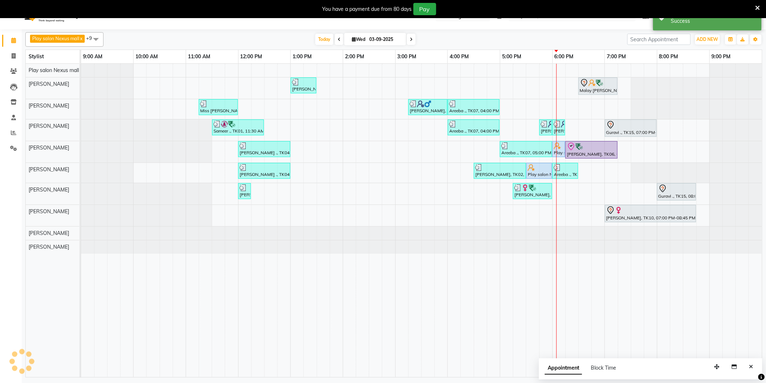
scroll to position [0, 0]
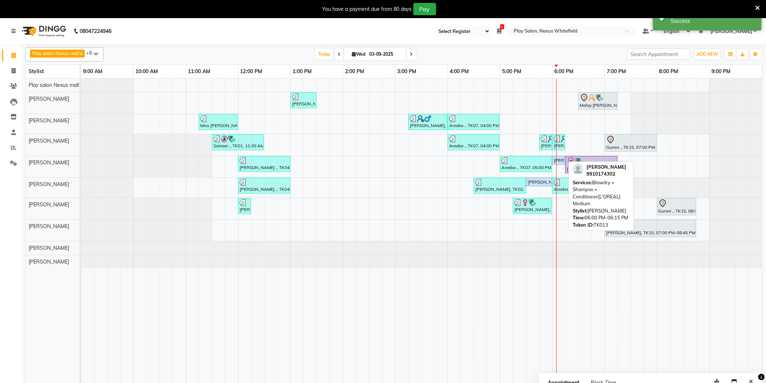
click at [559, 159] on div "[PERSON_NAME], TK13, 06:00 PM-06:15 PM, Blowdry + Shampoo + Conditioner[L'OREAL…" at bounding box center [558, 160] width 11 height 7
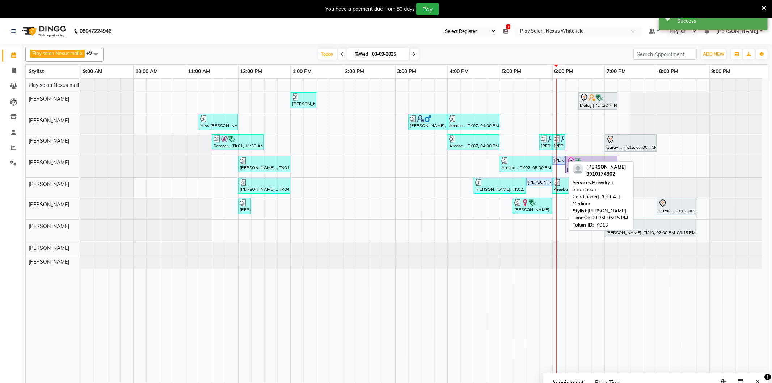
select select "5"
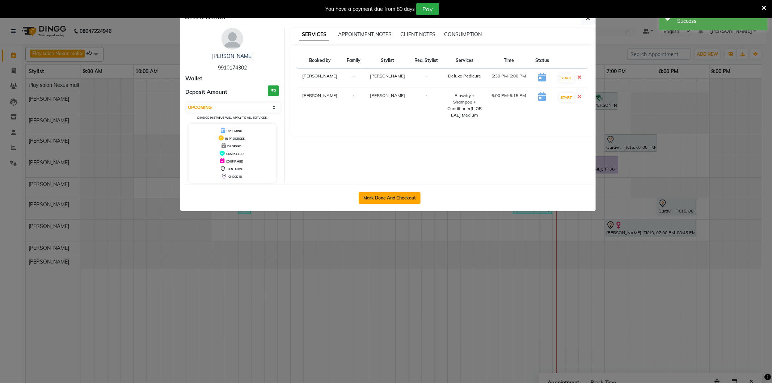
click at [385, 197] on button "Mark Done And Checkout" at bounding box center [390, 198] width 62 height 12
select select "8356"
select select "service"
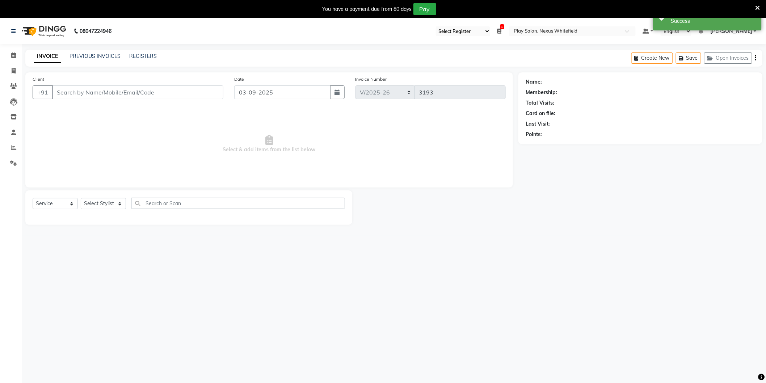
type input "9910174302"
select select "81393"
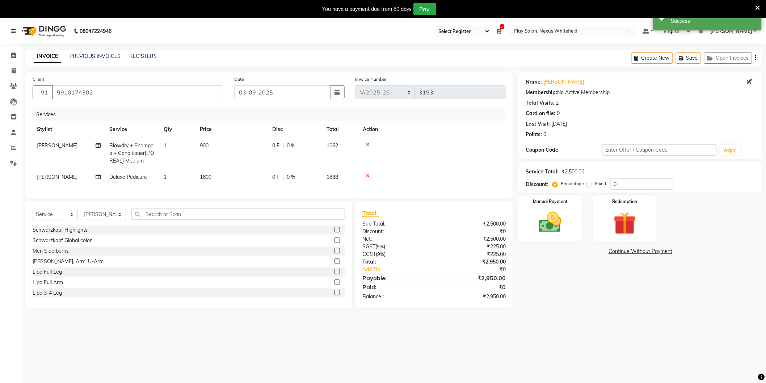
click at [122, 178] on span "Deluxe Pedicure" at bounding box center [128, 177] width 38 height 7
select select "81393"
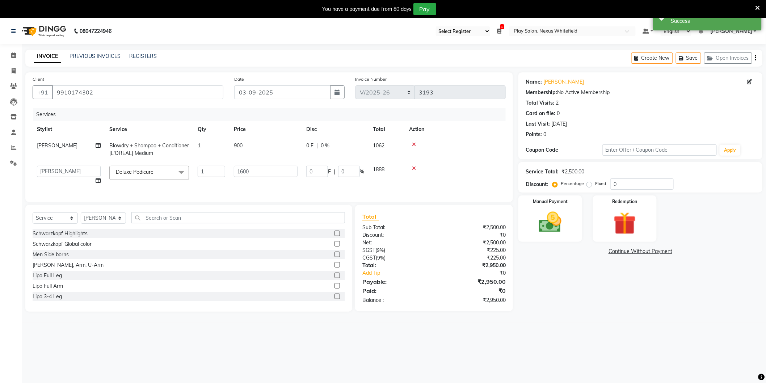
click at [182, 173] on span at bounding box center [181, 173] width 14 height 14
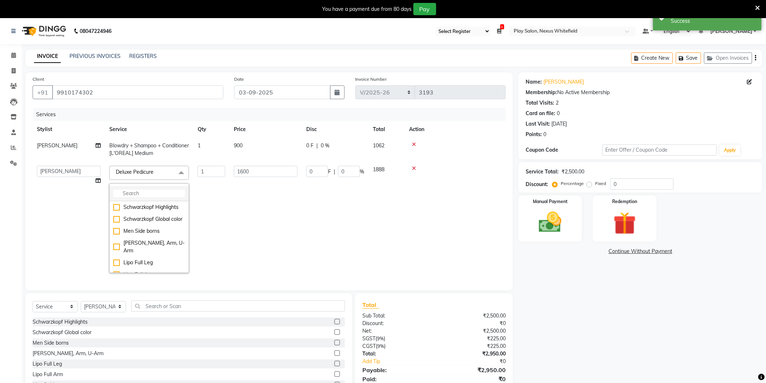
click at [153, 194] on input "multiselect-search" at bounding box center [149, 194] width 72 height 8
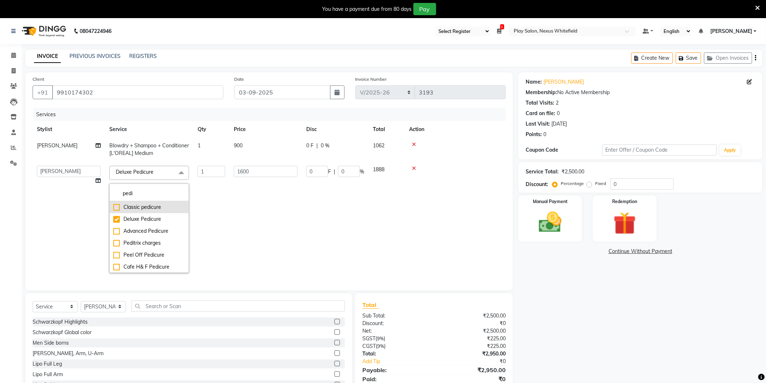
type input "pedi"
click at [114, 207] on div "Classic pedicure" at bounding box center [149, 207] width 72 height 8
checkbox input "true"
checkbox input "false"
type input "1200"
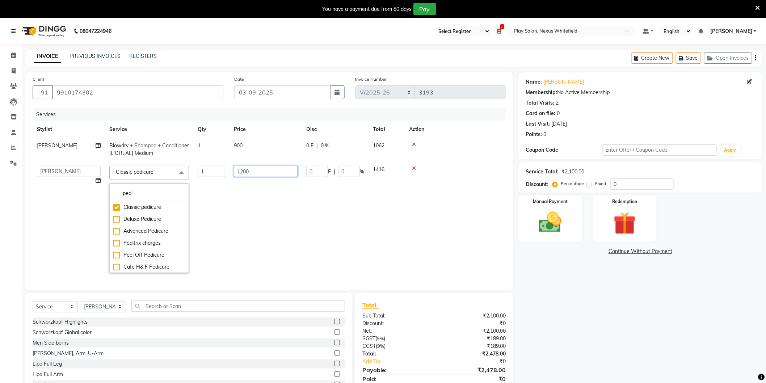
click at [277, 172] on input "1200" at bounding box center [266, 171] width 64 height 11
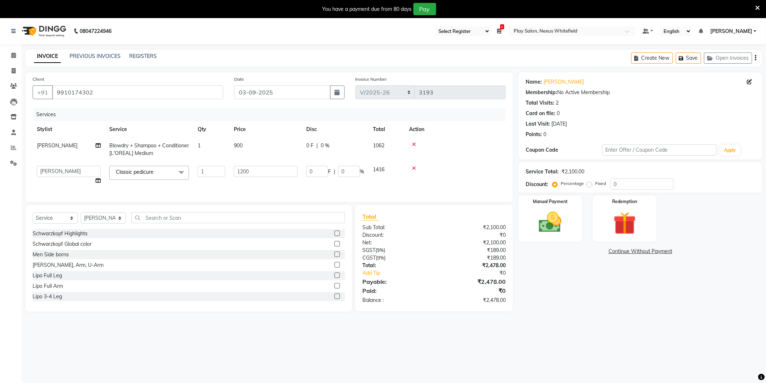
click at [239, 145] on td "900" at bounding box center [265, 150] width 72 height 24
select select "81392"
click at [617, 224] on img at bounding box center [624, 223] width 38 height 29
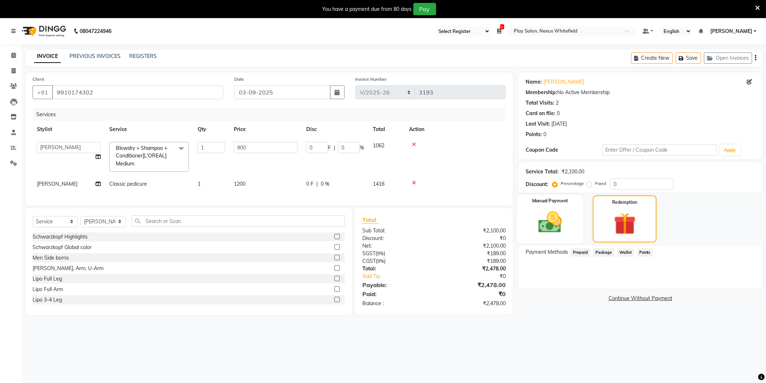
click at [559, 224] on img at bounding box center [550, 222] width 38 height 27
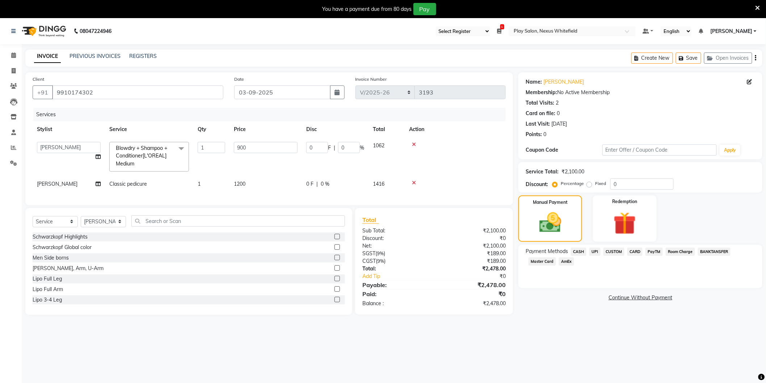
click at [237, 183] on span "1200" at bounding box center [240, 184] width 12 height 7
select select "81393"
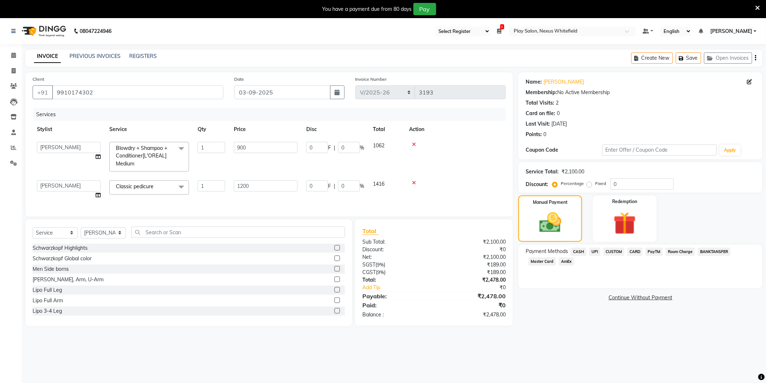
click at [628, 252] on span "CARD" at bounding box center [635, 252] width 16 height 8
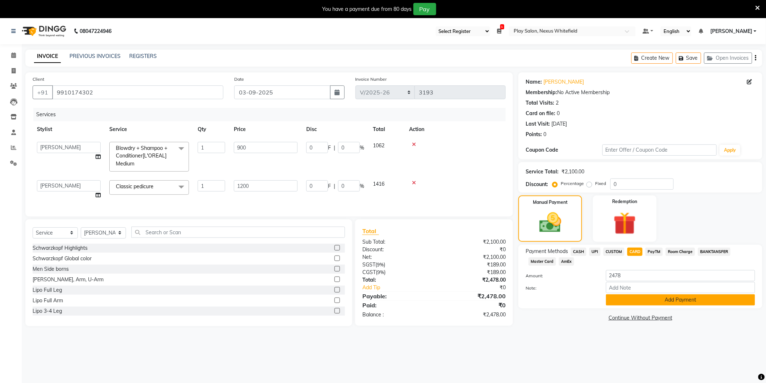
click at [643, 302] on button "Add Payment" at bounding box center [680, 299] width 149 height 11
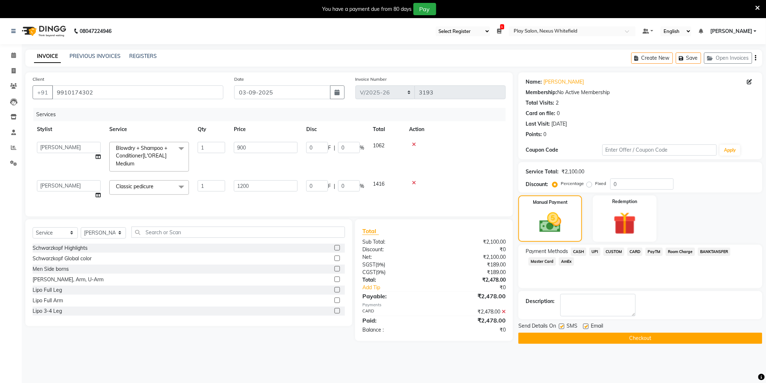
click at [610, 336] on button "Checkout" at bounding box center [640, 338] width 244 height 11
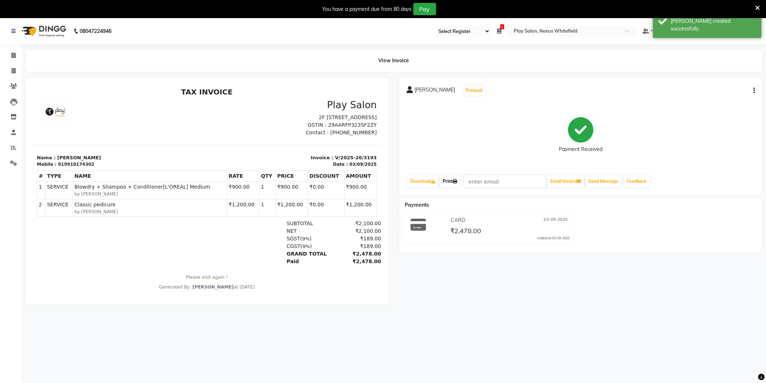
click at [451, 181] on link "Print" at bounding box center [450, 181] width 20 height 12
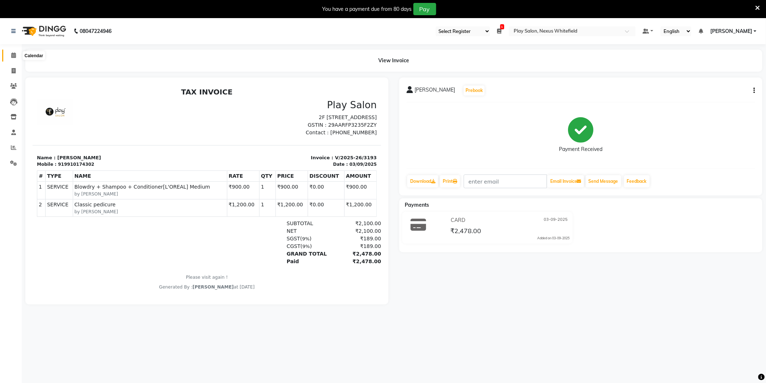
click at [15, 55] on icon at bounding box center [13, 54] width 5 height 5
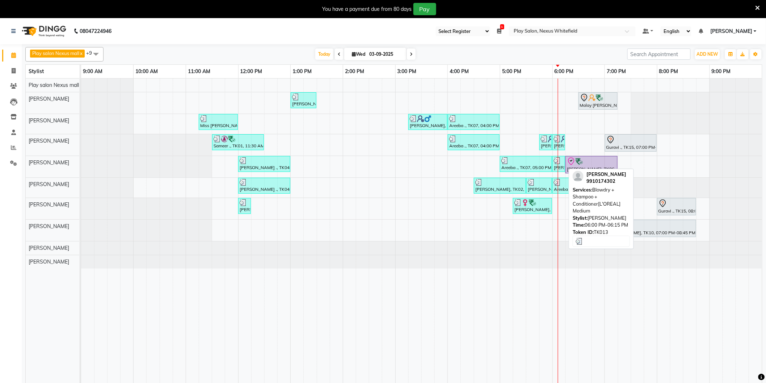
click at [558, 165] on div "[PERSON_NAME], TK13, 06:00 PM-06:15 PM, Blowdry + Shampoo + Conditioner[L'OREAL…" at bounding box center [558, 164] width 11 height 14
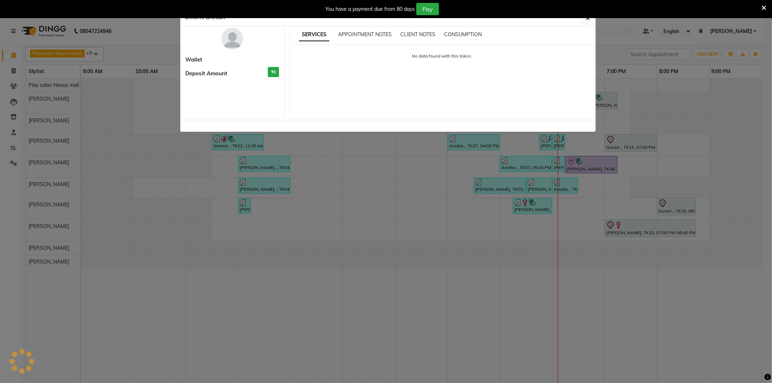
select select "3"
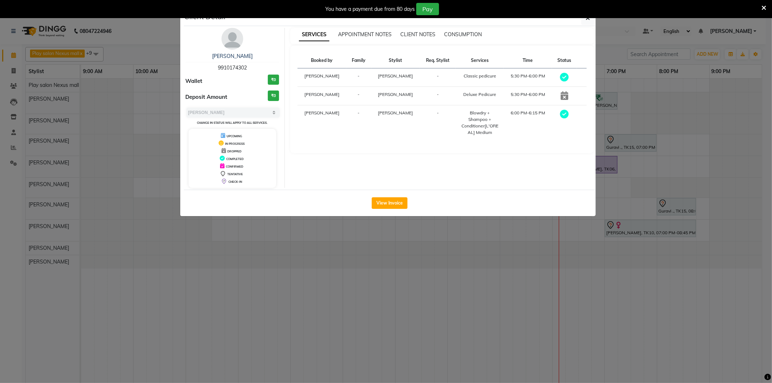
drag, startPoint x: 217, startPoint y: 68, endPoint x: 274, endPoint y: 67, distance: 57.2
click at [274, 67] on div "Sukla Benerji 9910174302" at bounding box center [233, 61] width 94 height 19
copy span "9910174302"
click at [587, 23] on button "button" at bounding box center [588, 18] width 14 height 14
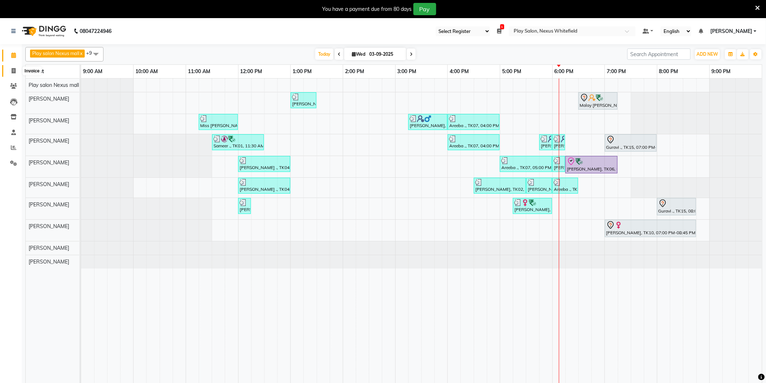
click at [9, 72] on span at bounding box center [13, 71] width 13 height 8
select select "service"
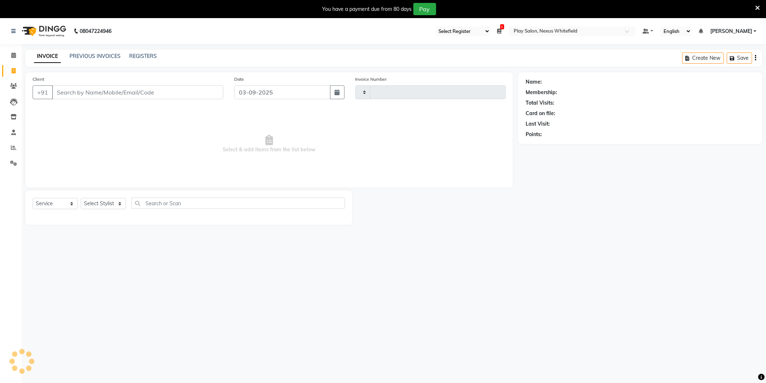
type input "3194"
select select "8356"
click at [63, 94] on input "Client" at bounding box center [137, 92] width 171 height 14
paste input "9910174302"
type input "9910174302"
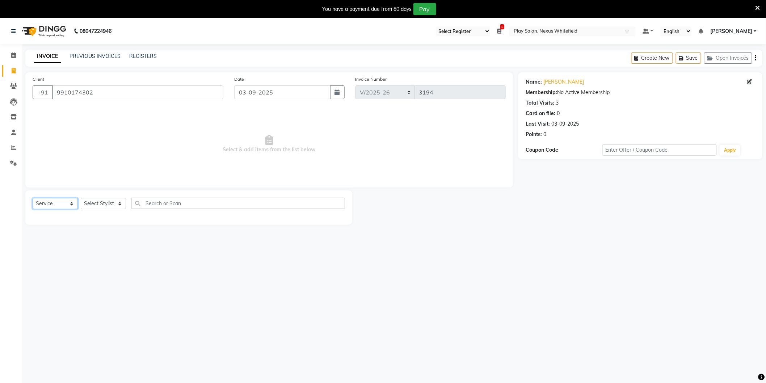
click at [54, 201] on select "Select Service Product Membership Package Voucher Prepaid Gift Card" at bounding box center [55, 203] width 45 height 11
select select "product"
click at [33, 198] on select "Select Service Product Membership Package Voucher Prepaid Gift Card" at bounding box center [55, 203] width 45 height 11
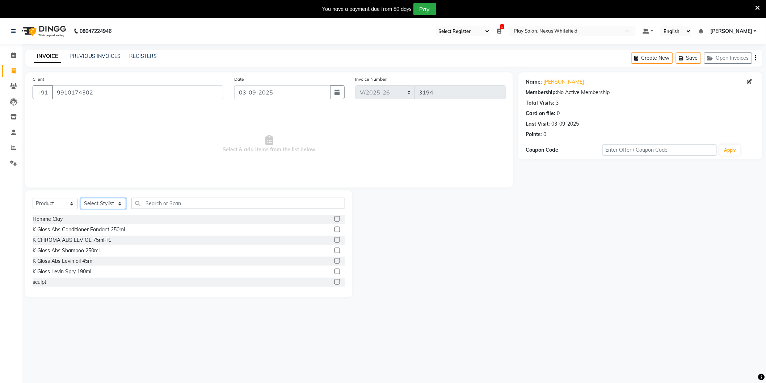
click at [110, 204] on select "Select Stylist Abdulla Md Adil Ali Ambika Rai Asha Thapa Ashim Sapkota Bhargavi…" at bounding box center [103, 203] width 45 height 11
select select "81392"
click at [81, 198] on select "Select Stylist Abdulla Md Adil Ali Ambika Rai Asha Thapa Ashim Sapkota Bhargavi…" at bounding box center [103, 203] width 45 height 11
click at [235, 206] on input "text" at bounding box center [238, 203] width 214 height 11
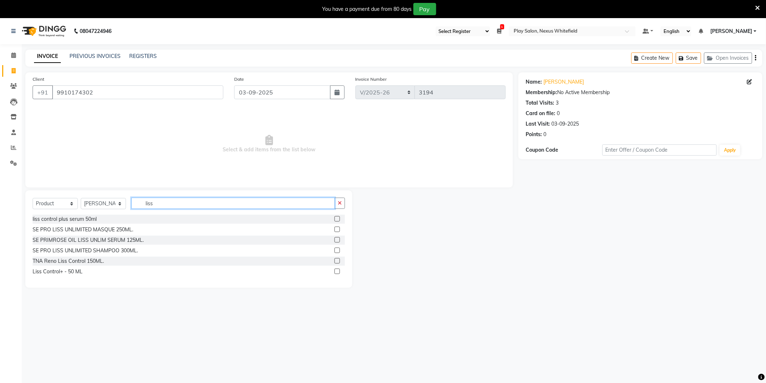
type input "liss"
click at [336, 218] on label at bounding box center [336, 218] width 5 height 5
click at [336, 218] on input "checkbox" at bounding box center [336, 219] width 5 height 5
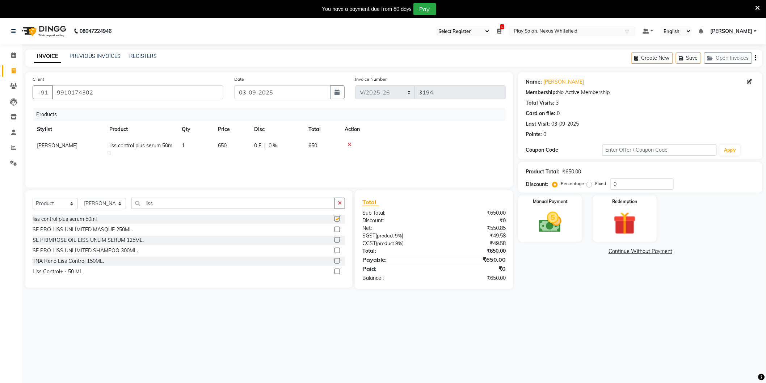
checkbox input "false"
click at [223, 145] on span "650" at bounding box center [222, 145] width 9 height 7
select select "81392"
drag, startPoint x: 237, startPoint y: 147, endPoint x: 207, endPoint y: 148, distance: 30.4
click at [206, 148] on tr "Abdulla Md Adil Ali Ambika Rai Asha Thapa Ashim Sapkota Bhargavi H Dawa Tamang …" at bounding box center [269, 148] width 473 height 21
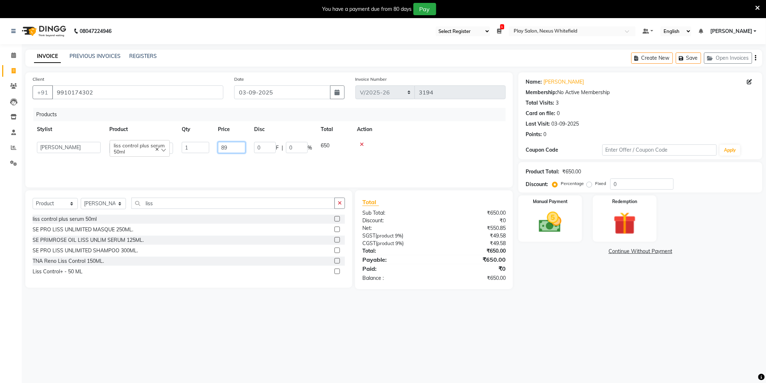
type input "890"
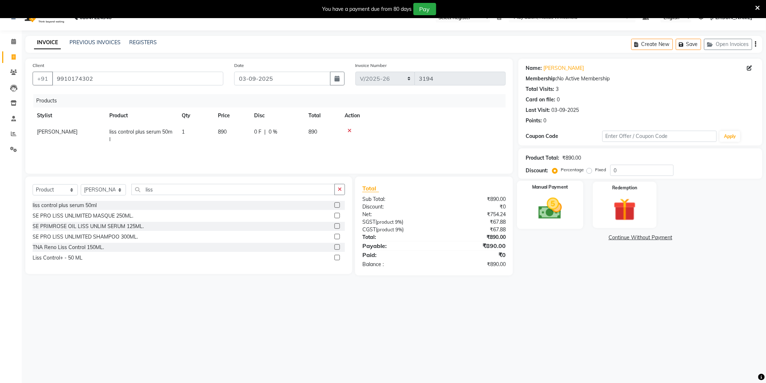
scroll to position [16, 0]
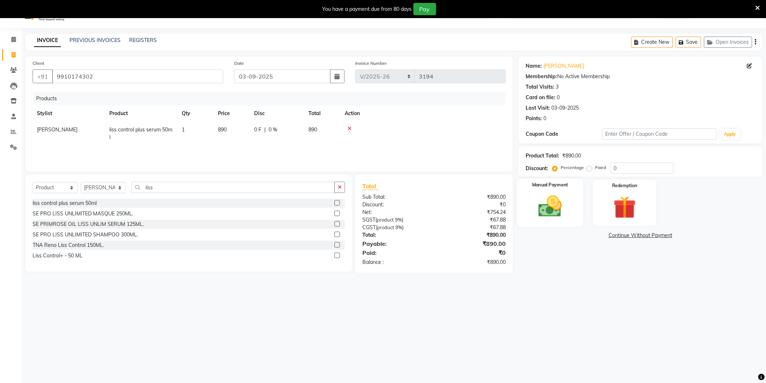
click at [551, 200] on img at bounding box center [550, 206] width 38 height 27
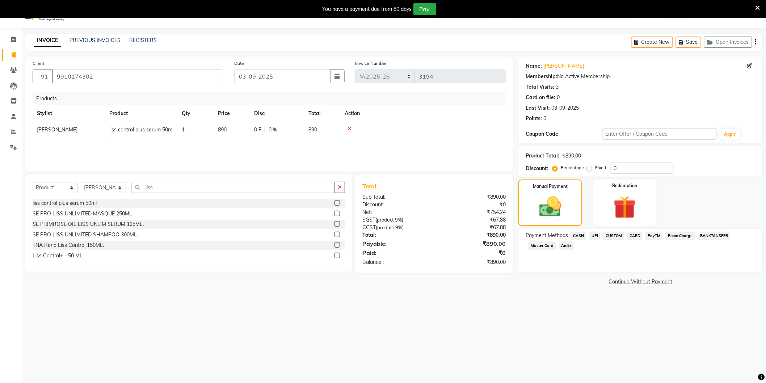
click at [633, 235] on span "CARD" at bounding box center [635, 236] width 16 height 8
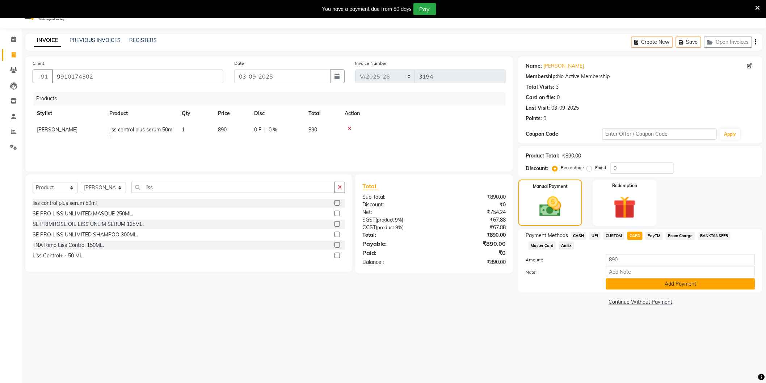
click at [668, 282] on button "Add Payment" at bounding box center [680, 283] width 149 height 11
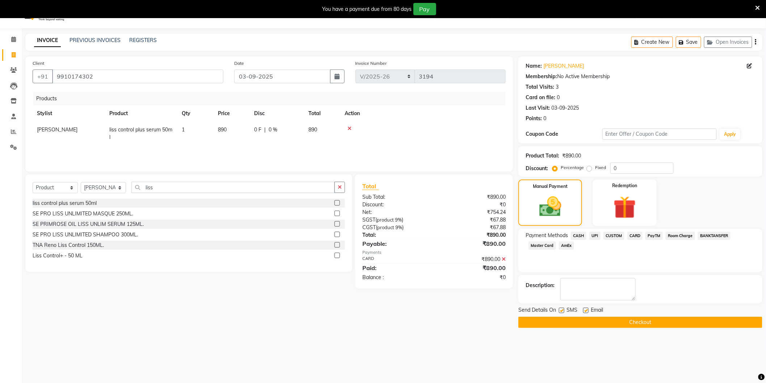
click at [640, 320] on button "Checkout" at bounding box center [640, 322] width 244 height 11
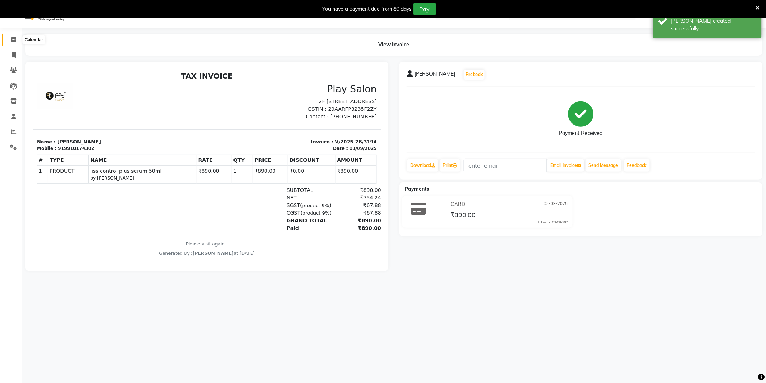
click at [13, 41] on icon at bounding box center [13, 39] width 5 height 5
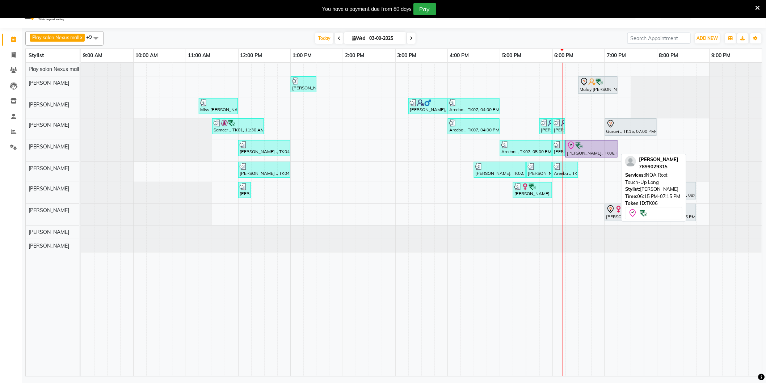
click at [584, 150] on div "Ranjana Sande, TK06, 06:15 PM-07:15 PM, INOA Root Touch-Up Long" at bounding box center [591, 148] width 51 height 15
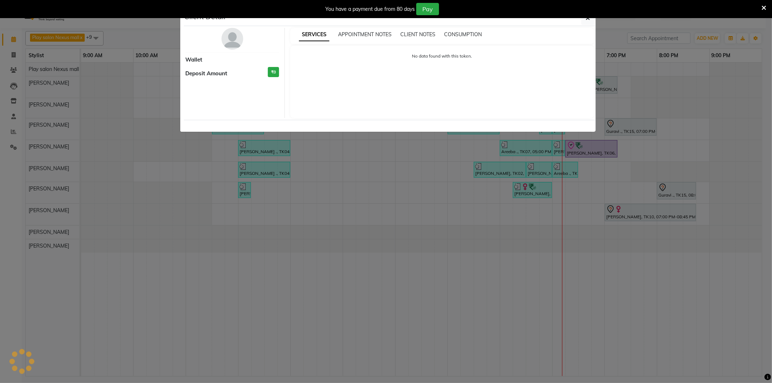
select select "8"
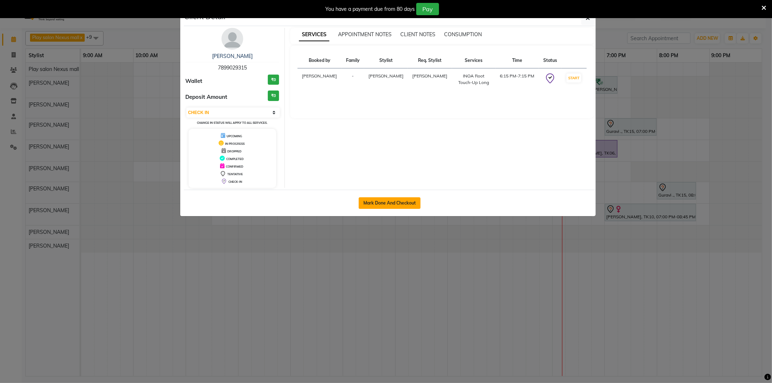
click at [385, 201] on button "Mark Done And Checkout" at bounding box center [390, 203] width 62 height 12
select select "8356"
select select "service"
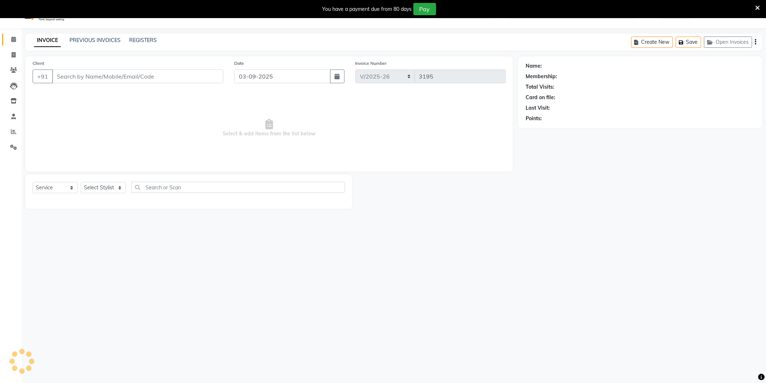
type input "7899029315"
select select "81392"
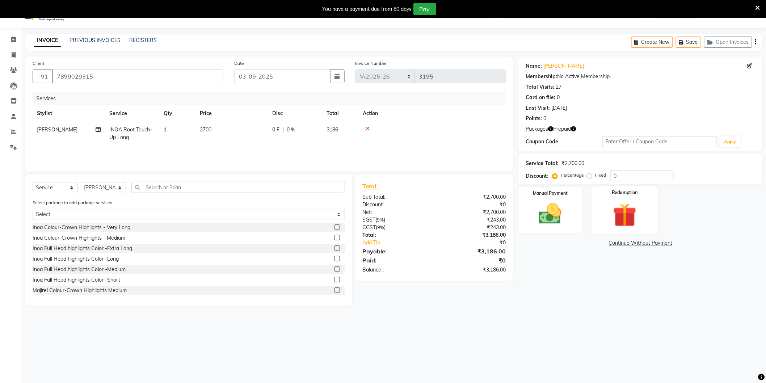
click at [630, 215] on img at bounding box center [624, 214] width 38 height 29
click at [608, 244] on span "Package 1" at bounding box center [609, 244] width 25 height 8
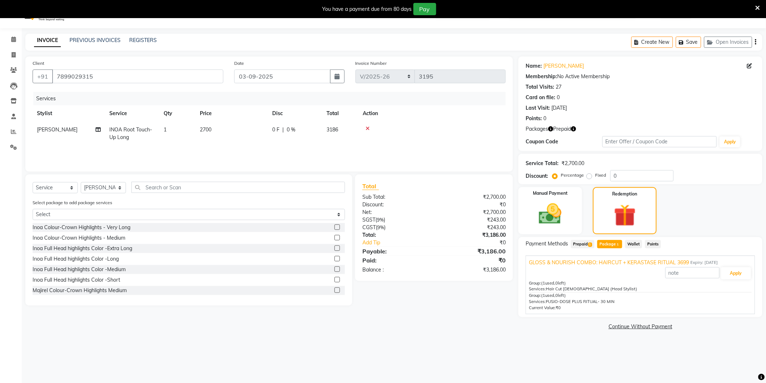
click at [586, 241] on span "Prepaid 1" at bounding box center [583, 244] width 24 height 8
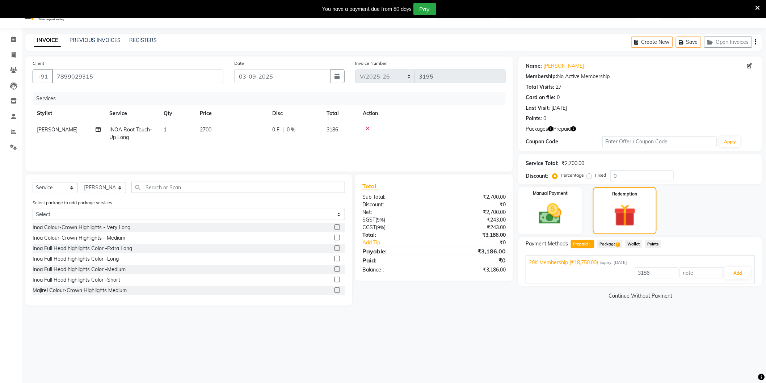
click at [131, 128] on span "INOA Root Touch-Up Long" at bounding box center [130, 133] width 43 height 14
select select "81392"
click at [185, 132] on span at bounding box center [181, 133] width 14 height 14
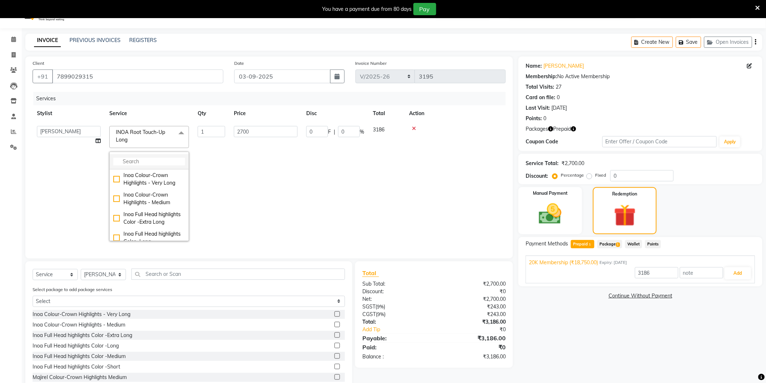
click at [139, 164] on input "multiselect-search" at bounding box center [149, 162] width 72 height 8
type input "maj"
click at [117, 177] on div "MAJIREL - Full Global Colour - Extra Long" at bounding box center [149, 176] width 72 height 15
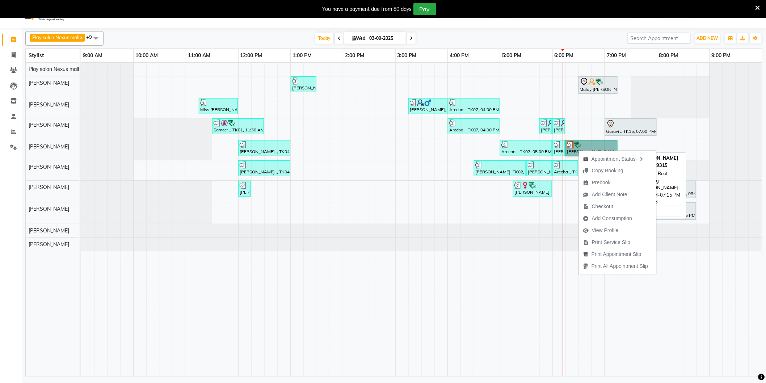
click at [570, 149] on link "Ranjana Sande, TK06, 06:15 PM-07:15 PM, INOA Root Touch-Up Long" at bounding box center [591, 148] width 52 height 16
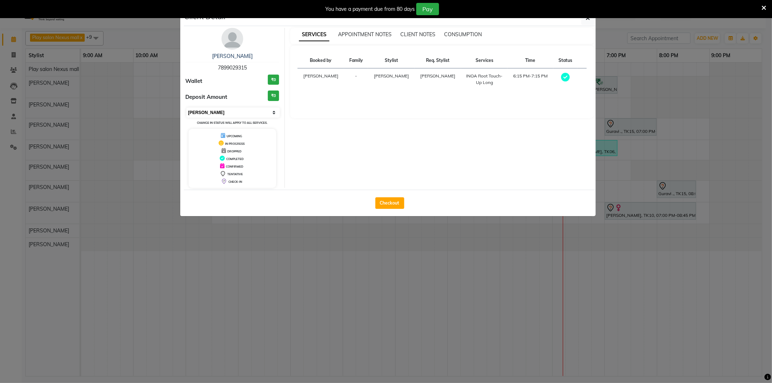
click at [272, 113] on select "Select MARK DONE UPCOMING" at bounding box center [233, 112] width 94 height 10
select select "5"
click at [186, 107] on select "Select MARK DONE UPCOMING" at bounding box center [233, 112] width 94 height 10
click at [584, 19] on button "button" at bounding box center [588, 18] width 14 height 14
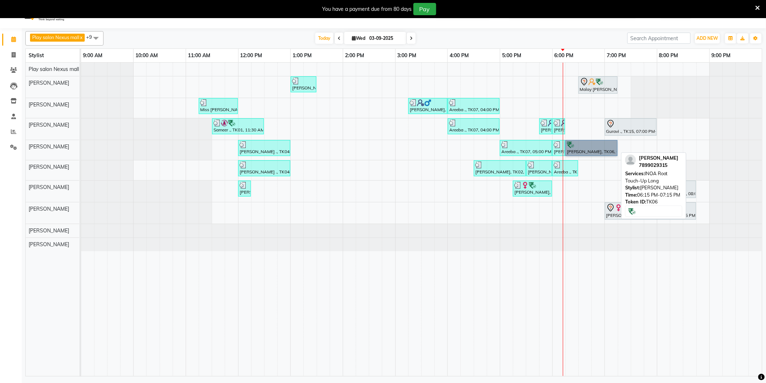
click at [596, 148] on link "Ranjana Sande, TK06, 06:15 PM-07:15 PM, INOA Root Touch-Up Long" at bounding box center [591, 148] width 52 height 16
select select "5"
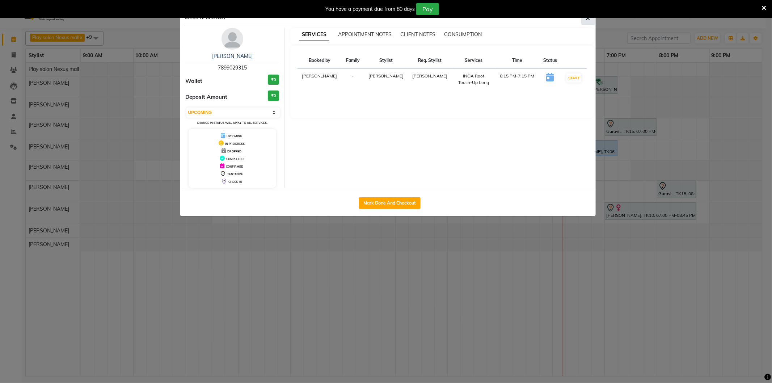
click at [590, 22] on button "button" at bounding box center [588, 18] width 14 height 14
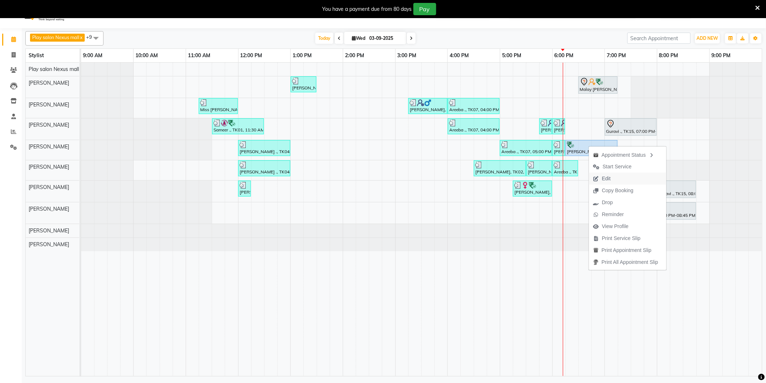
click at [610, 180] on span "Edit" at bounding box center [606, 179] width 9 height 8
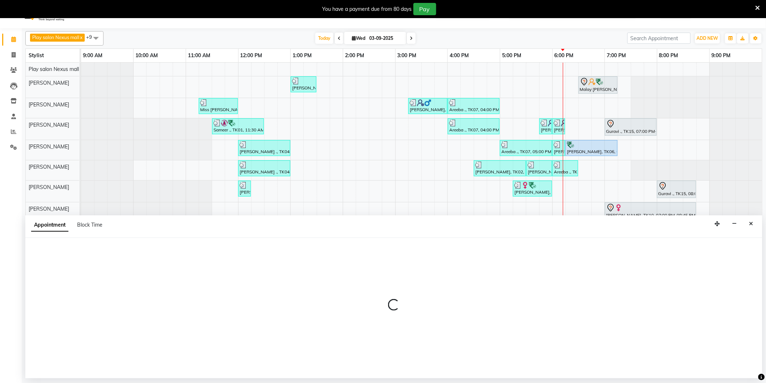
scroll to position [18, 0]
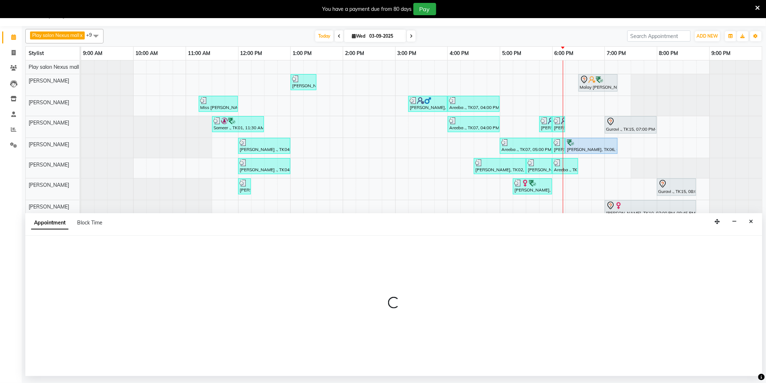
select select "tentative"
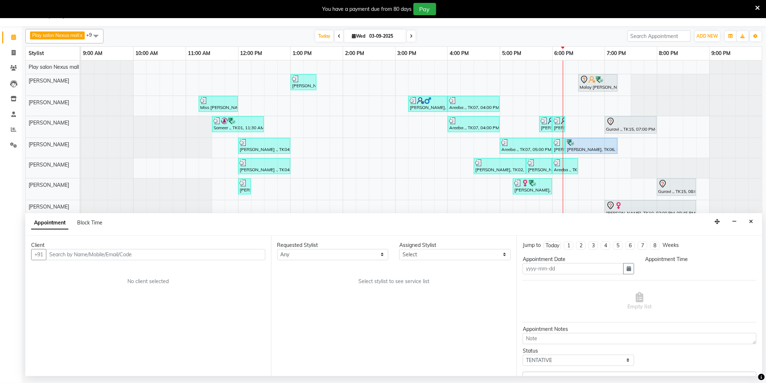
type input "03-09-2025"
select select "81392"
select select "upcoming"
select select "1095"
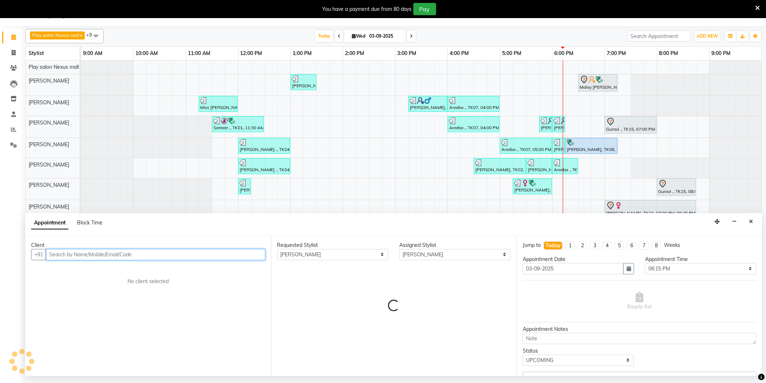
select select "4200"
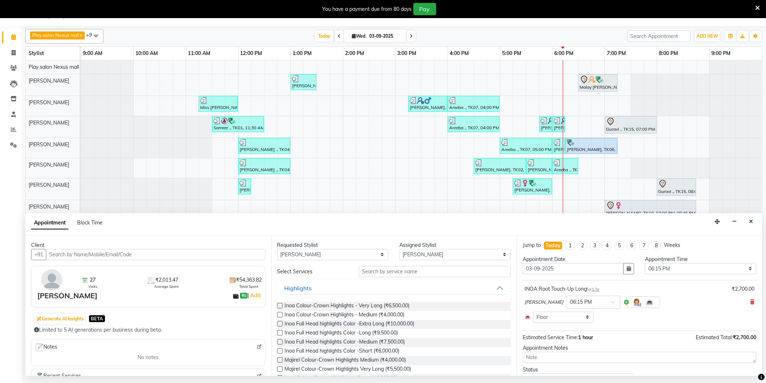
click at [750, 301] on icon at bounding box center [752, 301] width 4 height 5
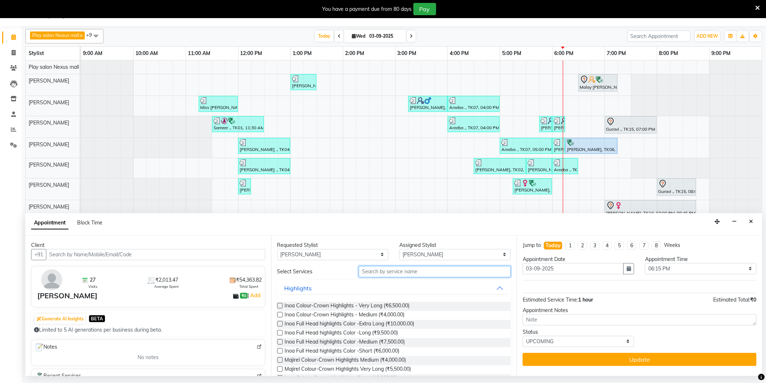
click at [395, 274] on input "text" at bounding box center [435, 271] width 152 height 11
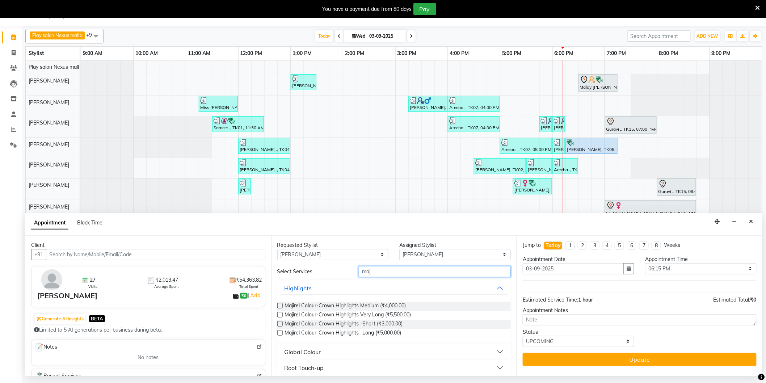
type input "maj"
click at [300, 349] on div "Global Colour" at bounding box center [302, 351] width 37 height 9
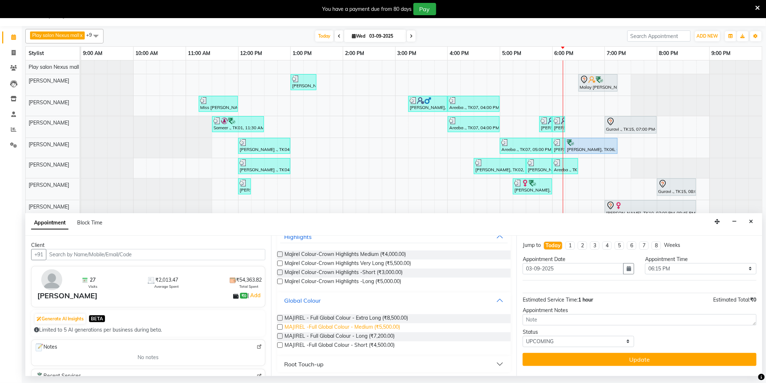
scroll to position [53, 0]
click at [281, 334] on label at bounding box center [279, 334] width 5 height 5
click at [281, 334] on input "checkbox" at bounding box center [279, 335] width 5 height 5
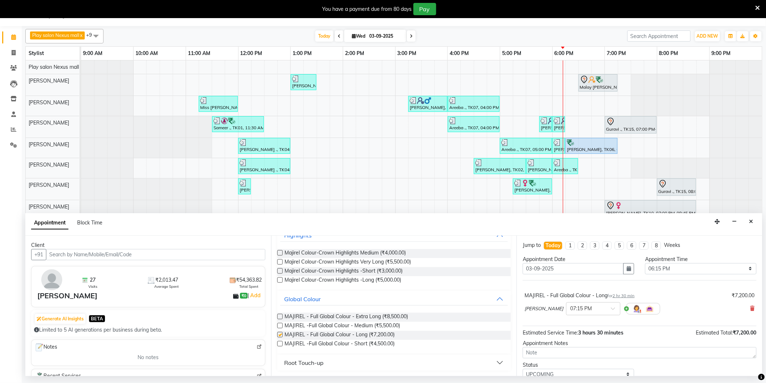
checkbox input "false"
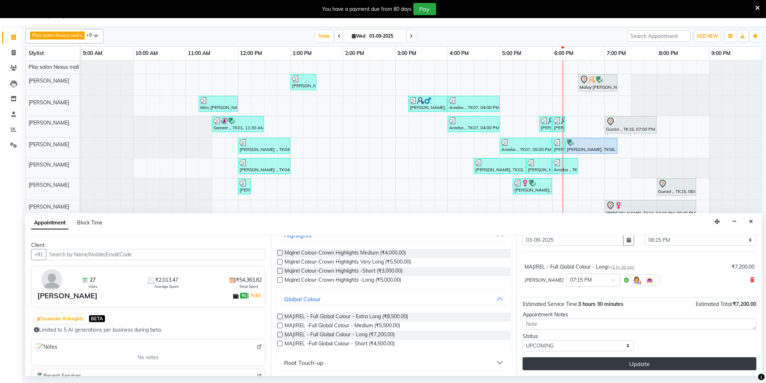
click at [651, 362] on button "Update" at bounding box center [640, 363] width 234 height 13
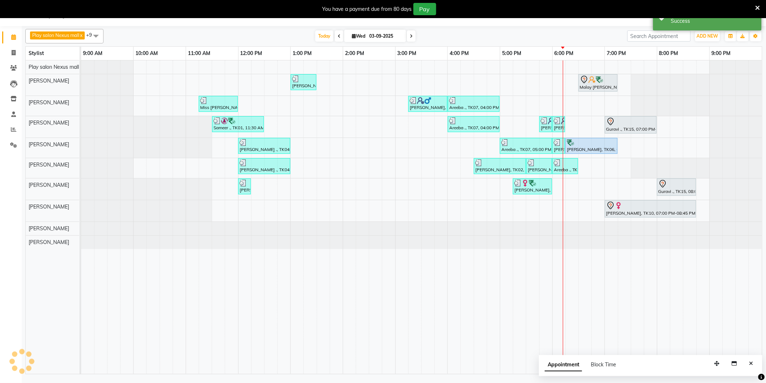
scroll to position [0, 0]
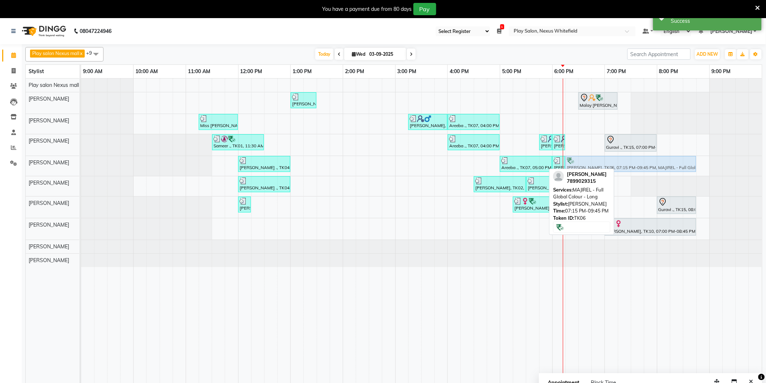
drag, startPoint x: 713, startPoint y: 161, endPoint x: 671, endPoint y: 170, distance: 42.9
click at [81, 170] on div "Anjile ., TK04, 12:00 PM-01:00 PM, Hair Cut Lady (Senior Stylist) Areeba ., TK0…" at bounding box center [81, 166] width 0 height 20
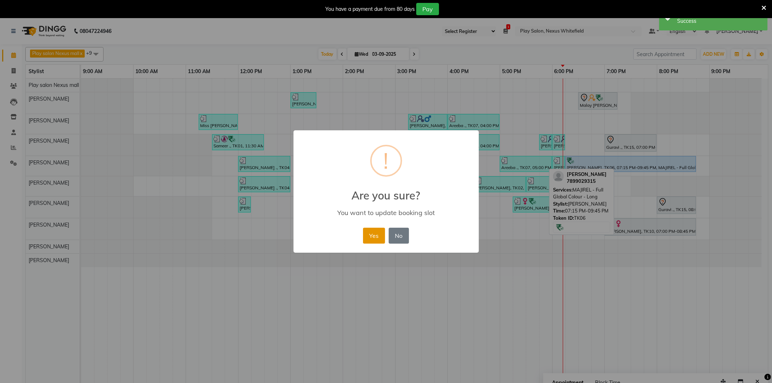
click at [376, 233] on button "Yes" at bounding box center [374, 236] width 22 height 16
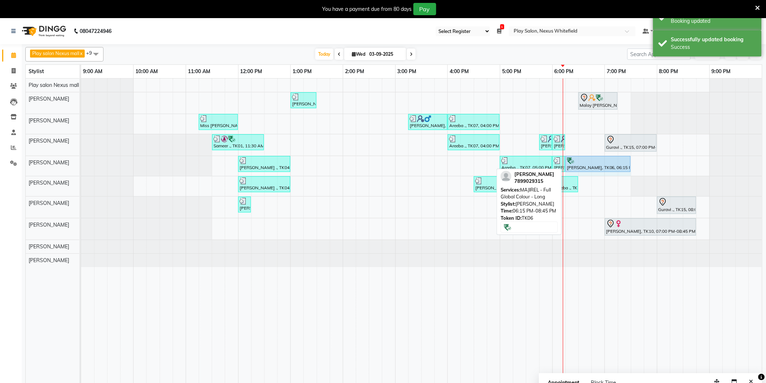
drag, startPoint x: 694, startPoint y: 163, endPoint x: 628, endPoint y: 164, distance: 65.9
click at [81, 164] on div "Anjile ., TK04, 12:00 PM-01:00 PM, Hair Cut Lady (Senior Stylist) Areeba ., TK0…" at bounding box center [81, 166] width 0 height 20
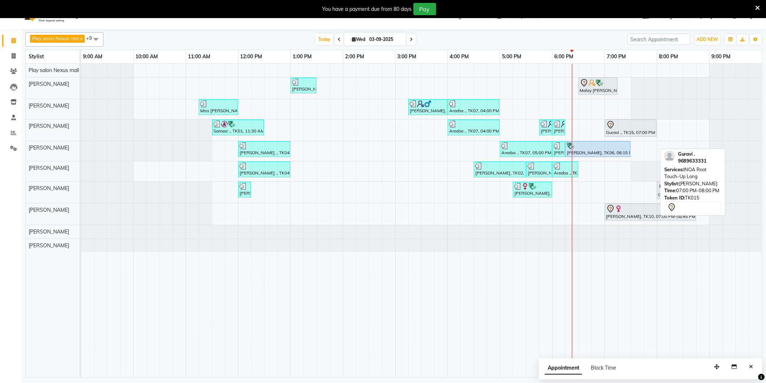
scroll to position [18, 0]
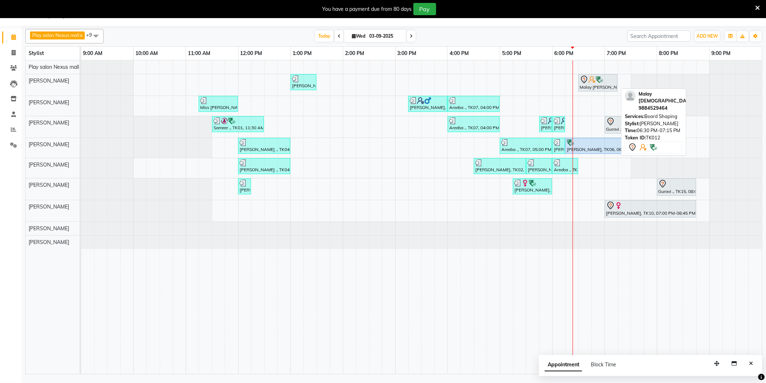
click at [591, 84] on div at bounding box center [598, 79] width 36 height 9
click at [596, 84] on div at bounding box center [598, 79] width 36 height 9
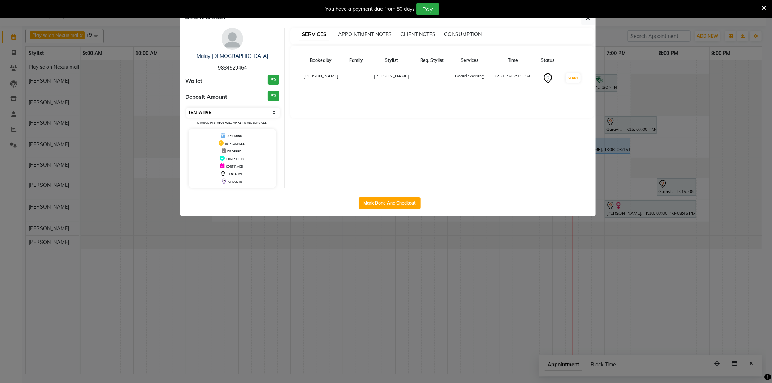
drag, startPoint x: 270, startPoint y: 121, endPoint x: 274, endPoint y: 114, distance: 8.6
click at [270, 119] on div "Select IN SERVICE CONFIRMED TENTATIVE CHECK IN MARK DONE DROPPED UPCOMING Chang…" at bounding box center [233, 116] width 94 height 19
click at [274, 114] on select "Select IN SERVICE CONFIRMED TENTATIVE CHECK IN MARK DONE DROPPED UPCOMING" at bounding box center [233, 112] width 94 height 10
select select "8"
click at [186, 107] on select "Select IN SERVICE CONFIRMED TENTATIVE CHECK IN MARK DONE DROPPED UPCOMING" at bounding box center [233, 112] width 94 height 10
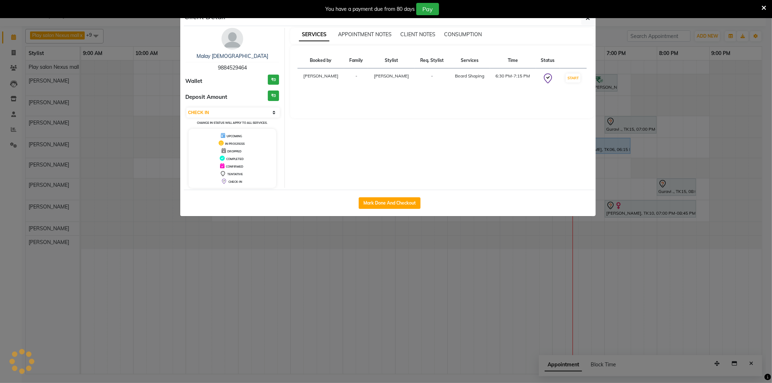
click at [583, 18] on div "You have a payment due from 80 days Pay" at bounding box center [386, 9] width 772 height 18
click at [588, 21] on button "button" at bounding box center [588, 18] width 14 height 14
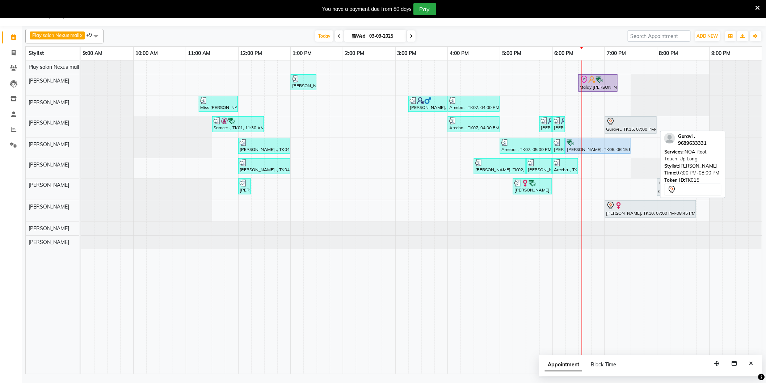
scroll to position [0, 0]
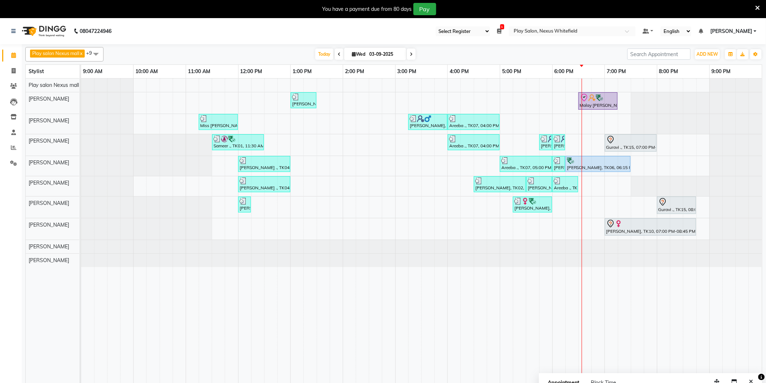
click at [588, 185] on div "Anjile ., TK04, 01:00 PM-01:30 PM, Beard Shaping Malay Vaishnav, TK12, 06:30 PM…" at bounding box center [421, 235] width 681 height 313
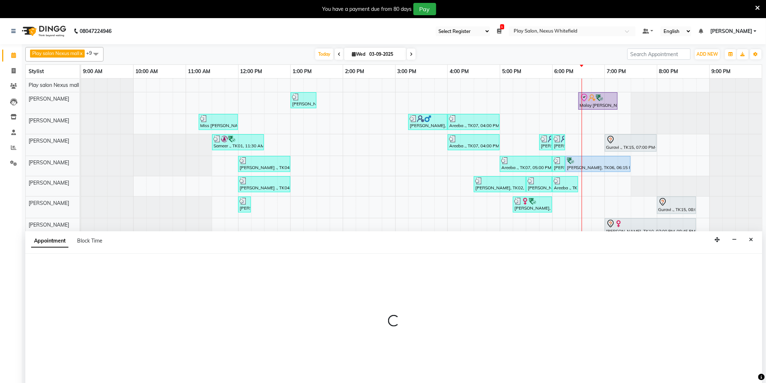
select select "81393"
select select "tentative"
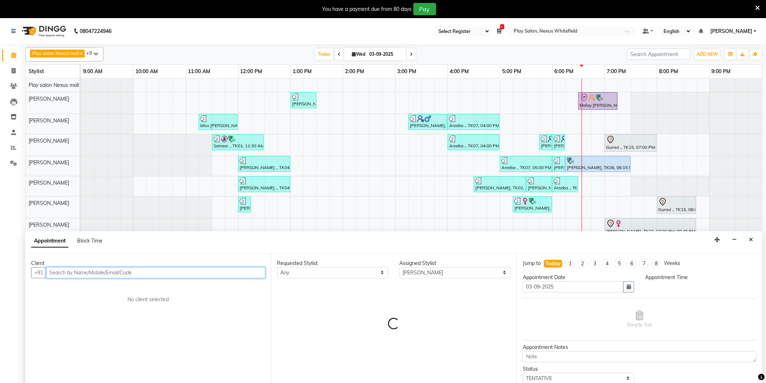
select select "1110"
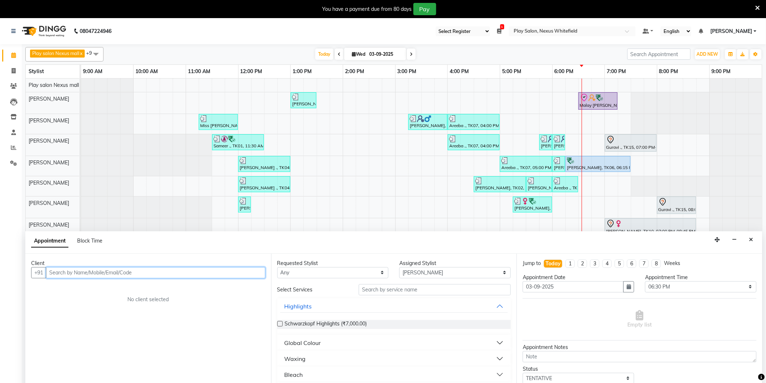
click at [178, 272] on input "text" at bounding box center [155, 272] width 219 height 11
type input "9023876289"
click at [249, 274] on span "Add Client" at bounding box center [250, 272] width 24 height 7
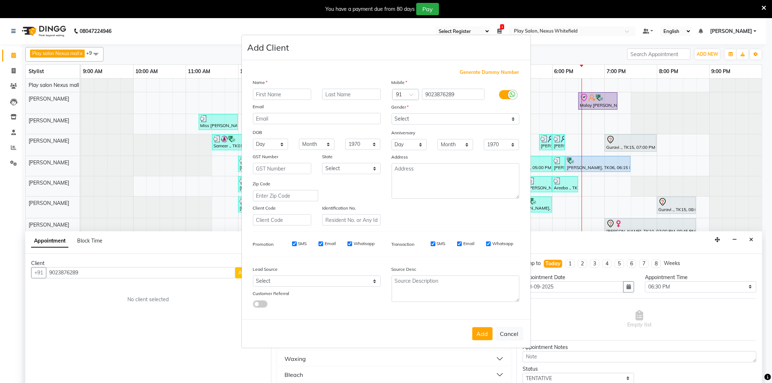
click at [272, 98] on input "text" at bounding box center [282, 94] width 59 height 11
click at [272, 96] on input "text" at bounding box center [282, 94] width 59 height 11
click at [267, 95] on input "Manreet" at bounding box center [282, 94] width 59 height 11
click at [263, 95] on input "Manpreet" at bounding box center [282, 94] width 59 height 11
type input "Maanpreet"
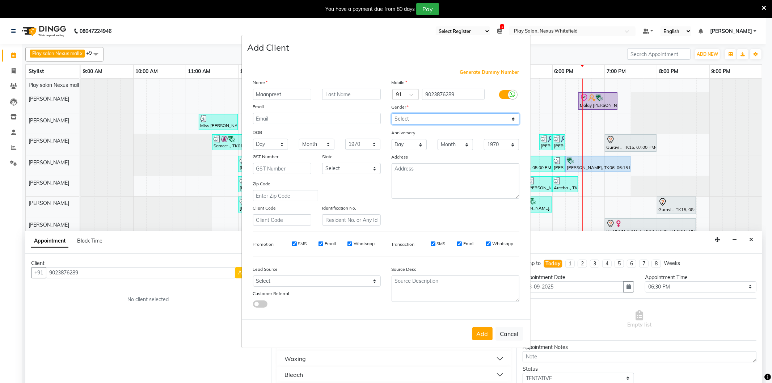
click at [427, 117] on select "Select Male Female Other Prefer Not To Say" at bounding box center [456, 118] width 128 height 11
select select "female"
click at [392, 113] on select "Select Male Female Other Prefer Not To Say" at bounding box center [456, 118] width 128 height 11
click at [312, 279] on select "Select Walk-in Internet Friend Word of Mouth Advertisement Facebook JustDial Go…" at bounding box center [317, 280] width 128 height 11
select select "54912"
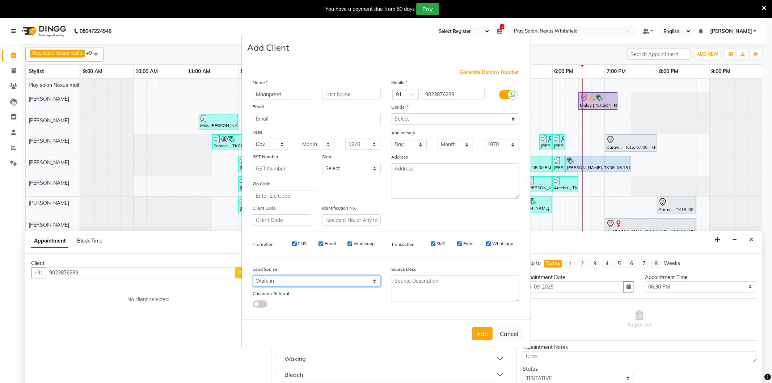
click at [253, 276] on select "Select Walk-in Internet Friend Word of Mouth Advertisement Facebook JustDial Go…" at bounding box center [317, 280] width 128 height 11
click at [481, 333] on button "Add" at bounding box center [482, 333] width 20 height 13
select select
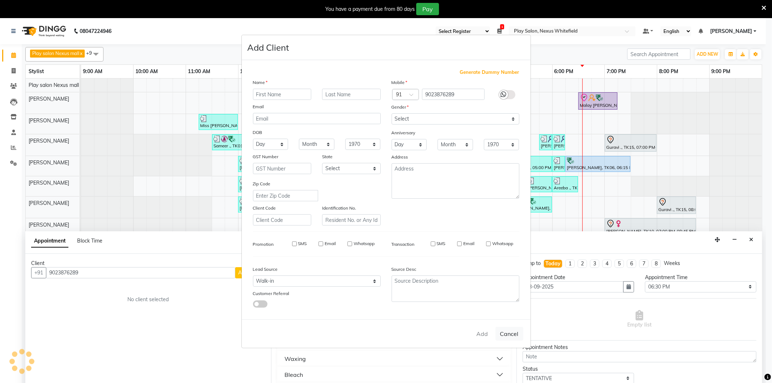
select select
checkbox input "false"
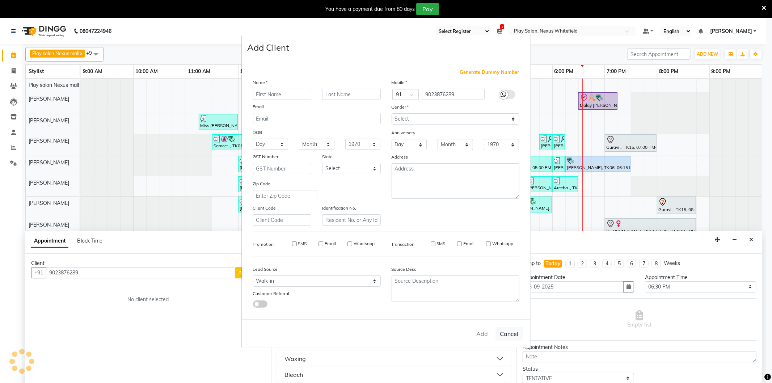
checkbox input "false"
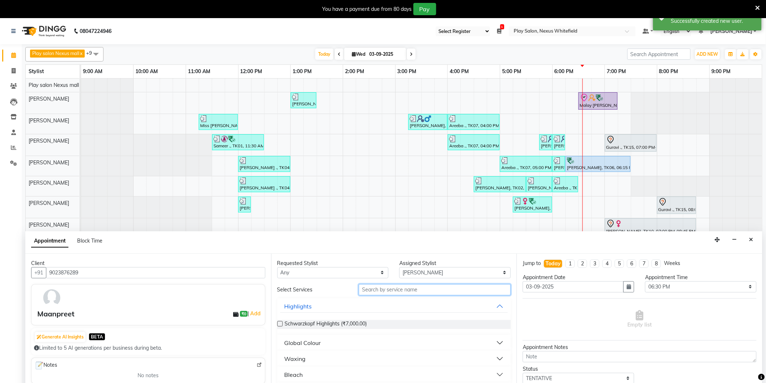
click at [415, 288] on input "text" at bounding box center [435, 289] width 152 height 11
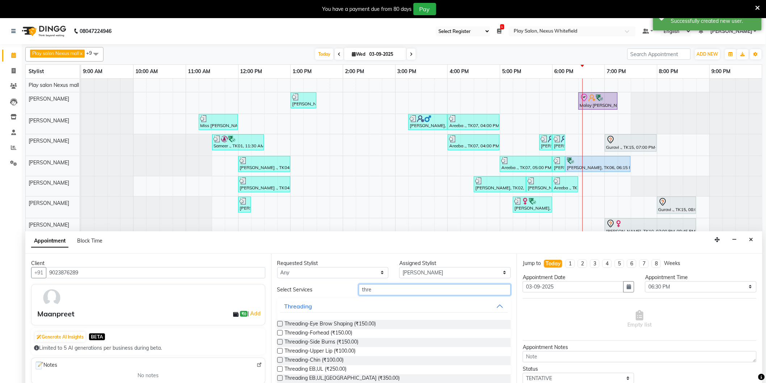
type input "thre"
click at [283, 323] on div "Threading-Eye Brow Shaping (₹150.00)" at bounding box center [394, 324] width 234 height 9
click at [277, 324] on label at bounding box center [279, 323] width 5 height 5
click at [277, 324] on input "checkbox" at bounding box center [279, 324] width 5 height 5
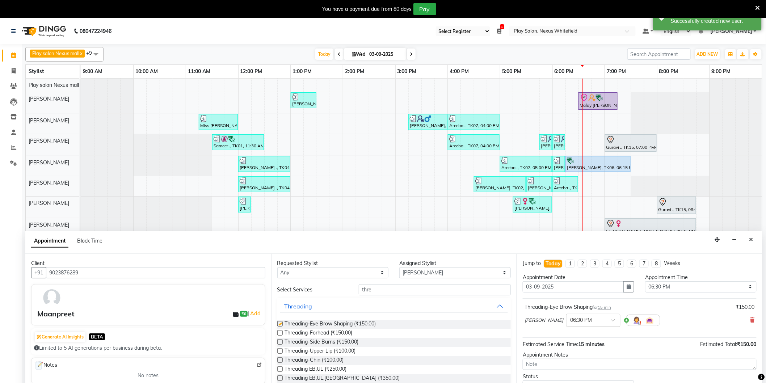
checkbox input "false"
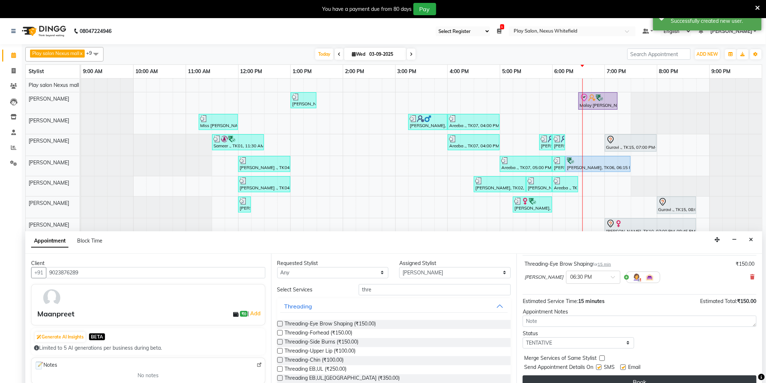
click at [651, 377] on button "Book" at bounding box center [640, 381] width 234 height 13
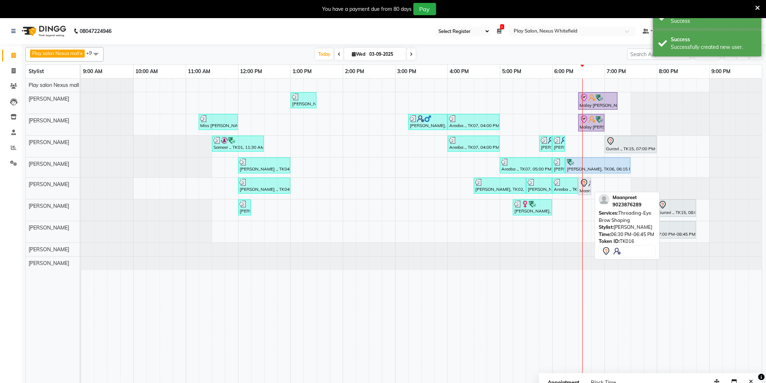
click at [585, 191] on div "Maanpreet, TK16, 06:30 PM-06:45 PM, Threading-Eye Brow Shaping" at bounding box center [584, 186] width 11 height 15
select select "8"
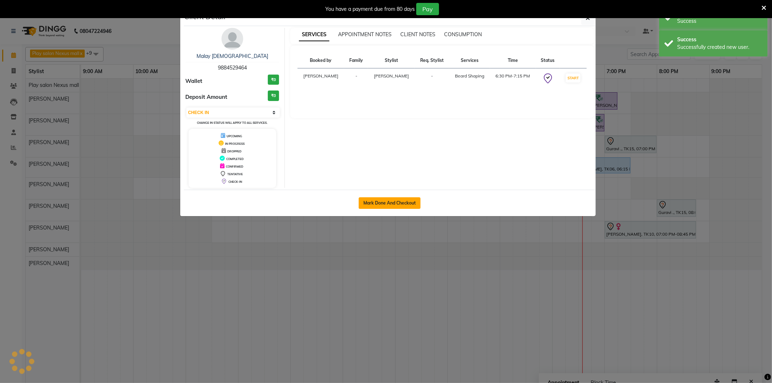
click at [396, 202] on button "Mark Done And Checkout" at bounding box center [390, 203] width 62 height 12
select select "service"
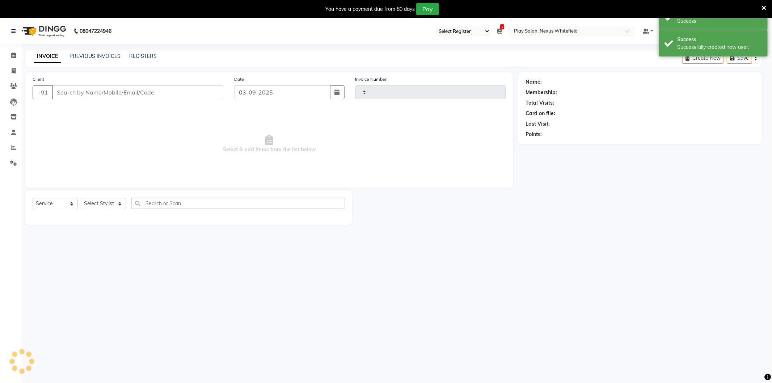
type input "3195"
select select "8356"
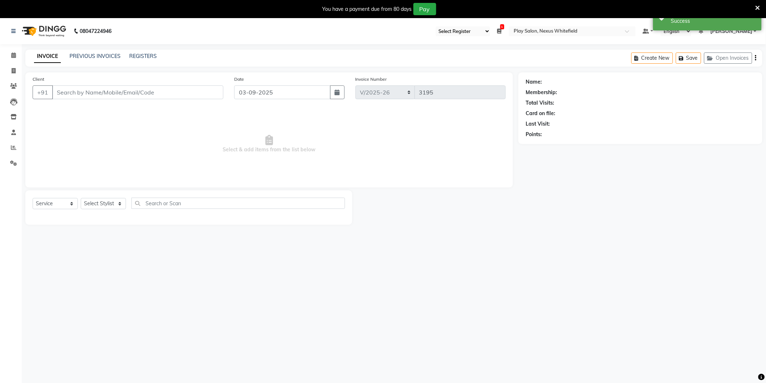
type input "9884529464"
select select "81400"
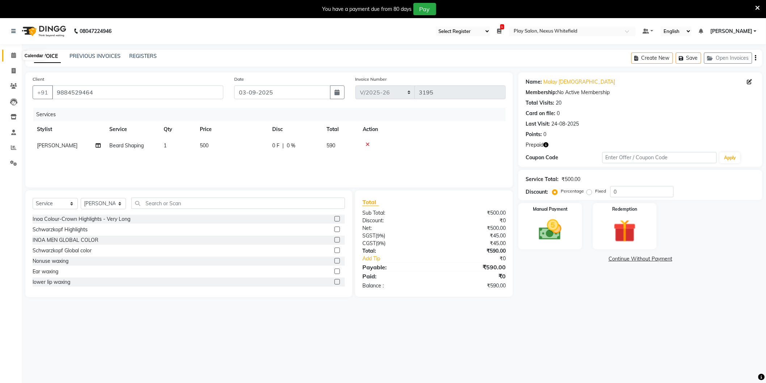
click at [15, 59] on span at bounding box center [13, 55] width 13 height 8
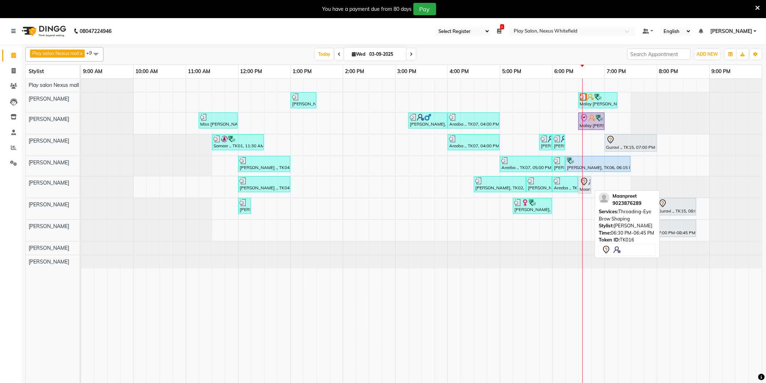
click at [586, 182] on icon at bounding box center [584, 181] width 9 height 9
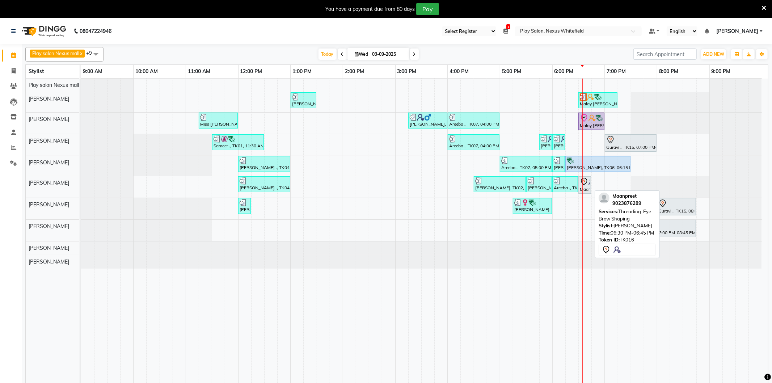
select select "7"
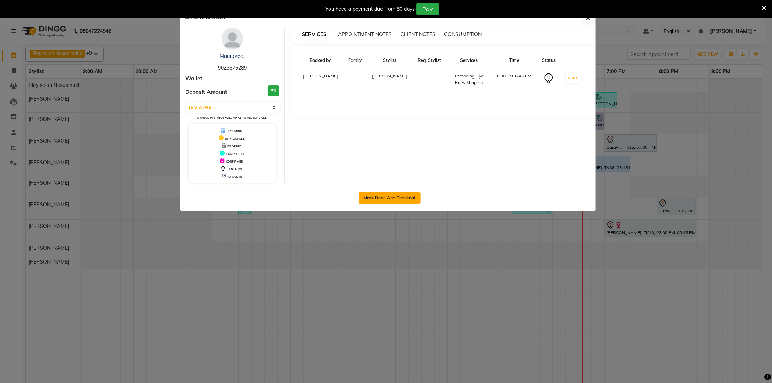
click at [403, 198] on button "Mark Done And Checkout" at bounding box center [390, 198] width 62 height 12
select select "8356"
select select "service"
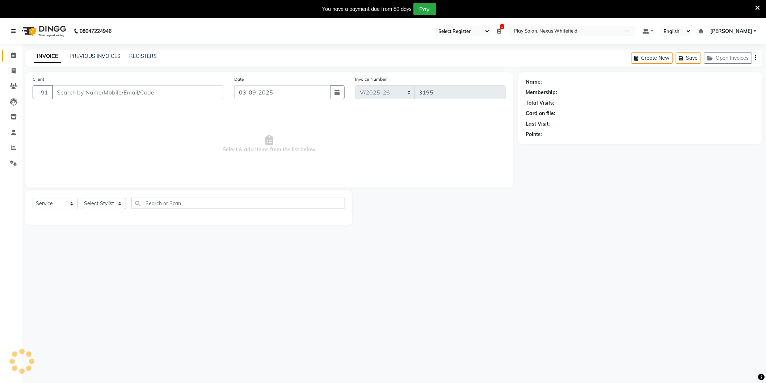
type input "9023876289"
select select "81393"
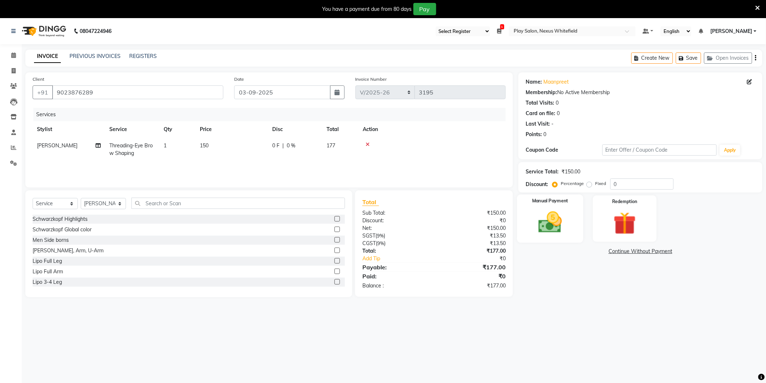
click at [551, 217] on img at bounding box center [550, 222] width 38 height 27
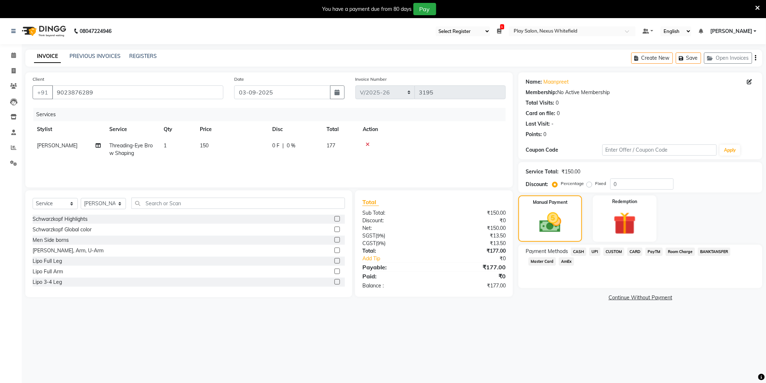
click at [610, 250] on span "CUSTOM" at bounding box center [613, 252] width 21 height 8
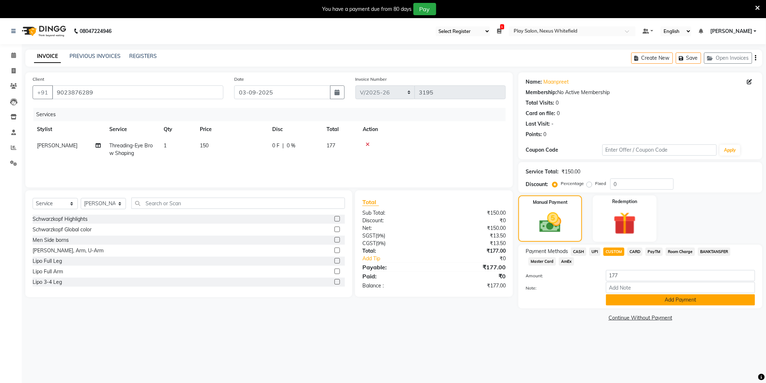
click at [673, 302] on button "Add Payment" at bounding box center [680, 299] width 149 height 11
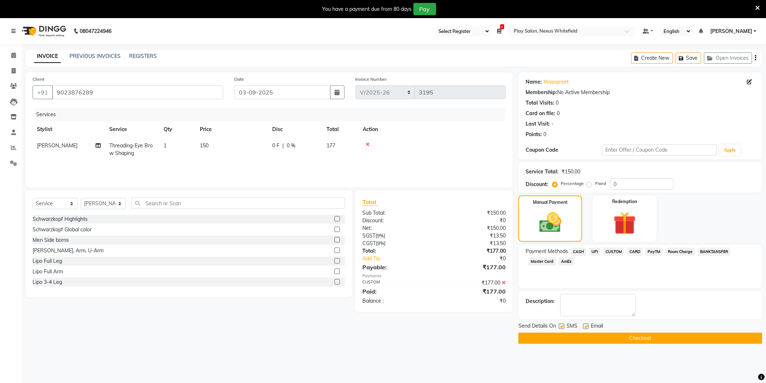
click at [629, 337] on button "Checkout" at bounding box center [640, 338] width 244 height 11
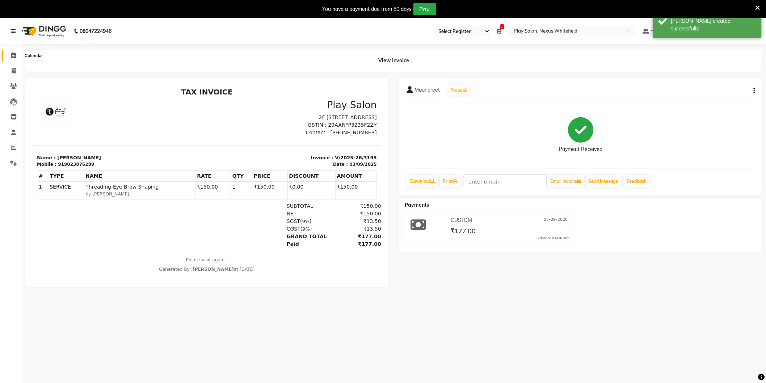
click at [15, 56] on icon at bounding box center [13, 54] width 5 height 5
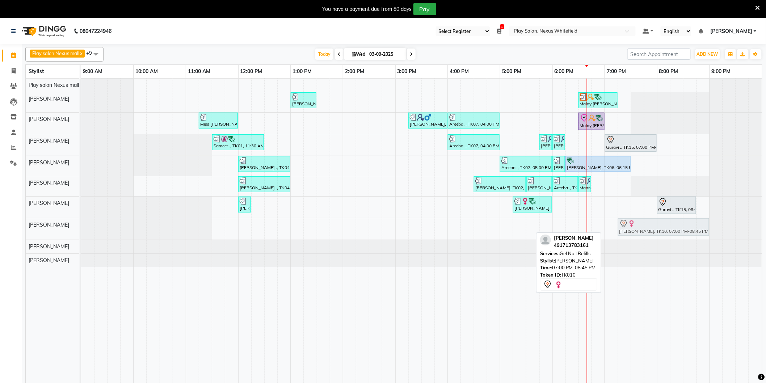
drag, startPoint x: 624, startPoint y: 226, endPoint x: 637, endPoint y: 229, distance: 13.7
click at [81, 229] on div "Isabell Isabell, TK10, 07:00 PM-08:45 PM, Gel Nail Refills Isabell Isabell, TK1…" at bounding box center [81, 228] width 0 height 21
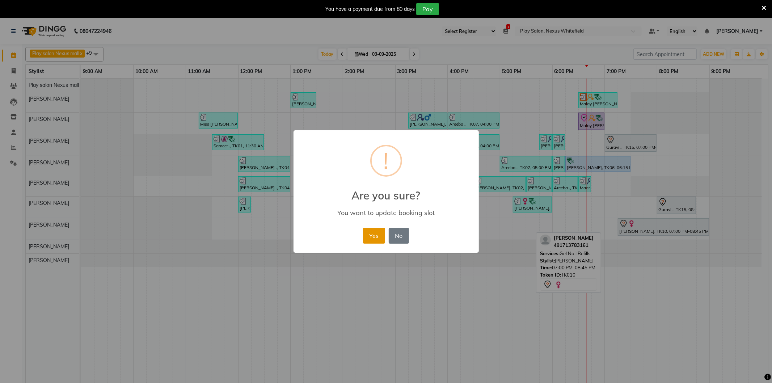
click at [366, 237] on button "Yes" at bounding box center [374, 236] width 22 height 16
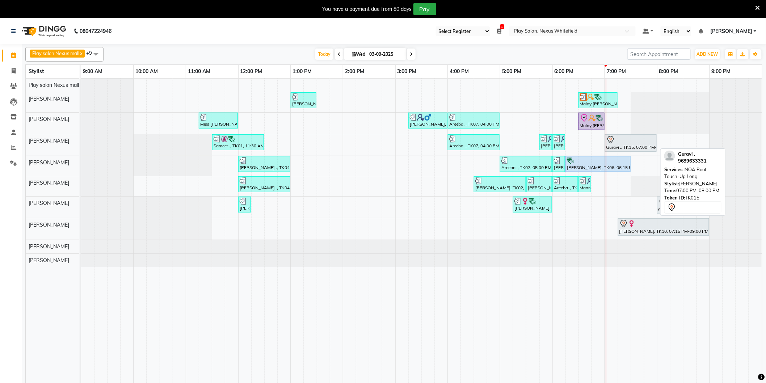
click at [630, 144] on div "Guravi ., TK15, 07:00 PM-08:00 PM, INOA Root Touch-Up Long" at bounding box center [630, 142] width 50 height 15
click at [588, 143] on div "Anjile ., TK04, 01:00 PM-01:30 PM, Beard Shaping Malay Vaishnav, TK12, 06:30 PM…" at bounding box center [421, 235] width 681 height 313
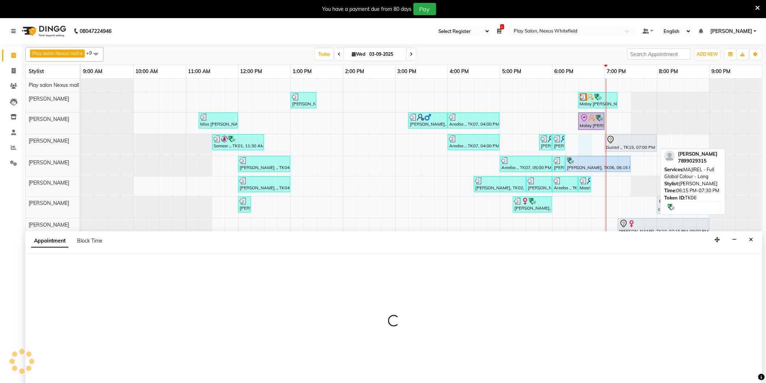
scroll to position [10, 0]
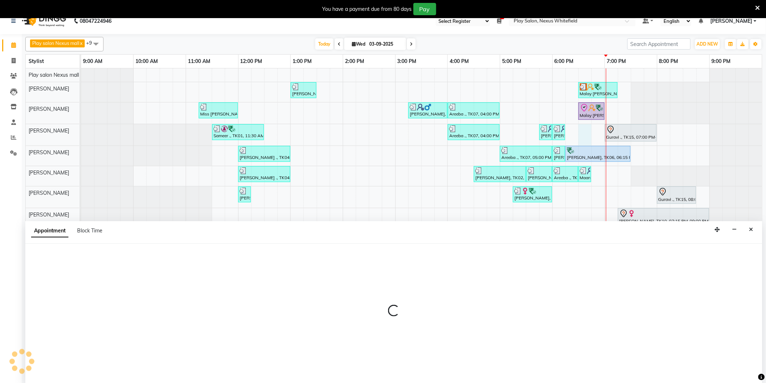
select select "81395"
select select "1110"
select select "tentative"
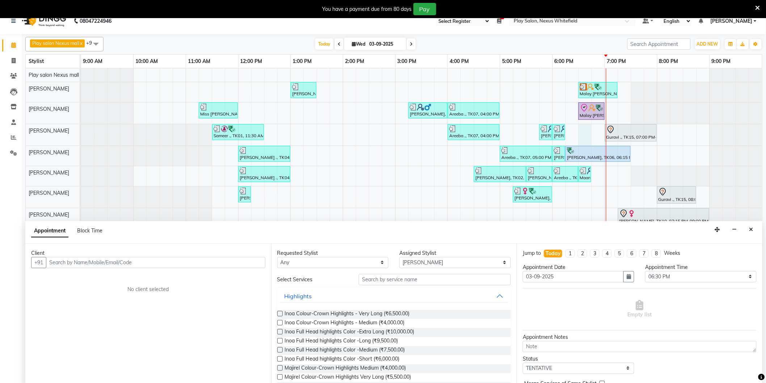
click at [102, 262] on input "text" at bounding box center [155, 262] width 219 height 11
type input "7406137529"
click at [252, 263] on span "Add Client" at bounding box center [250, 262] width 24 height 7
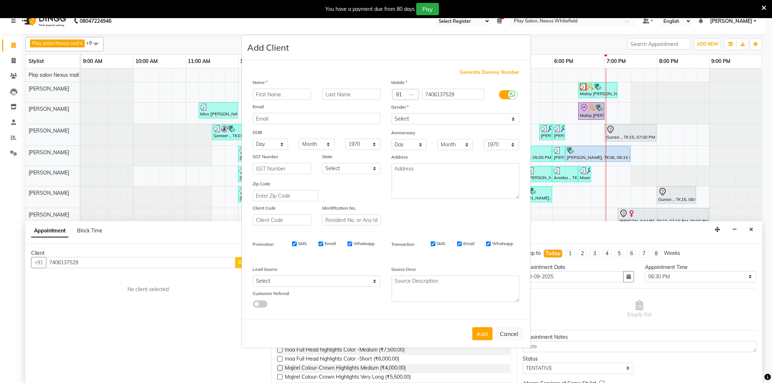
click at [286, 95] on input "text" at bounding box center [282, 94] width 59 height 11
type input "iSHAN"
click at [418, 118] on select "Select Male Female Other Prefer Not To Say" at bounding box center [456, 118] width 128 height 11
select select "male"
click at [392, 113] on select "Select Male Female Other Prefer Not To Say" at bounding box center [456, 118] width 128 height 11
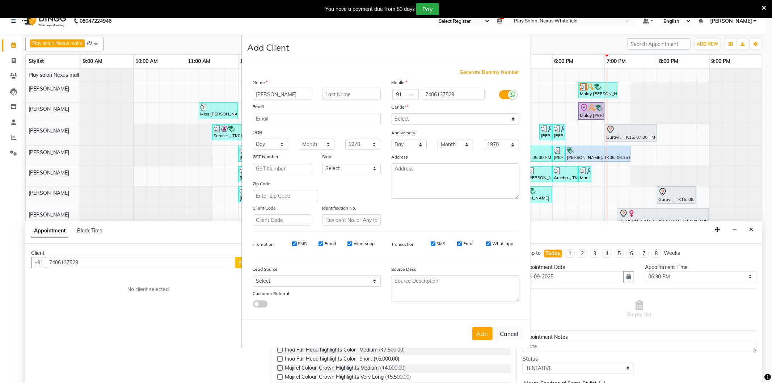
drag, startPoint x: 272, startPoint y: 275, endPoint x: 266, endPoint y: 281, distance: 8.7
click at [266, 281] on div "Lead Source Select Walk-in Internet Friend Word of Mouth Advertisement Facebook…" at bounding box center [317, 284] width 139 height 45
click at [266, 281] on select "Select Walk-in Internet Friend Word of Mouth Advertisement Facebook JustDial Go…" at bounding box center [317, 280] width 128 height 11
select select "54912"
click at [253, 276] on select "Select Walk-in Internet Friend Word of Mouth Advertisement Facebook JustDial Go…" at bounding box center [317, 280] width 128 height 11
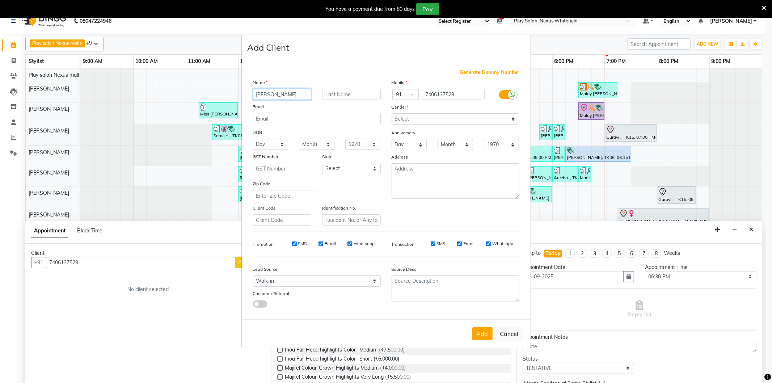
drag, startPoint x: 259, startPoint y: 95, endPoint x: 254, endPoint y: 95, distance: 5.1
click at [254, 95] on input "iSHAN" at bounding box center [282, 94] width 59 height 11
click at [481, 334] on button "Add" at bounding box center [482, 333] width 20 height 13
select select
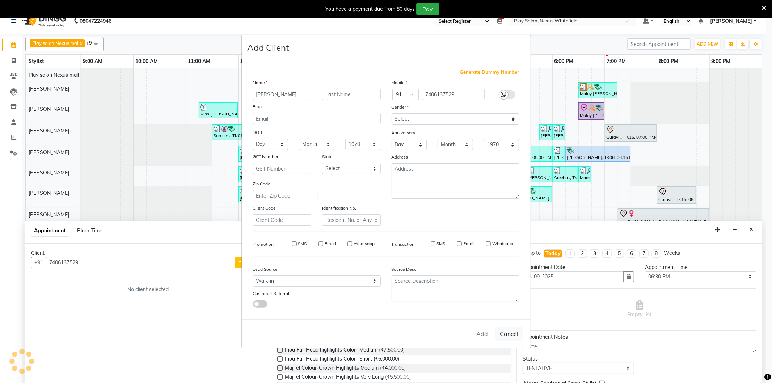
select select
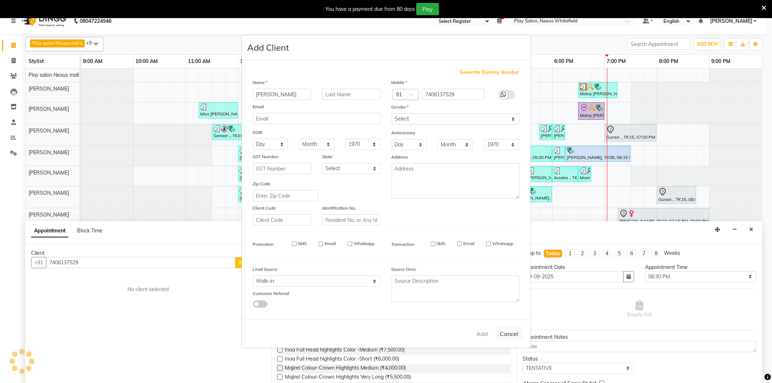
checkbox input "false"
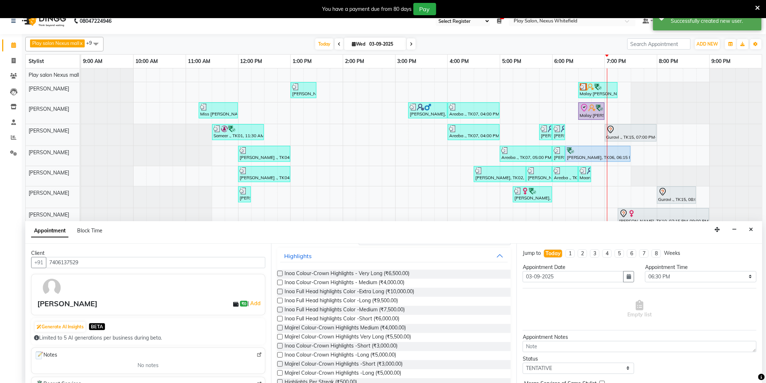
scroll to position [0, 0]
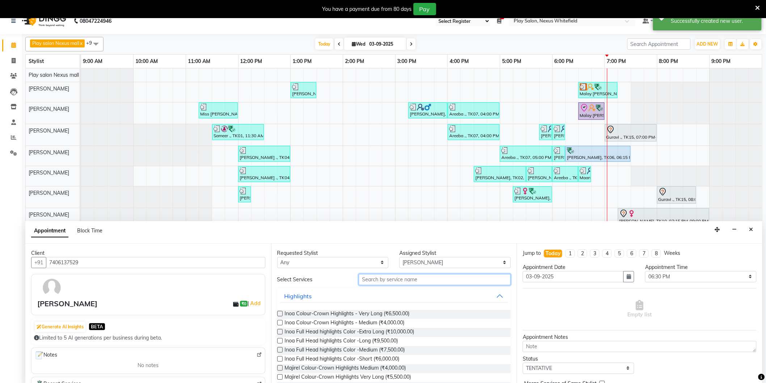
click at [391, 277] on input "text" at bounding box center [435, 279] width 152 height 11
type input "cut"
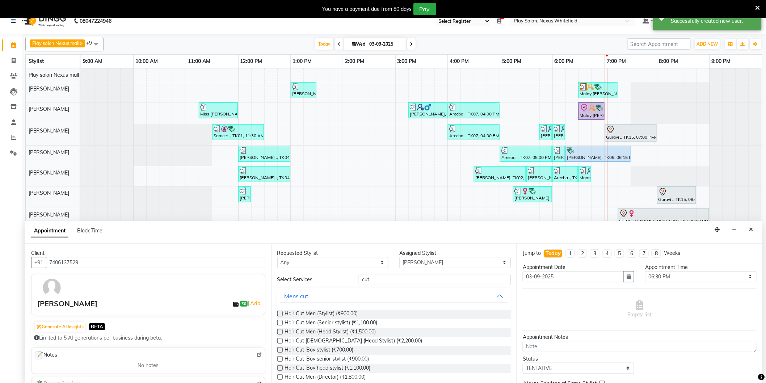
click at [279, 333] on label at bounding box center [279, 331] width 5 height 5
click at [279, 333] on input "checkbox" at bounding box center [279, 332] width 5 height 5
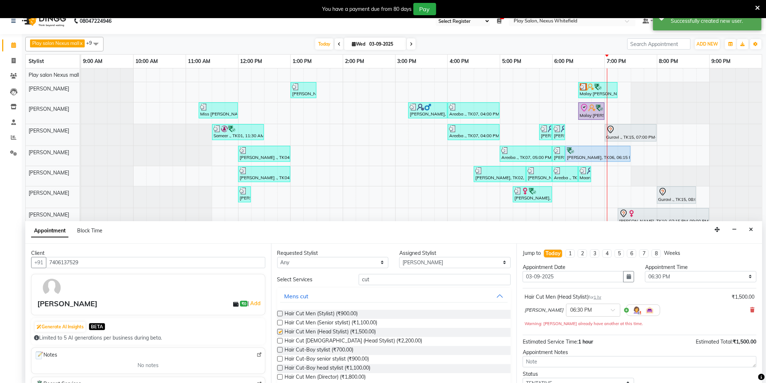
checkbox input "false"
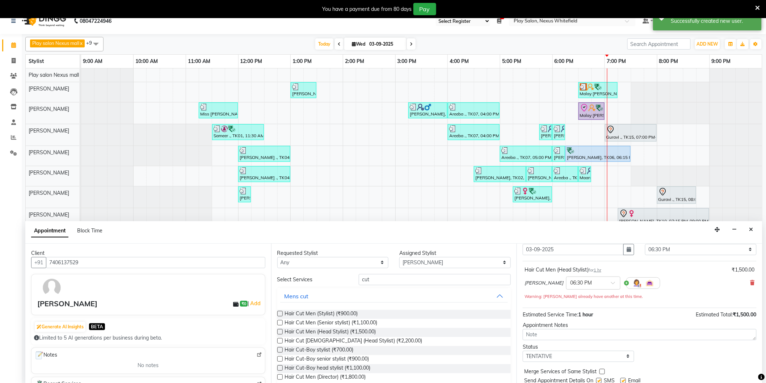
scroll to position [51, 0]
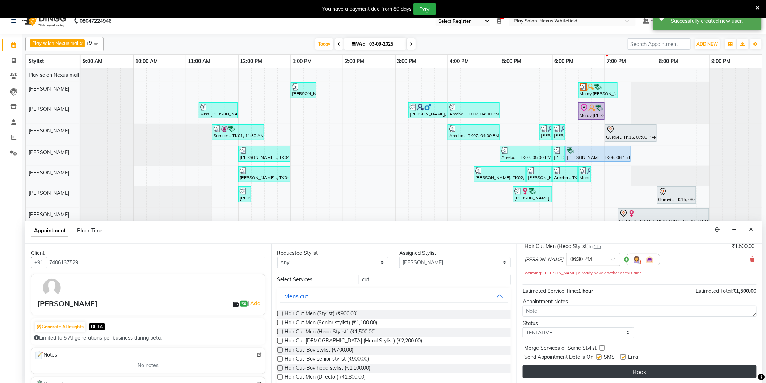
click at [654, 372] on button "Book" at bounding box center [640, 371] width 234 height 13
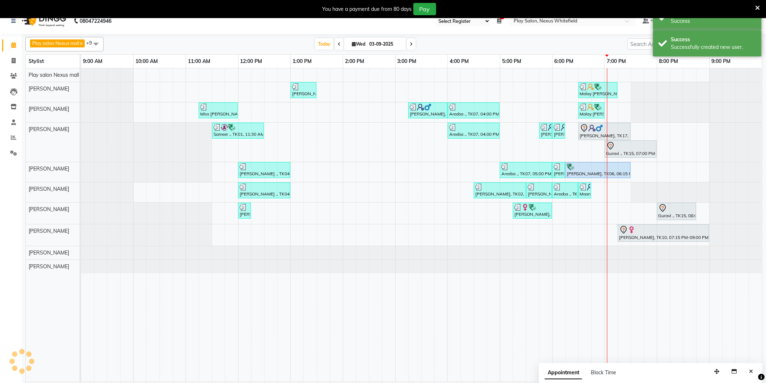
scroll to position [0, 0]
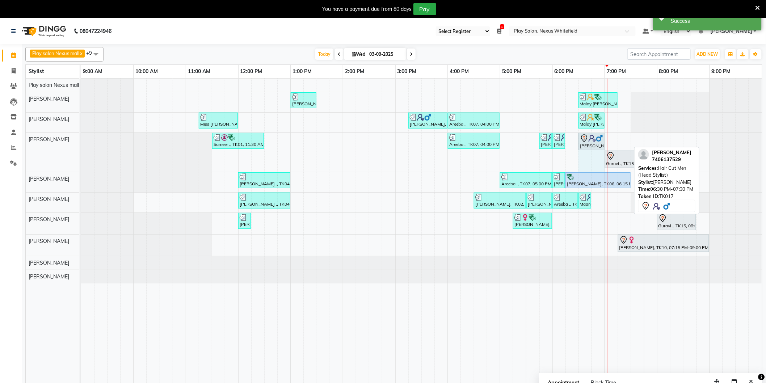
drag, startPoint x: 630, startPoint y: 138, endPoint x: 602, endPoint y: 140, distance: 27.9
click at [81, 140] on div "Sameer ., TK01, 11:30 AM-12:30 PM, Hair Cut Men (Head Stylist) Areeba ., TK07, …" at bounding box center [81, 152] width 0 height 39
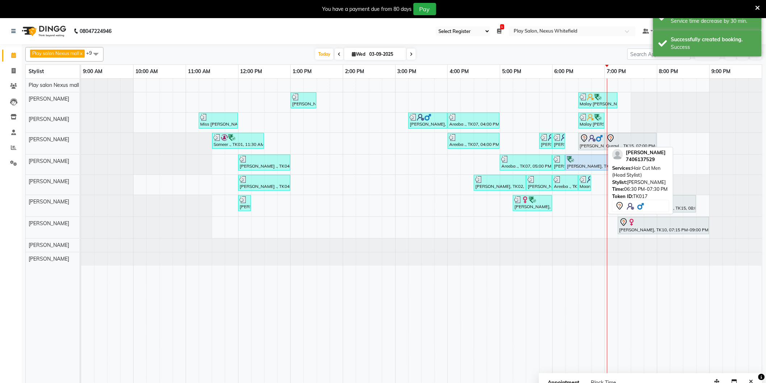
click at [591, 140] on img at bounding box center [591, 138] width 7 height 7
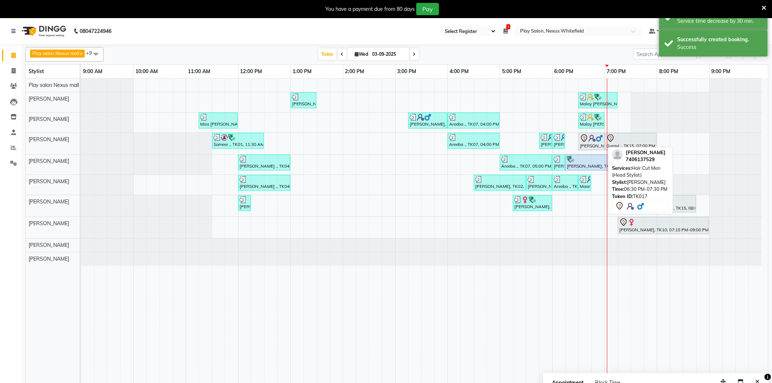
select select "7"
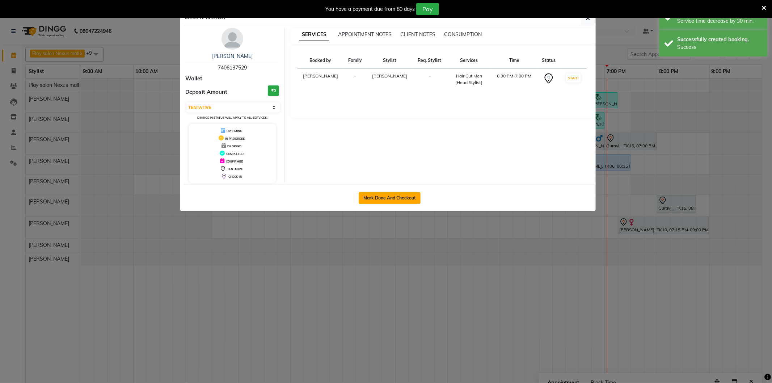
click at [389, 196] on button "Mark Done And Checkout" at bounding box center [390, 198] width 62 height 12
select select "service"
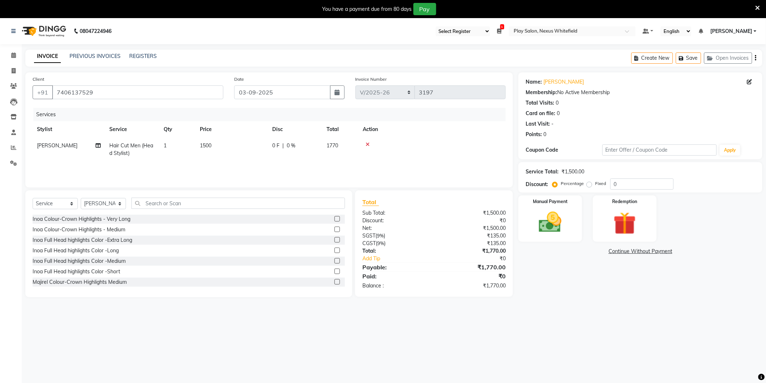
click at [204, 147] on span "1500" at bounding box center [206, 145] width 12 height 7
drag, startPoint x: 254, startPoint y: 148, endPoint x: 218, endPoint y: 212, distance: 73.7
click at [190, 160] on tr "Abdulla Md Adil Ali Ambika Rai Asha Thapa Ashim Sapkota Bhargavi H Dawa Tamang …" at bounding box center [269, 153] width 473 height 31
click at [128, 143] on span "Hair Cut Men (Head Stylist)" at bounding box center [131, 149] width 44 height 14
click at [170, 146] on span "Hair Cut Men (Head Stylist) x" at bounding box center [146, 152] width 64 height 16
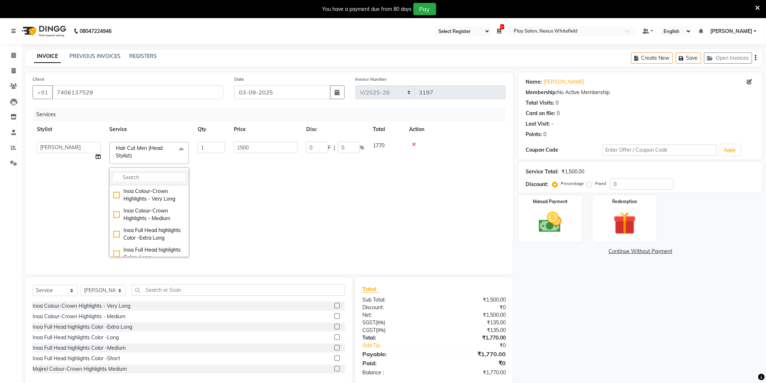
click at [157, 179] on input "multiselect-search" at bounding box center [149, 178] width 72 height 8
click at [116, 207] on div "Hair Cut Men (Senior stylist)" at bounding box center [149, 206] width 72 height 15
click at [356, 144] on input "0" at bounding box center [349, 147] width 22 height 11
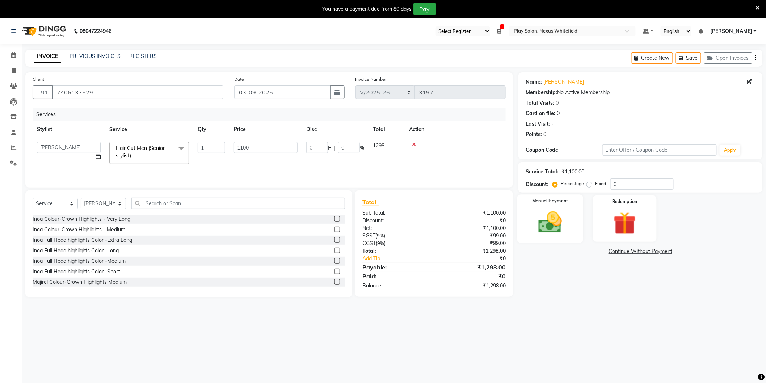
click at [563, 225] on img at bounding box center [550, 222] width 38 height 27
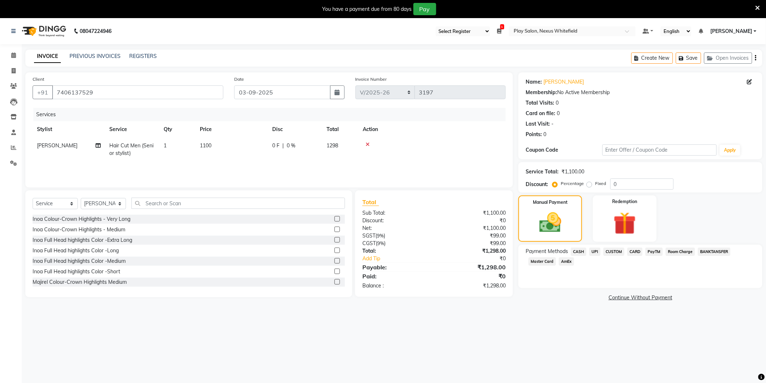
click at [609, 250] on span "CUSTOM" at bounding box center [613, 252] width 21 height 8
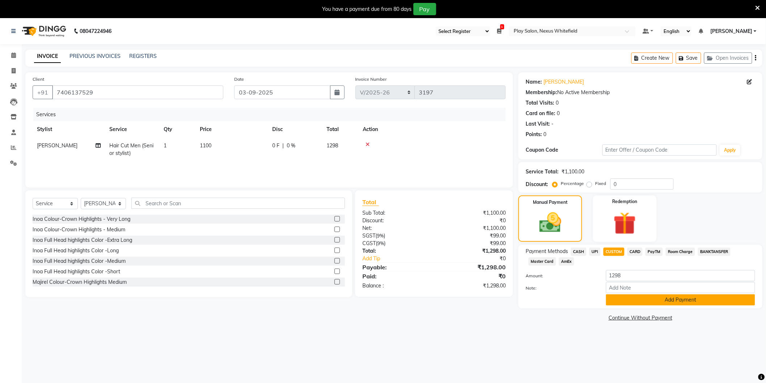
click at [664, 297] on button "Add Payment" at bounding box center [680, 299] width 149 height 11
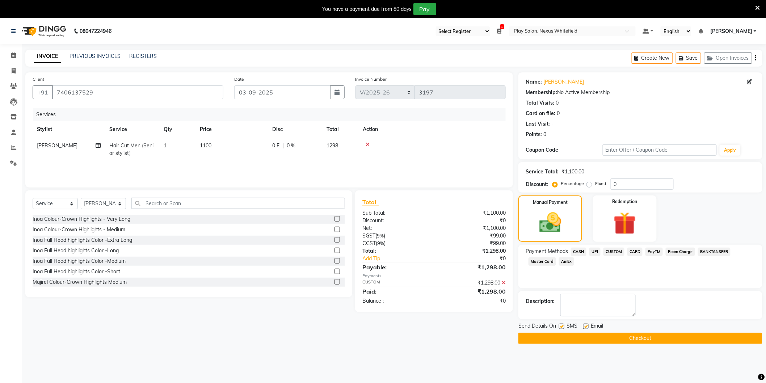
click at [631, 335] on button "Checkout" at bounding box center [640, 338] width 244 height 11
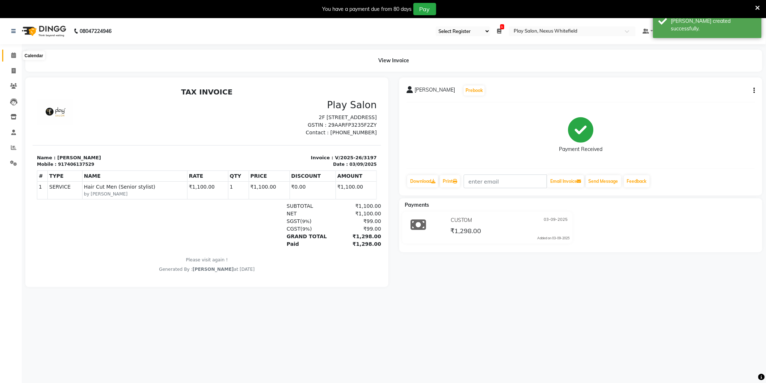
click at [19, 56] on span at bounding box center [13, 55] width 13 height 8
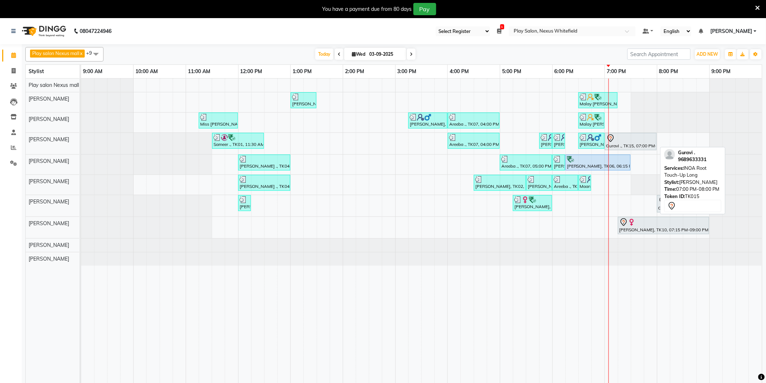
click at [629, 143] on div "Guravi ., TK15, 07:00 PM-08:00 PM, INOA Root Touch-Up Long" at bounding box center [630, 141] width 50 height 15
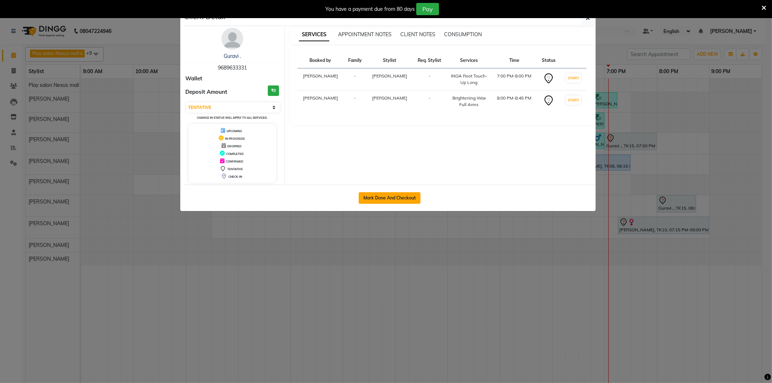
click at [393, 196] on button "Mark Done And Checkout" at bounding box center [390, 198] width 62 height 12
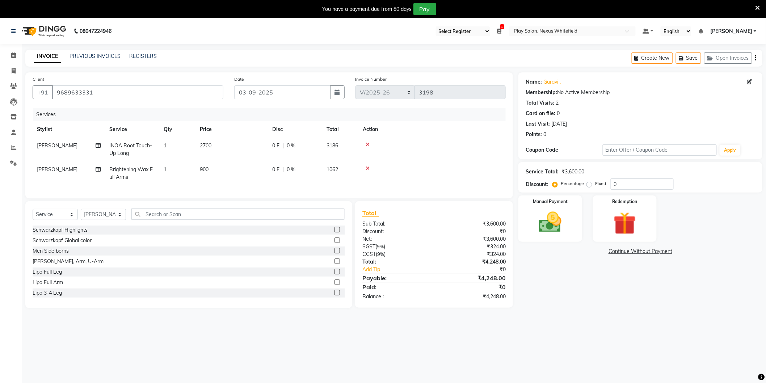
click at [759, 8] on icon at bounding box center [757, 8] width 5 height 7
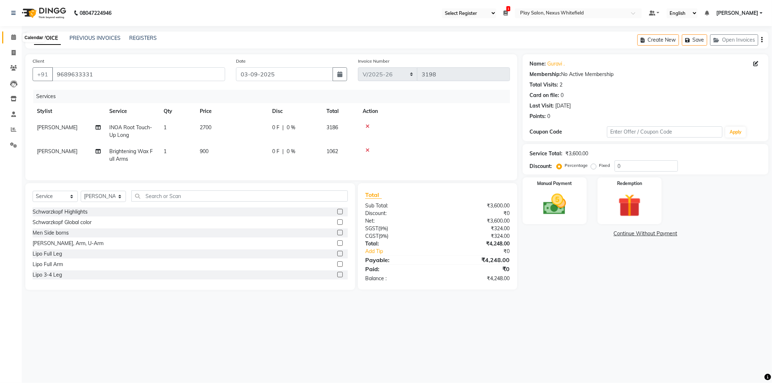
click at [14, 40] on icon at bounding box center [13, 36] width 5 height 5
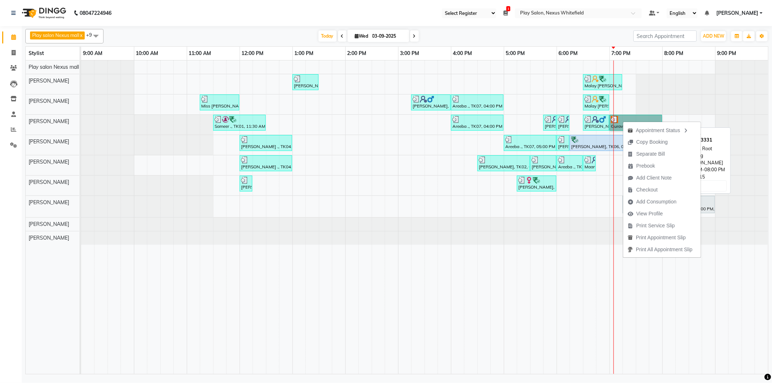
click at [621, 119] on link "Guravi ., TK15, 07:00 PM-08:00 PM, INOA Root Touch-Up Long" at bounding box center [635, 123] width 52 height 16
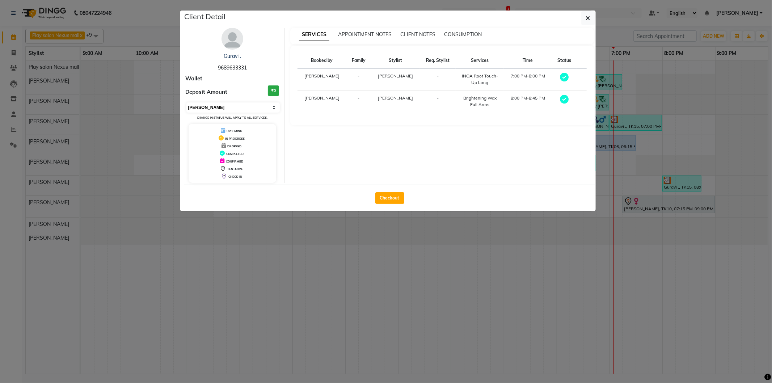
click at [274, 107] on select "Select MARK DONE UPCOMING" at bounding box center [233, 107] width 94 height 10
click at [186, 102] on select "Select MARK DONE UPCOMING" at bounding box center [233, 107] width 94 height 10
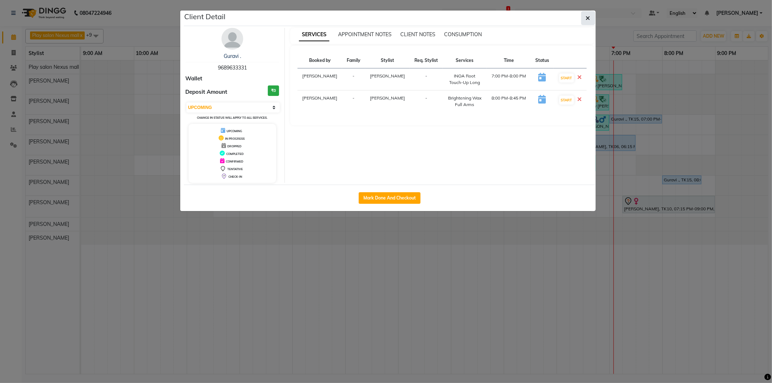
click at [582, 20] on button "button" at bounding box center [588, 18] width 14 height 14
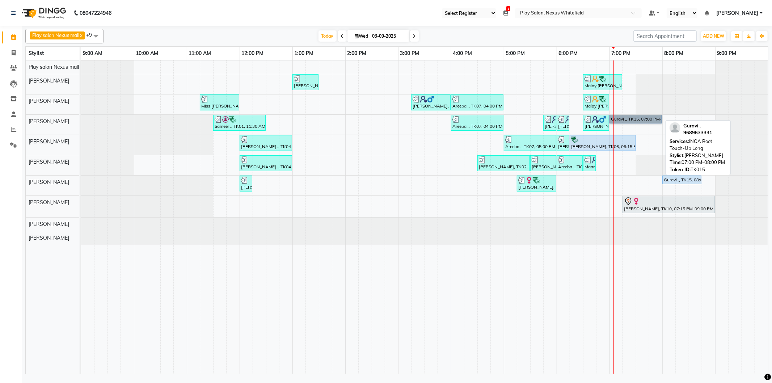
click at [641, 119] on link "Guravi ., TK15, 07:00 PM-08:00 PM, INOA Root Touch-Up Long" at bounding box center [635, 119] width 52 height 9
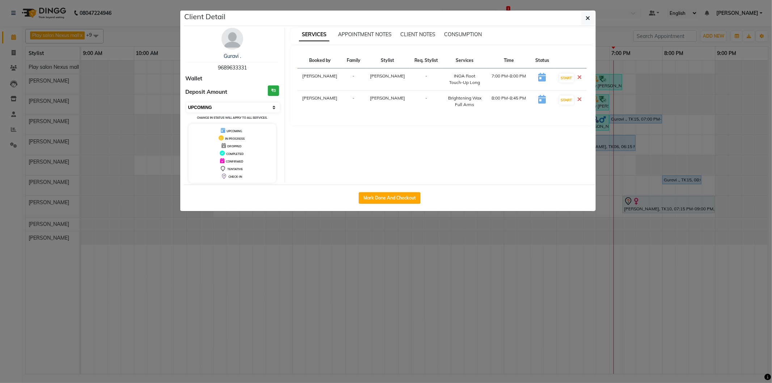
click at [275, 109] on select "Select IN SERVICE CONFIRMED TENTATIVE CHECK IN MARK DONE DROPPED UPCOMING" at bounding box center [233, 107] width 94 height 10
click at [186, 102] on select "Select IN SERVICE CONFIRMED TENTATIVE CHECK IN MARK DONE DROPPED UPCOMING" at bounding box center [233, 107] width 94 height 10
click at [591, 20] on button "button" at bounding box center [588, 18] width 14 height 14
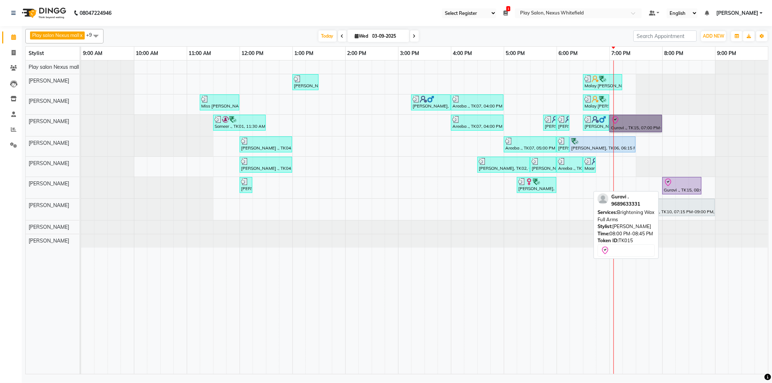
click at [81, 183] on div "Vandana Saksena, TK05, 12:00 PM-12:15 PM, 3G upper lip Divya Chandrikha, TK11, …" at bounding box center [81, 187] width 0 height 21
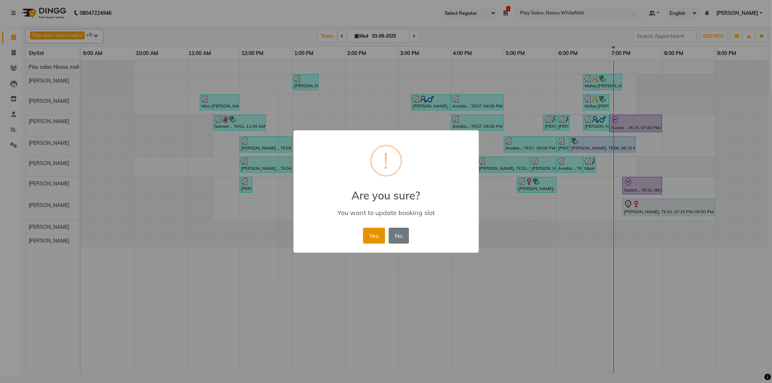
click at [375, 236] on button "Yes" at bounding box center [374, 236] width 22 height 16
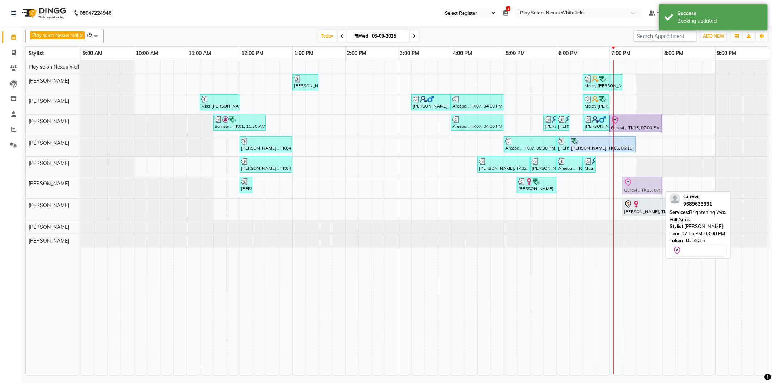
drag, startPoint x: 642, startPoint y: 187, endPoint x: 637, endPoint y: 187, distance: 5.1
click at [81, 187] on div "Vandana Saksena, TK05, 12:00 PM-12:15 PM, 3G upper lip Divya Chandrikha, TK11, …" at bounding box center [81, 187] width 0 height 21
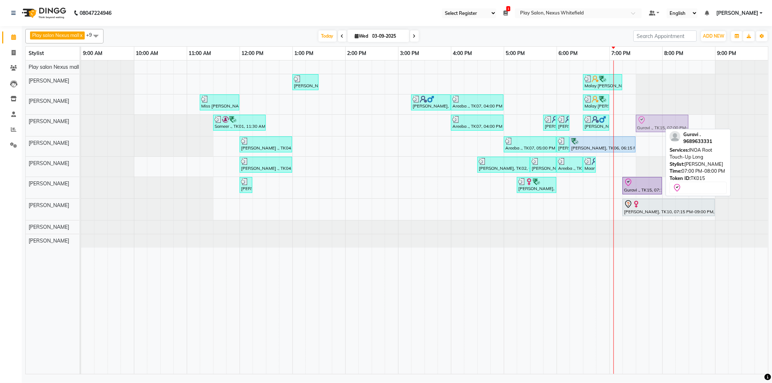
drag, startPoint x: 624, startPoint y: 121, endPoint x: 652, endPoint y: 124, distance: 28.8
click at [81, 124] on div "Sameer ., TK01, 11:30 AM-12:30 PM, Hair Cut Men (Head Stylist) Areeba ., TK07, …" at bounding box center [81, 125] width 0 height 21
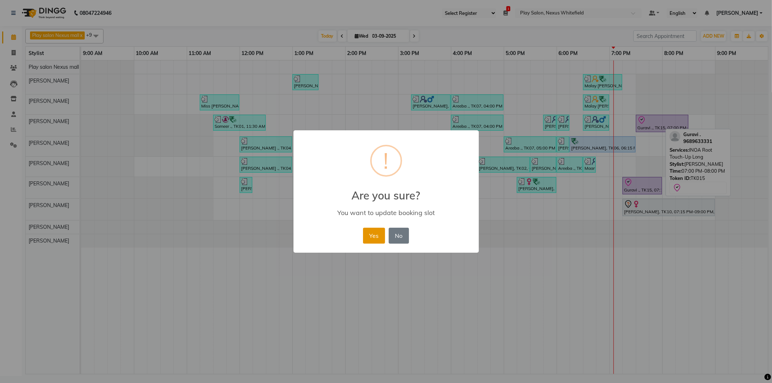
click at [373, 234] on button "Yes" at bounding box center [374, 236] width 22 height 16
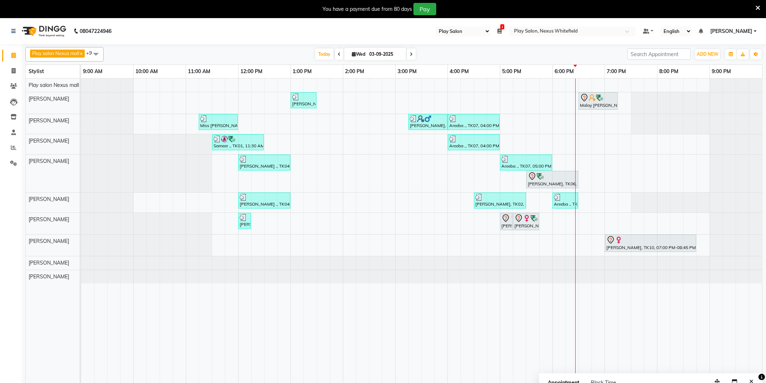
select select "104"
click at [596, 106] on div "Malay [PERSON_NAME], TK12, 06:30 PM-07:15 PM, [PERSON_NAME] Shaping" at bounding box center [598, 100] width 38 height 15
select select "8"
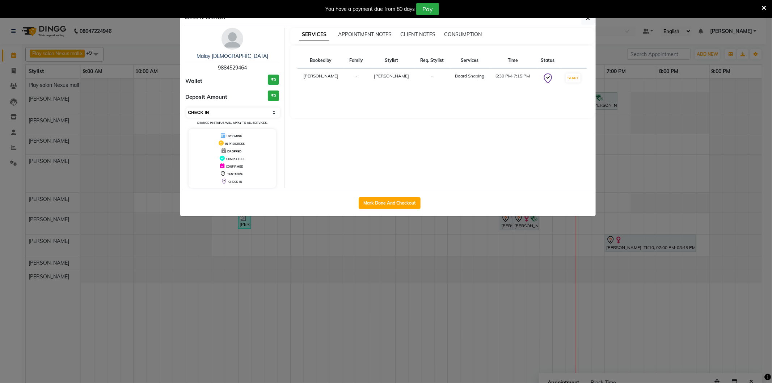
click at [276, 114] on select "Select IN SERVICE CONFIRMED TENTATIVE CHECK IN MARK DONE DROPPED UPCOMING" at bounding box center [233, 112] width 94 height 10
click at [587, 21] on button "button" at bounding box center [588, 18] width 14 height 14
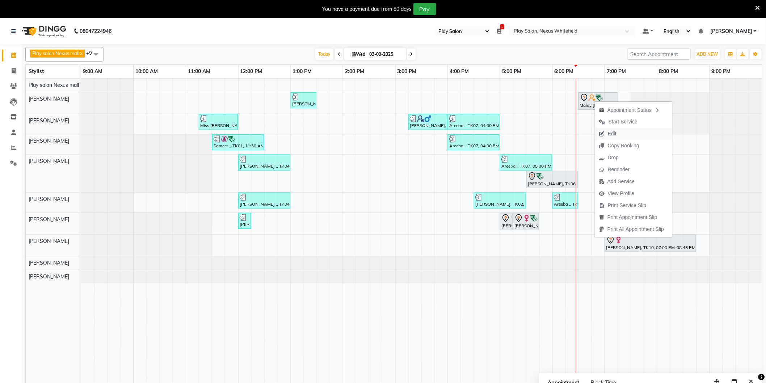
click at [608, 135] on span "Edit" at bounding box center [612, 134] width 9 height 8
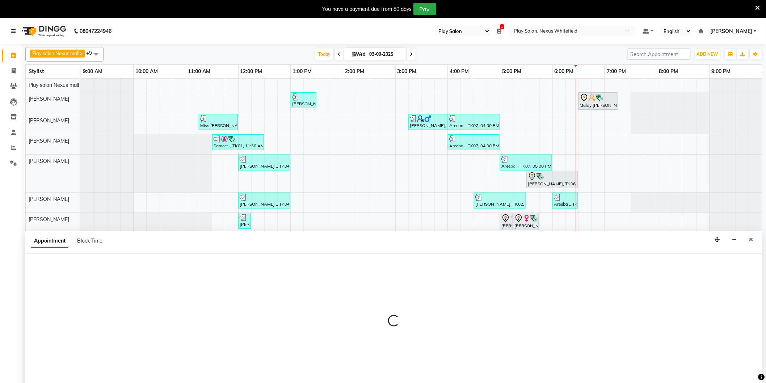
scroll to position [18, 0]
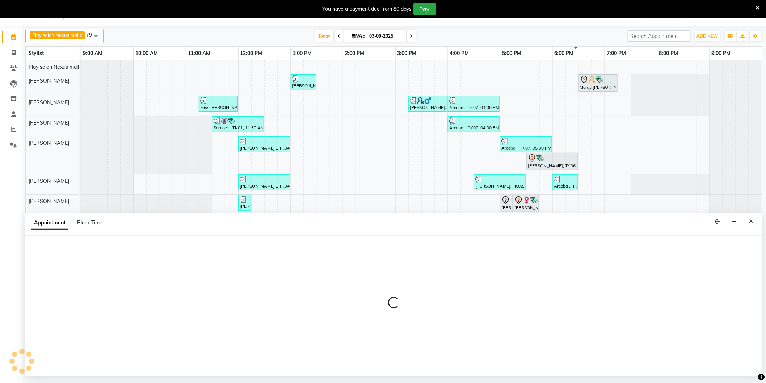
select select "tentative"
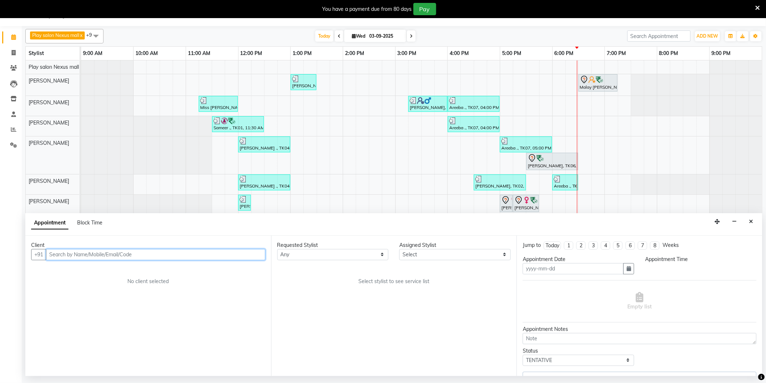
type input "03-09-2025"
select select "check-in"
select select "1110"
select select "81400"
select select "4200"
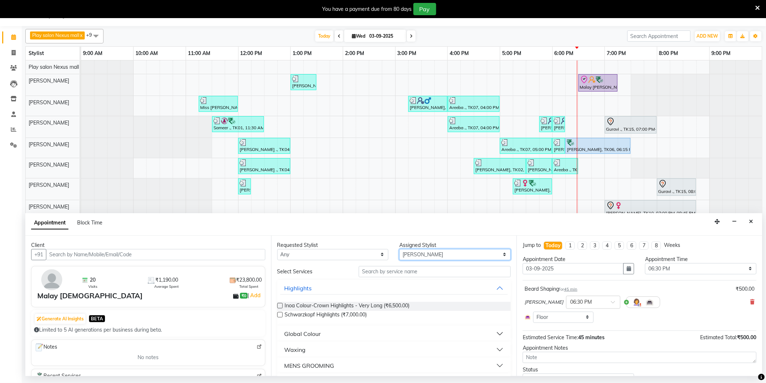
click at [415, 255] on select "Select [PERSON_NAME] Md [PERSON_NAME] [PERSON_NAME] [PERSON_NAME] [PERSON_NAME]…" at bounding box center [454, 254] width 111 height 11
select select "81405"
click at [399, 249] on select "Select [PERSON_NAME] Md [PERSON_NAME] [PERSON_NAME] [PERSON_NAME] [PERSON_NAME]…" at bounding box center [454, 254] width 111 height 11
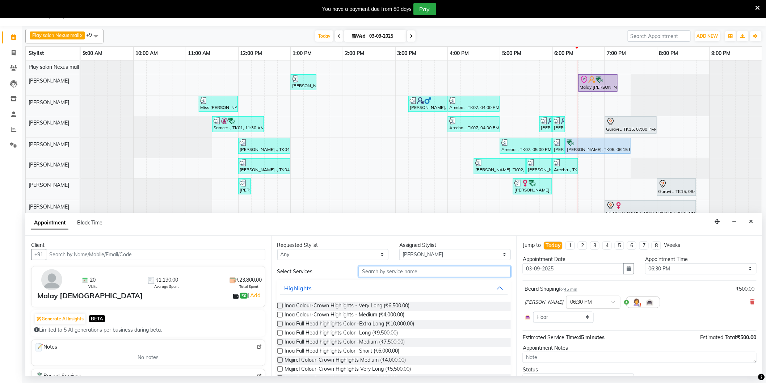
click at [401, 269] on input "text" at bounding box center [435, 271] width 152 height 11
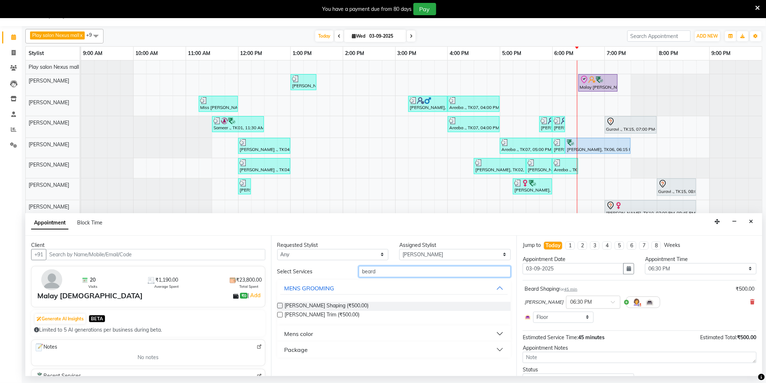
type input "beard"
click at [279, 304] on label at bounding box center [279, 305] width 5 height 5
click at [279, 304] on input "checkbox" at bounding box center [279, 306] width 5 height 5
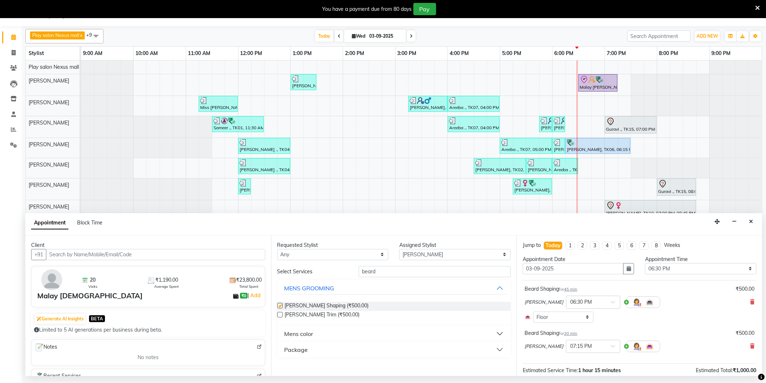
checkbox input "false"
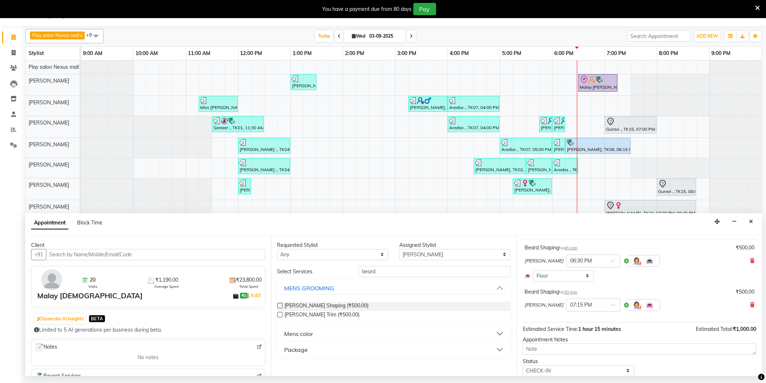
scroll to position [66, 0]
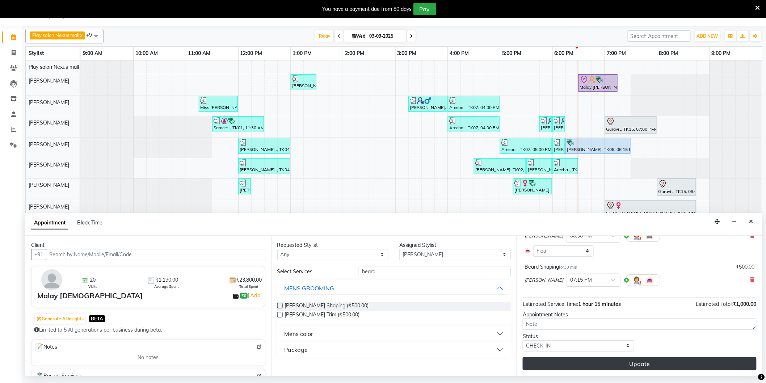
click at [648, 361] on button "Update" at bounding box center [640, 363] width 234 height 13
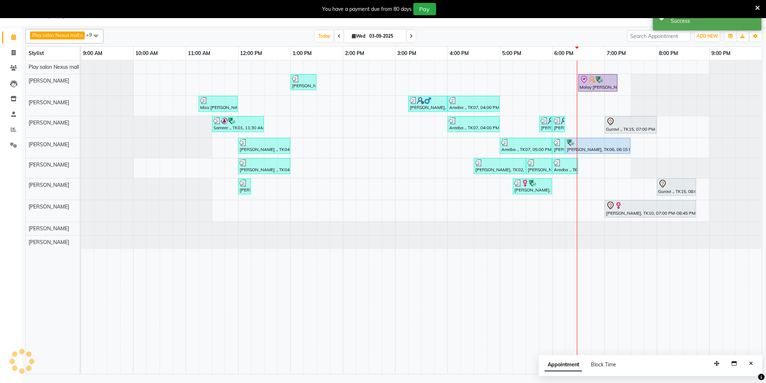
scroll to position [0, 0]
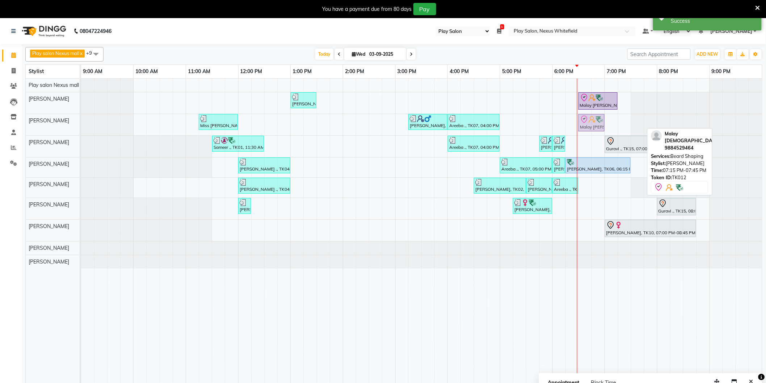
drag, startPoint x: 630, startPoint y: 119, endPoint x: 594, endPoint y: 123, distance: 36.1
click at [81, 123] on div "Miss [PERSON_NAME] [PERSON_NAME], TK03, 11:15 AM-12:00 PM, Hair Cut [DEMOGRAPHI…" at bounding box center [81, 124] width 0 height 21
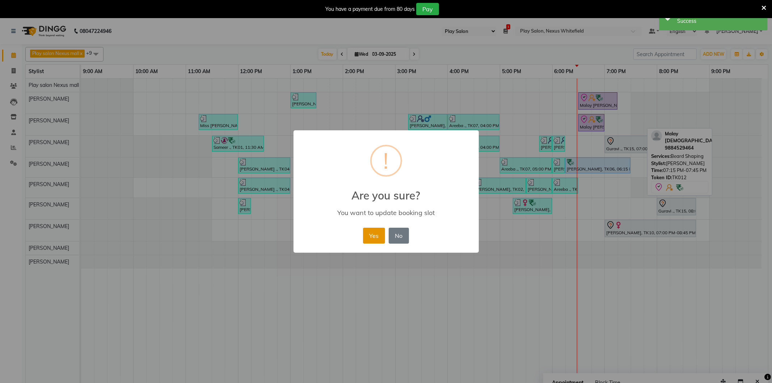
click at [368, 234] on button "Yes" at bounding box center [374, 236] width 22 height 16
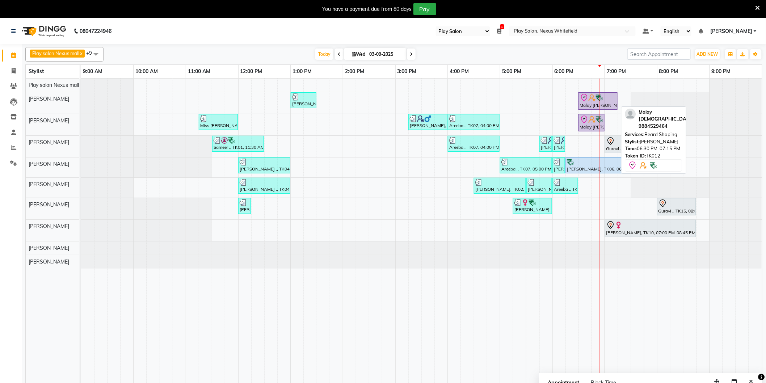
click at [591, 103] on div "Malay [PERSON_NAME], TK12, 06:30 PM-07:15 PM, [PERSON_NAME] Shaping" at bounding box center [598, 100] width 38 height 15
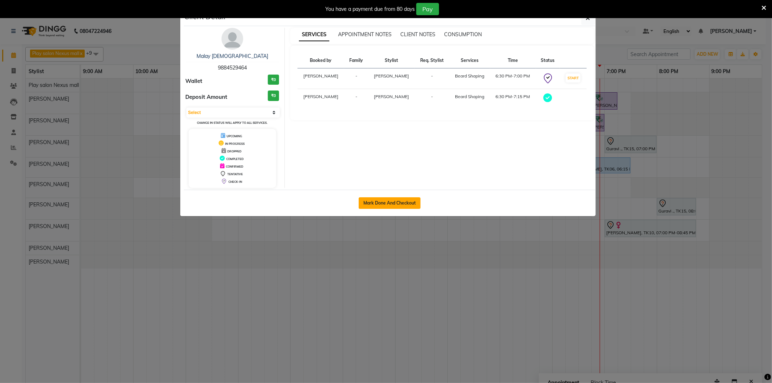
click at [384, 201] on button "Mark Done And Checkout" at bounding box center [390, 203] width 62 height 12
select select "8356"
select select "service"
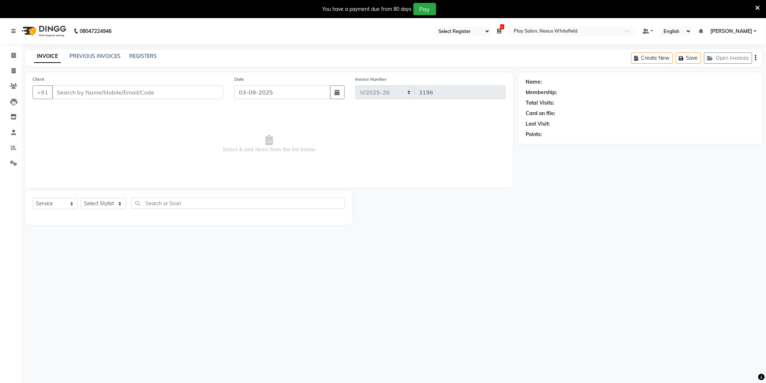
type input "9884529464"
select select "81405"
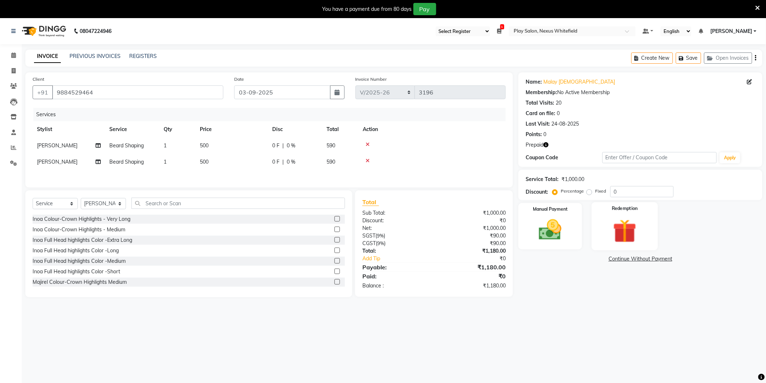
click at [622, 240] on img at bounding box center [624, 230] width 38 height 29
click at [583, 258] on span "Prepaid 1" at bounding box center [583, 260] width 24 height 8
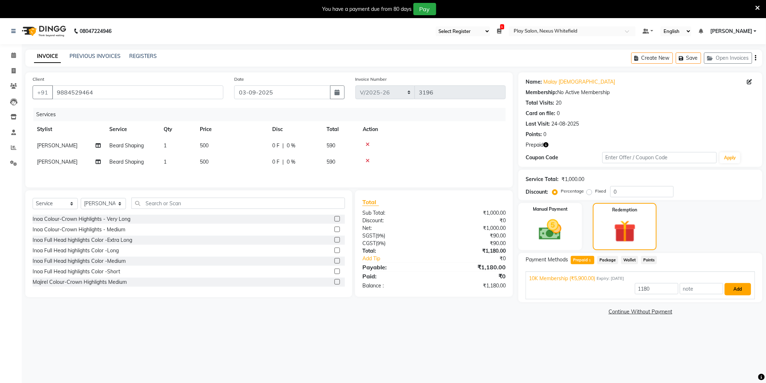
click at [732, 288] on button "Add" at bounding box center [737, 289] width 26 height 12
click at [543, 283] on button "Send OTP" at bounding box center [545, 283] width 38 height 12
click at [549, 227] on img at bounding box center [550, 229] width 38 height 27
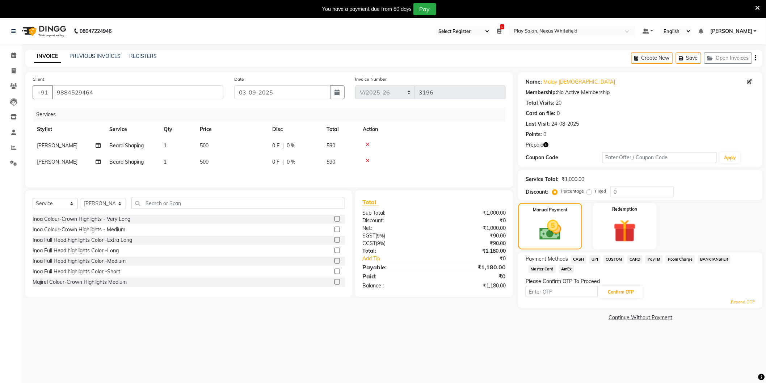
click at [637, 259] on span "CARD" at bounding box center [635, 259] width 16 height 8
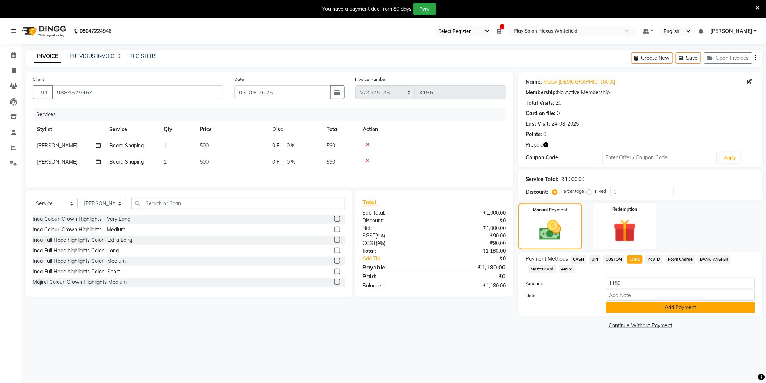
click at [665, 307] on button "Add Payment" at bounding box center [680, 307] width 149 height 11
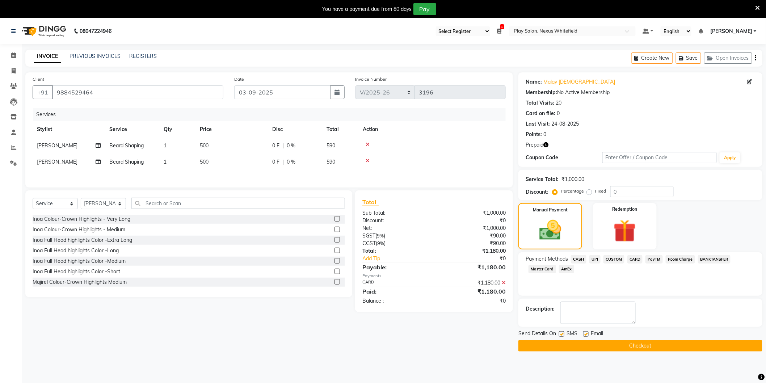
click at [621, 345] on button "Checkout" at bounding box center [640, 345] width 244 height 11
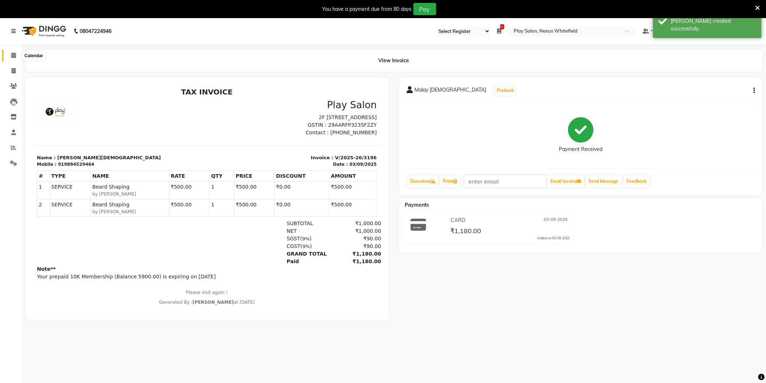
click at [14, 58] on icon at bounding box center [13, 54] width 5 height 5
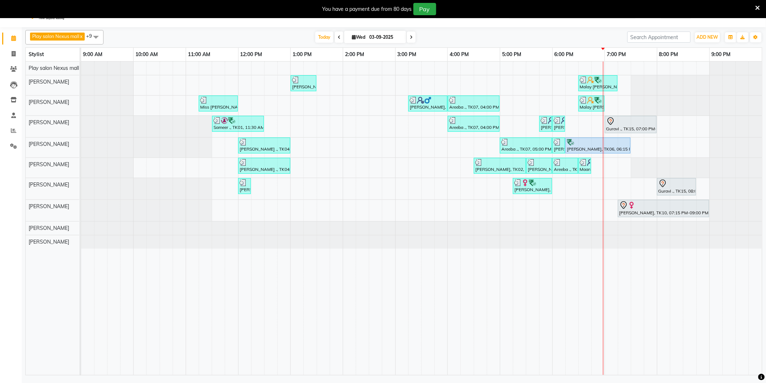
scroll to position [18, 0]
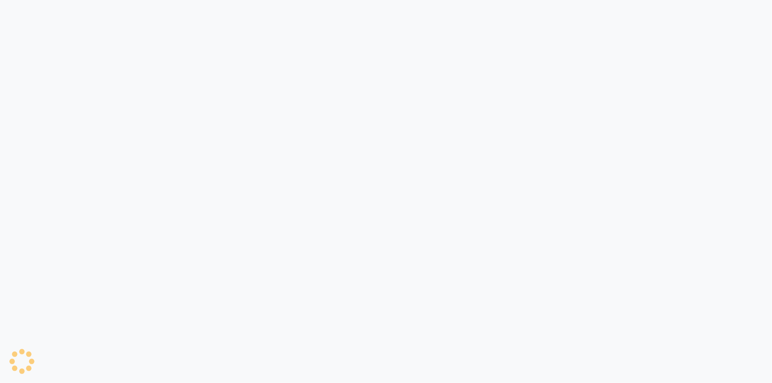
select select "104"
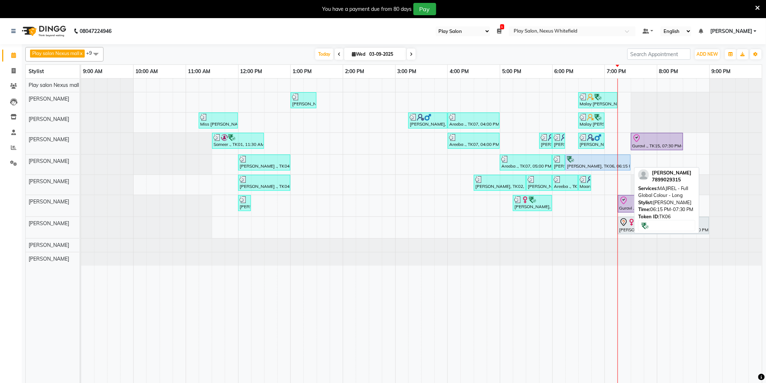
click at [603, 165] on div "[PERSON_NAME], TK06, 06:15 PM-07:30 PM, MAJIREL - Full Global Colour - Long" at bounding box center [598, 163] width 64 height 14
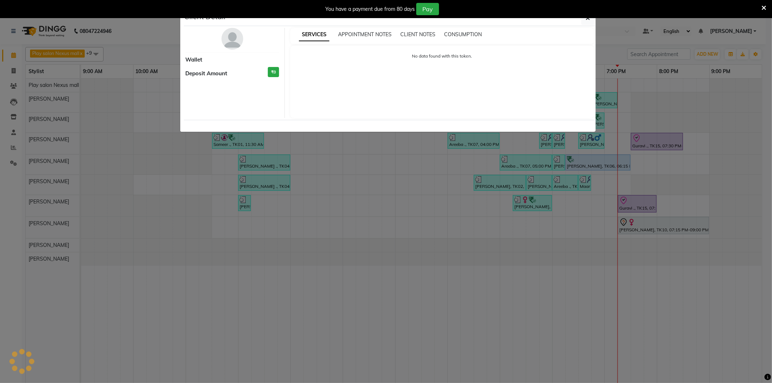
select select "5"
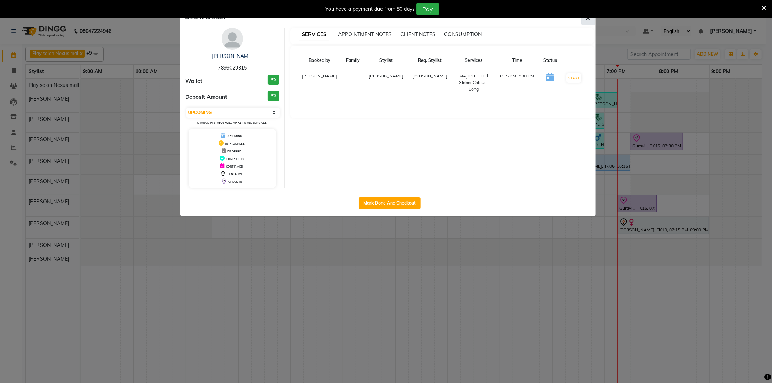
click at [588, 23] on button "button" at bounding box center [588, 18] width 14 height 14
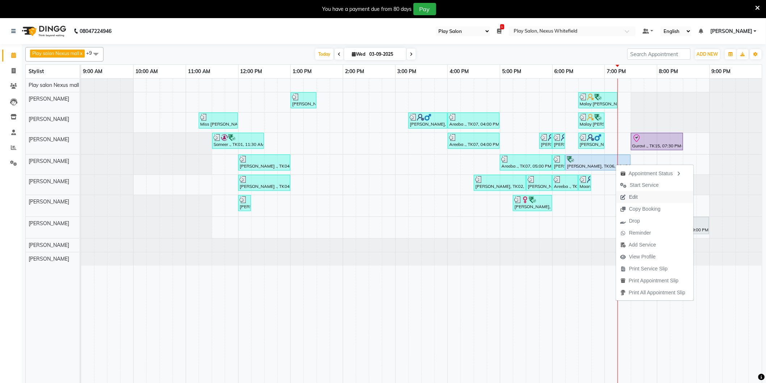
click at [637, 196] on span "Edit" at bounding box center [633, 197] width 9 height 8
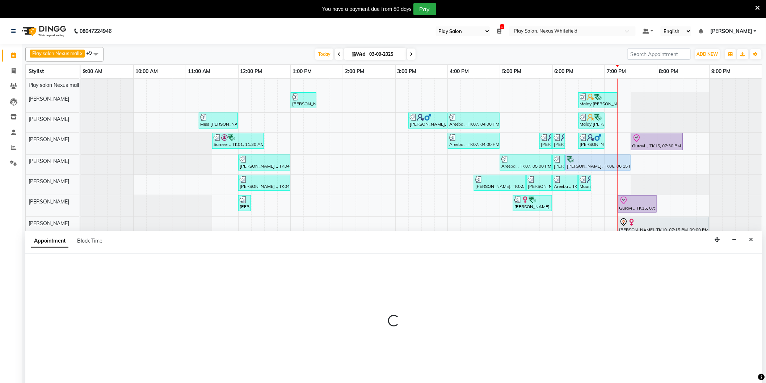
scroll to position [1, 0]
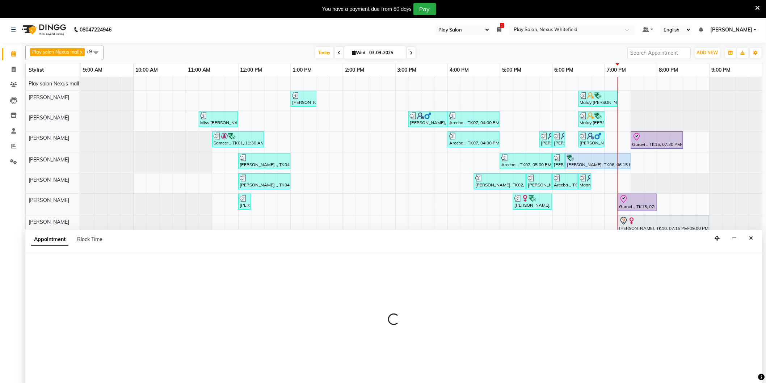
select select "tentative"
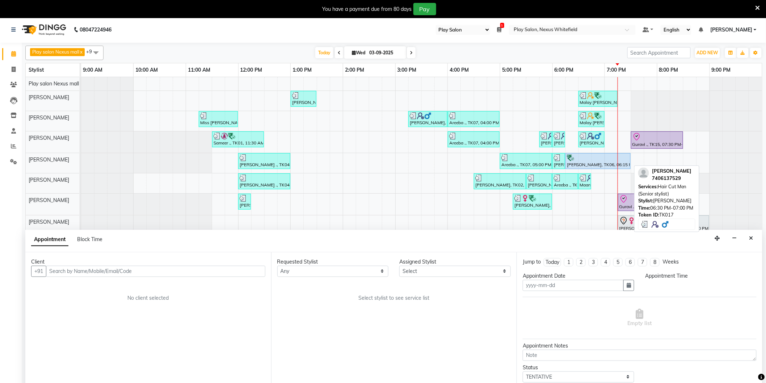
type input "03-09-2025"
select select "upcoming"
select select "1095"
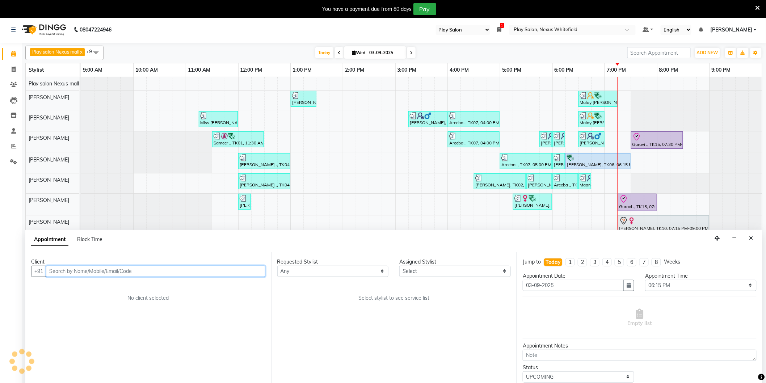
select select "81392"
select select "4200"
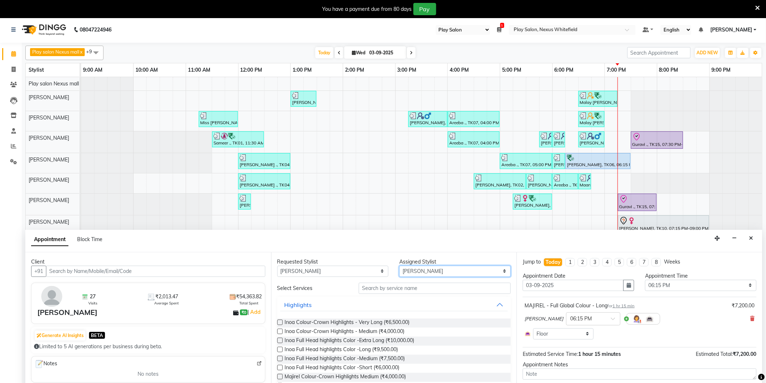
click at [448, 272] on select "Select Abdulla Md Adil Ali Ambika Rai Asha Thapa Ashim Sapkota Dawa Tamang Mohd…" at bounding box center [454, 271] width 111 height 11
select select "81398"
click at [399, 266] on select "Select Abdulla Md Adil Ali Ambika Rai Asha Thapa Ashim Sapkota Dawa Tamang Mohd…" at bounding box center [454, 271] width 111 height 11
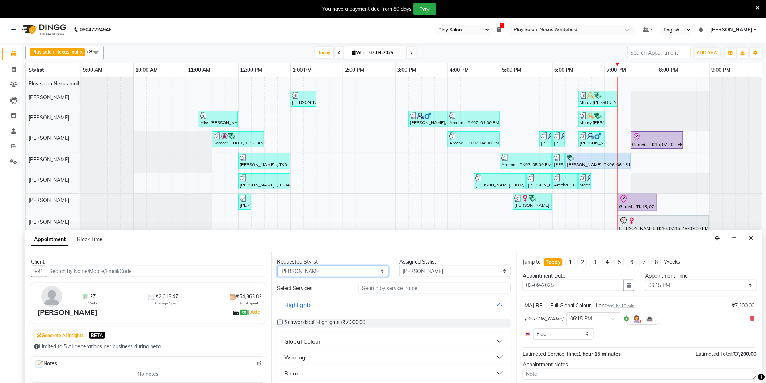
drag, startPoint x: 322, startPoint y: 270, endPoint x: 312, endPoint y: 270, distance: 10.1
click at [319, 270] on select "Any Abdulla Md Adil Ali Ambika Rai Asha Thapa Ashim Sapkota Dawa Tamang Mohd Aa…" at bounding box center [332, 271] width 111 height 11
select select "null"
click at [277, 266] on select "Any Abdulla Md Adil Ali Ambika Rai Asha Thapa Ashim Sapkota Dawa Tamang Mohd Aa…" at bounding box center [332, 271] width 111 height 11
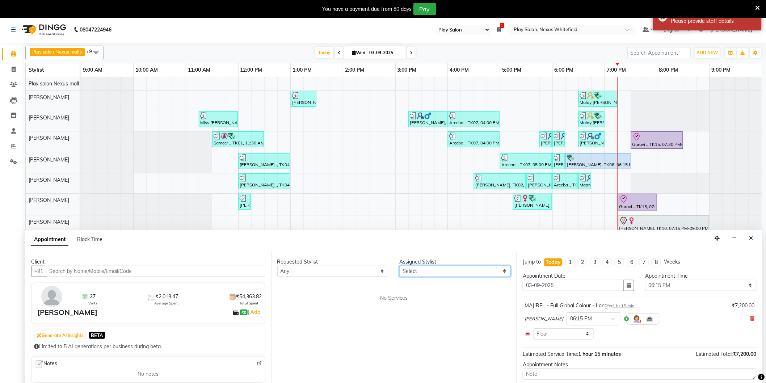
click at [418, 268] on select "Select Abdulla Md Adil Ali Ambika Rai Asha Thapa Ashim Sapkota Dawa Tamang Mohd…" at bounding box center [454, 271] width 111 height 11
select select "81398"
click at [399, 266] on select "Select Abdulla Md Adil Ali Ambika Rai Asha Thapa Ashim Sapkota Dawa Tamang Mohd…" at bounding box center [454, 271] width 111 height 11
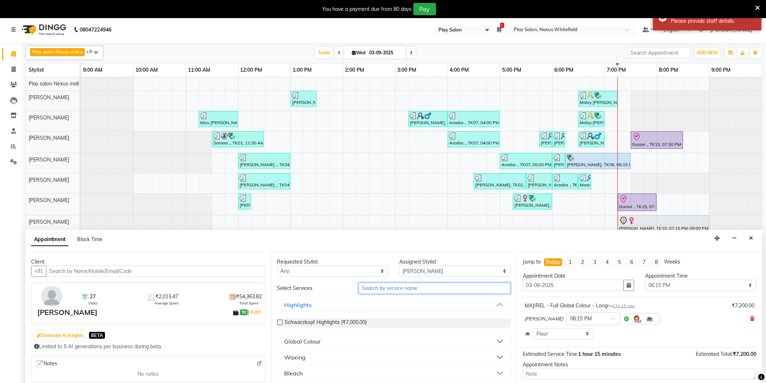
click at [375, 288] on input "text" at bounding box center [435, 288] width 152 height 11
type input "t"
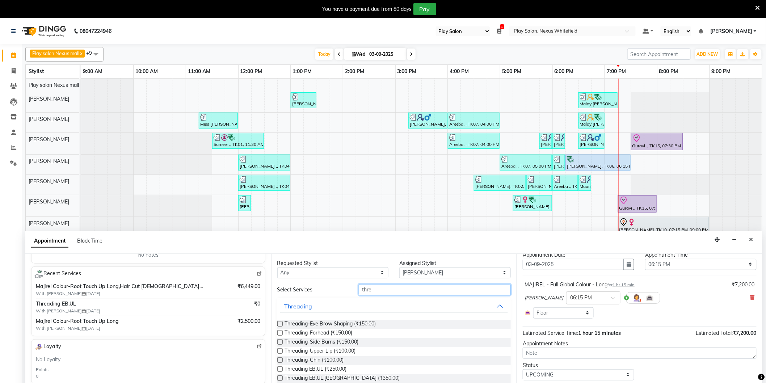
scroll to position [33, 0]
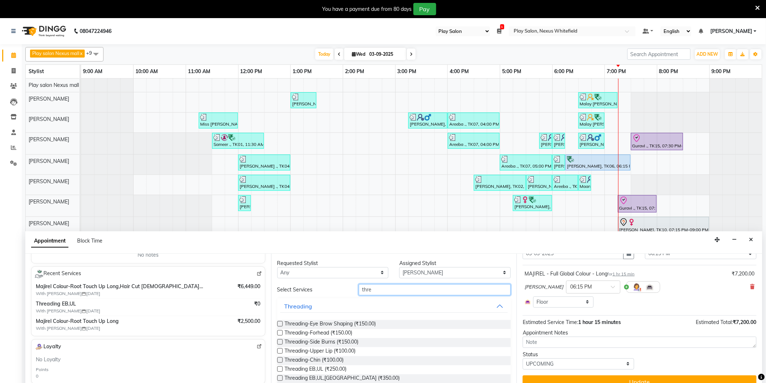
click at [400, 292] on input "thre" at bounding box center [435, 289] width 152 height 11
type input "thre"
click at [282, 369] on label at bounding box center [279, 368] width 5 height 5
click at [282, 369] on input "checkbox" at bounding box center [279, 369] width 5 height 5
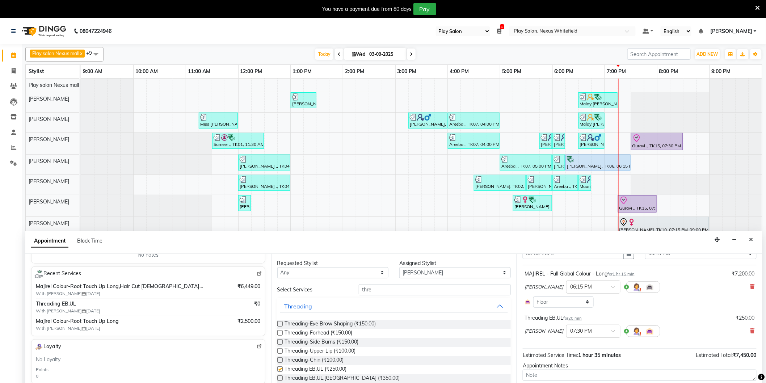
checkbox input "false"
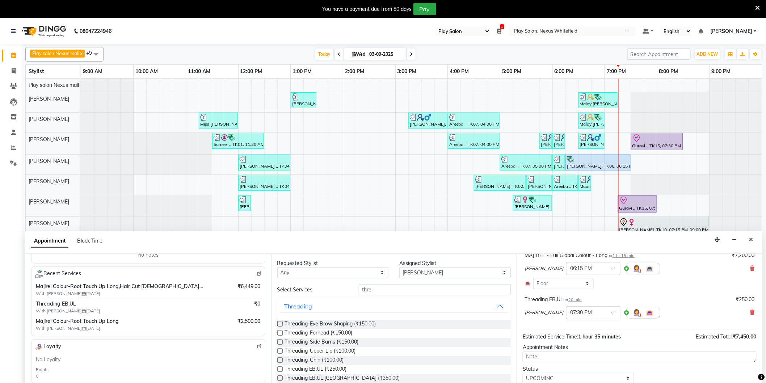
scroll to position [66, 0]
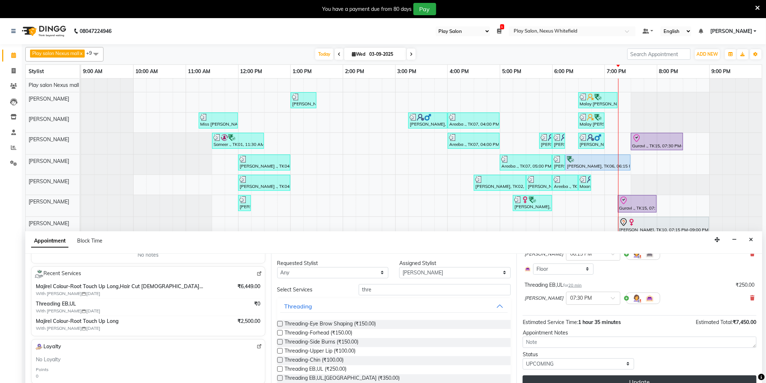
click at [660, 378] on button "Update" at bounding box center [640, 381] width 234 height 13
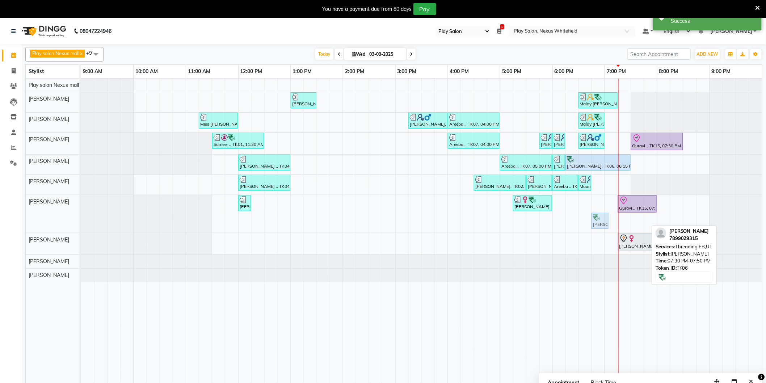
drag, startPoint x: 637, startPoint y: 223, endPoint x: 604, endPoint y: 216, distance: 34.3
click at [81, 216] on div "Vandana Saksena, TK05, 12:00 PM-12:15 PM, 3G upper lip Divya Chandrikha, TK11, …" at bounding box center [81, 214] width 0 height 38
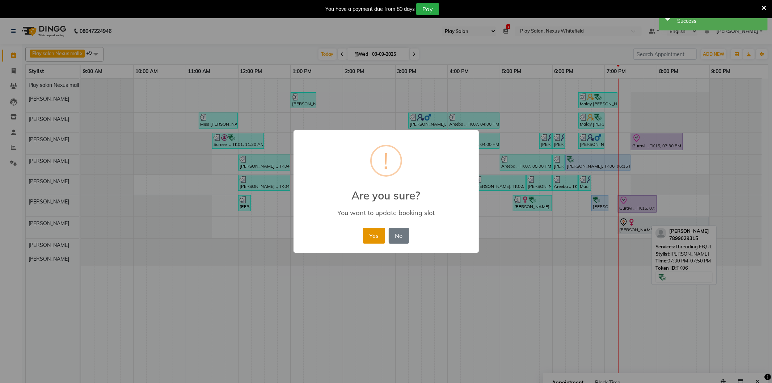
click at [375, 237] on button "Yes" at bounding box center [374, 236] width 22 height 16
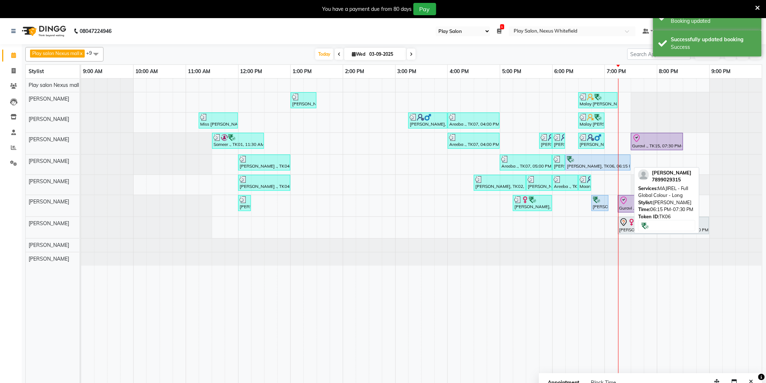
click at [589, 163] on div "Ranjana Sande, TK06, 06:15 PM-07:30 PM, MAJIREL - Full Global Colour - Long" at bounding box center [598, 163] width 64 height 14
click at [590, 164] on div "Ranjana Sande, TK06, 06:15 PM-07:30 PM, MAJIREL - Full Global Colour - Long" at bounding box center [598, 163] width 64 height 14
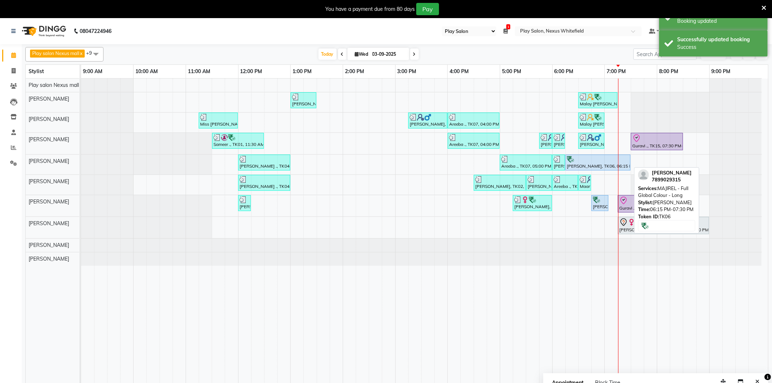
select select "5"
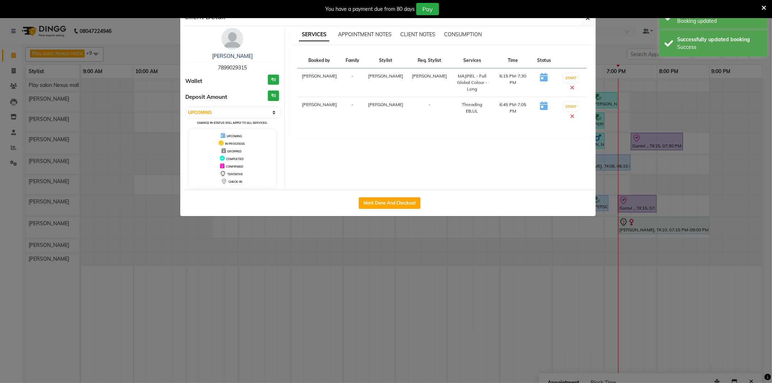
click at [385, 212] on div "Mark Done And Checkout" at bounding box center [390, 203] width 412 height 26
click at [386, 204] on button "Mark Done And Checkout" at bounding box center [390, 203] width 62 height 12
select select "service"
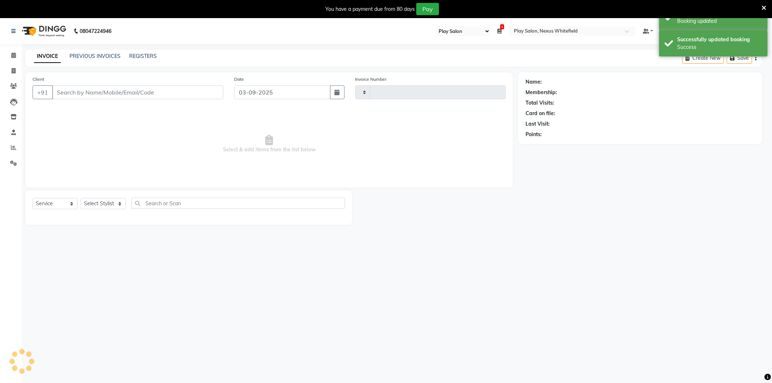
type input "3198"
select select "8356"
type input "7899029315"
select select "81398"
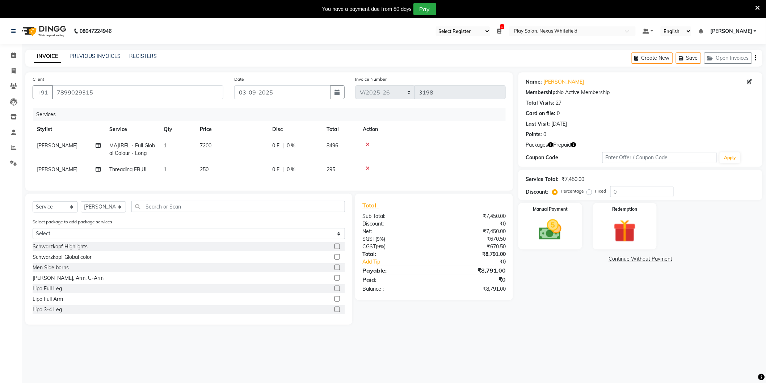
click at [142, 150] on span "MAJIREL - Full Global Colour - Long" at bounding box center [132, 149] width 46 height 14
select select "81392"
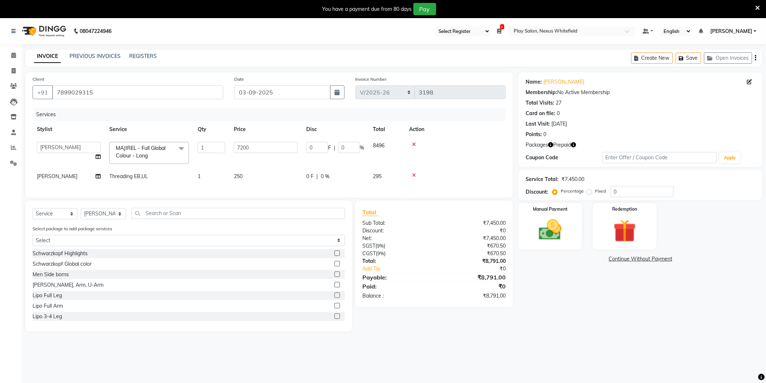
click at [182, 147] on span at bounding box center [181, 149] width 14 height 14
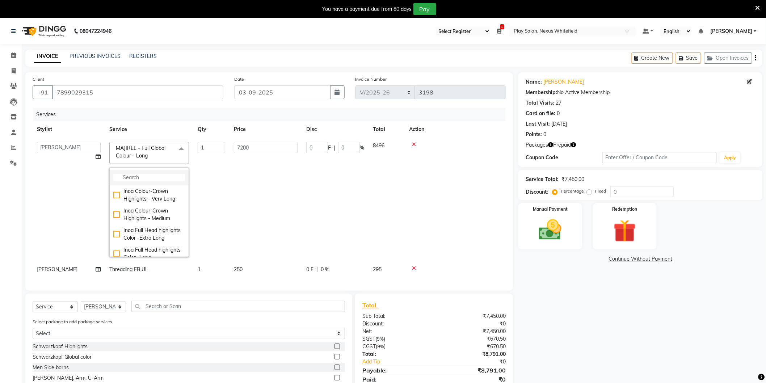
click at [153, 180] on input "multiselect-search" at bounding box center [149, 178] width 72 height 8
type input "root"
click at [115, 246] on div "Majirel Colour-Root Touch Up Long" at bounding box center [149, 247] width 72 height 15
checkbox input "true"
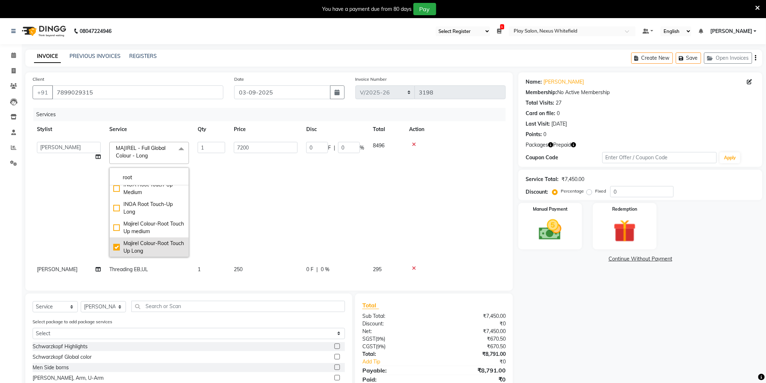
type input "2500"
click at [260, 148] on input "2500" at bounding box center [266, 147] width 64 height 11
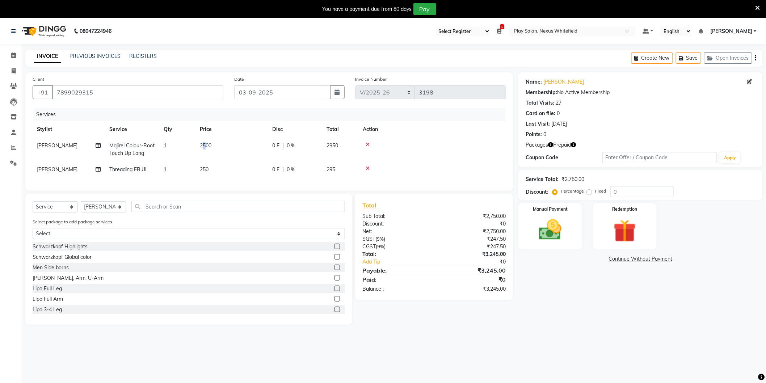
click at [206, 147] on span "2500" at bounding box center [206, 145] width 12 height 7
select select "81392"
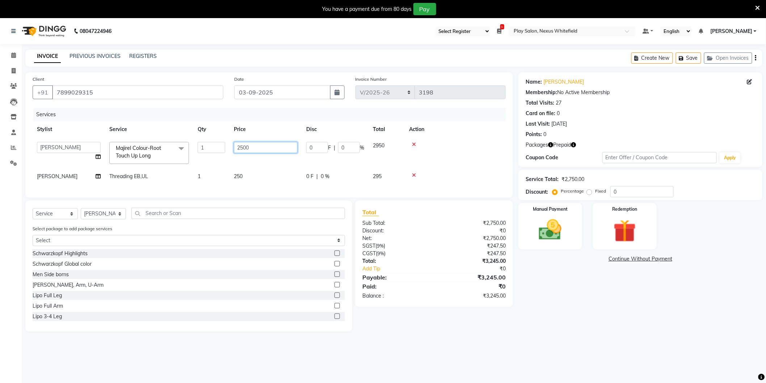
drag, startPoint x: 240, startPoint y: 145, endPoint x: 283, endPoint y: 144, distance: 42.3
click at [282, 145] on input "2500" at bounding box center [266, 147] width 64 height 11
type input "2700"
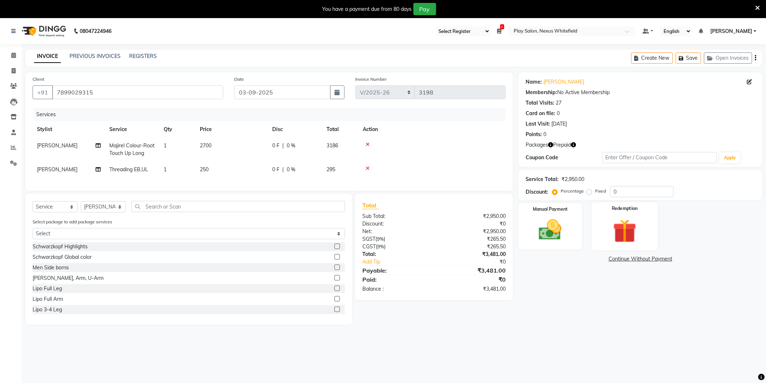
click at [624, 237] on img at bounding box center [624, 230] width 38 height 29
click at [584, 259] on span "Prepaid 1" at bounding box center [583, 260] width 24 height 8
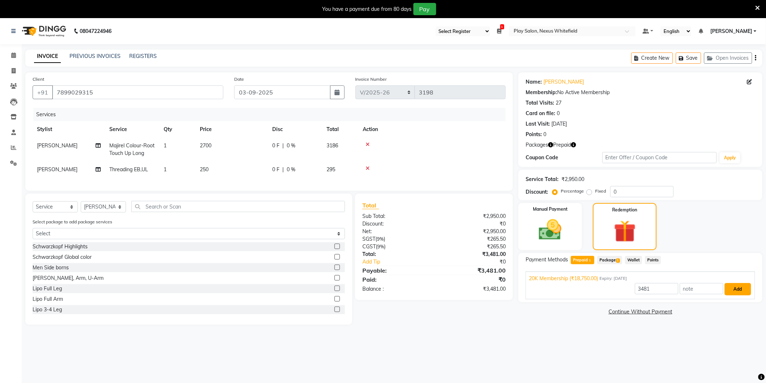
click at [728, 289] on button "Add" at bounding box center [737, 289] width 26 height 12
click at [538, 283] on button "Send OTP" at bounding box center [545, 283] width 38 height 12
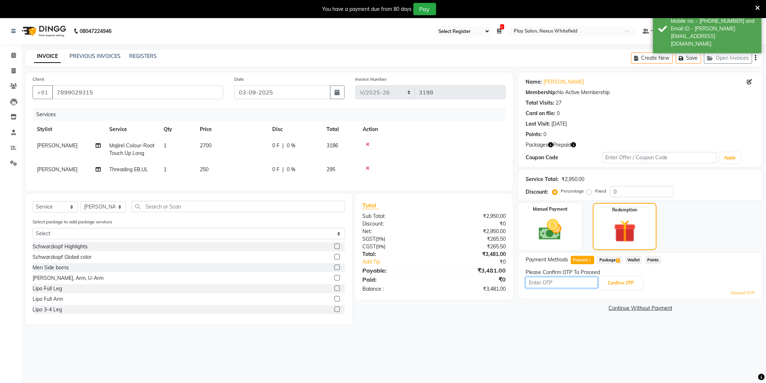
click at [541, 283] on input "text" at bounding box center [561, 282] width 72 height 11
type input "3280"
click at [627, 281] on button "Confirm OTP" at bounding box center [621, 283] width 44 height 12
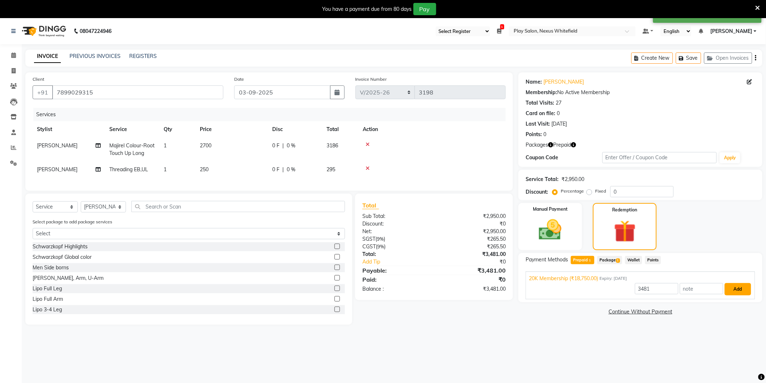
click at [735, 288] on button "Add" at bounding box center [737, 289] width 26 height 12
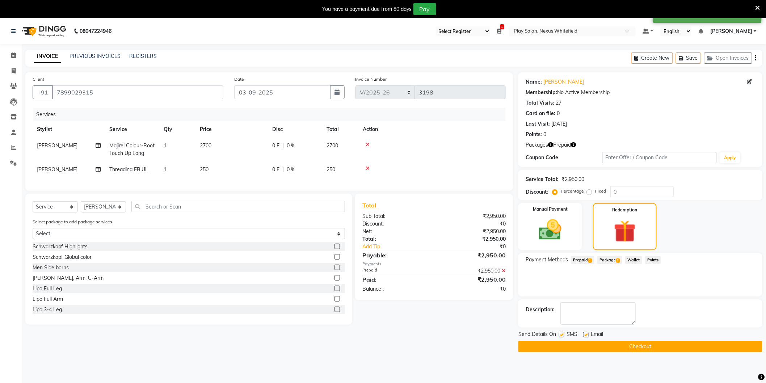
click at [632, 344] on button "Checkout" at bounding box center [640, 346] width 244 height 11
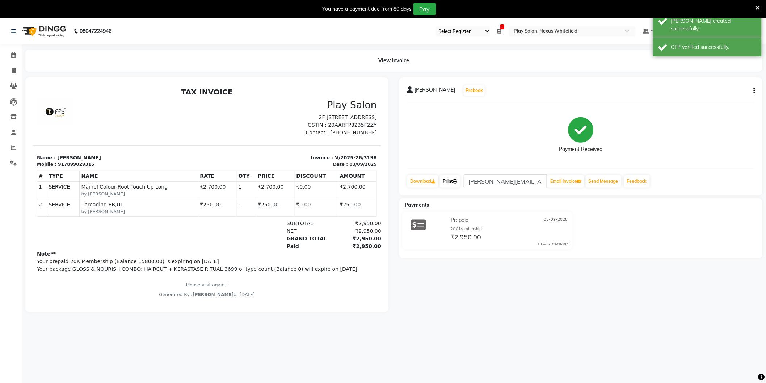
click at [447, 182] on link "Print" at bounding box center [450, 181] width 20 height 12
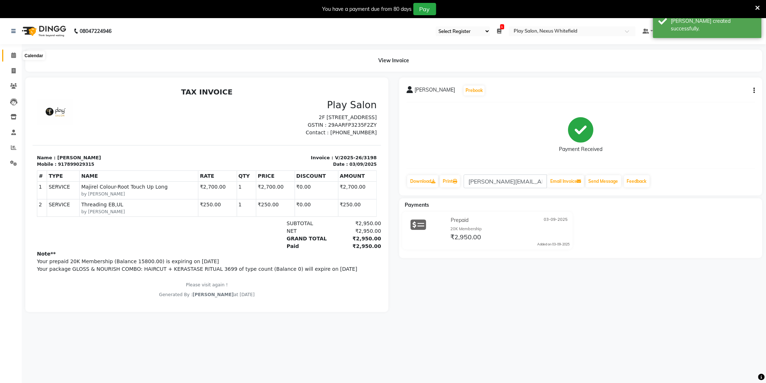
click at [11, 56] on icon at bounding box center [13, 54] width 5 height 5
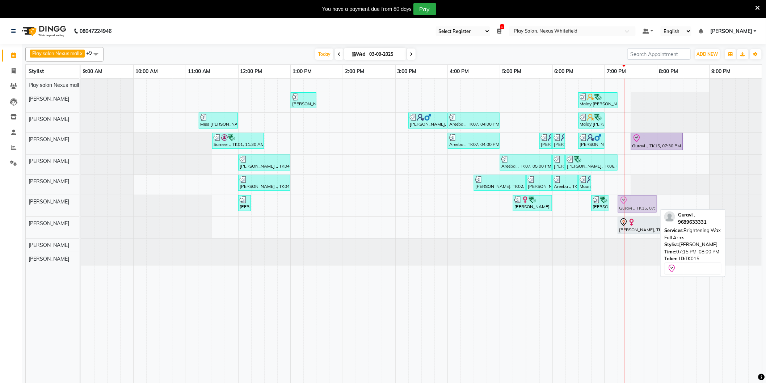
click at [81, 203] on div "Vandana Saksena, TK05, 12:00 PM-12:15 PM, 3G upper lip Divya Chandrikha, TK11, …" at bounding box center [81, 205] width 0 height 21
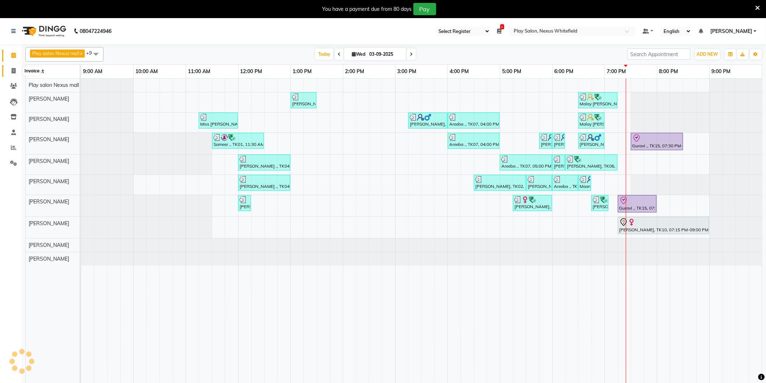
click at [13, 70] on icon at bounding box center [14, 70] width 4 height 5
select select "service"
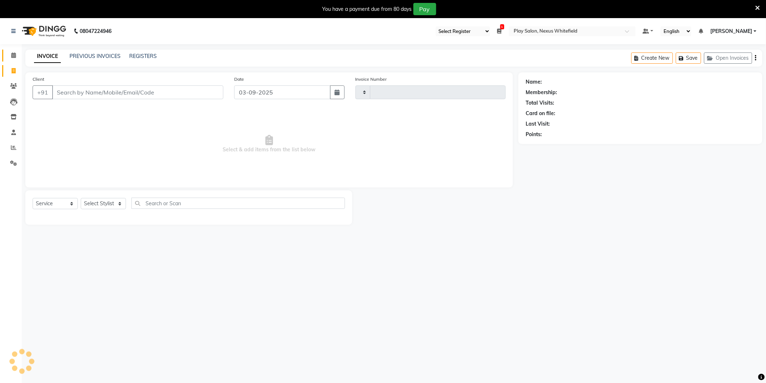
type input "3199"
select select "8356"
click at [140, 92] on input "Client" at bounding box center [137, 92] width 171 height 14
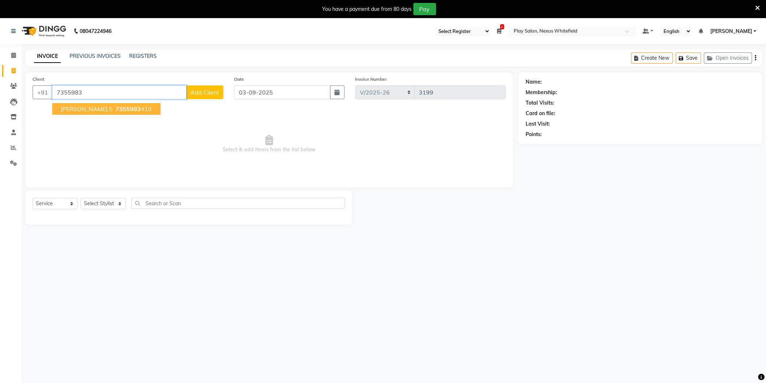
click at [115, 111] on span "7355983" at bounding box center [127, 108] width 25 height 7
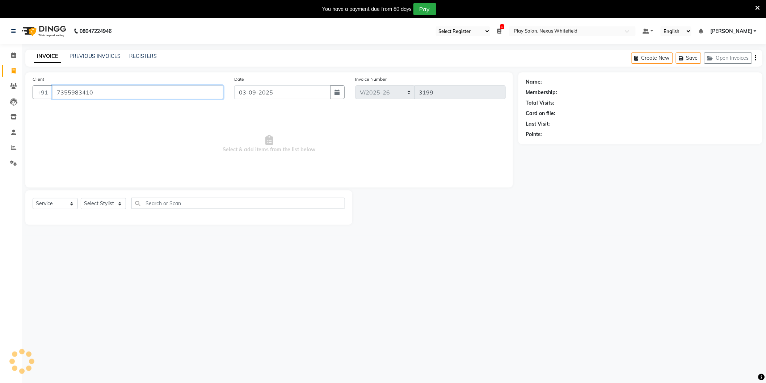
type input "7355983410"
click at [51, 204] on select "Select Service Product Membership Package Voucher Prepaid Gift Card" at bounding box center [55, 203] width 45 height 11
select select "P"
click at [33, 198] on select "Select Service Product Membership Package Voucher Prepaid Gift Card" at bounding box center [55, 203] width 45 height 11
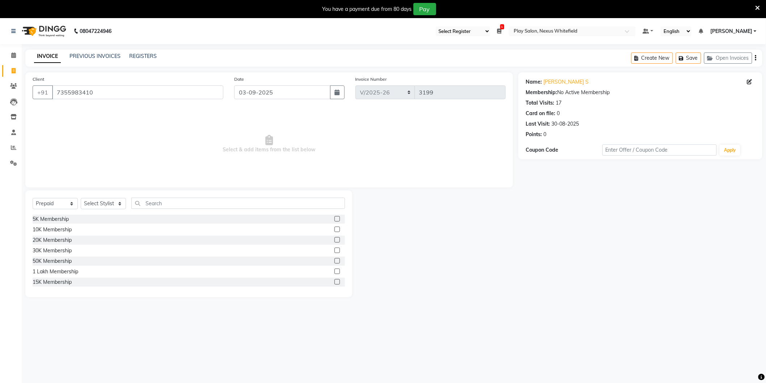
click at [334, 230] on label at bounding box center [336, 229] width 5 height 5
click at [334, 230] on input "checkbox" at bounding box center [336, 229] width 5 height 5
checkbox input "false"
click at [104, 203] on select "Select Stylist Abdulla Md Adil Ali Ambika Rai Asha Thapa Ashim Sapkota Bhargavi…" at bounding box center [103, 203] width 45 height 11
select select "81406"
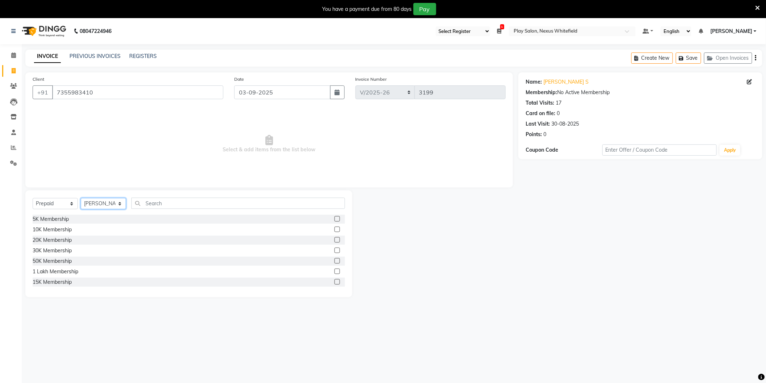
click at [81, 198] on select "Select Stylist Abdulla Md Adil Ali Ambika Rai Asha Thapa Ashim Sapkota Bhargavi…" at bounding box center [103, 203] width 45 height 11
click at [334, 229] on label at bounding box center [336, 229] width 5 height 5
click at [334, 229] on input "checkbox" at bounding box center [336, 229] width 5 height 5
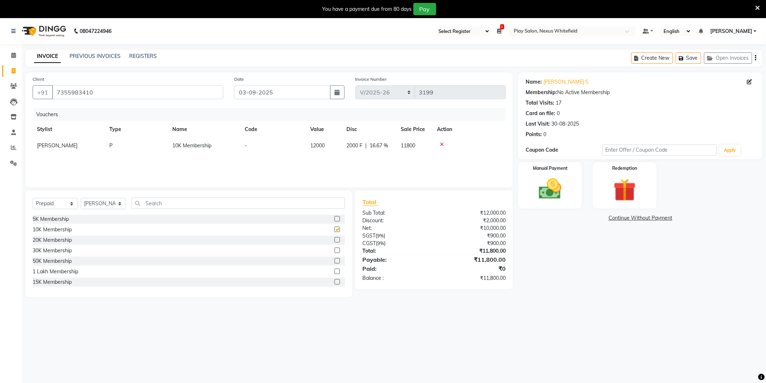
checkbox input "false"
click at [541, 193] on img at bounding box center [550, 189] width 38 height 27
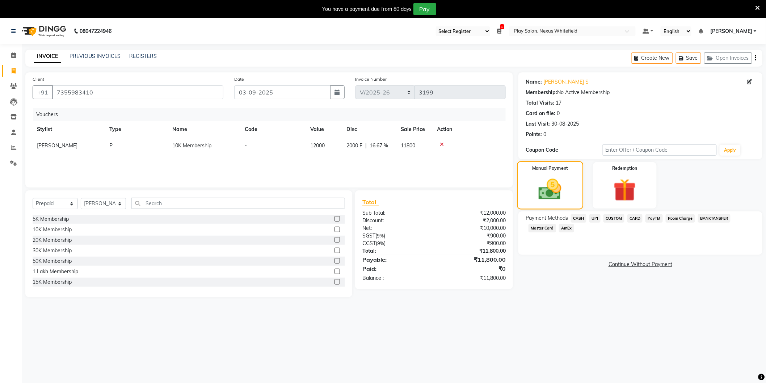
click at [544, 193] on img at bounding box center [550, 189] width 37 height 26
click at [613, 216] on span "CUSTOM" at bounding box center [613, 218] width 21 height 8
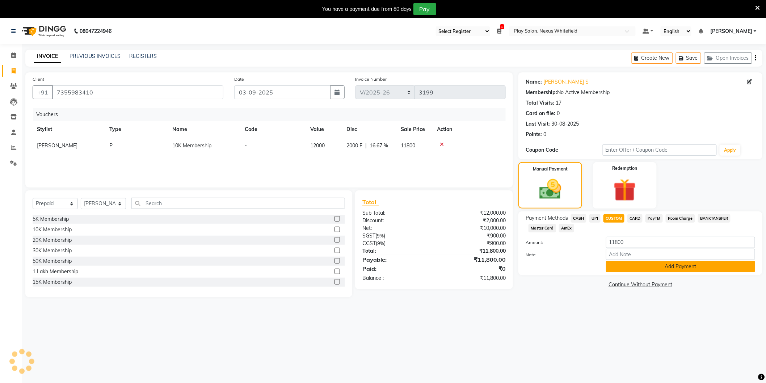
click at [676, 265] on button "Add Payment" at bounding box center [680, 266] width 149 height 11
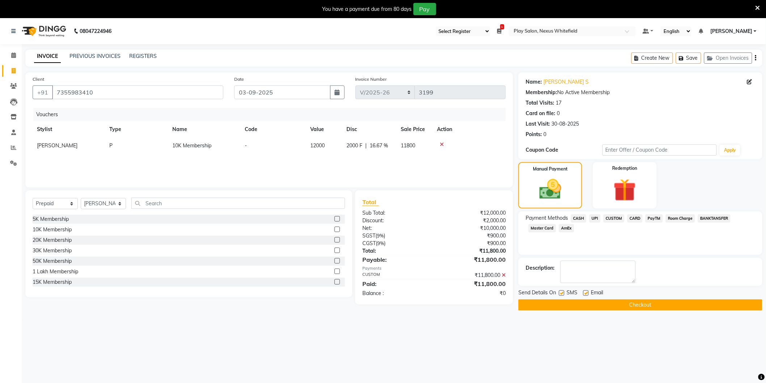
click at [636, 304] on button "Checkout" at bounding box center [640, 304] width 244 height 11
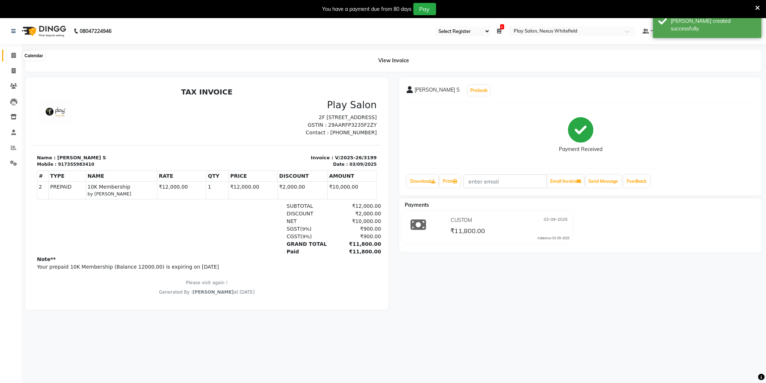
click at [14, 55] on icon at bounding box center [13, 54] width 5 height 5
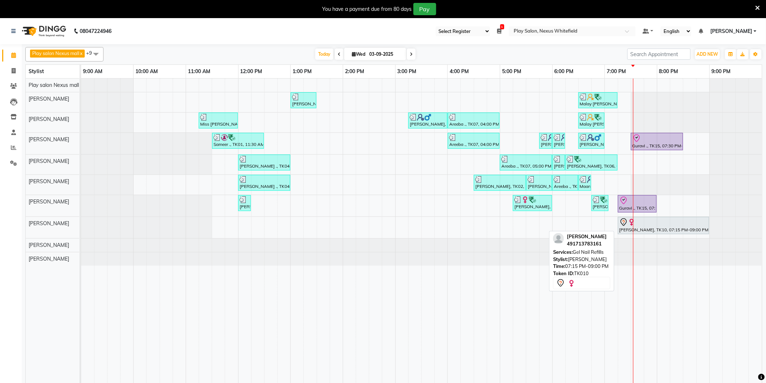
click at [651, 225] on div at bounding box center [663, 222] width 88 height 9
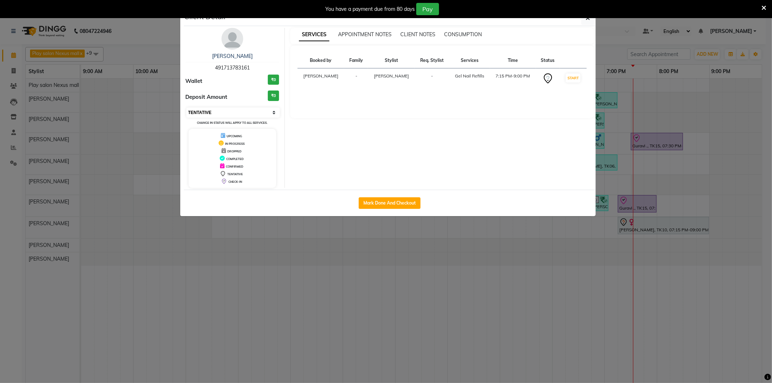
click at [272, 110] on select "Select IN SERVICE CONFIRMED TENTATIVE CHECK IN MARK DONE DROPPED UPCOMING" at bounding box center [233, 112] width 94 height 10
select select "8"
click at [186, 107] on select "Select IN SERVICE CONFIRMED TENTATIVE CHECK IN MARK DONE DROPPED UPCOMING" at bounding box center [233, 112] width 94 height 10
click at [589, 23] on button "button" at bounding box center [588, 18] width 14 height 14
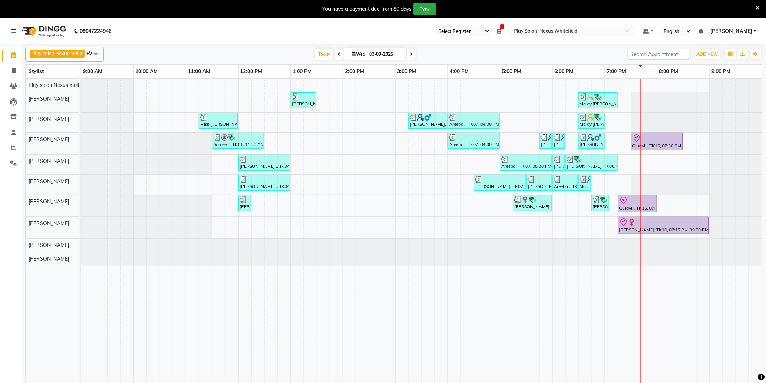
click at [408, 56] on span at bounding box center [411, 53] width 9 height 11
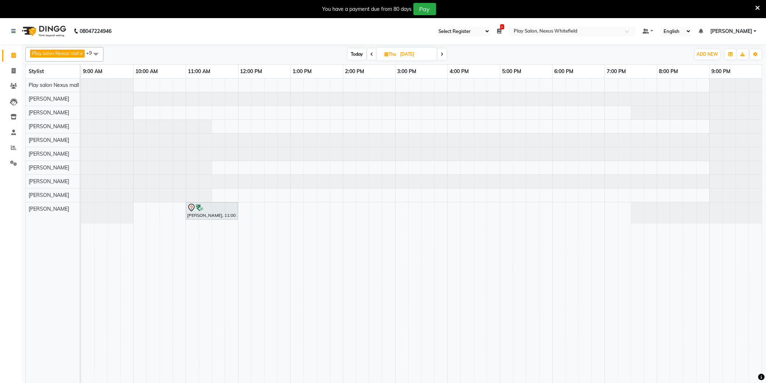
click at [443, 52] on span at bounding box center [442, 53] width 9 height 11
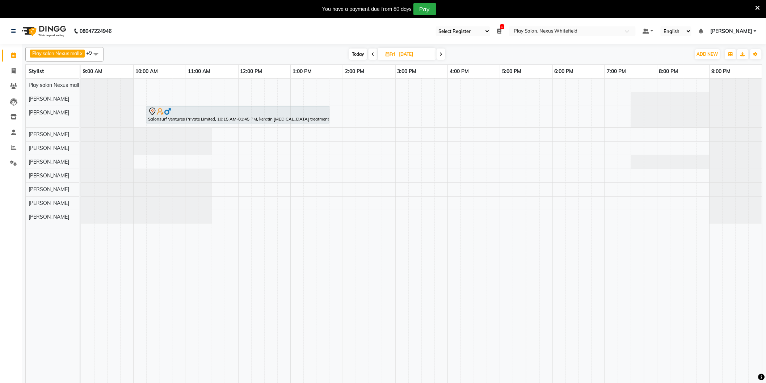
click at [439, 54] on span at bounding box center [440, 53] width 9 height 11
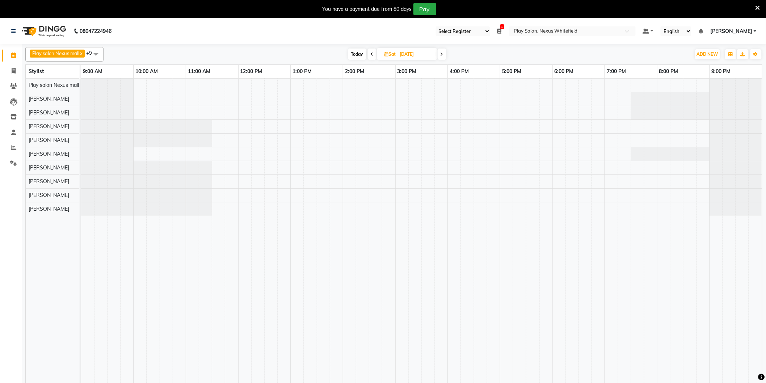
click at [439, 54] on span at bounding box center [442, 53] width 9 height 11
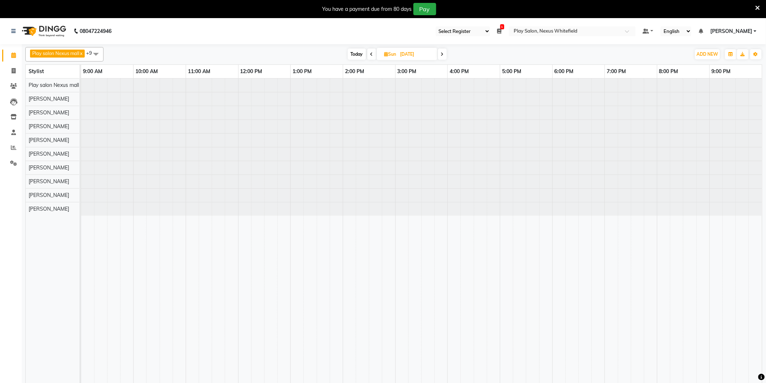
click at [439, 54] on div "Today Sun 07-09-2025" at bounding box center [397, 54] width 100 height 11
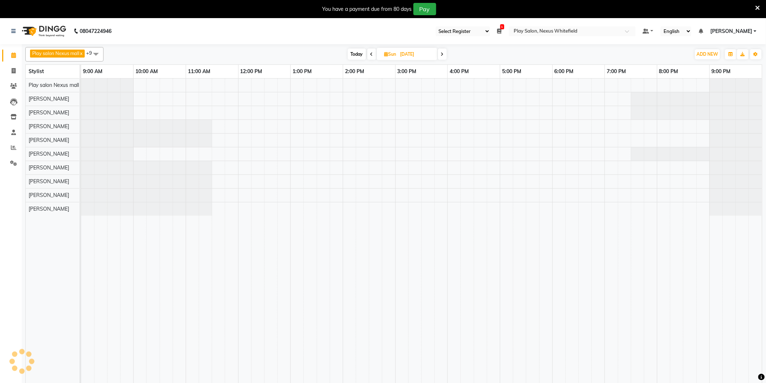
click at [439, 56] on div "Today Sun 07-09-2025" at bounding box center [397, 54] width 100 height 11
click at [360, 55] on span "Today" at bounding box center [357, 53] width 18 height 11
type input "03-09-2025"
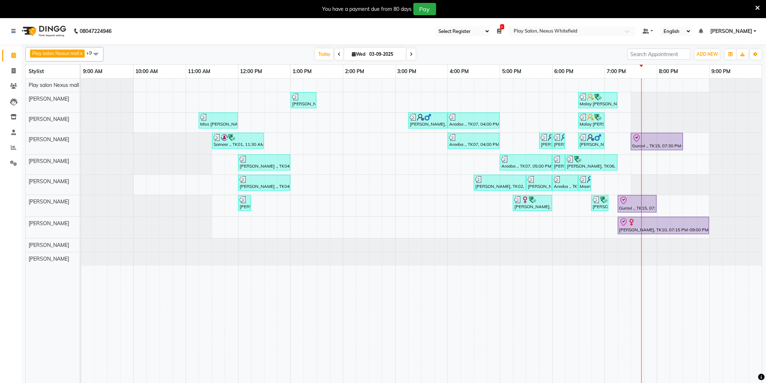
click at [650, 165] on div "Anjile ., TK04, 01:00 PM-01:30 PM, Beard Shaping Malay Vaishnav, TK12, 06:30 PM…" at bounding box center [421, 235] width 681 height 313
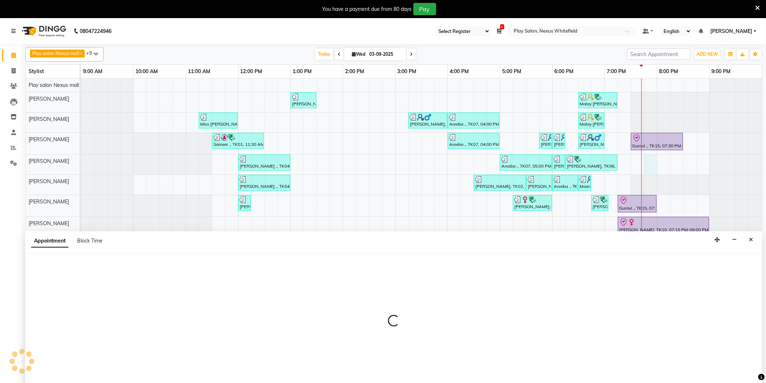
scroll to position [10, 0]
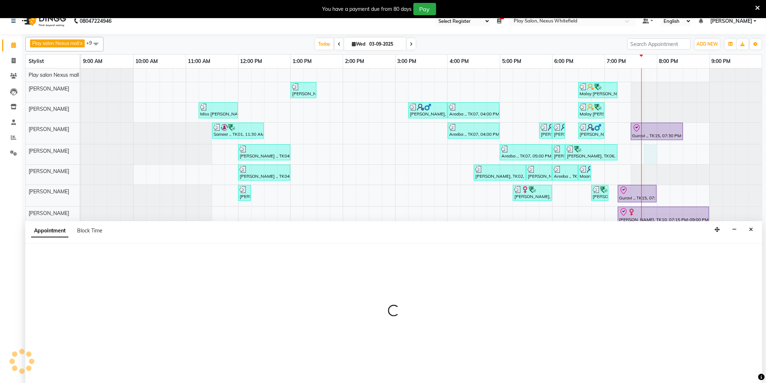
select select "81392"
select select "1185"
select select "tentative"
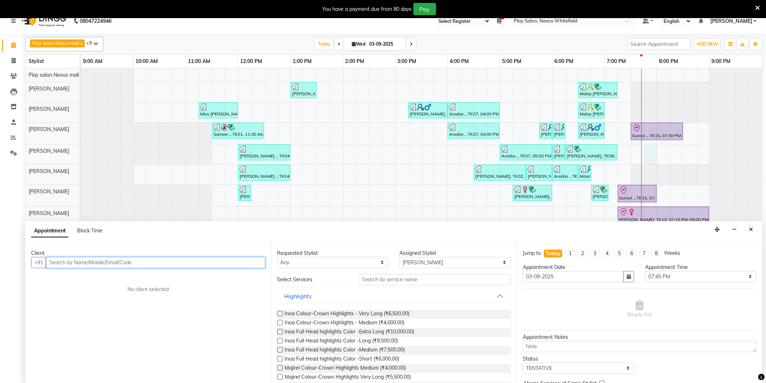
click at [89, 260] on input "text" at bounding box center [155, 262] width 219 height 11
click at [104, 272] on button "Ranga Swamy 97426086 08" at bounding box center [98, 278] width 103 height 12
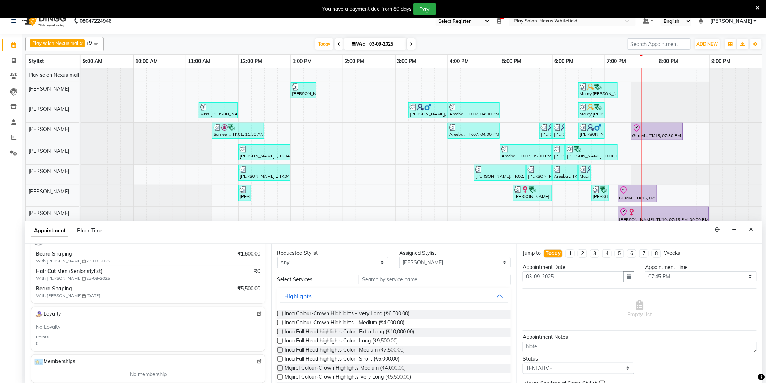
scroll to position [161, 0]
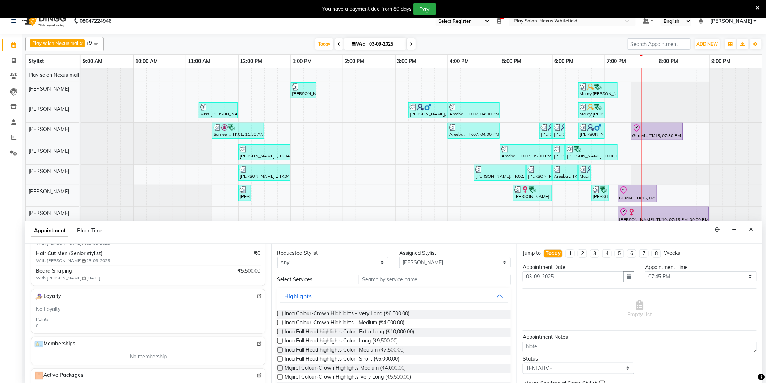
type input "9742608608"
click at [399, 280] on input "text" at bounding box center [435, 279] width 152 height 11
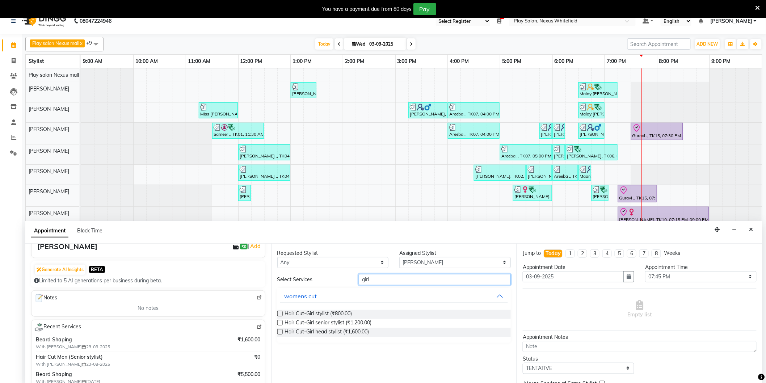
scroll to position [0, 0]
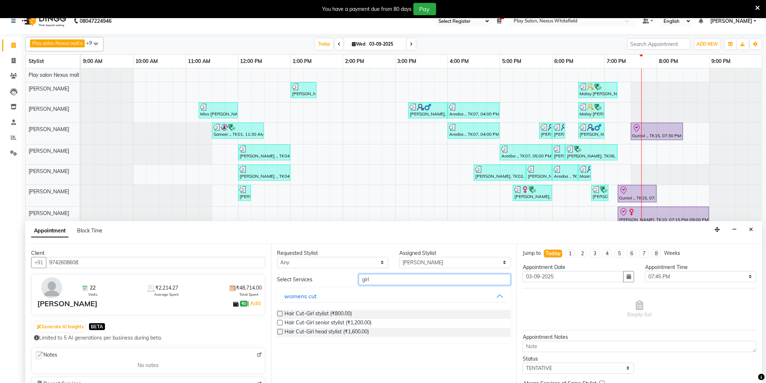
type input "girl"
click at [280, 321] on label at bounding box center [279, 322] width 5 height 5
click at [280, 321] on input "checkbox" at bounding box center [279, 323] width 5 height 5
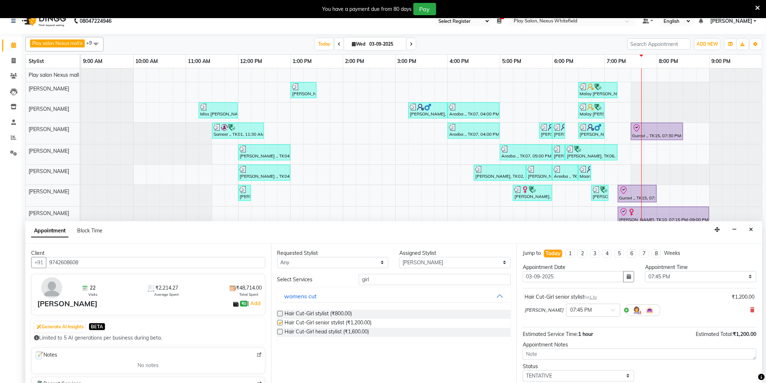
checkbox input "false"
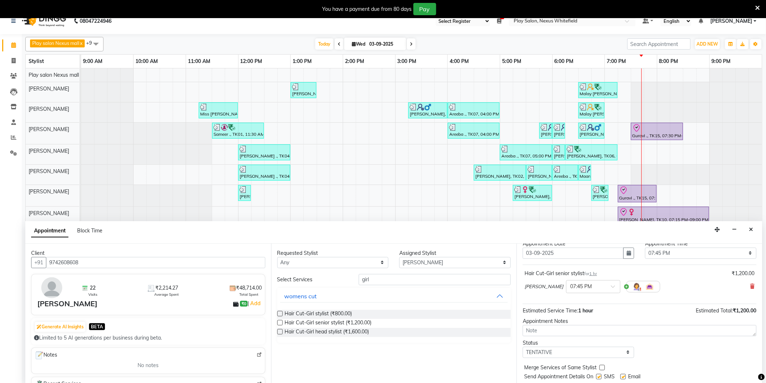
scroll to position [43, 0]
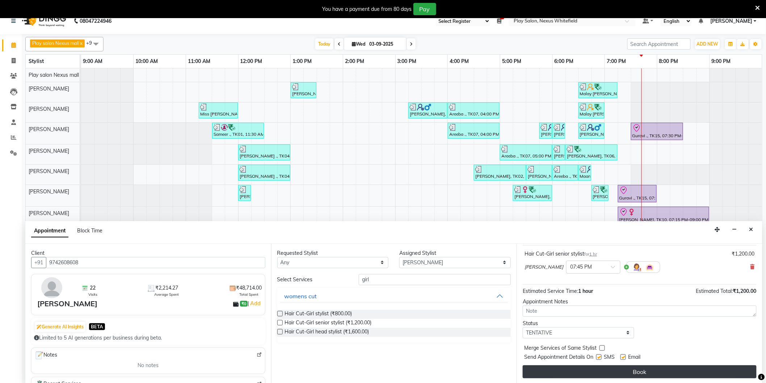
click at [642, 368] on button "Book" at bounding box center [640, 371] width 234 height 13
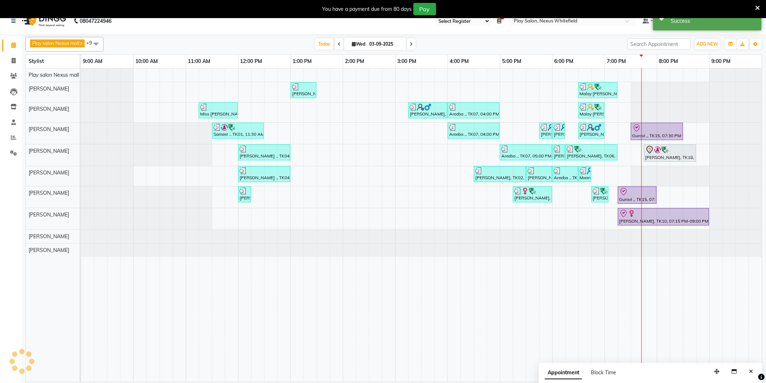
scroll to position [0, 0]
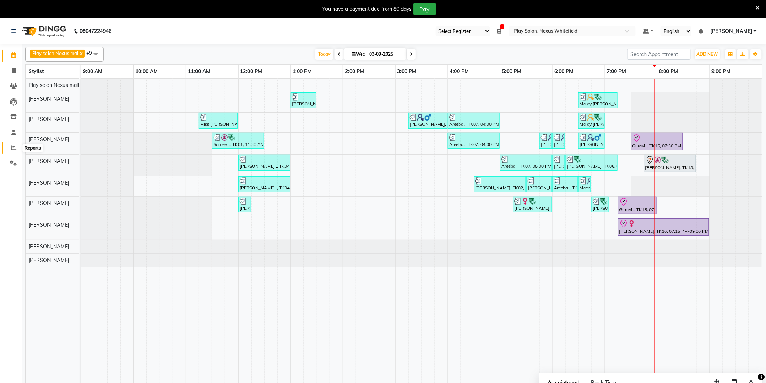
click at [13, 148] on icon at bounding box center [13, 147] width 5 height 5
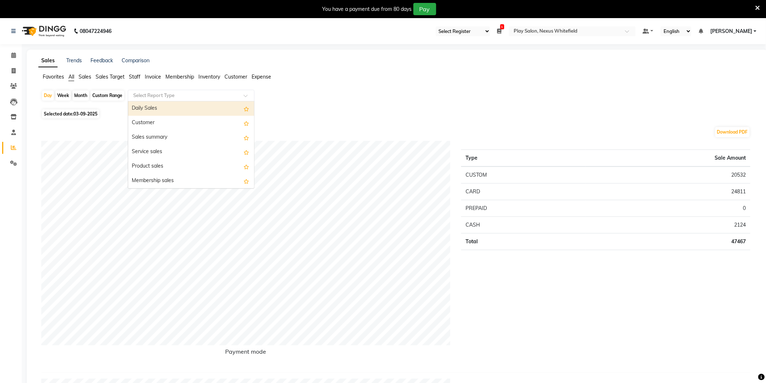
click at [157, 95] on input "text" at bounding box center [184, 95] width 104 height 7
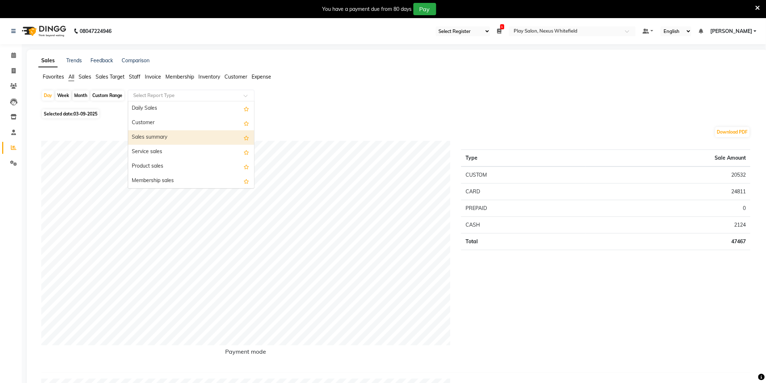
click at [152, 134] on div "Sales summary" at bounding box center [191, 137] width 126 height 14
select select "full_report"
select select "csv"
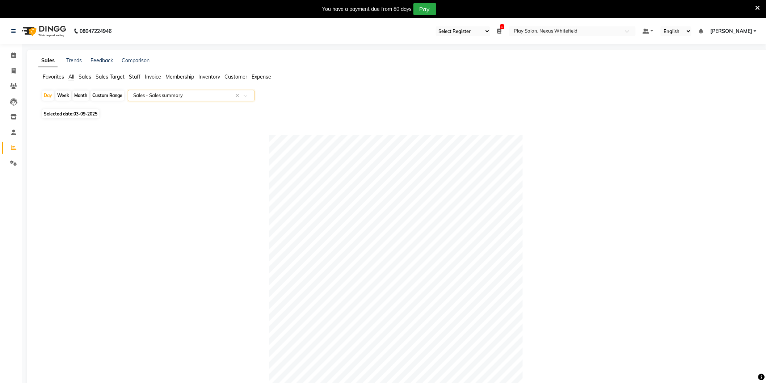
click at [136, 74] on span "Staff" at bounding box center [135, 76] width 12 height 7
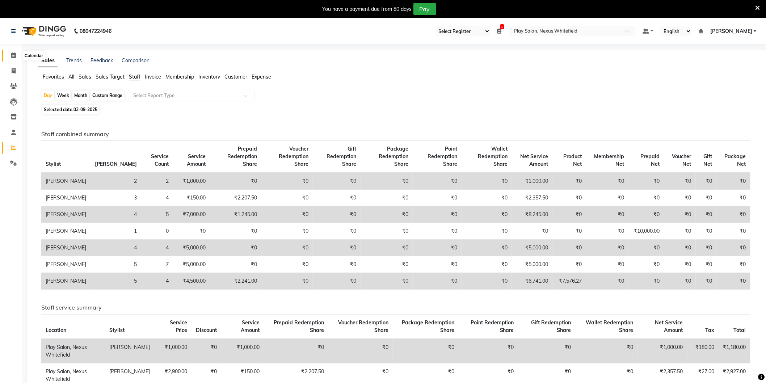
click at [15, 54] on icon at bounding box center [13, 54] width 5 height 5
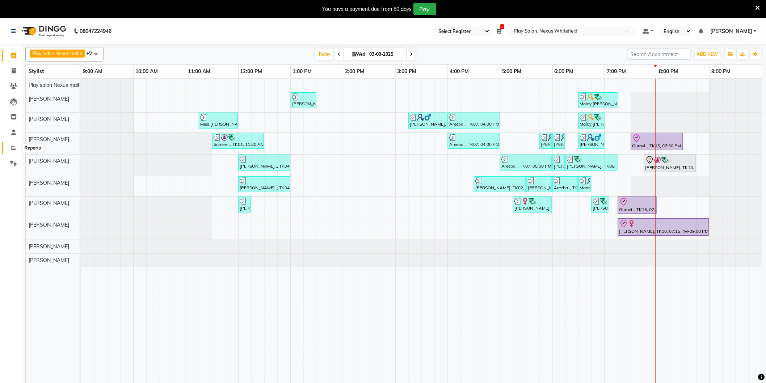
click at [15, 146] on icon at bounding box center [13, 147] width 5 height 5
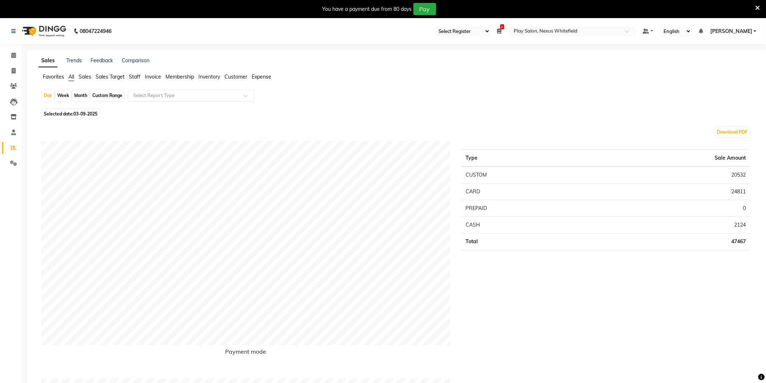
click at [164, 96] on input "text" at bounding box center [184, 95] width 104 height 7
click at [153, 138] on div "Sales summary" at bounding box center [191, 137] width 126 height 14
select select "full_report"
select select "csv"
click at [245, 96] on span at bounding box center [248, 97] width 9 height 7
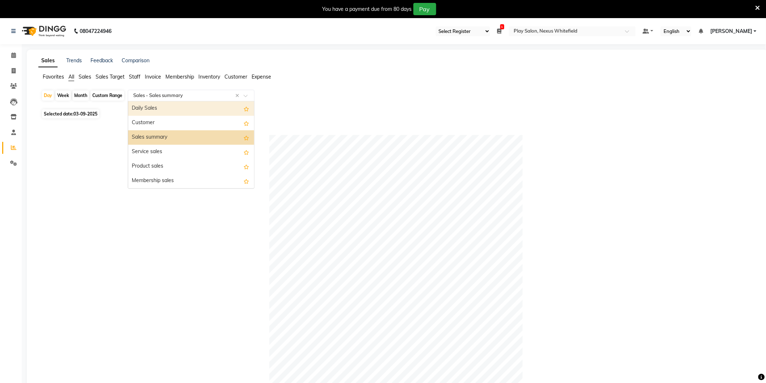
click at [135, 76] on span "Staff" at bounding box center [135, 76] width 12 height 7
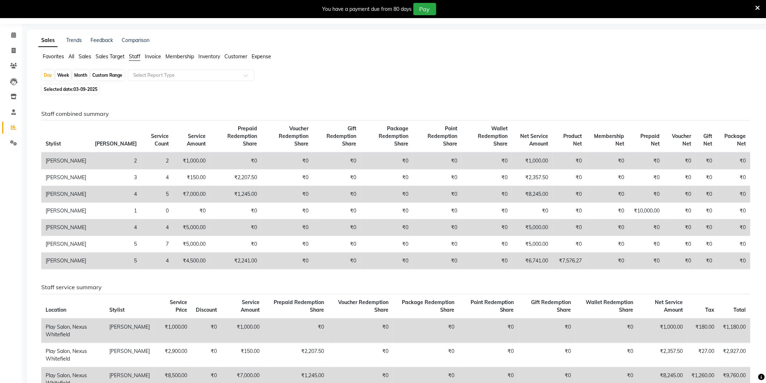
scroll to position [18, 0]
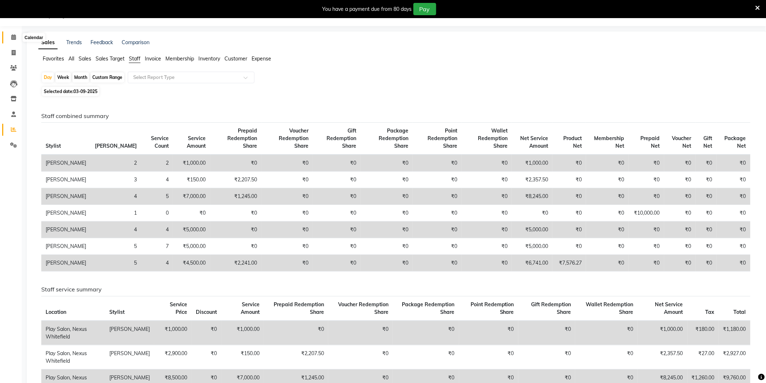
click at [13, 38] on icon at bounding box center [13, 36] width 5 height 5
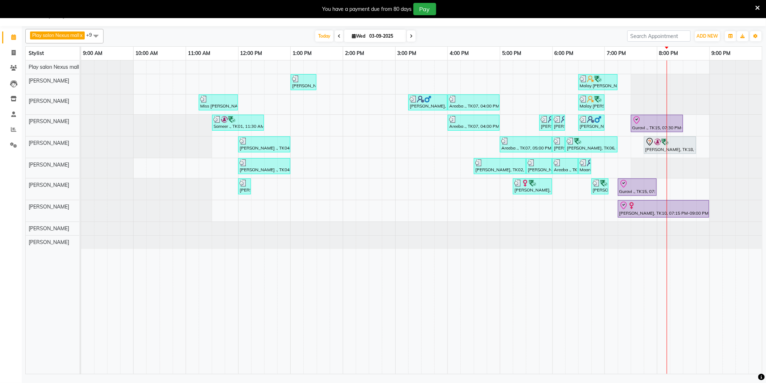
click at [595, 164] on div "Anjile ., TK04, 01:00 PM-01:30 PM, Beard Shaping Malay Vaishnav, TK12, 06:30 PM…" at bounding box center [421, 216] width 681 height 313
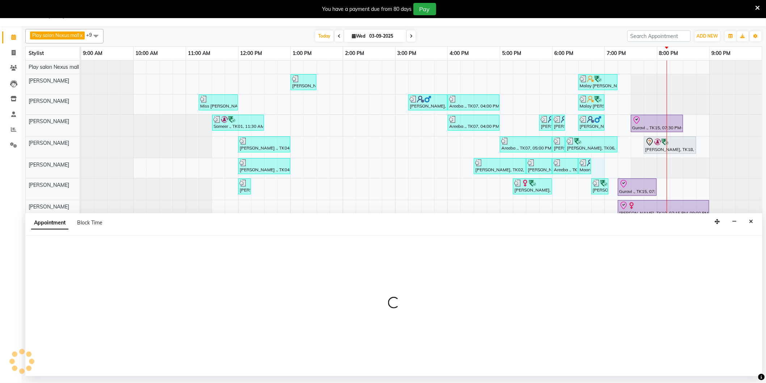
select select "81393"
select select "1125"
select select "tentative"
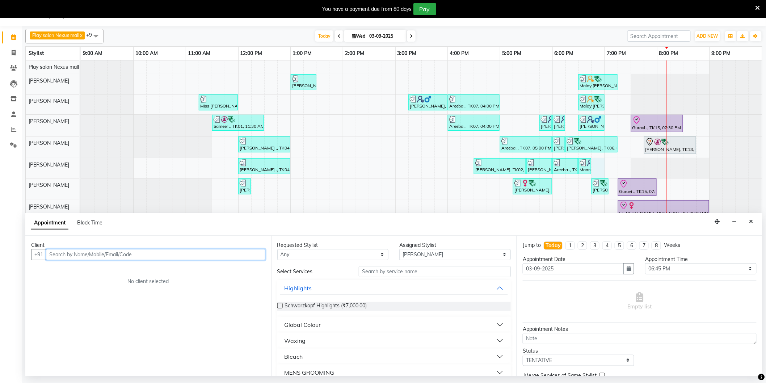
drag, startPoint x: 194, startPoint y: 251, endPoint x: 200, endPoint y: 249, distance: 6.3
click at [198, 250] on input "text" at bounding box center [155, 254] width 219 height 11
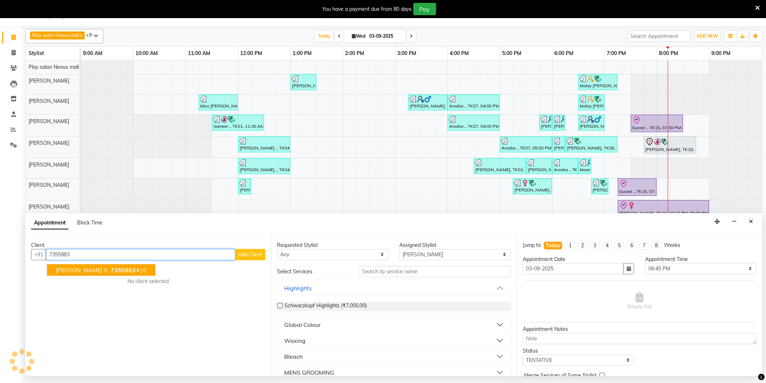
click at [109, 269] on ngb-highlight "7355983 410" at bounding box center [128, 269] width 38 height 7
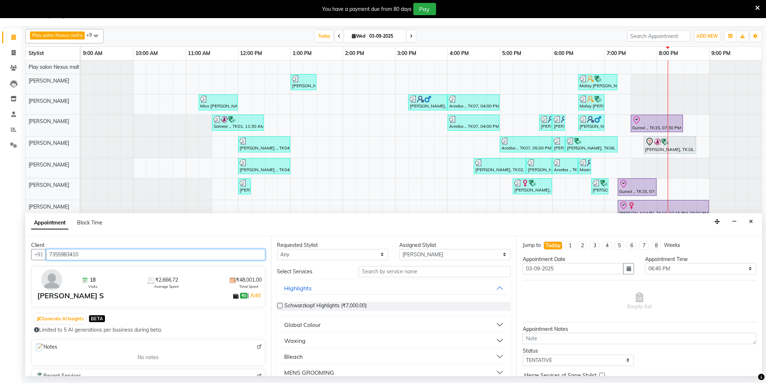
type input "7355983410"
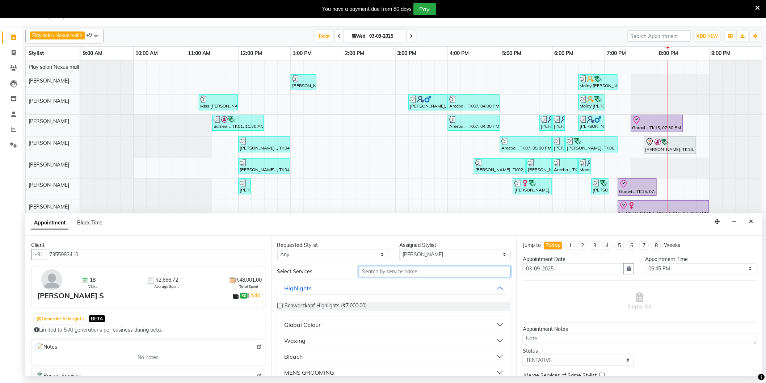
click at [382, 274] on input "text" at bounding box center [435, 271] width 152 height 11
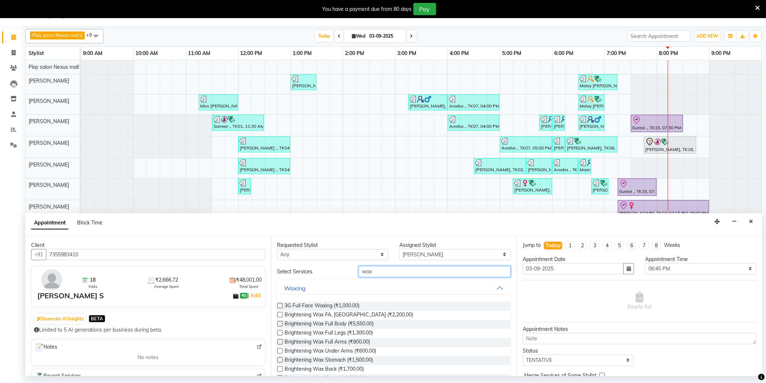
drag, startPoint x: 382, startPoint y: 272, endPoint x: 341, endPoint y: 276, distance: 41.1
click at [341, 276] on div "Select Services wax" at bounding box center [394, 271] width 245 height 11
type input "lipo"
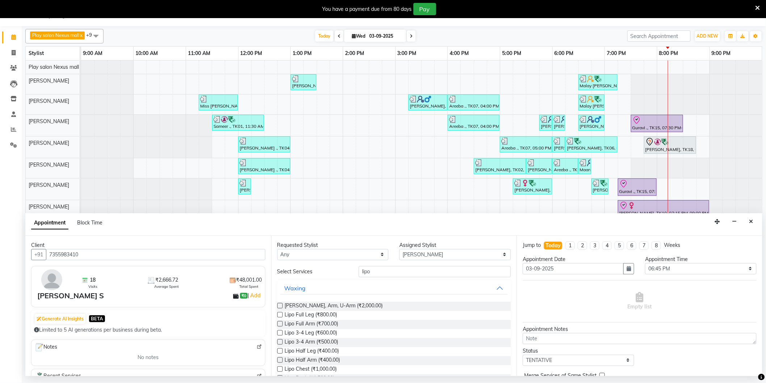
drag, startPoint x: 279, startPoint y: 314, endPoint x: 324, endPoint y: 296, distance: 49.1
click at [279, 314] on label at bounding box center [279, 314] width 5 height 5
click at [279, 314] on input "checkbox" at bounding box center [279, 315] width 5 height 5
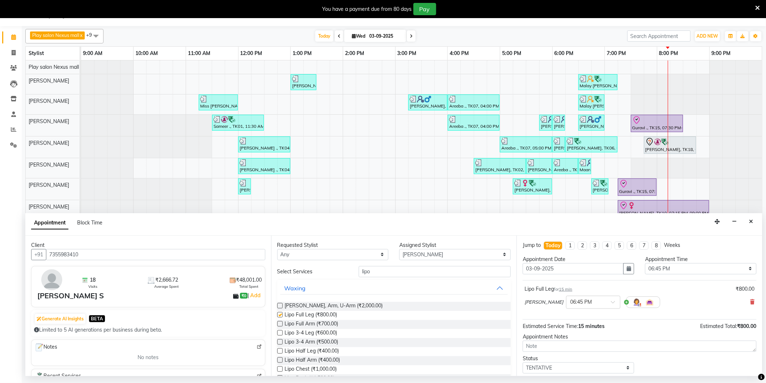
checkbox input "false"
drag, startPoint x: 379, startPoint y: 274, endPoint x: 355, endPoint y: 274, distance: 23.9
click at [353, 274] on div "lipo" at bounding box center [434, 271] width 163 height 11
click at [278, 323] on label at bounding box center [279, 323] width 5 height 5
click at [278, 323] on input "checkbox" at bounding box center [279, 324] width 5 height 5
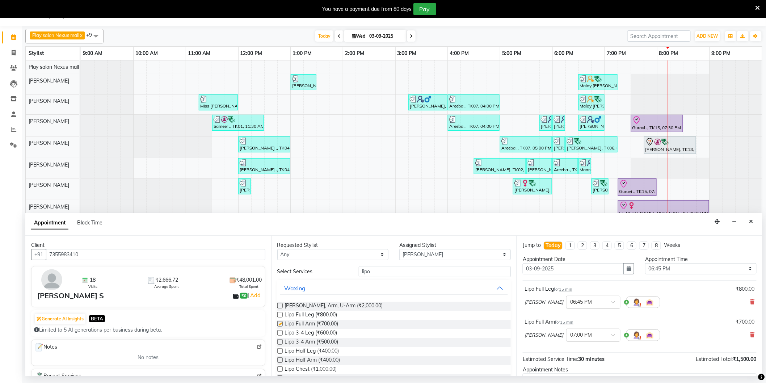
checkbox input "false"
drag, startPoint x: 375, startPoint y: 271, endPoint x: 348, endPoint y: 272, distance: 27.2
click at [348, 272] on div "Select Services lipo" at bounding box center [394, 271] width 245 height 11
type input "3g"
click at [279, 350] on label at bounding box center [279, 350] width 5 height 5
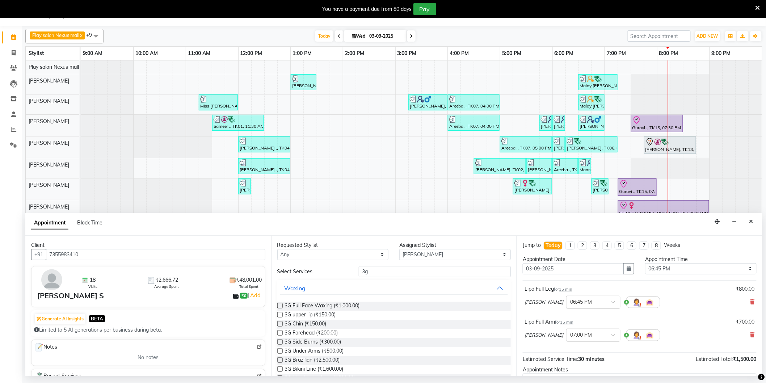
click at [279, 350] on input "checkbox" at bounding box center [279, 351] width 5 height 5
checkbox input "false"
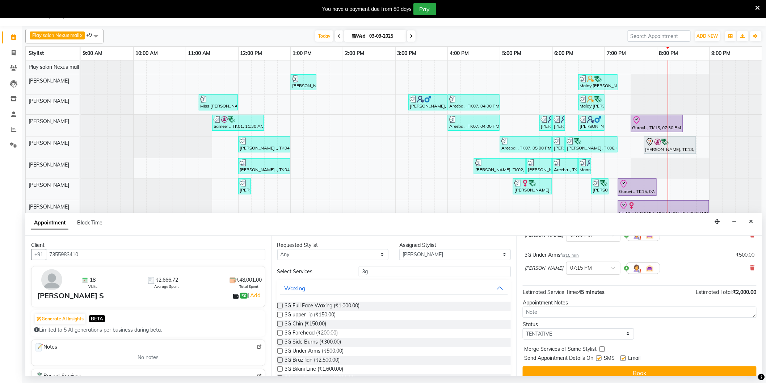
scroll to position [109, 0]
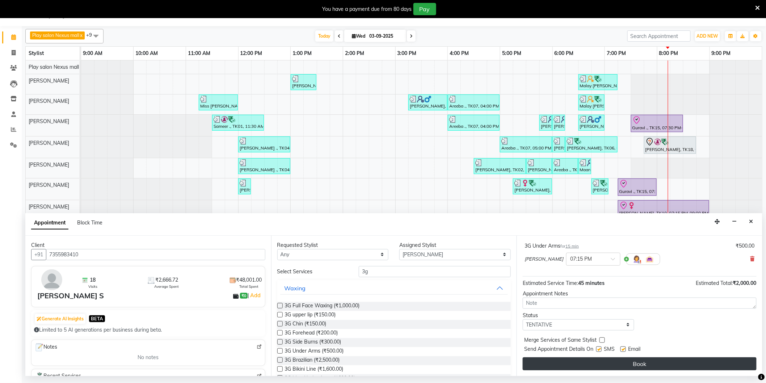
click at [639, 365] on button "Book" at bounding box center [640, 363] width 234 height 13
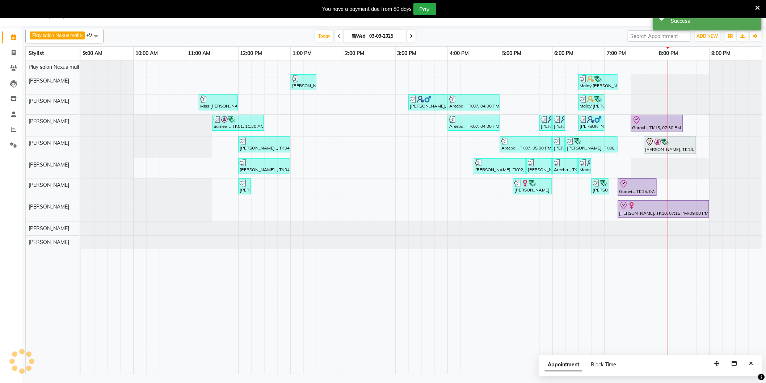
scroll to position [0, 0]
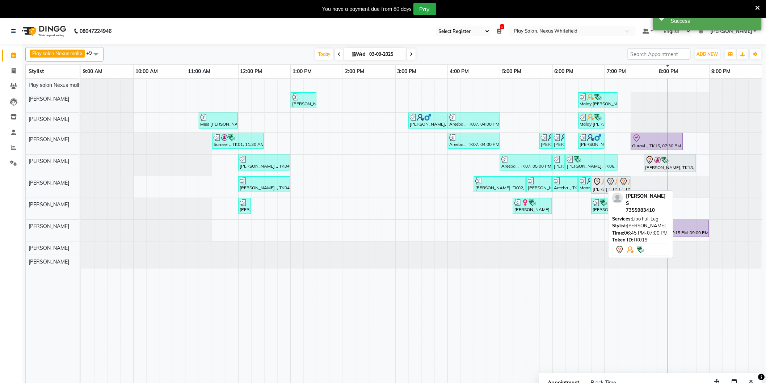
click at [597, 185] on icon at bounding box center [597, 182] width 6 height 8
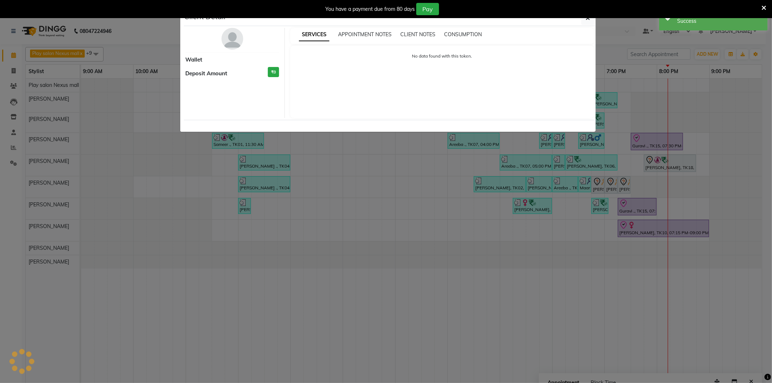
select select "7"
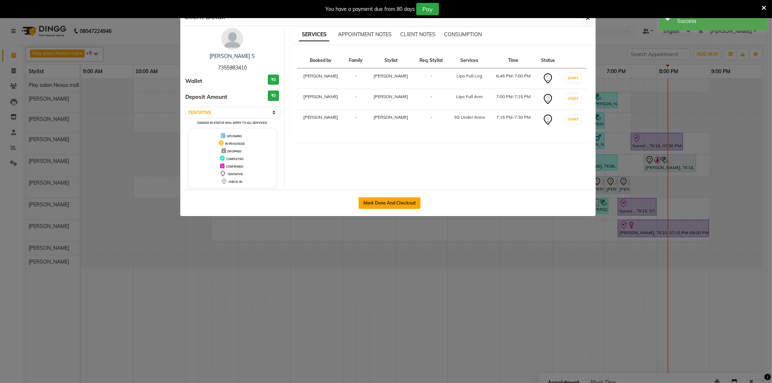
click at [389, 197] on button "Mark Done And Checkout" at bounding box center [390, 203] width 62 height 12
select select "service"
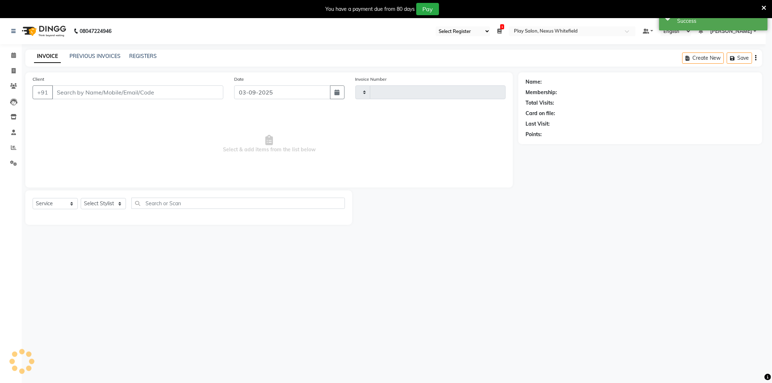
type input "3200"
select select "8356"
type input "7355983410"
select select "81393"
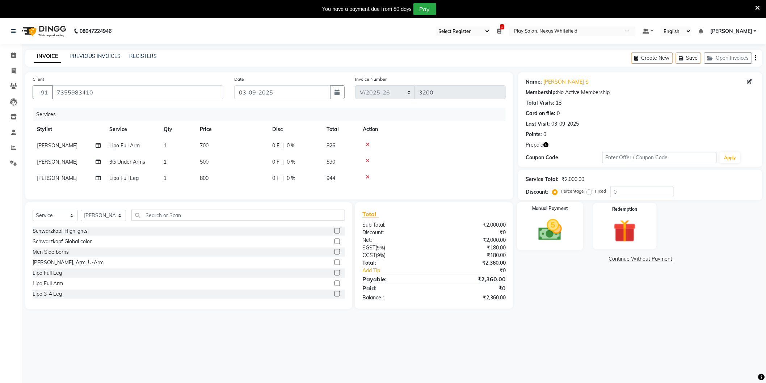
click at [551, 229] on img at bounding box center [550, 229] width 38 height 27
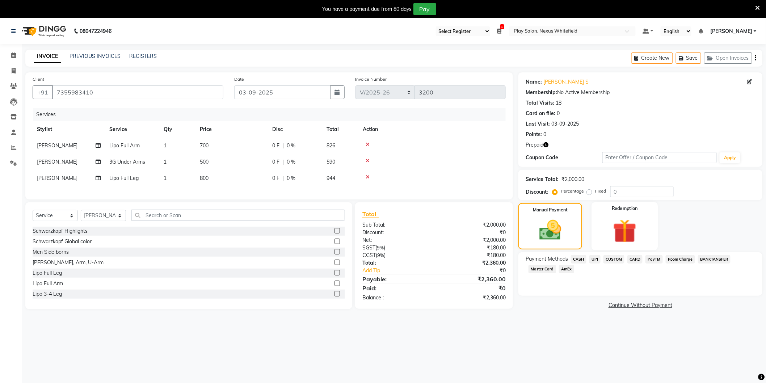
click at [622, 236] on img at bounding box center [624, 230] width 38 height 29
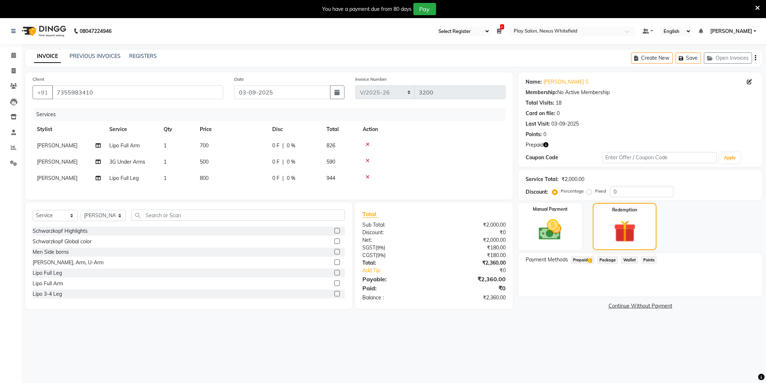
click at [584, 258] on span "Prepaid 1" at bounding box center [583, 260] width 24 height 8
click at [741, 290] on button "Add" at bounding box center [737, 289] width 26 height 12
click at [549, 285] on button "Send OTP" at bounding box center [545, 283] width 38 height 12
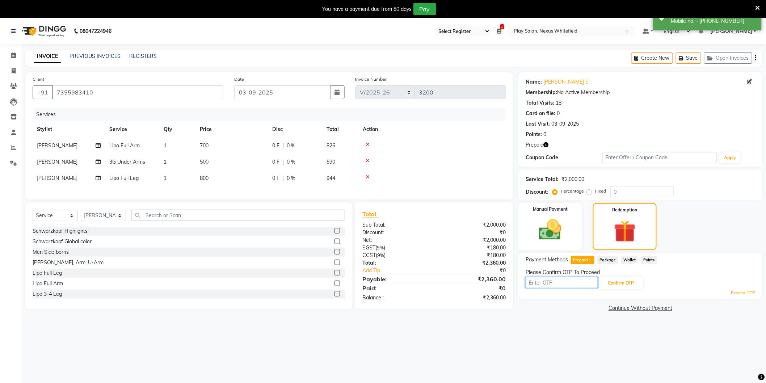
click at [559, 285] on input "text" at bounding box center [561, 282] width 72 height 11
type input "6536"
click at [613, 280] on button "Confirm OTP" at bounding box center [621, 283] width 44 height 12
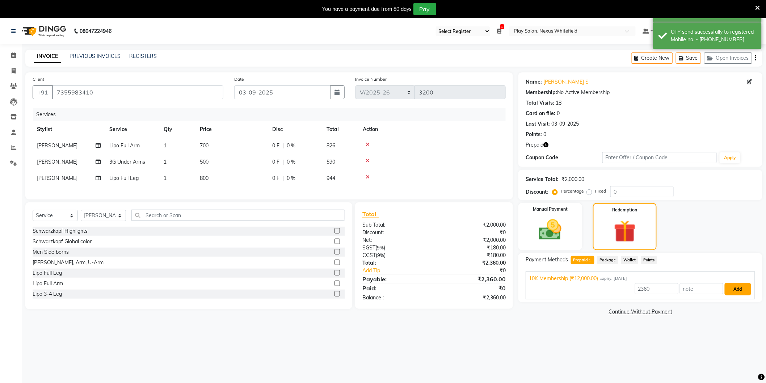
click at [739, 287] on button "Add" at bounding box center [737, 289] width 26 height 12
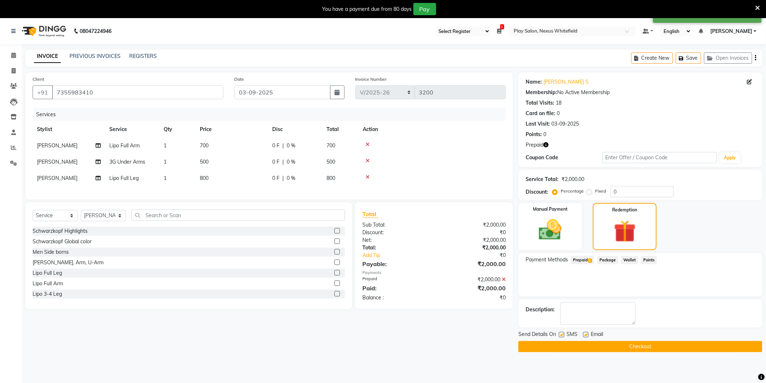
click at [609, 346] on button "Checkout" at bounding box center [640, 346] width 244 height 11
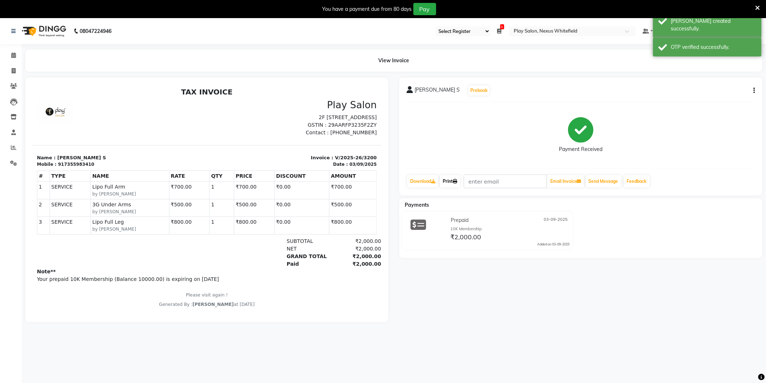
click at [450, 181] on link "Print" at bounding box center [450, 181] width 20 height 12
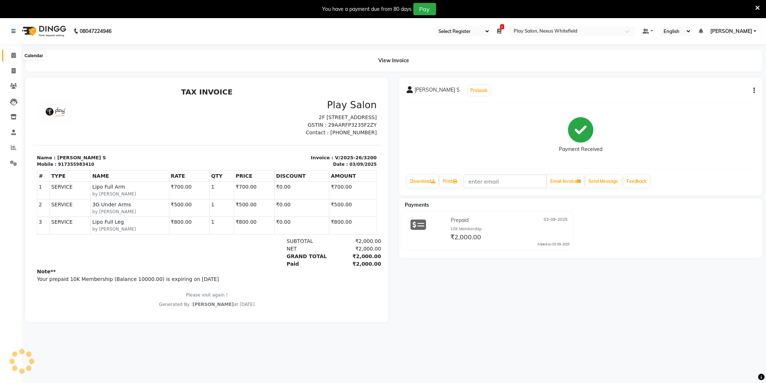
click at [13, 56] on icon at bounding box center [13, 54] width 5 height 5
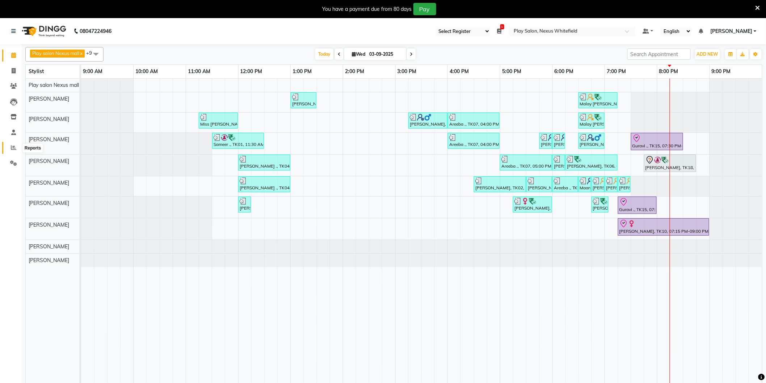
click at [13, 149] on icon at bounding box center [13, 147] width 5 height 5
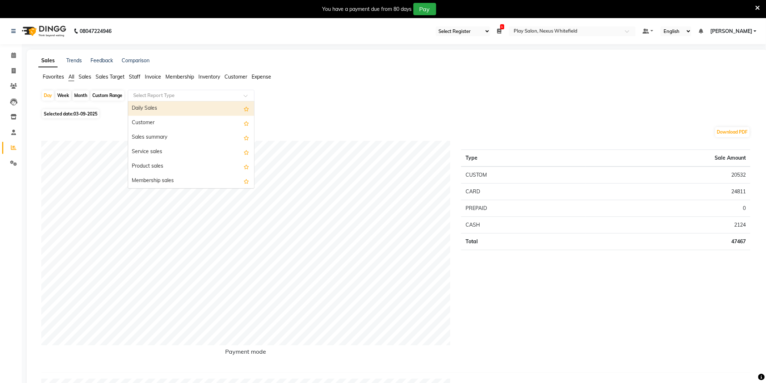
click at [148, 96] on input "text" at bounding box center [184, 95] width 104 height 7
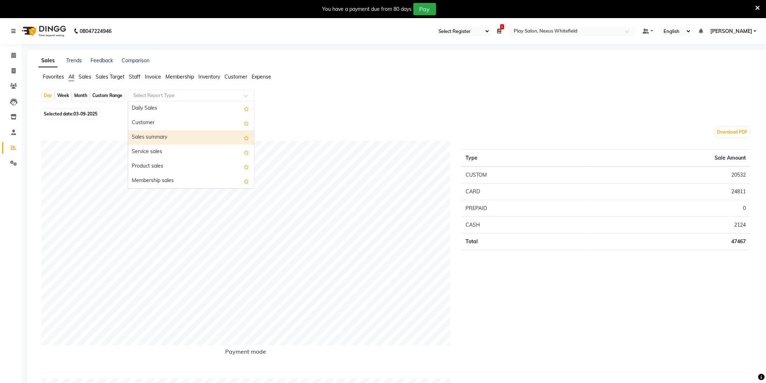
click at [162, 140] on div "Sales summary" at bounding box center [191, 137] width 126 height 14
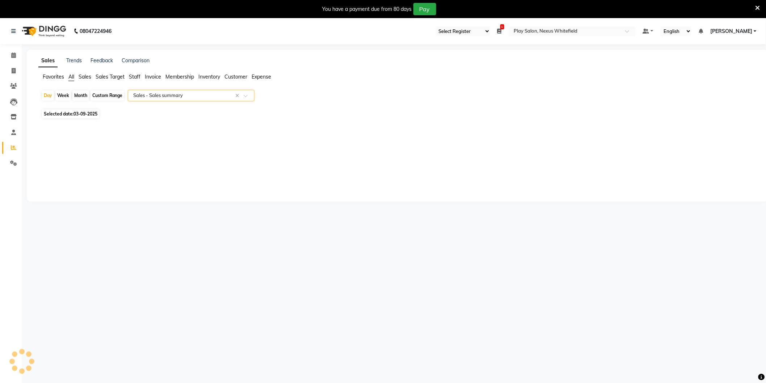
select select "full_report"
select select "csv"
click at [136, 79] on span "Staff" at bounding box center [135, 76] width 12 height 7
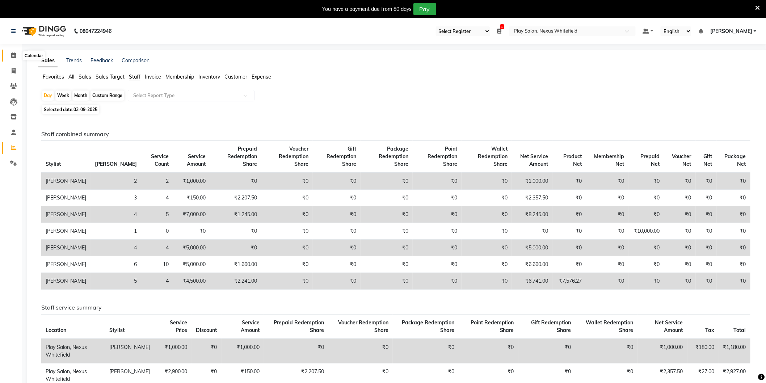
click at [12, 56] on icon at bounding box center [13, 54] width 5 height 5
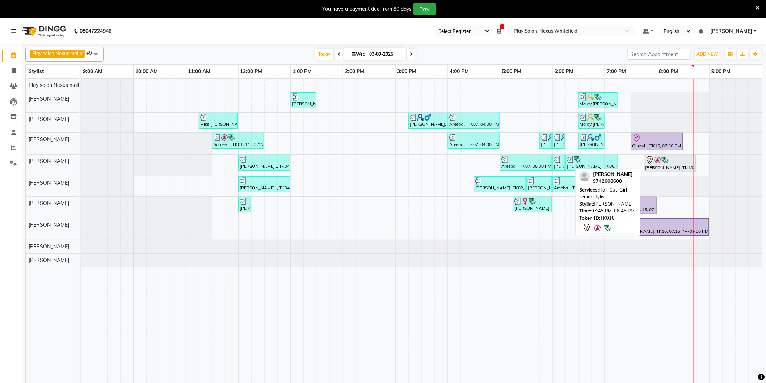
click at [656, 164] on img at bounding box center [657, 159] width 7 height 7
select select "7"
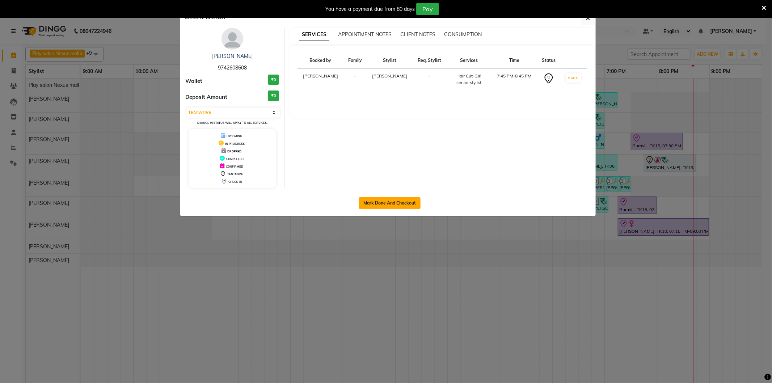
click at [381, 200] on button "Mark Done And Checkout" at bounding box center [390, 203] width 62 height 12
select select "8356"
select select "service"
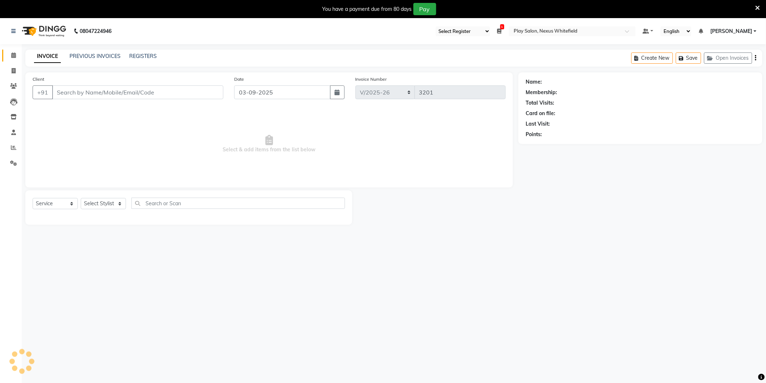
type input "9742608608"
select select "81392"
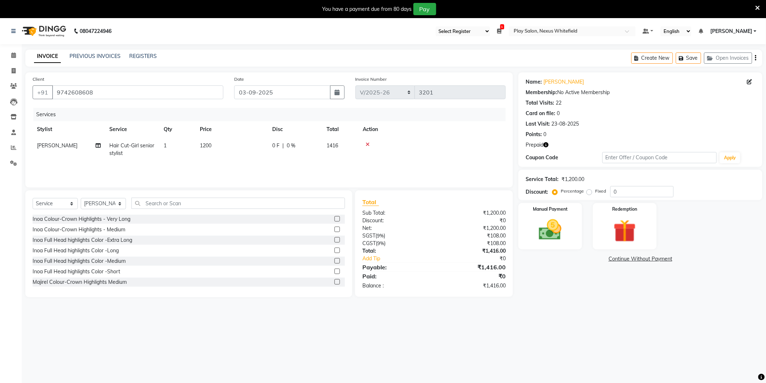
click at [205, 148] on span "1200" at bounding box center [206, 145] width 12 height 7
select select "81392"
drag, startPoint x: 256, startPoint y: 149, endPoint x: 232, endPoint y: 149, distance: 23.5
click at [232, 149] on td "1200" at bounding box center [265, 153] width 72 height 31
type input "900"
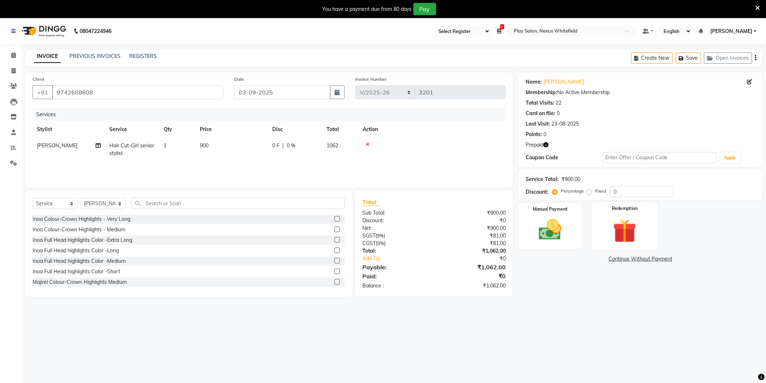
click at [620, 225] on img at bounding box center [624, 230] width 38 height 29
click at [588, 257] on span "Prepaid 1" at bounding box center [583, 260] width 24 height 8
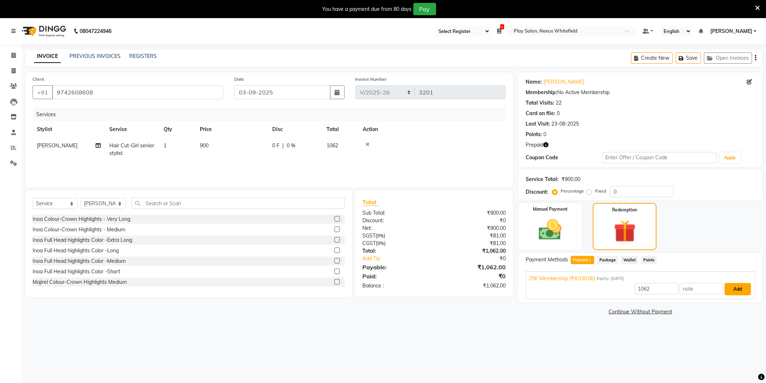
click at [741, 287] on button "Add" at bounding box center [737, 289] width 26 height 12
click at [548, 282] on button "Send OTP" at bounding box center [545, 283] width 38 height 12
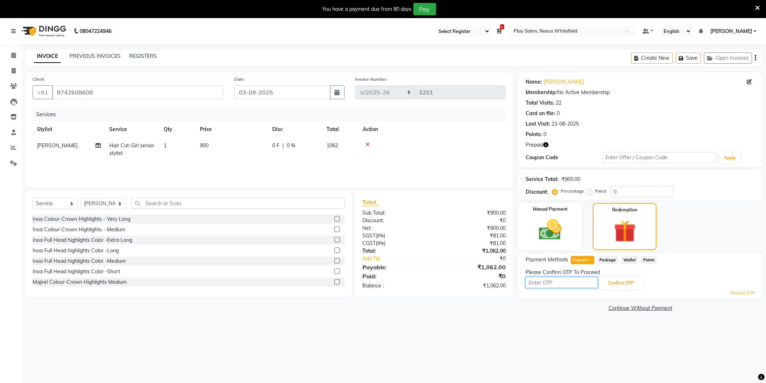
click at [567, 282] on input "text" at bounding box center [561, 282] width 72 height 11
type input "3041"
click at [612, 284] on button "Confirm OTP" at bounding box center [621, 283] width 44 height 12
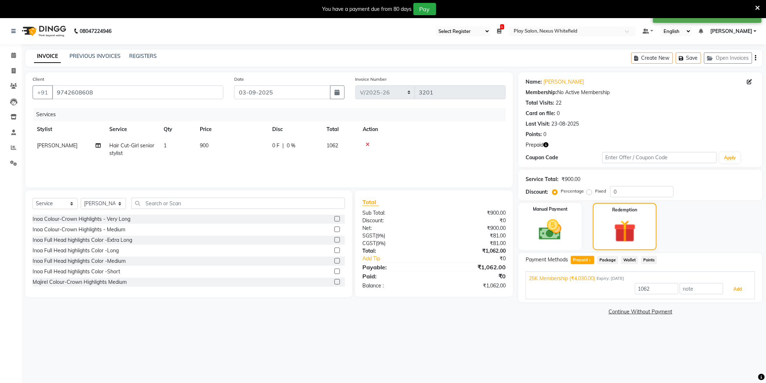
click at [732, 288] on button "Add" at bounding box center [737, 289] width 26 height 12
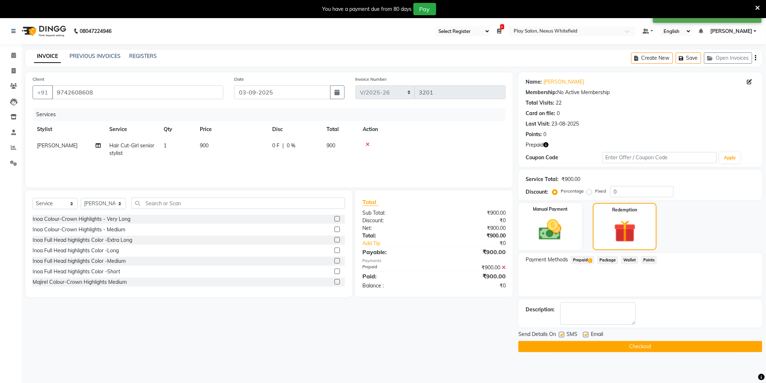
click at [599, 344] on button "Checkout" at bounding box center [640, 346] width 244 height 11
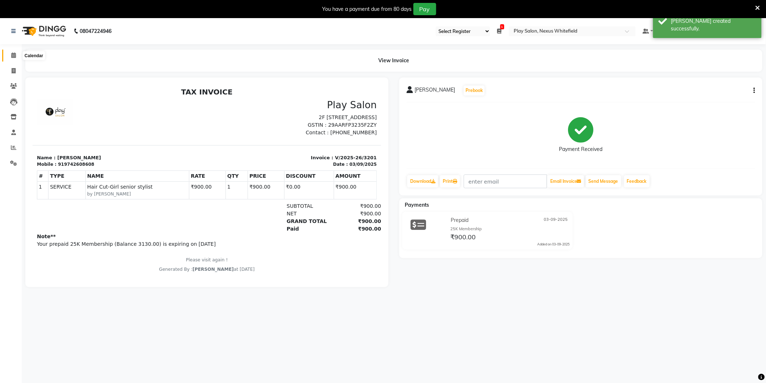
click at [16, 53] on span at bounding box center [13, 55] width 13 height 8
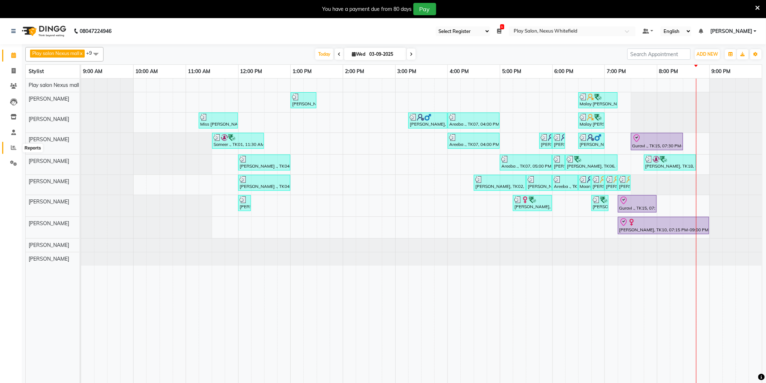
click at [9, 147] on span at bounding box center [13, 148] width 13 height 8
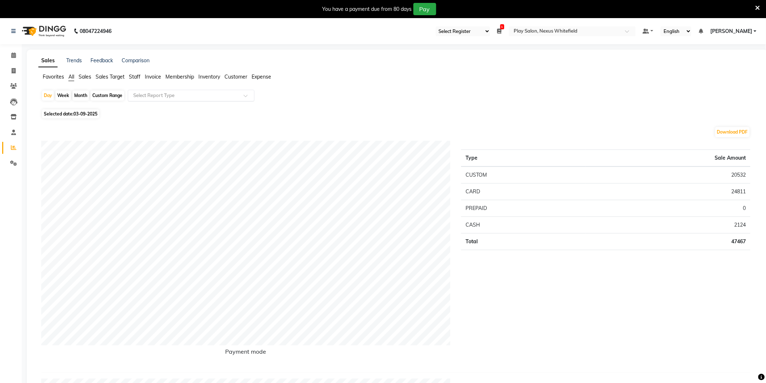
click at [164, 93] on input "text" at bounding box center [184, 95] width 104 height 7
click at [161, 138] on div "Sales summary" at bounding box center [191, 137] width 126 height 14
select select "full_report"
select select "csv"
click at [138, 75] on span "Staff" at bounding box center [135, 76] width 12 height 7
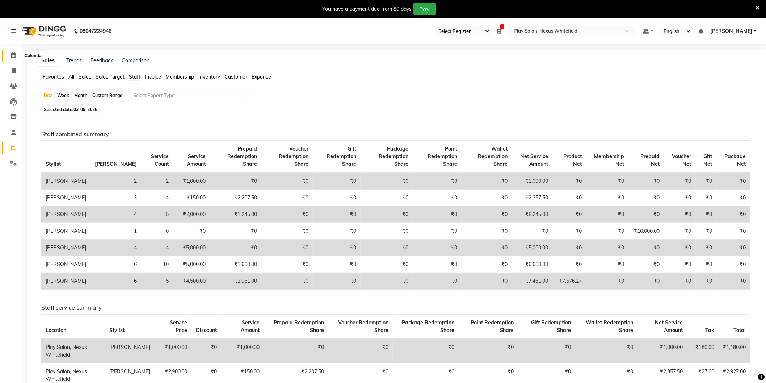
click at [13, 56] on icon at bounding box center [13, 54] width 5 height 5
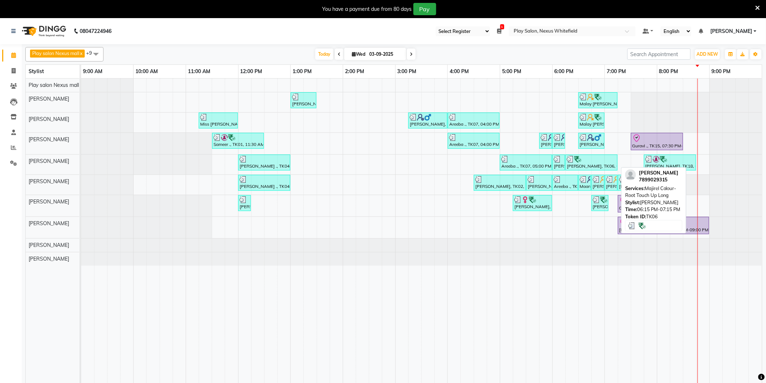
click at [602, 163] on div "[PERSON_NAME], TK06, 06:15 PM-07:15 PM, Majirel Colour-Root Touch Up Long" at bounding box center [591, 163] width 51 height 14
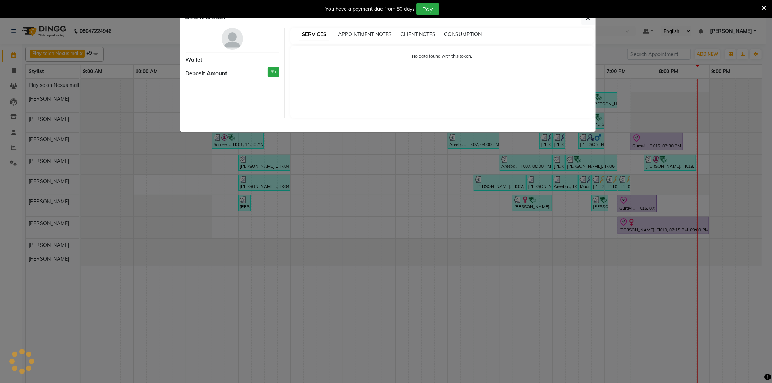
select select "3"
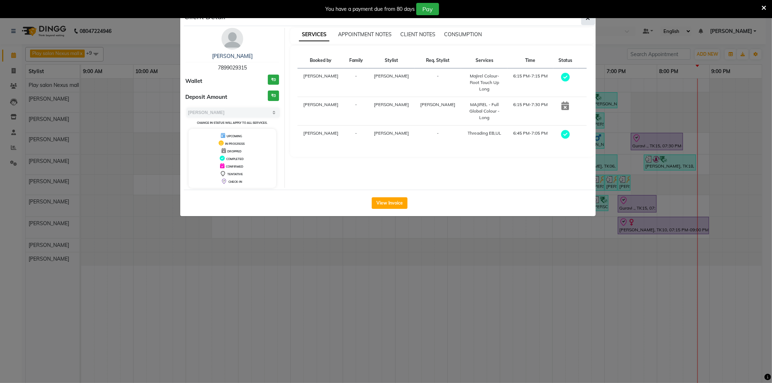
click at [589, 21] on span "button" at bounding box center [588, 17] width 4 height 7
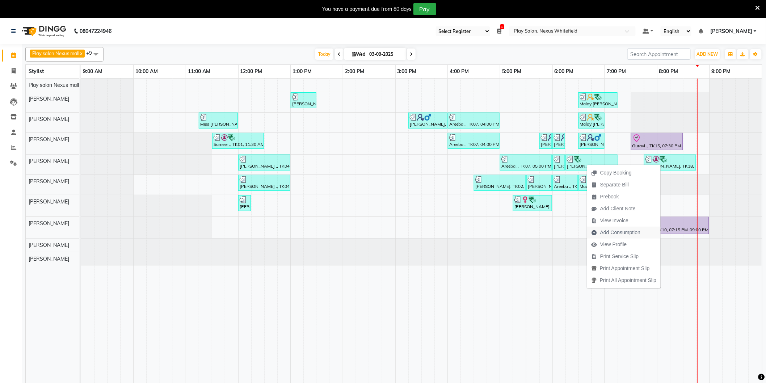
click at [613, 232] on span "Add Consumption" at bounding box center [620, 233] width 40 height 8
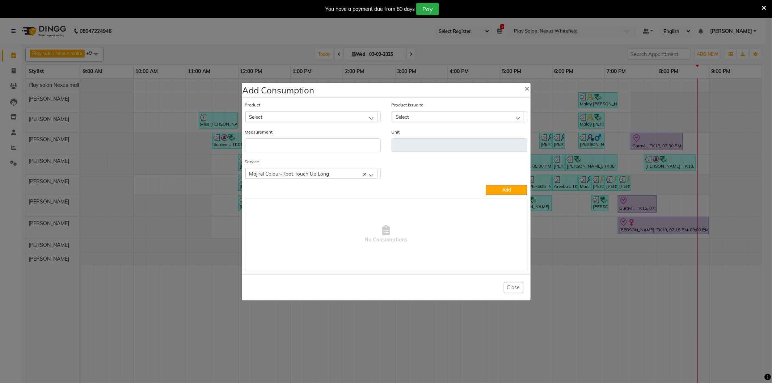
click at [369, 118] on div "Select" at bounding box center [311, 116] width 132 height 11
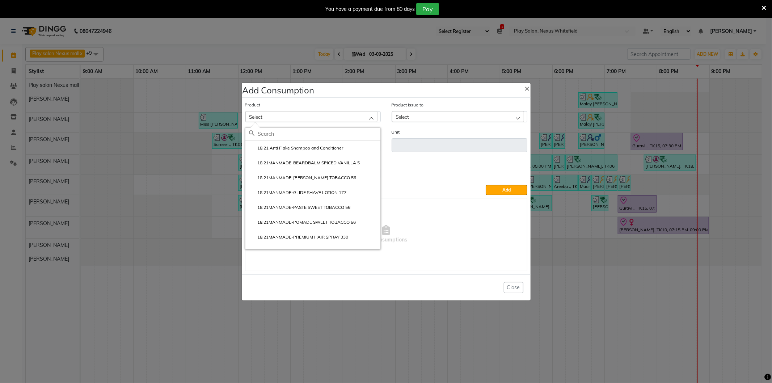
click at [285, 132] on input "text" at bounding box center [319, 134] width 122 height 12
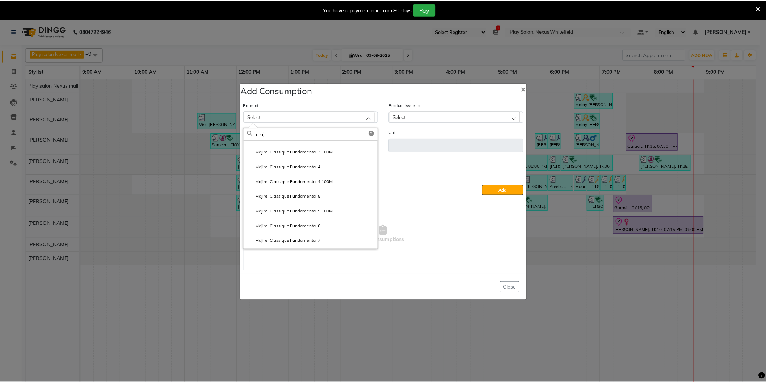
scroll to position [241, 0]
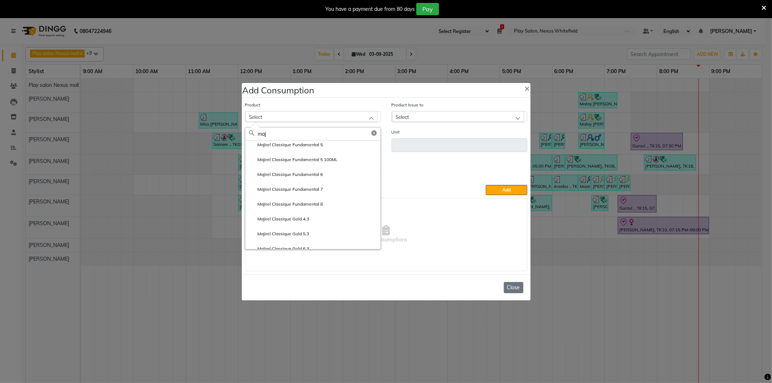
type input "maj"
click at [513, 287] on button "Close" at bounding box center [514, 287] width 20 height 11
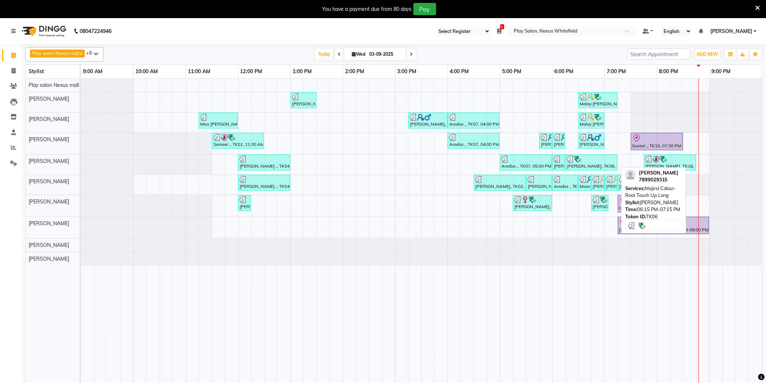
click at [588, 161] on div at bounding box center [591, 159] width 49 height 7
select select "3"
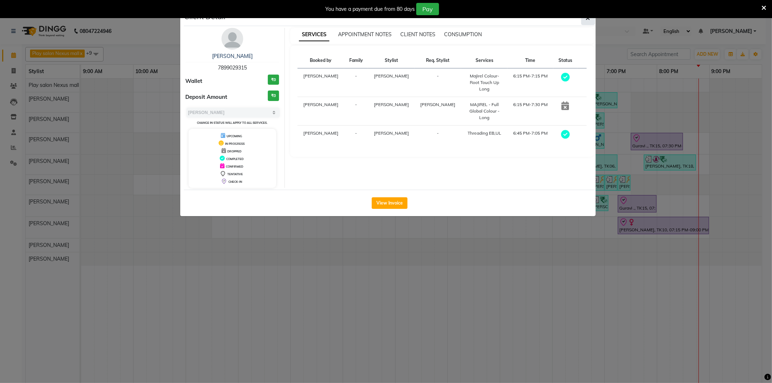
click at [591, 20] on button "button" at bounding box center [588, 18] width 14 height 14
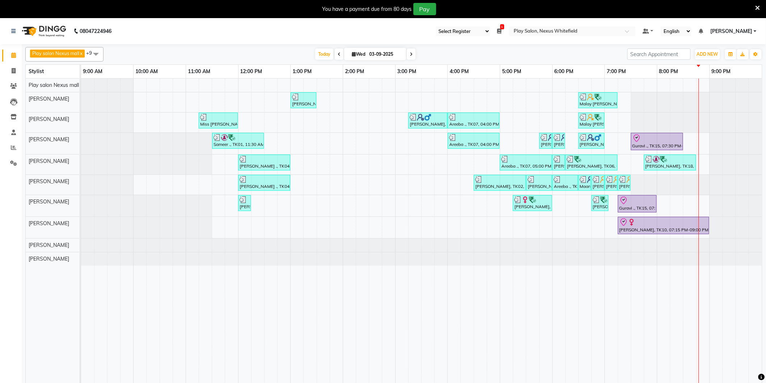
click at [338, 55] on icon at bounding box center [339, 54] width 3 height 4
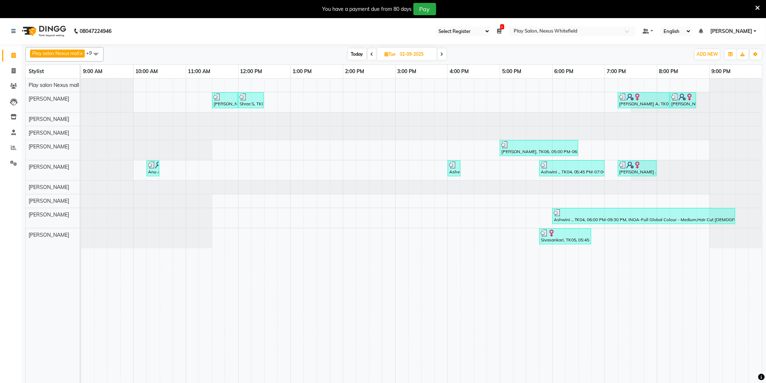
click at [374, 52] on span at bounding box center [372, 53] width 9 height 11
type input "01-09-2025"
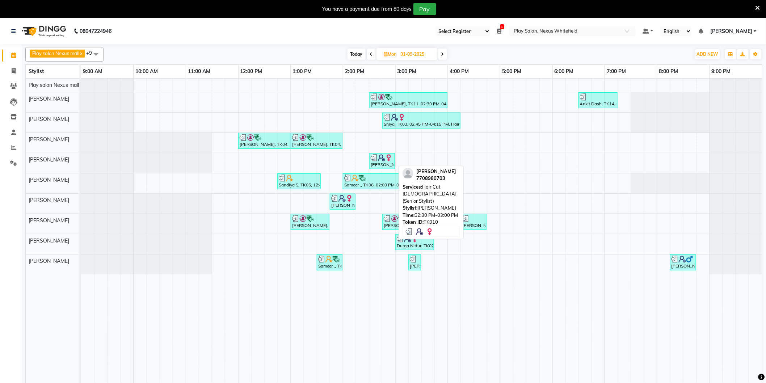
click at [381, 158] on img at bounding box center [381, 157] width 7 height 7
select select "3"
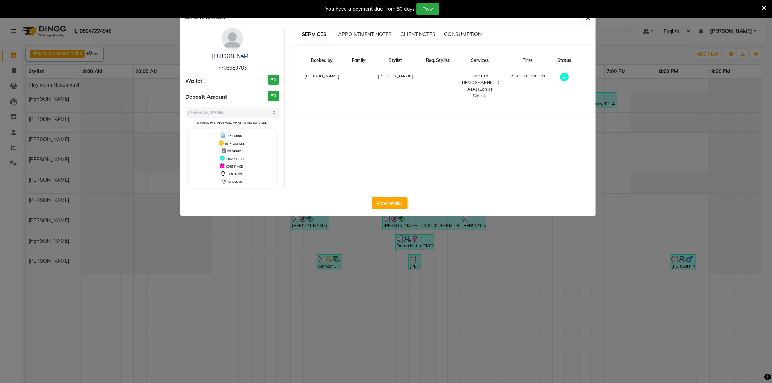
click at [589, 25] on div "Client Detail" at bounding box center [390, 18] width 412 height 16
click at [588, 22] on button "button" at bounding box center [588, 18] width 14 height 14
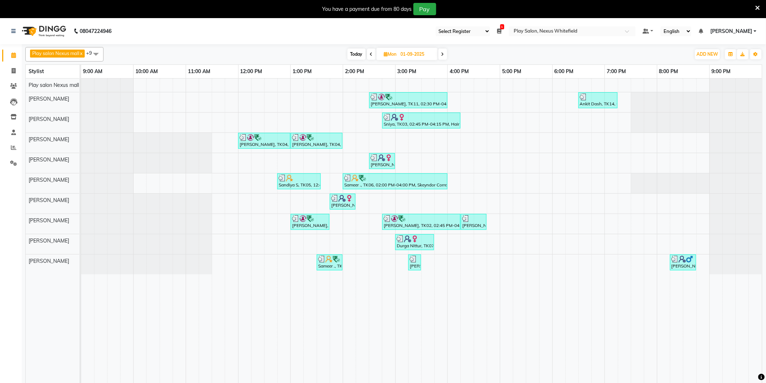
click at [445, 55] on span at bounding box center [442, 53] width 9 height 11
type input "02-09-2025"
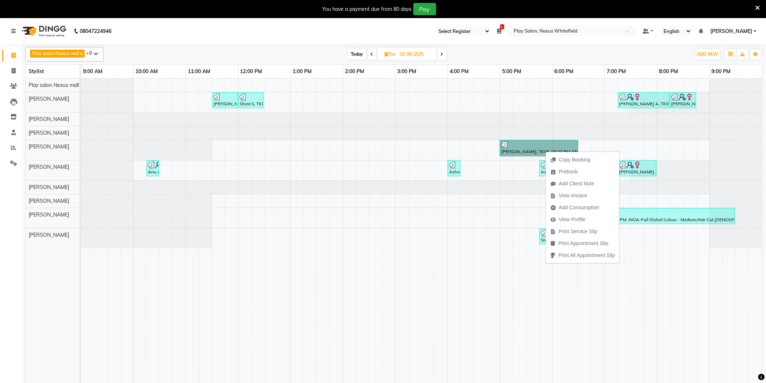
click at [81, 185] on div at bounding box center [81, 187] width 0 height 13
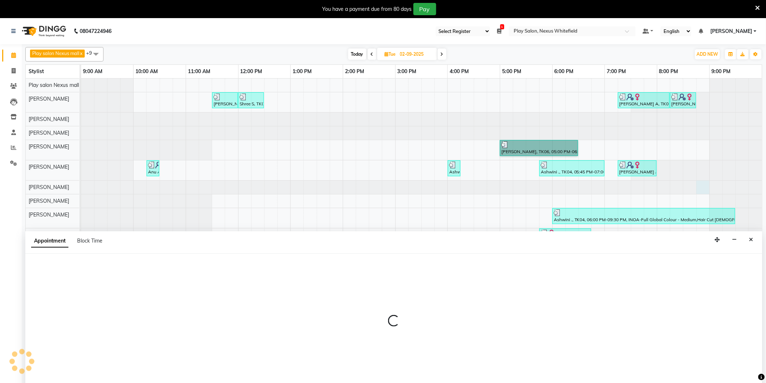
scroll to position [10, 0]
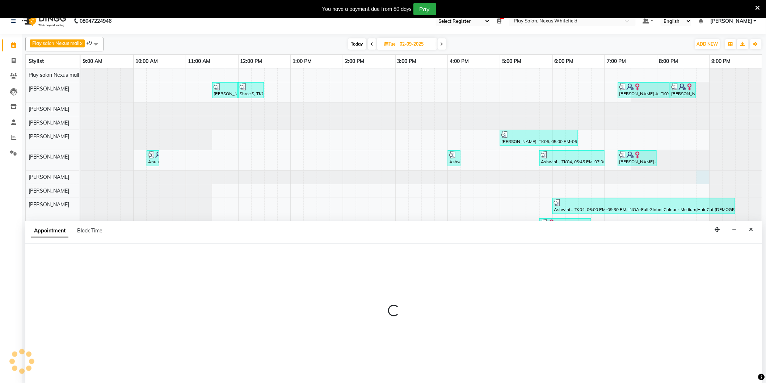
select select "81398"
select select "1245"
select select "tentative"
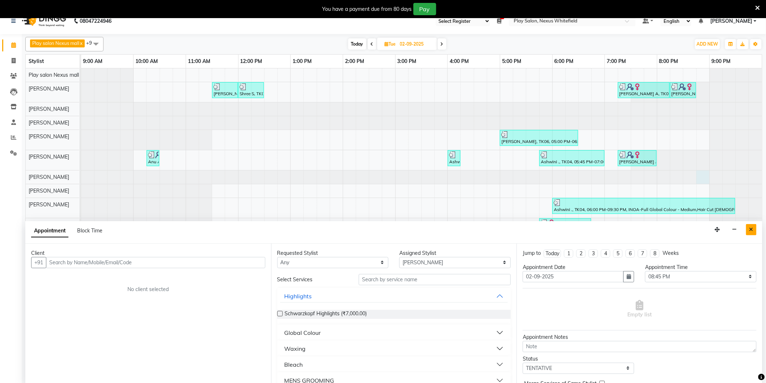
click at [752, 227] on icon "Close" at bounding box center [751, 229] width 4 height 5
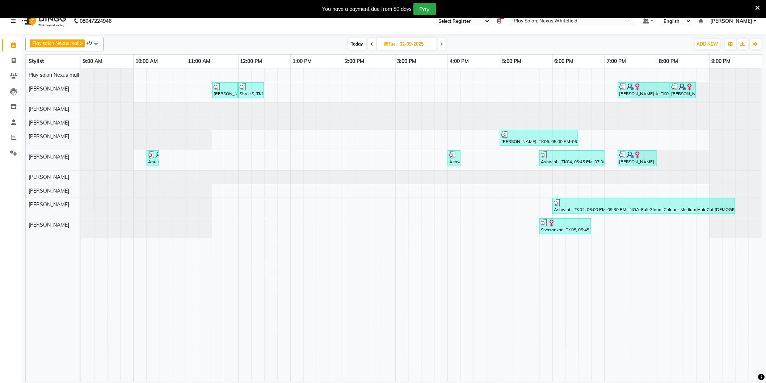
click at [444, 41] on span at bounding box center [442, 43] width 9 height 11
type input "03-09-2025"
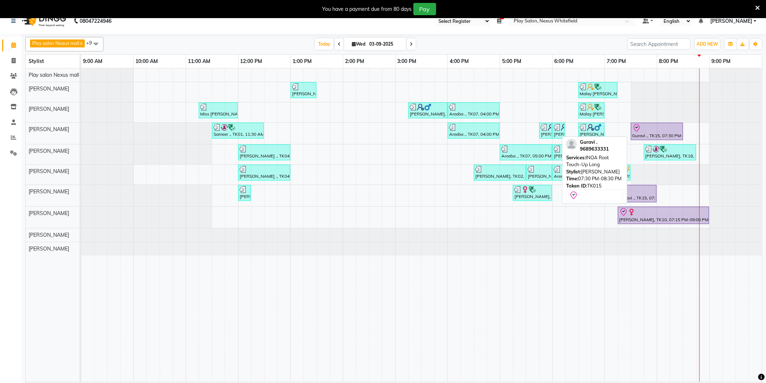
click at [664, 131] on div at bounding box center [656, 128] width 49 height 9
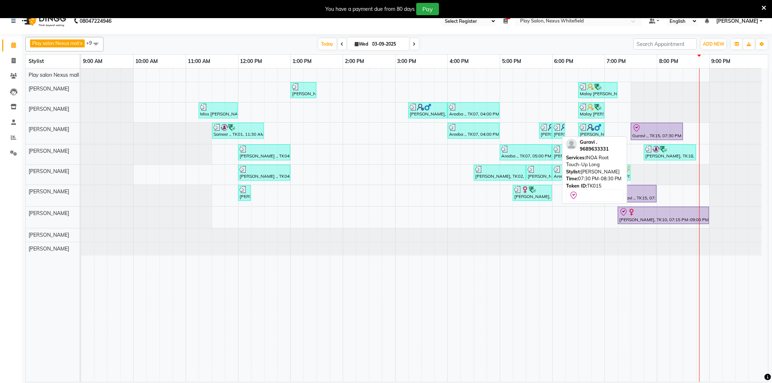
select select "8"
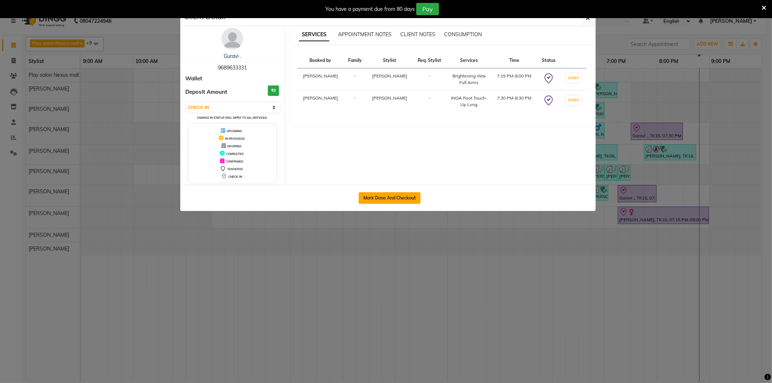
click at [373, 195] on button "Mark Done And Checkout" at bounding box center [390, 198] width 62 height 12
select select "8356"
select select "service"
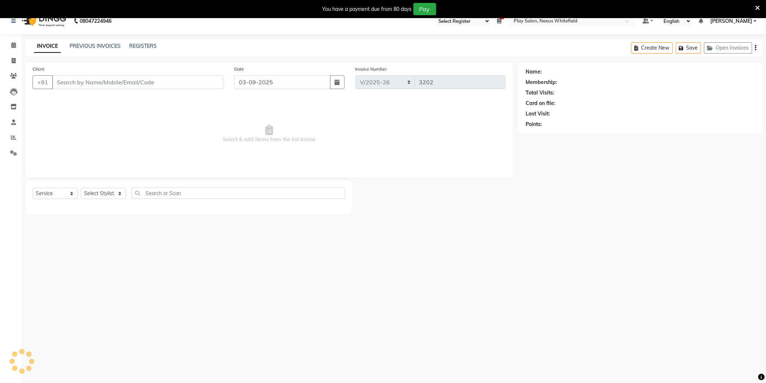
type input "9689633331"
select select "81398"
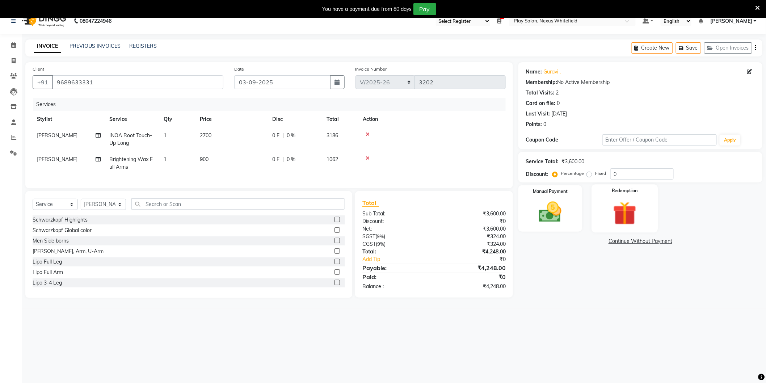
click at [627, 219] on img at bounding box center [624, 213] width 38 height 29
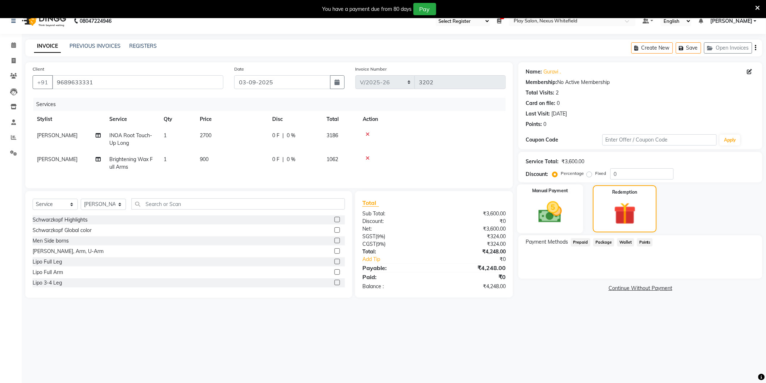
click at [552, 210] on img at bounding box center [550, 212] width 38 height 27
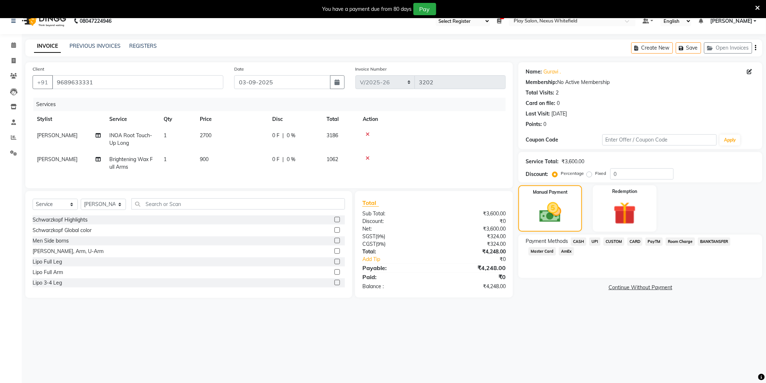
click at [635, 240] on span "CARD" at bounding box center [635, 241] width 16 height 8
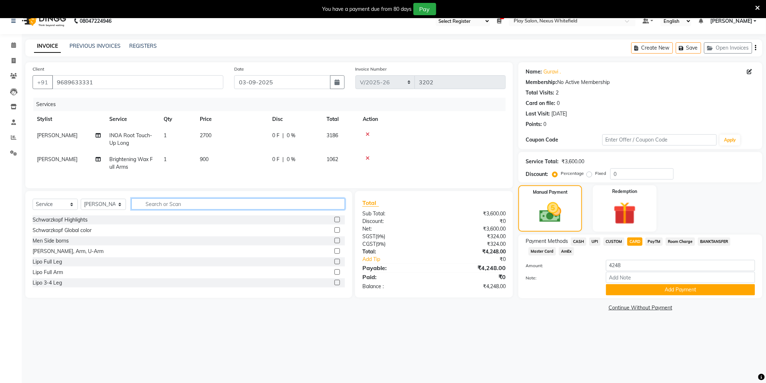
click at [170, 210] on input "text" at bounding box center [238, 203] width 214 height 11
type input "thre"
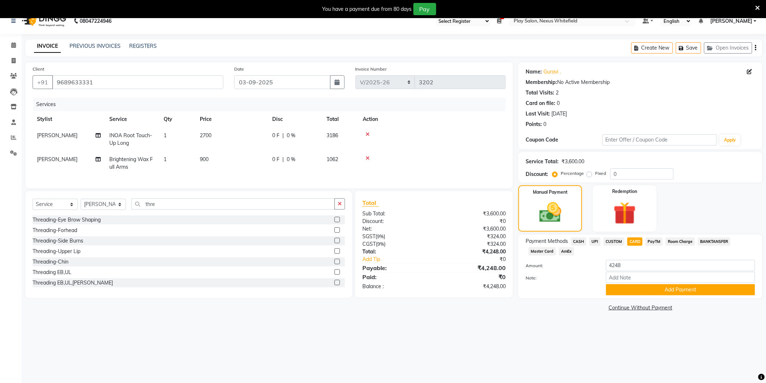
click at [334, 275] on label at bounding box center [336, 271] width 5 height 5
click at [334, 275] on input "checkbox" at bounding box center [336, 272] width 5 height 5
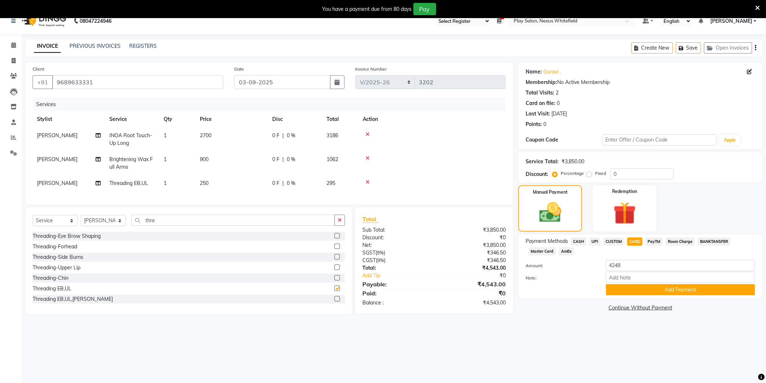
checkbox input "false"
click at [396, 357] on div "08047224946 Select Register Play Salon Nexus Whitefield Play Salon Nexus Play S…" at bounding box center [383, 199] width 766 height 383
click at [134, 158] on span "Brightening Wax Full Arms" at bounding box center [130, 163] width 43 height 14
select select "81398"
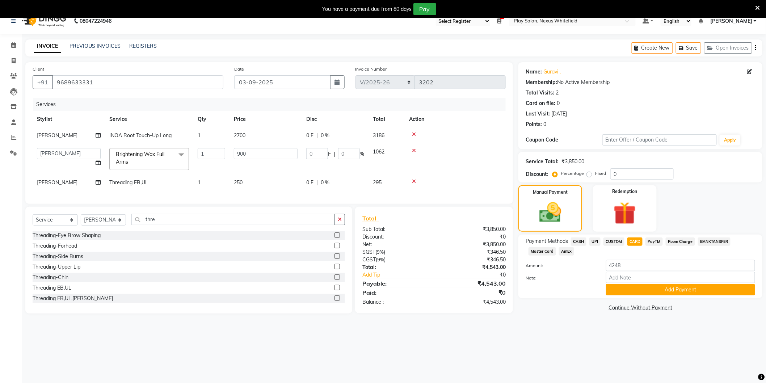
click at [180, 155] on span at bounding box center [181, 155] width 14 height 14
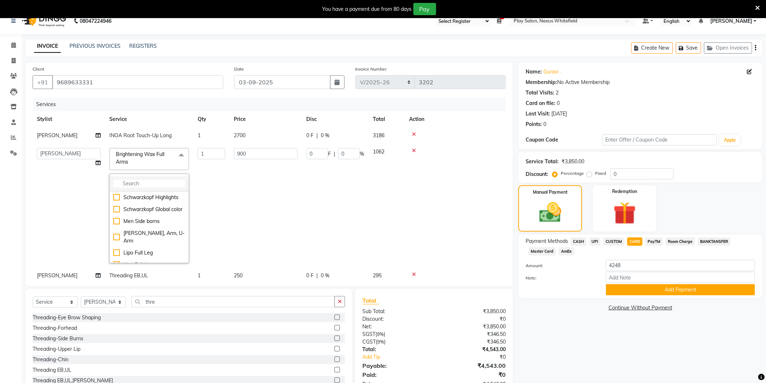
click at [152, 183] on input "multiselect-search" at bounding box center [149, 184] width 72 height 8
type input "lipo"
click at [116, 225] on div "Lipo Full Arm" at bounding box center [149, 229] width 72 height 8
checkbox input "true"
type input "700"
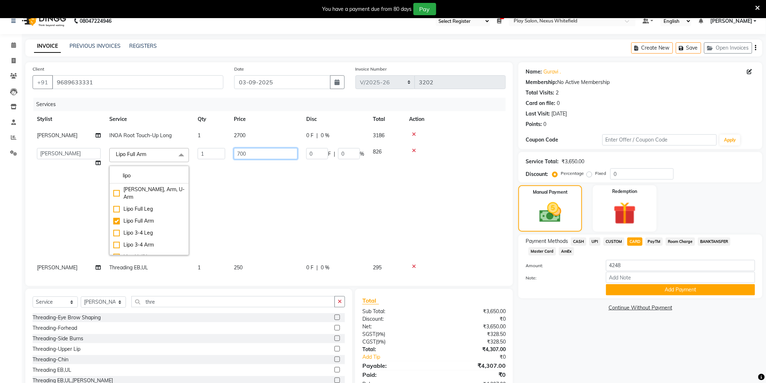
click at [260, 154] on input "700" at bounding box center [266, 153] width 64 height 11
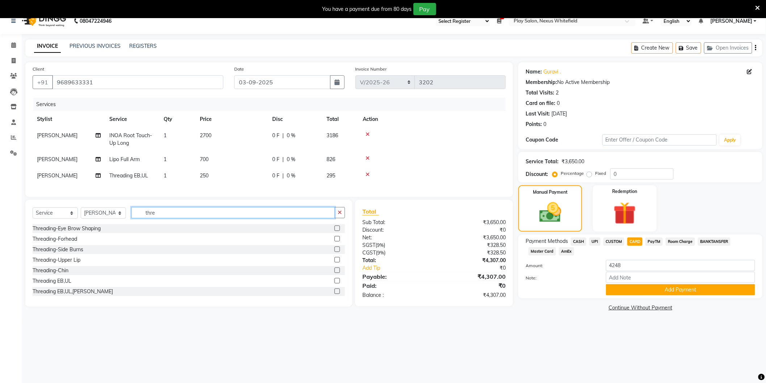
drag, startPoint x: 164, startPoint y: 223, endPoint x: 142, endPoint y: 223, distance: 21.7
click at [142, 218] on input "thre" at bounding box center [232, 212] width 203 height 11
type input "lipo"
click at [334, 283] on label at bounding box center [336, 280] width 5 height 5
click at [334, 283] on input "checkbox" at bounding box center [336, 281] width 5 height 5
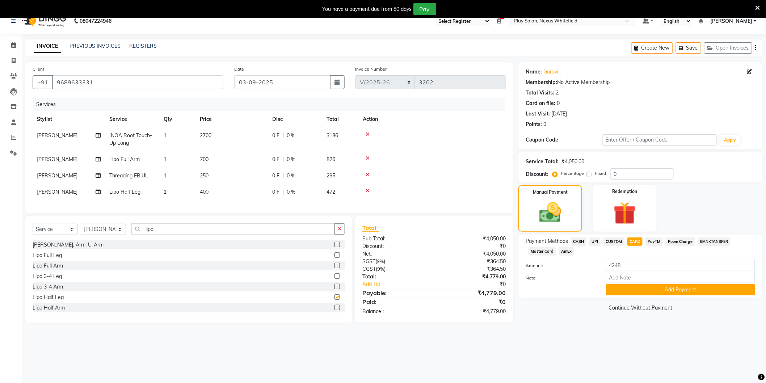
checkbox input "false"
drag, startPoint x: 172, startPoint y: 233, endPoint x: 138, endPoint y: 237, distance: 33.5
click at [138, 234] on input "lipo" at bounding box center [232, 228] width 203 height 11
type input "cut"
click label
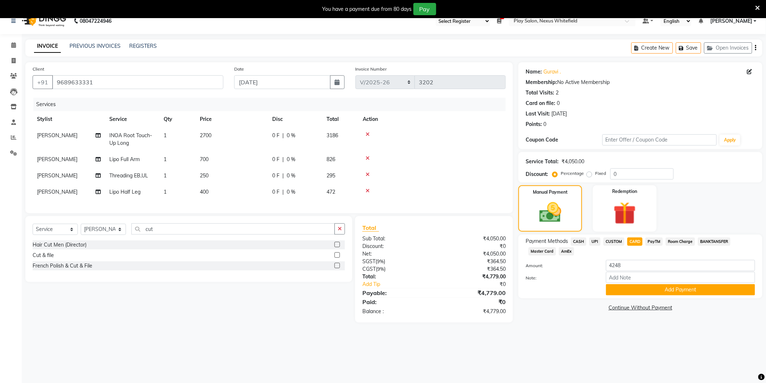
click input "checkbox"
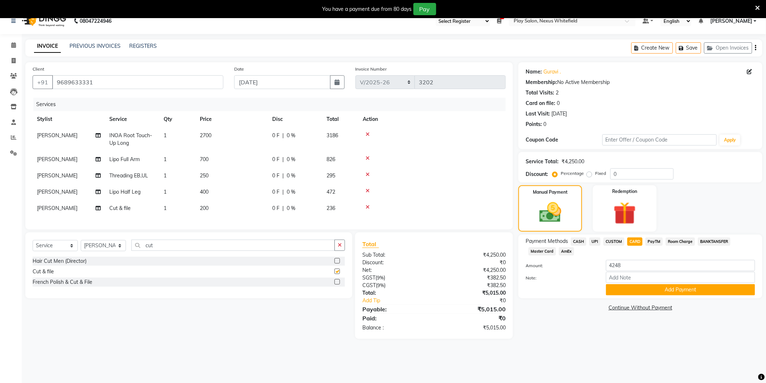
checkbox input "false"
click div "Name: Guravi . Membership: No Active Membership Total Visits: 2 Card on file: 0…"
click input "Note:"
click div "Name: Guravi . Membership: No Active Membership Total Visits: 2 Card on file: 0…"
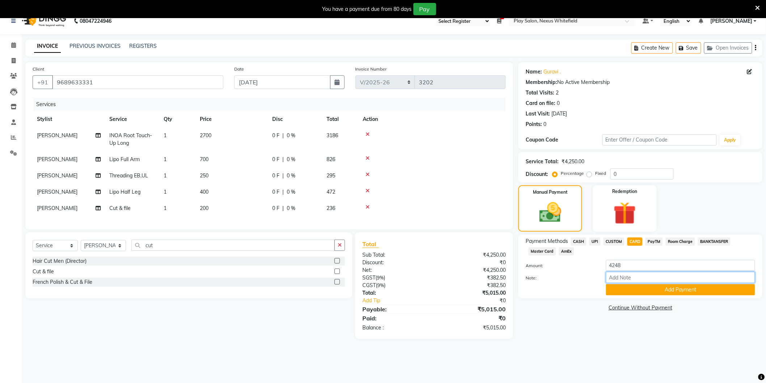
click input "Note:"
click span "CUSTOM"
type input "5015"
click button "Add Payment"
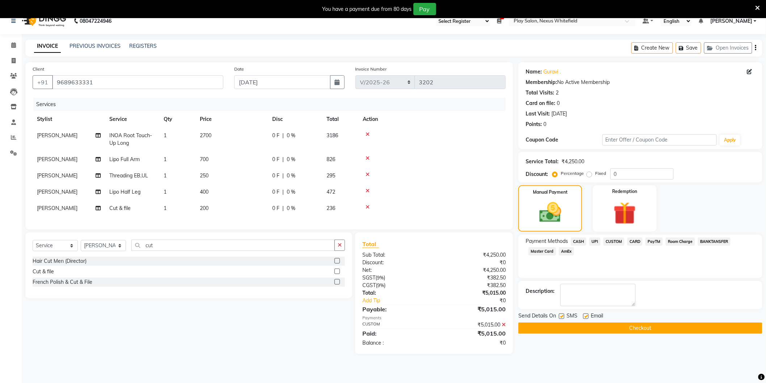
click button "Checkout"
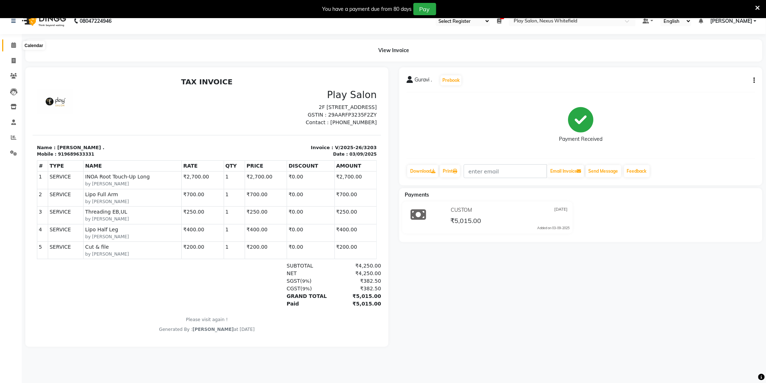
click icon
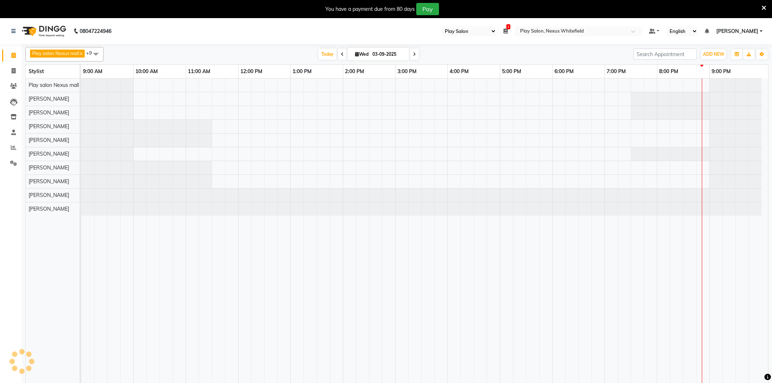
select select "104"
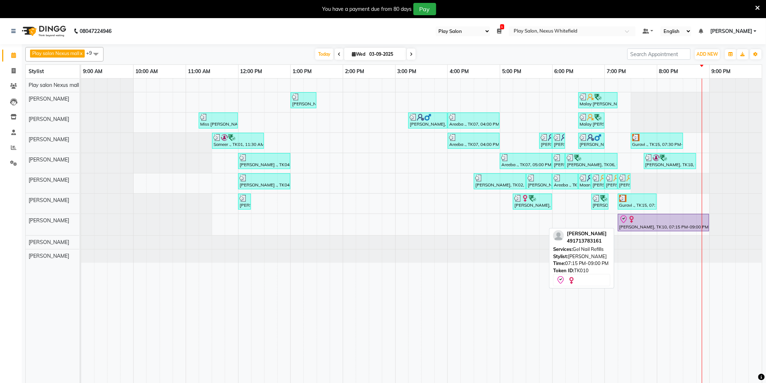
click at [625, 221] on icon at bounding box center [623, 219] width 6 height 8
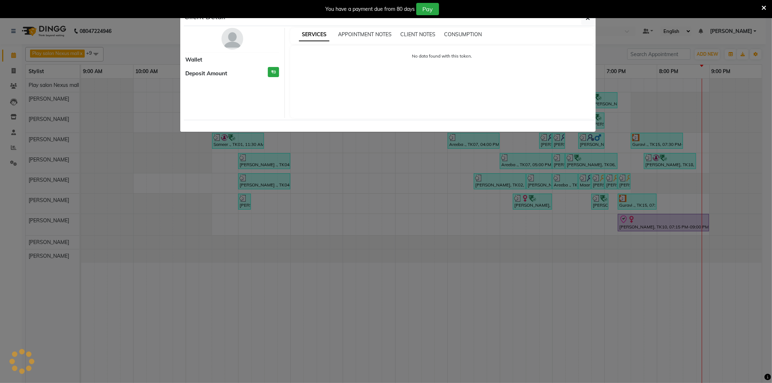
select select "8"
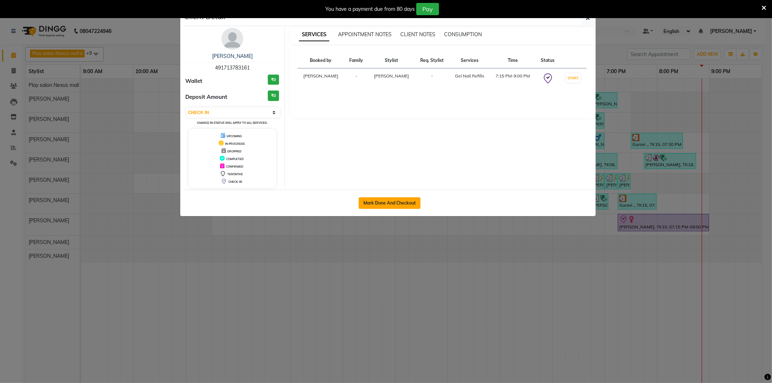
click at [392, 201] on button "Mark Done And Checkout" at bounding box center [390, 203] width 62 height 12
select select "8356"
select select "service"
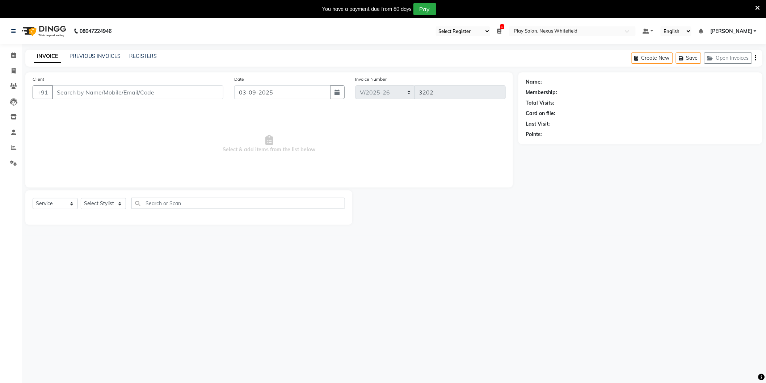
type input "491713783161"
select select "81397"
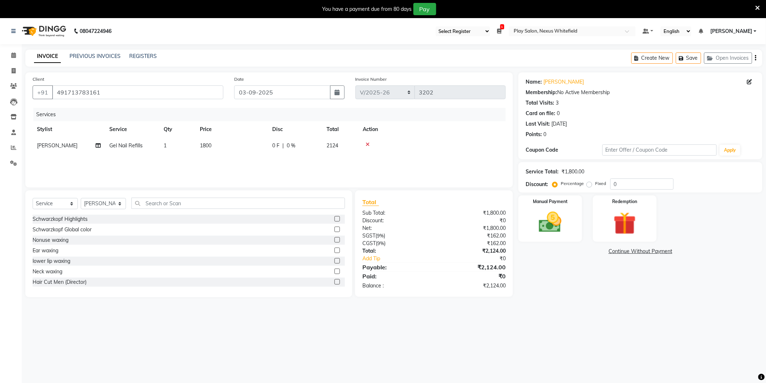
click at [131, 144] on span "Gel Nail Refills" at bounding box center [125, 145] width 33 height 7
click at [184, 147] on span at bounding box center [181, 149] width 14 height 14
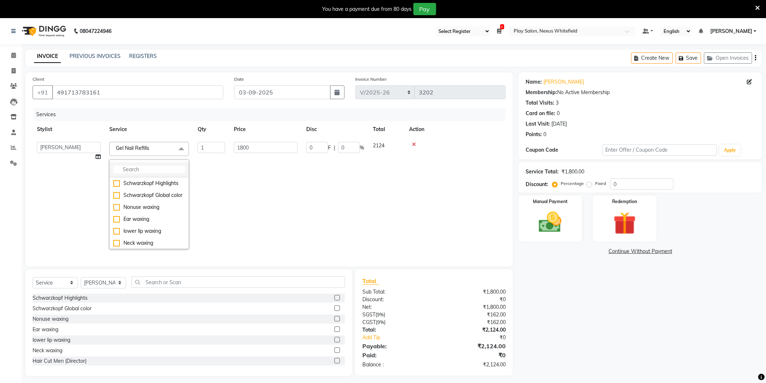
click at [138, 168] on input "multiselect-search" at bounding box center [149, 170] width 72 height 8
type input "gel"
click at [117, 219] on div "French Gel Nail Extension" at bounding box center [149, 223] width 72 height 8
checkbox input "false"
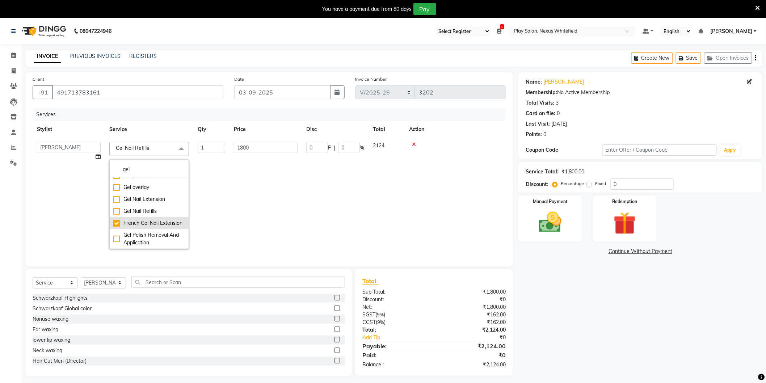
checkbox input "true"
type input "3000"
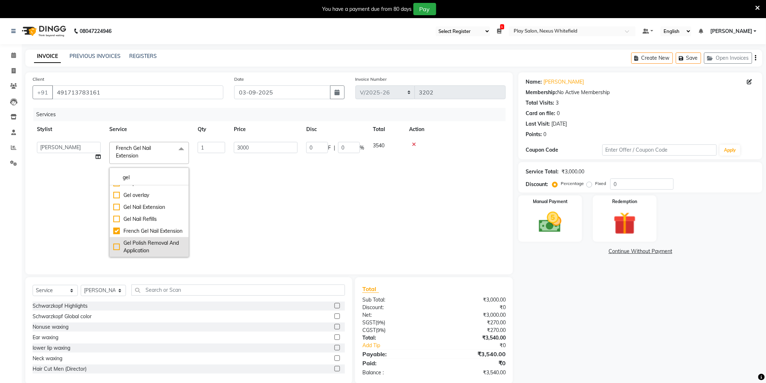
click at [117, 246] on div "Gel Polish Removal And Application" at bounding box center [149, 246] width 72 height 15
checkbox input "false"
checkbox input "true"
type input "1300"
click at [117, 227] on div "French Gel Nail Extension" at bounding box center [149, 231] width 72 height 8
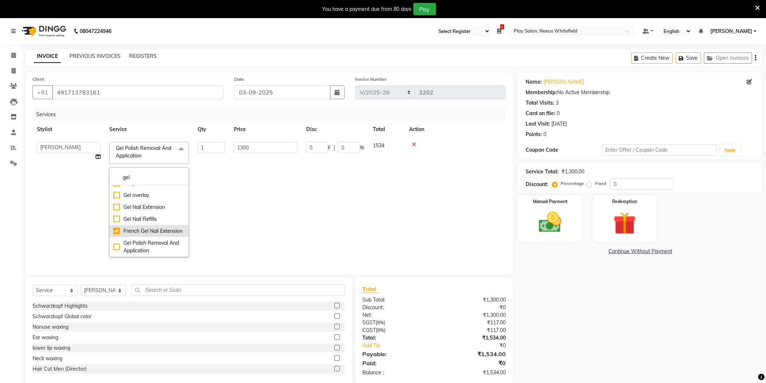
checkbox input "true"
checkbox input "false"
click at [266, 147] on input "3000" at bounding box center [266, 147] width 64 height 11
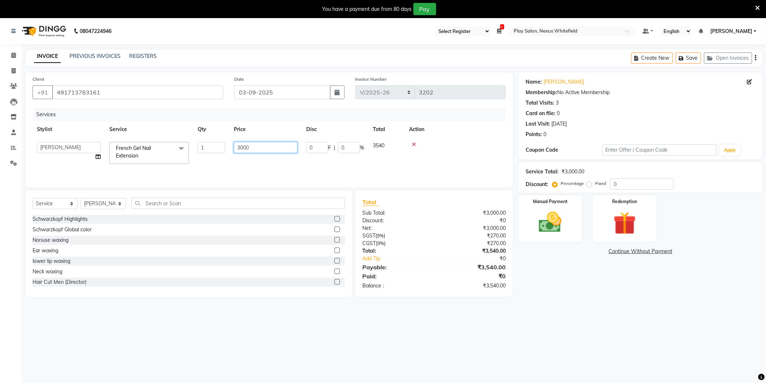
drag, startPoint x: 256, startPoint y: 147, endPoint x: 237, endPoint y: 148, distance: 18.5
click at [236, 148] on input "3000" at bounding box center [266, 147] width 64 height 11
type input "3600"
click at [556, 219] on img at bounding box center [550, 222] width 38 height 27
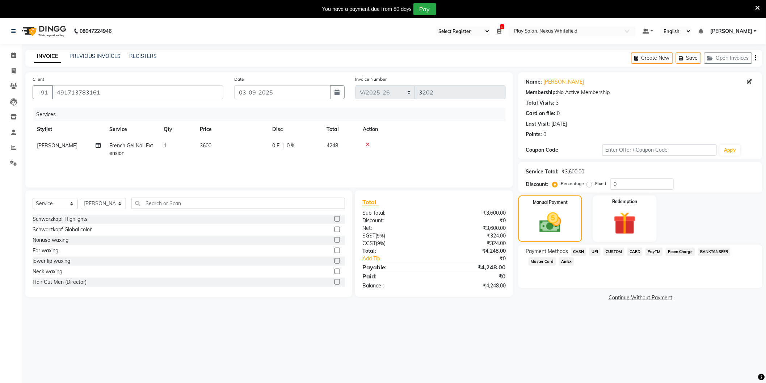
click at [632, 251] on span "CARD" at bounding box center [635, 252] width 16 height 8
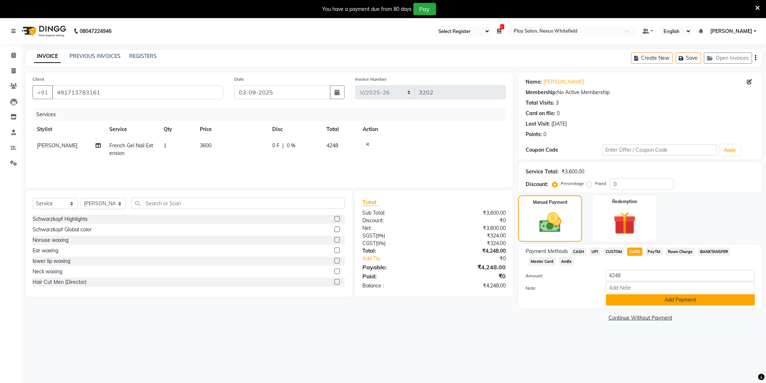
click at [658, 300] on button "Add Payment" at bounding box center [680, 299] width 149 height 11
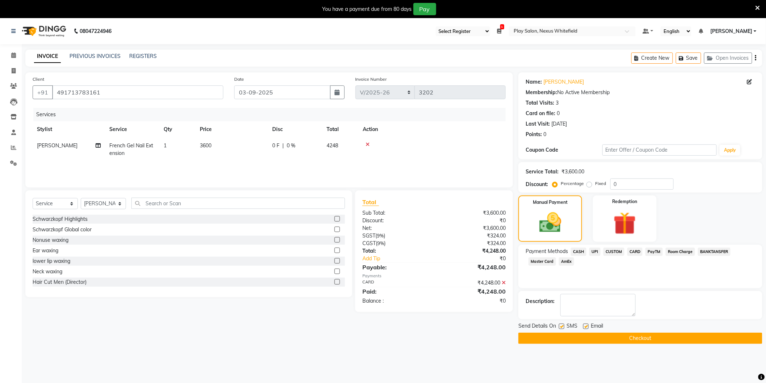
click at [634, 334] on button "Checkout" at bounding box center [640, 338] width 244 height 11
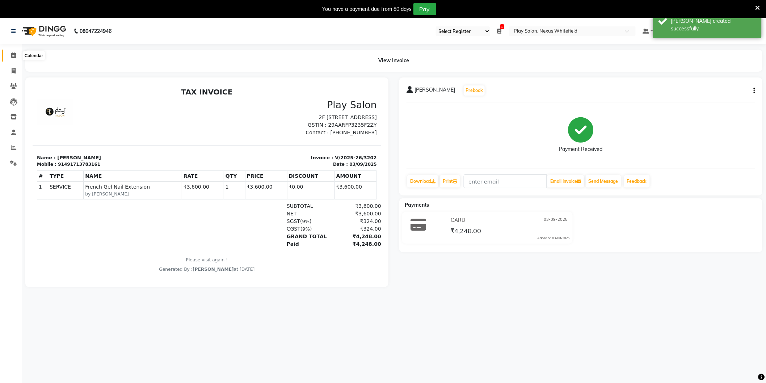
click at [12, 57] on icon at bounding box center [13, 54] width 5 height 5
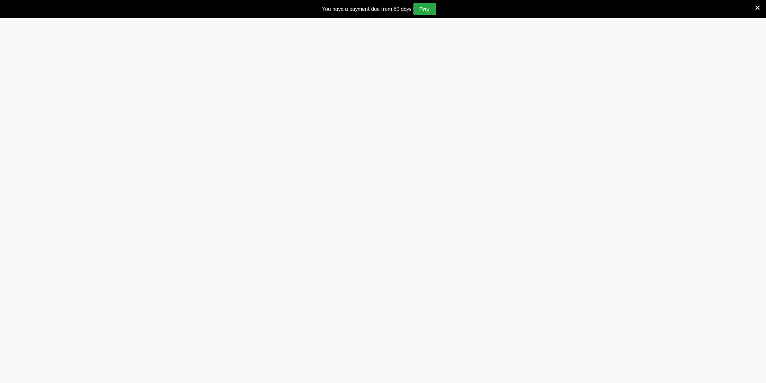
select select "104"
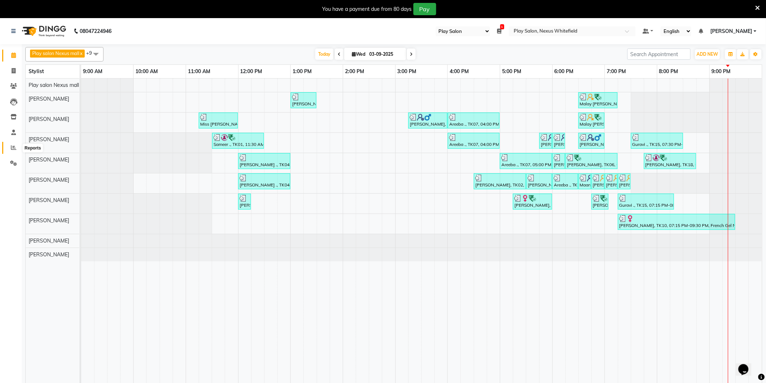
click at [14, 149] on icon at bounding box center [13, 147] width 5 height 5
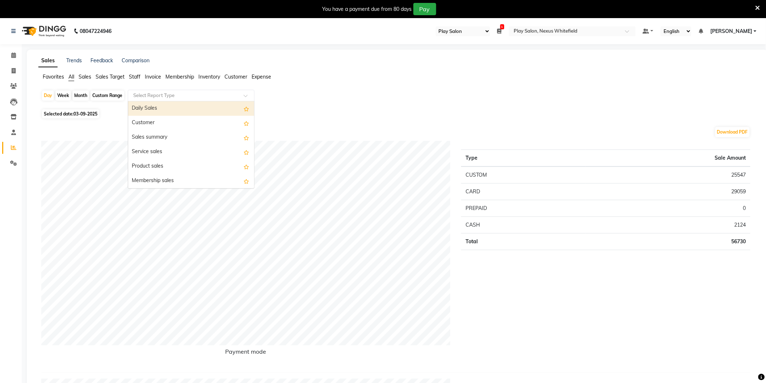
click at [242, 95] on div at bounding box center [191, 95] width 126 height 7
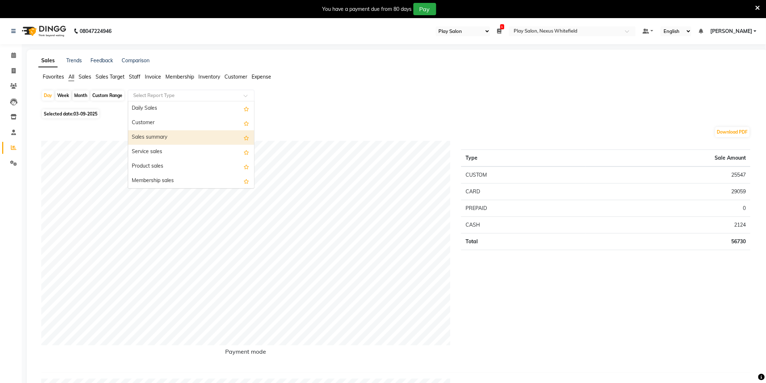
click at [187, 138] on div "Sales summary" at bounding box center [191, 137] width 126 height 14
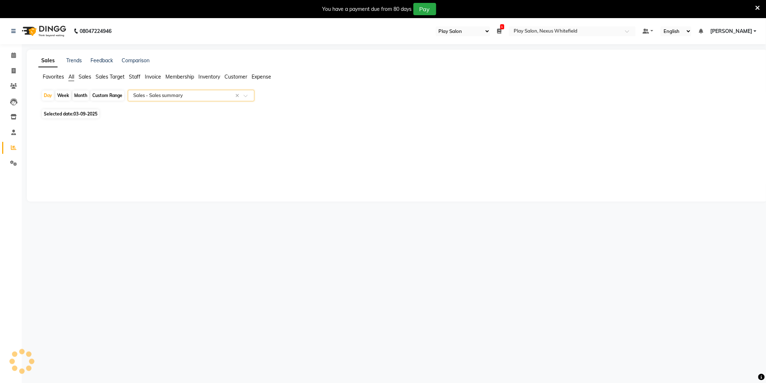
select select "full_report"
select select "csv"
click at [139, 76] on span "Staff" at bounding box center [135, 76] width 12 height 7
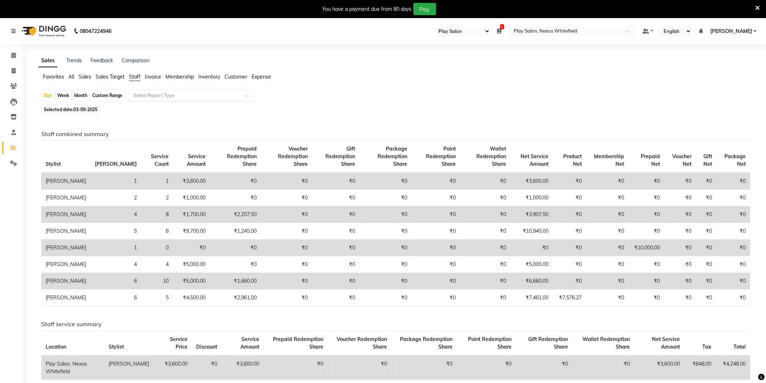
click at [158, 97] on input "text" at bounding box center [184, 95] width 104 height 7
click at [80, 74] on span "Sales" at bounding box center [85, 76] width 13 height 7
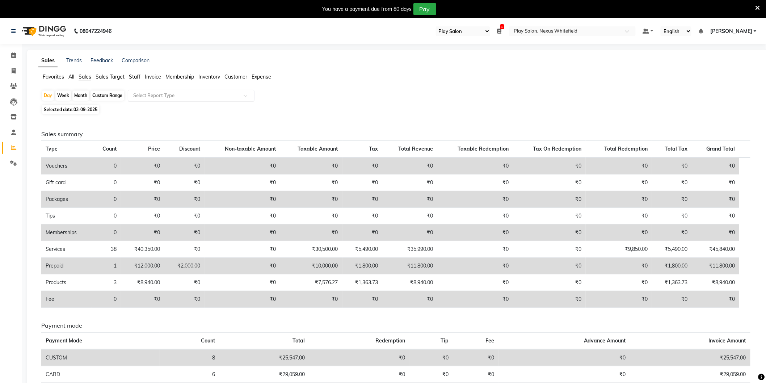
click at [232, 95] on input "text" at bounding box center [184, 95] width 104 height 7
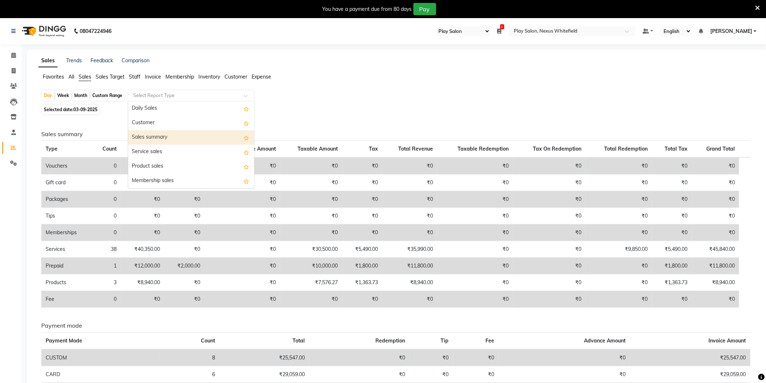
click at [160, 136] on div "Sales summary" at bounding box center [191, 137] width 126 height 14
select select "full_report"
select select "csv"
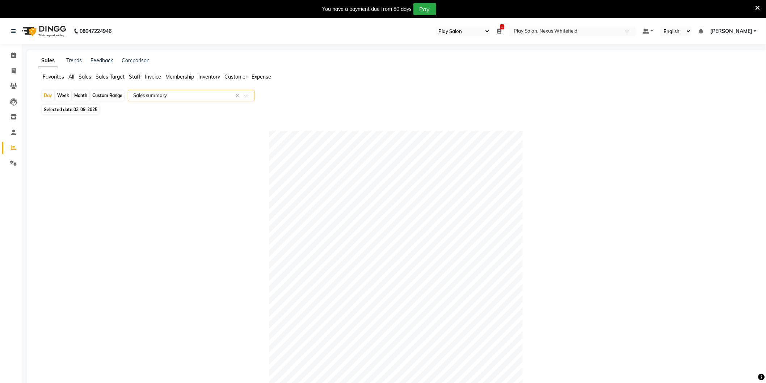
click at [244, 96] on span at bounding box center [248, 97] width 9 height 7
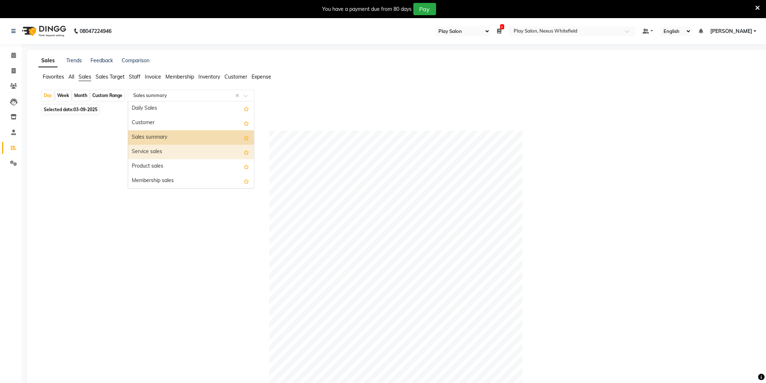
click at [177, 148] on div "Service sales" at bounding box center [191, 152] width 126 height 14
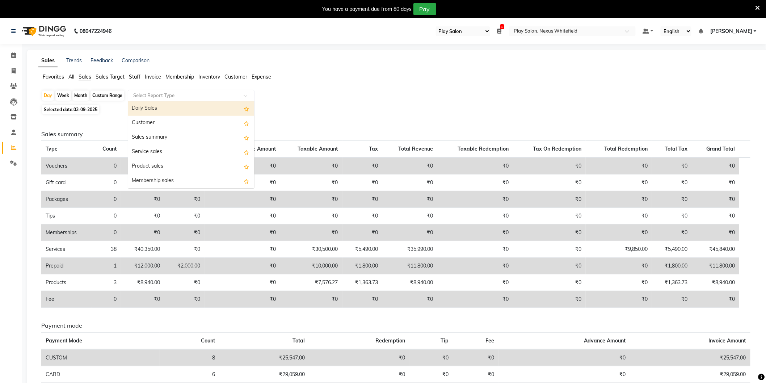
click at [244, 92] on div at bounding box center [191, 95] width 126 height 7
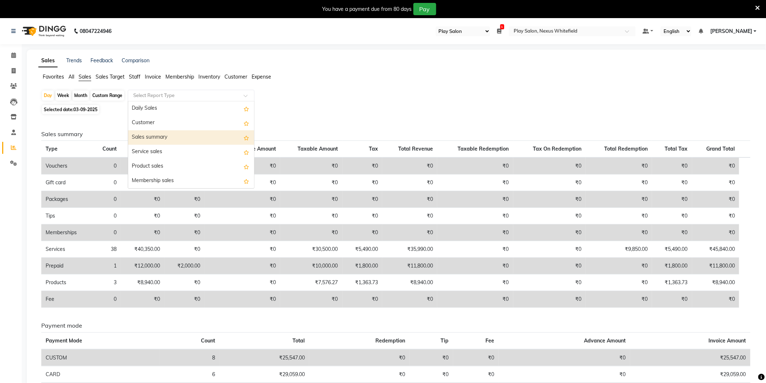
click at [159, 140] on div "Sales summary" at bounding box center [191, 137] width 126 height 14
select select "full_report"
select select "csv"
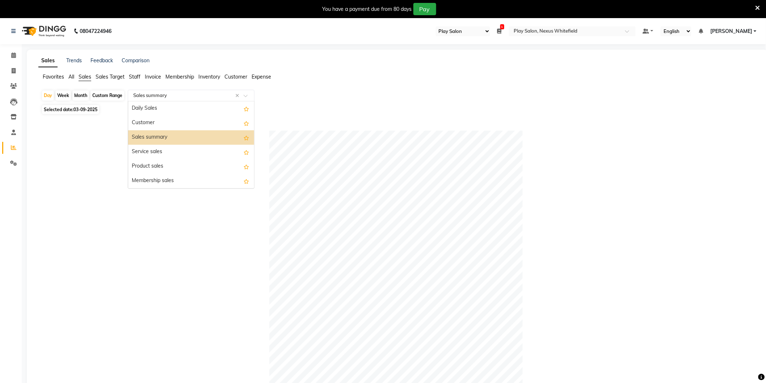
click at [245, 95] on span at bounding box center [248, 97] width 9 height 7
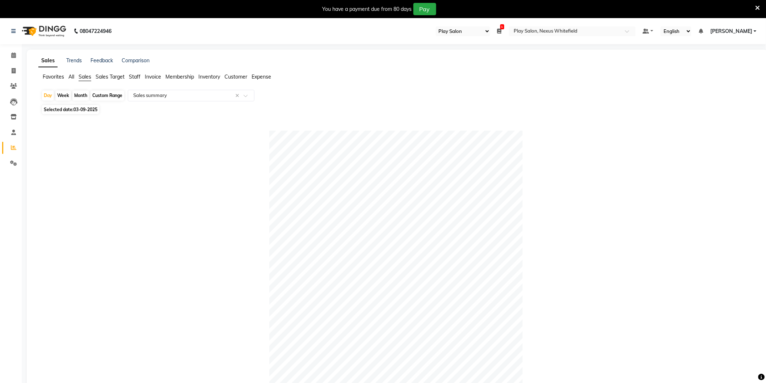
click at [106, 77] on span "Sales Target" at bounding box center [110, 76] width 29 height 7
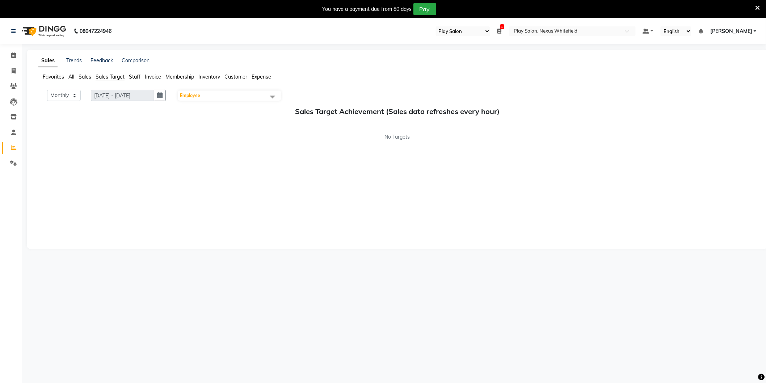
click at [72, 77] on span "All" at bounding box center [71, 76] width 6 height 7
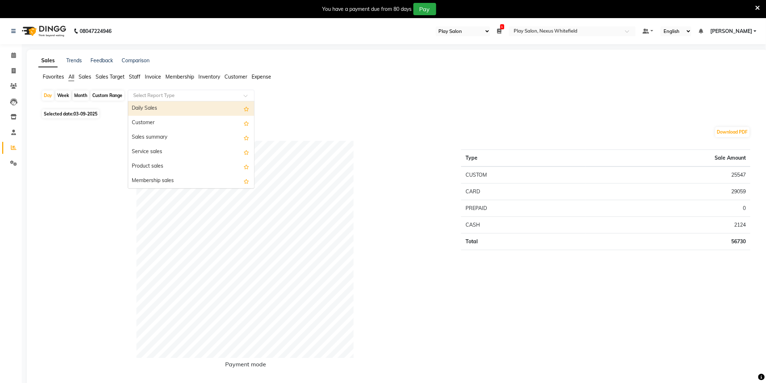
click at [241, 92] on div at bounding box center [191, 95] width 126 height 7
click at [140, 107] on div "Daily Sales" at bounding box center [191, 108] width 126 height 14
select select "full_report"
select select "csv"
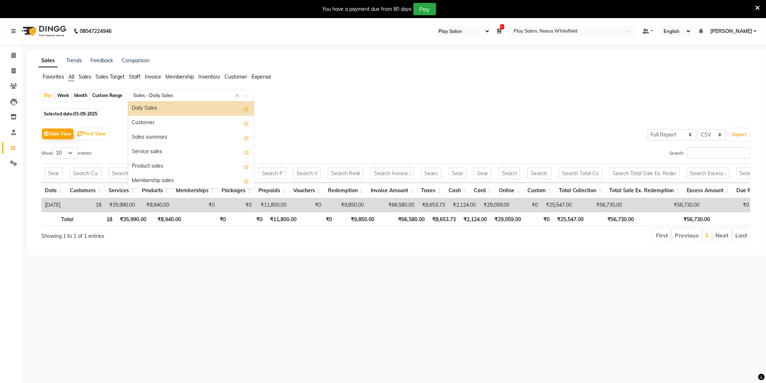
click at [244, 95] on span at bounding box center [248, 97] width 9 height 7
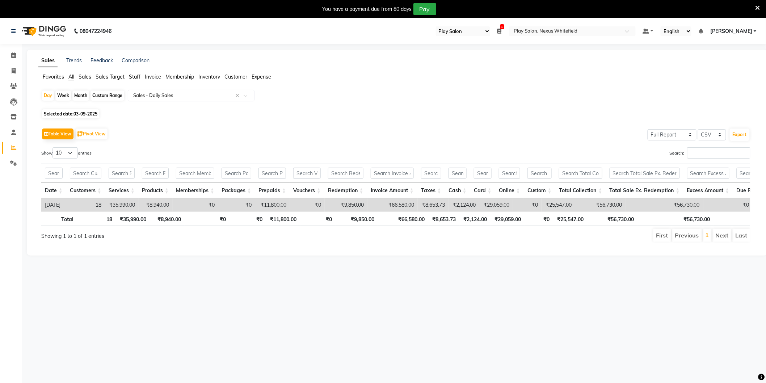
click at [140, 77] on span "Staff" at bounding box center [135, 76] width 12 height 7
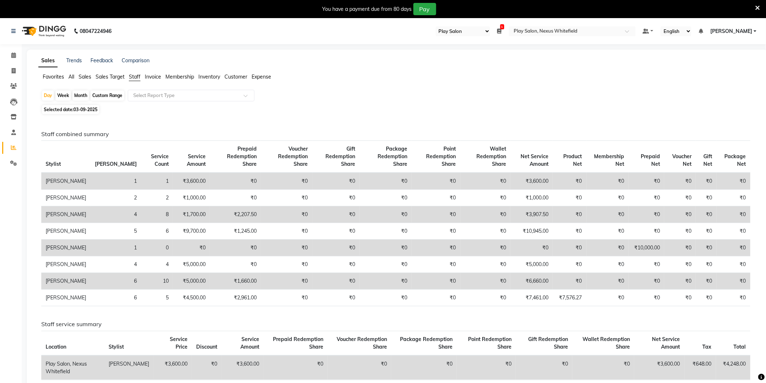
click at [100, 76] on span "Sales Target" at bounding box center [110, 76] width 29 height 7
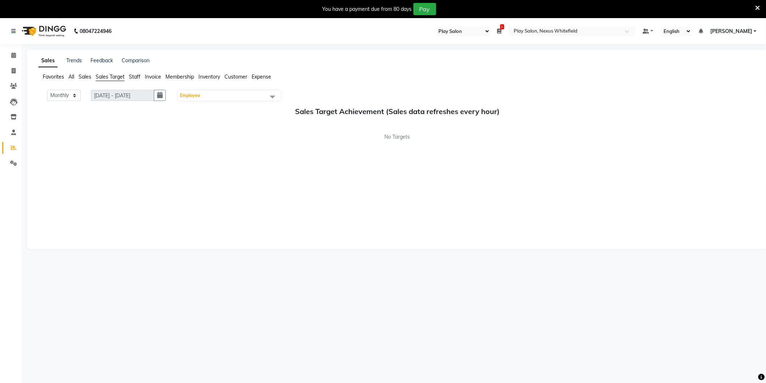
click at [86, 78] on span "Sales" at bounding box center [85, 76] width 13 height 7
